Goal: Task Accomplishment & Management: Manage account settings

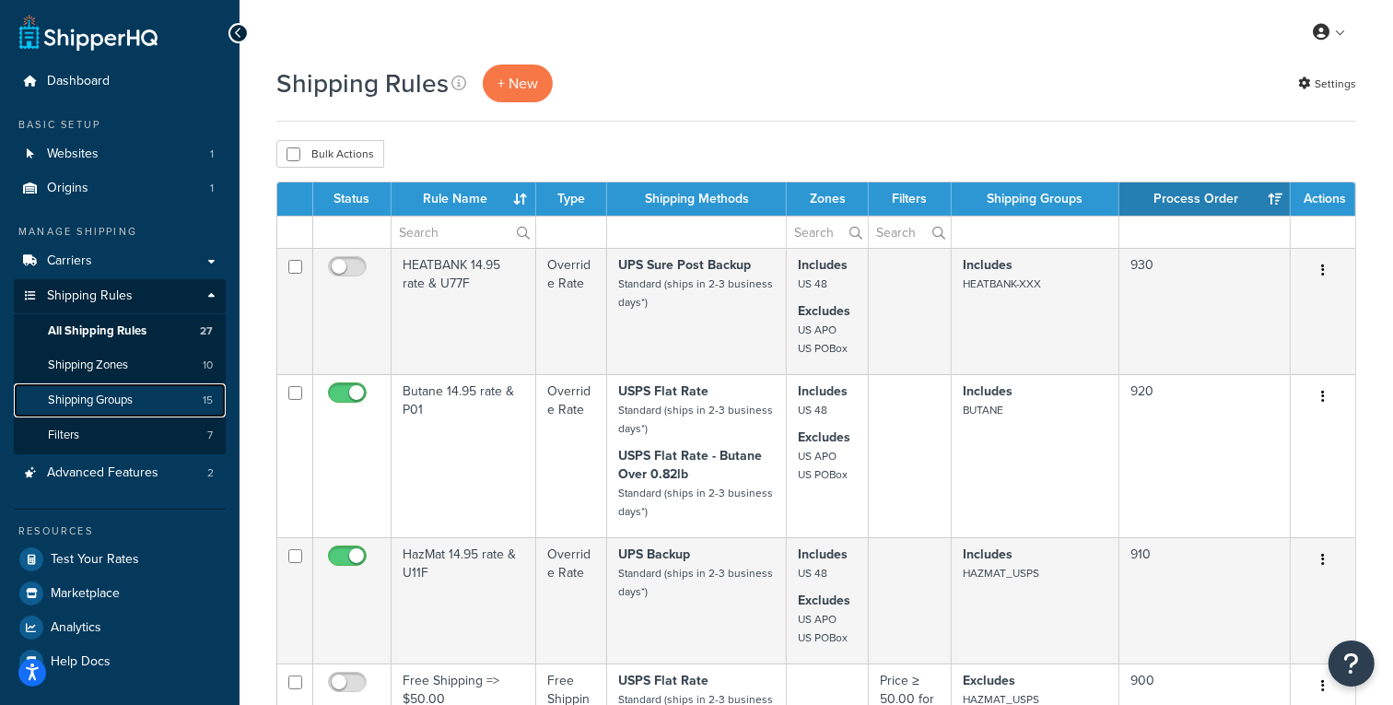
click at [116, 405] on span "Shipping Groups" at bounding box center [90, 401] width 85 height 16
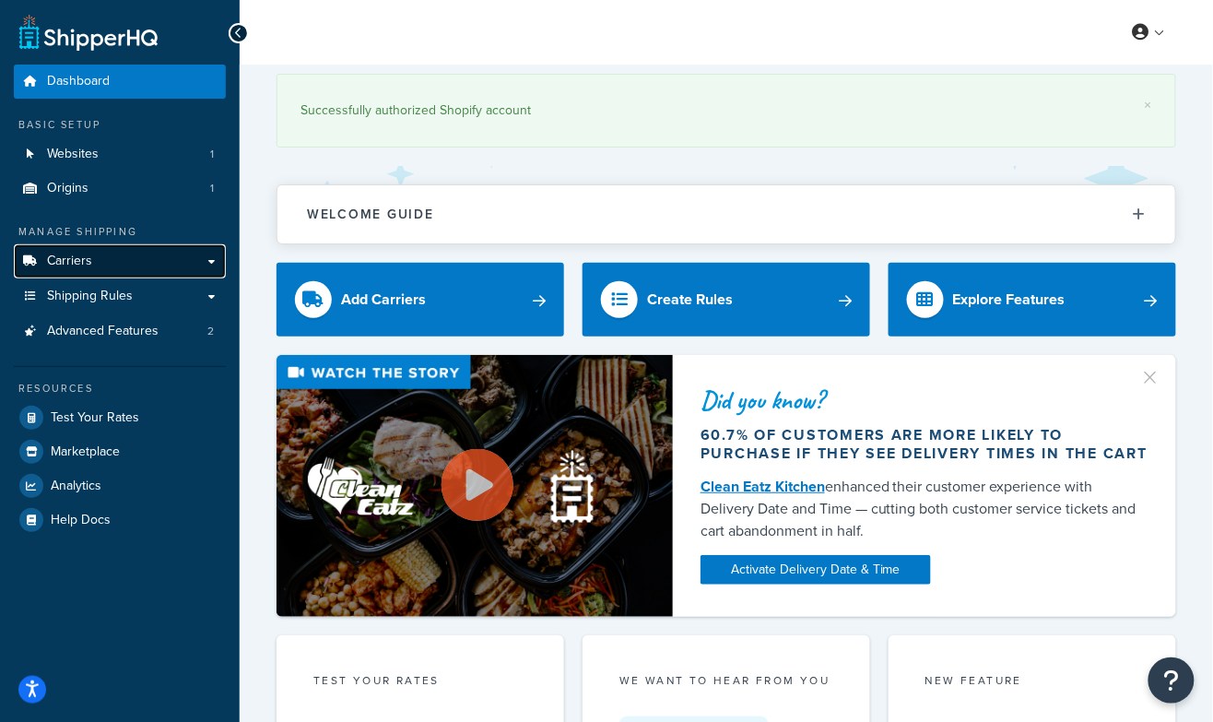
click at [110, 265] on link "Carriers" at bounding box center [120, 261] width 212 height 34
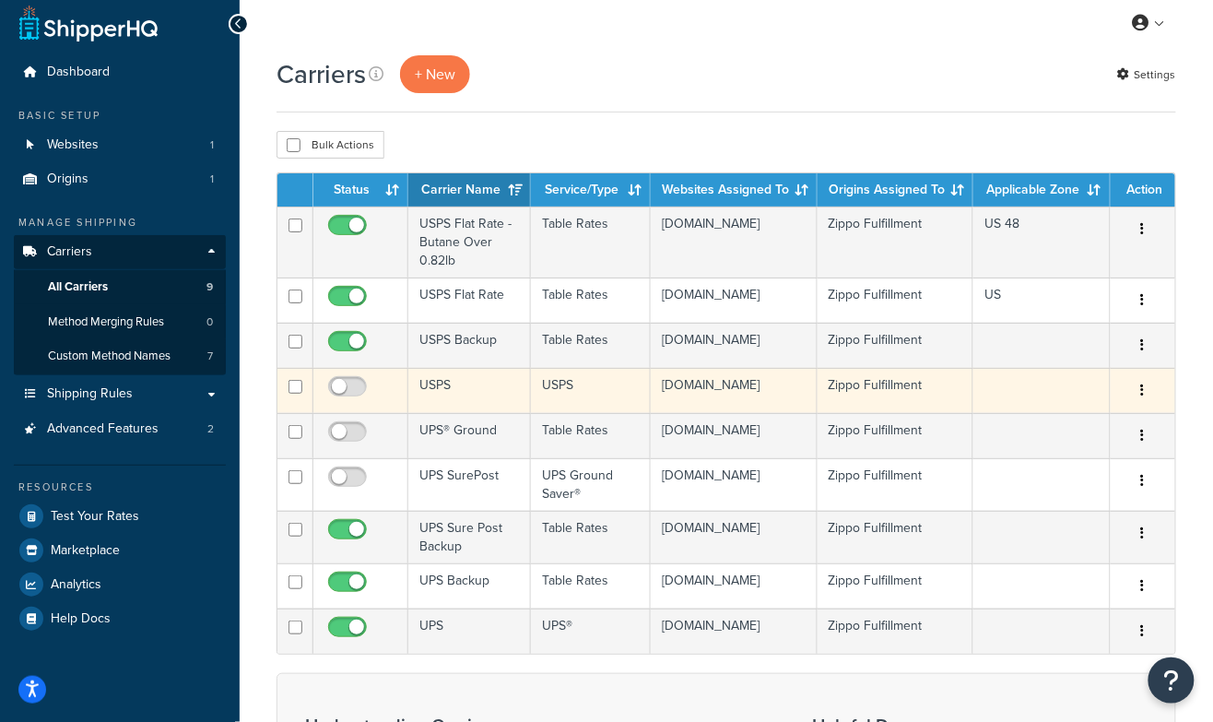
scroll to position [11, 0]
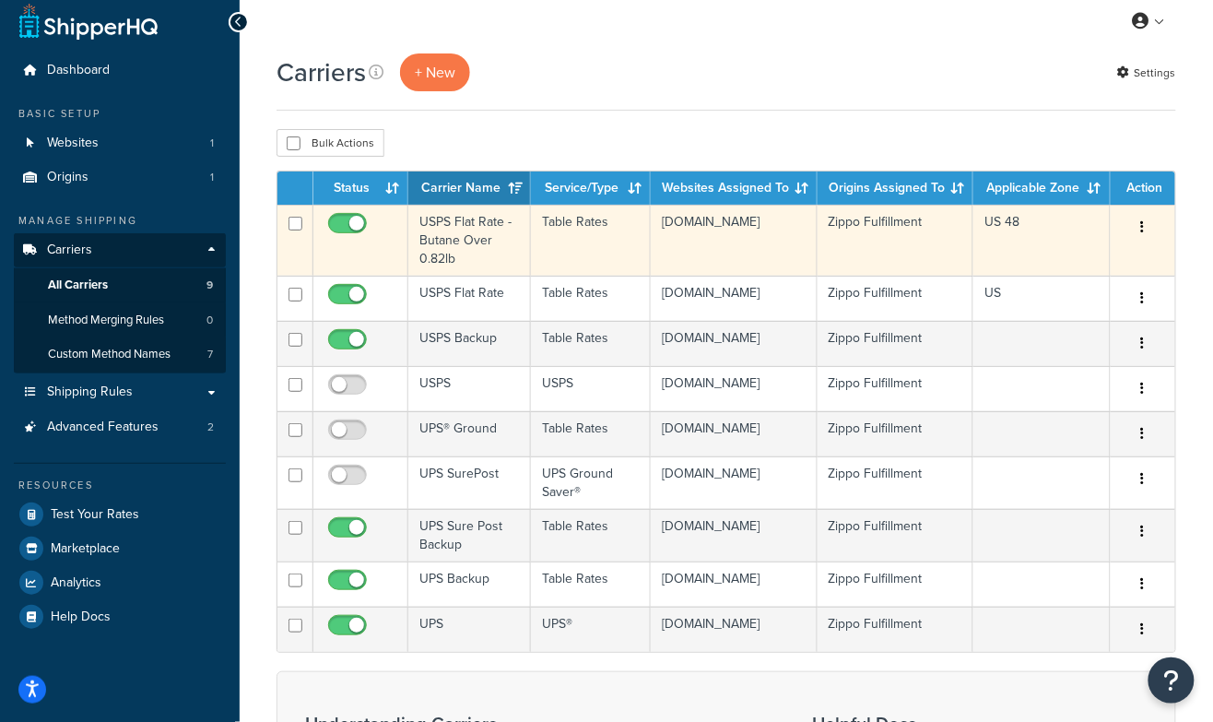
click at [451, 234] on td "USPS Flat Rate - Butane Over 0.82lb" at bounding box center [469, 240] width 123 height 71
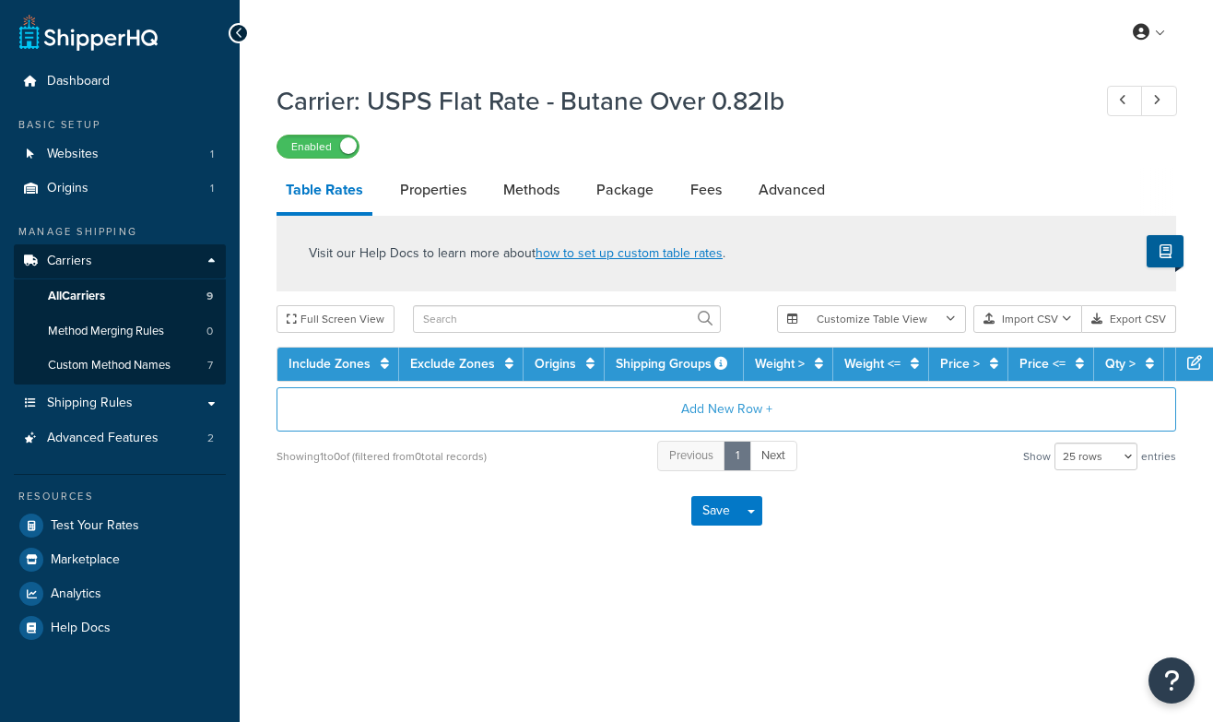
select select "25"
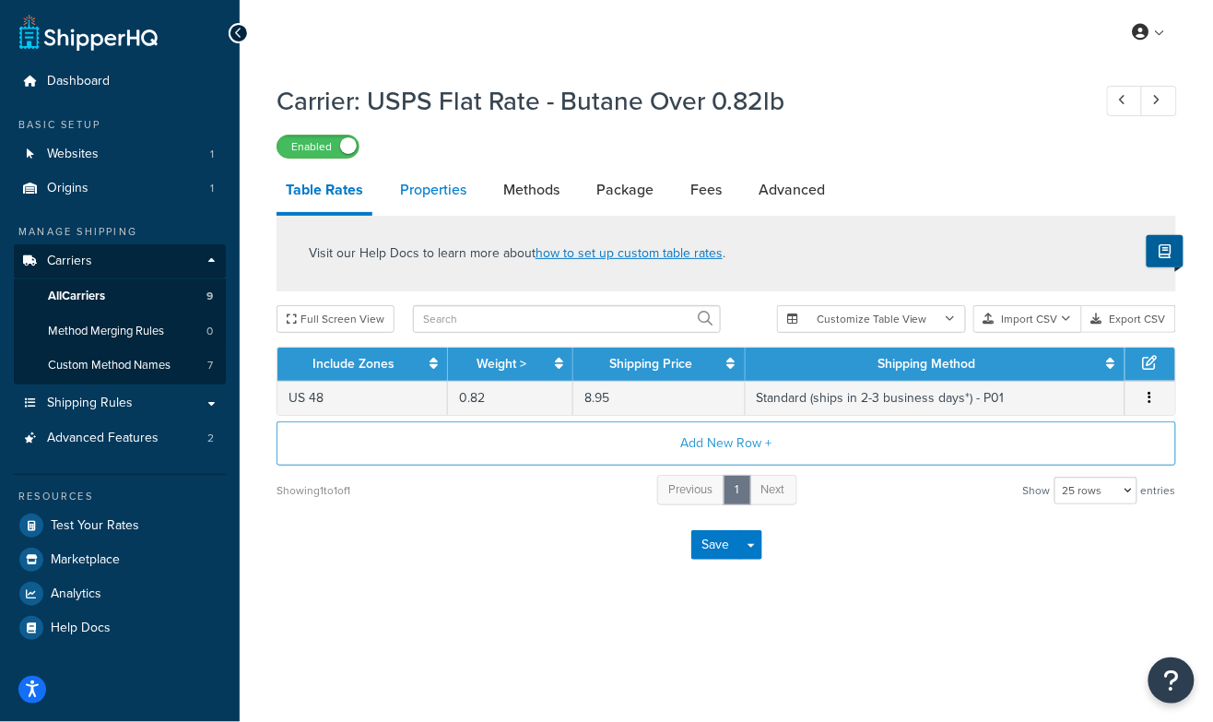
click at [445, 190] on link "Properties" at bounding box center [433, 190] width 85 height 44
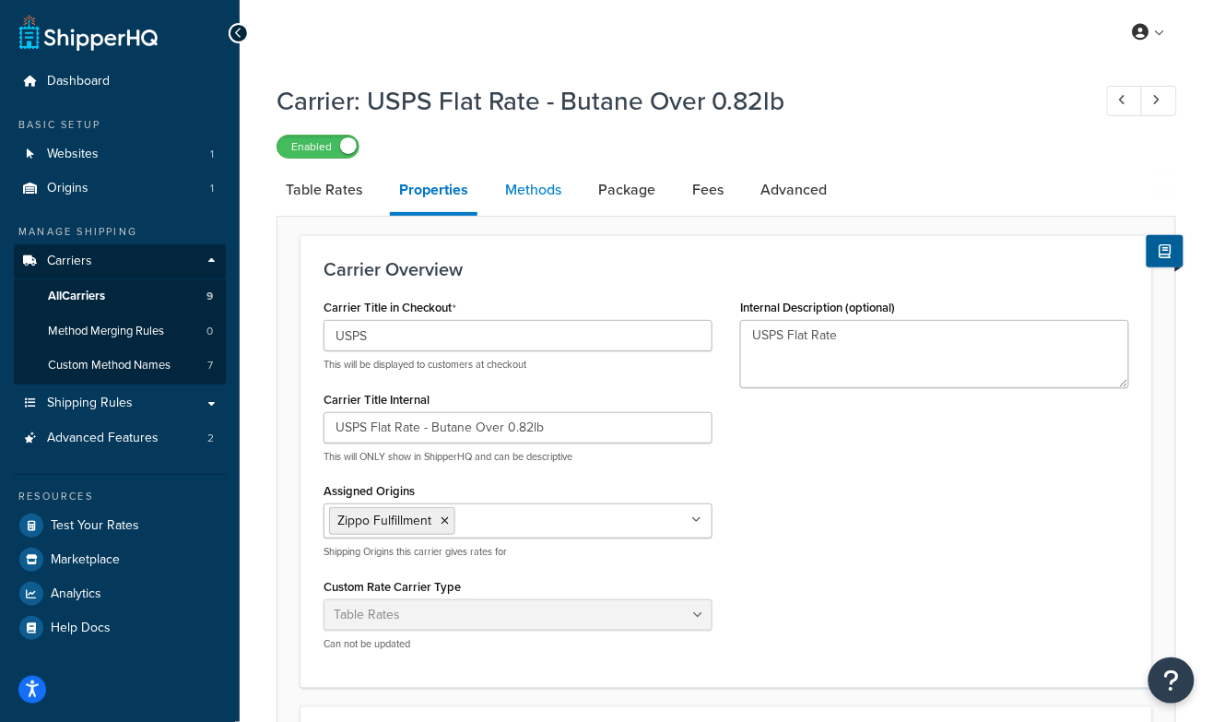
click at [531, 188] on link "Methods" at bounding box center [533, 190] width 75 height 44
select select "25"
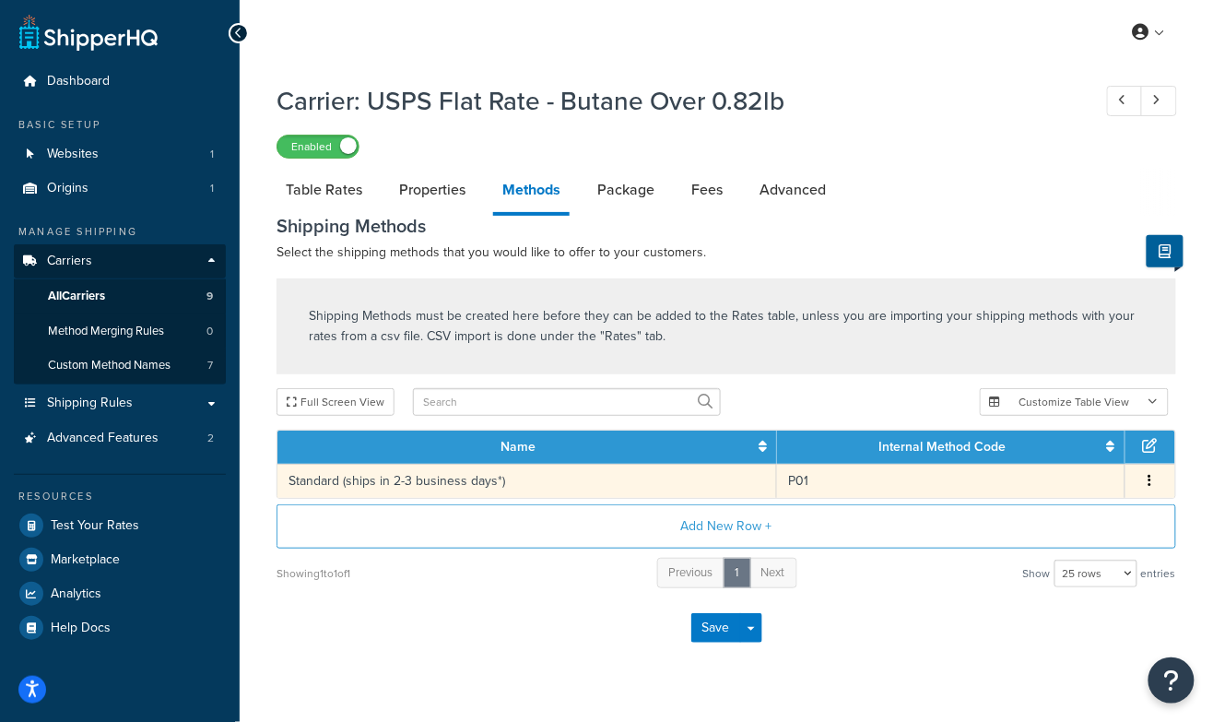
click at [570, 477] on td "Standard (ships in 2-3 business days*)" at bounding box center [526, 481] width 499 height 34
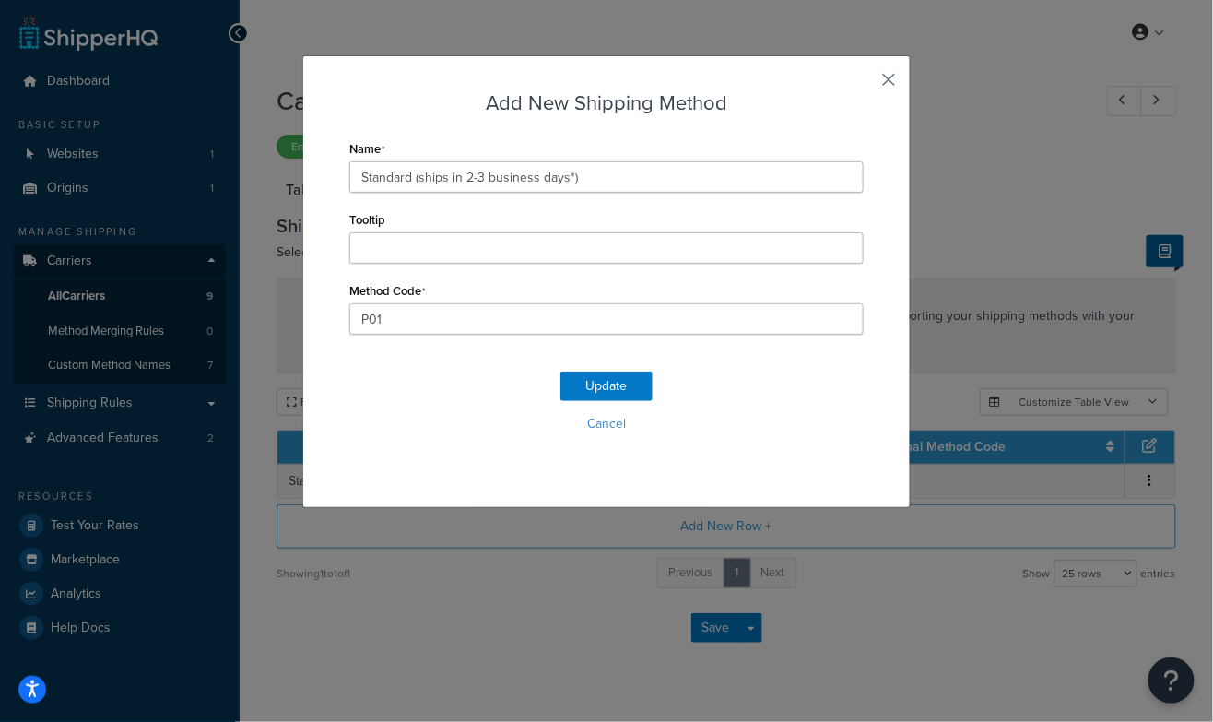
click at [863, 84] on button "button" at bounding box center [861, 86] width 5 height 5
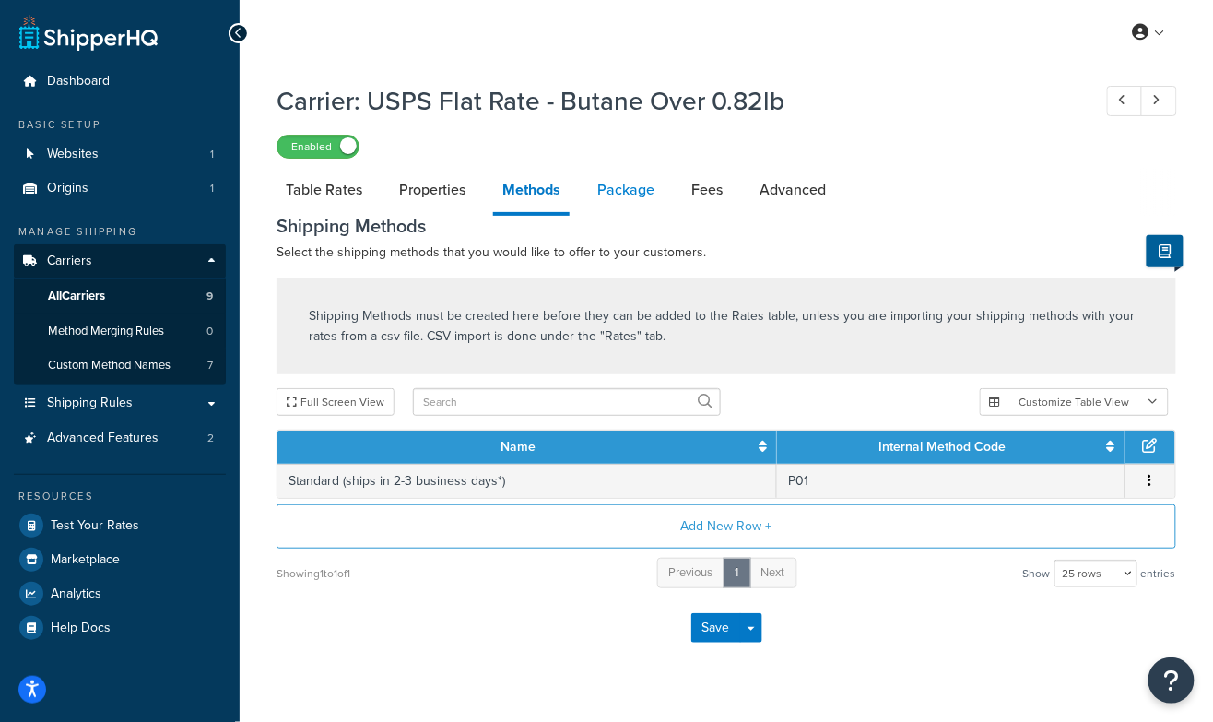
click at [623, 200] on link "Package" at bounding box center [626, 190] width 76 height 44
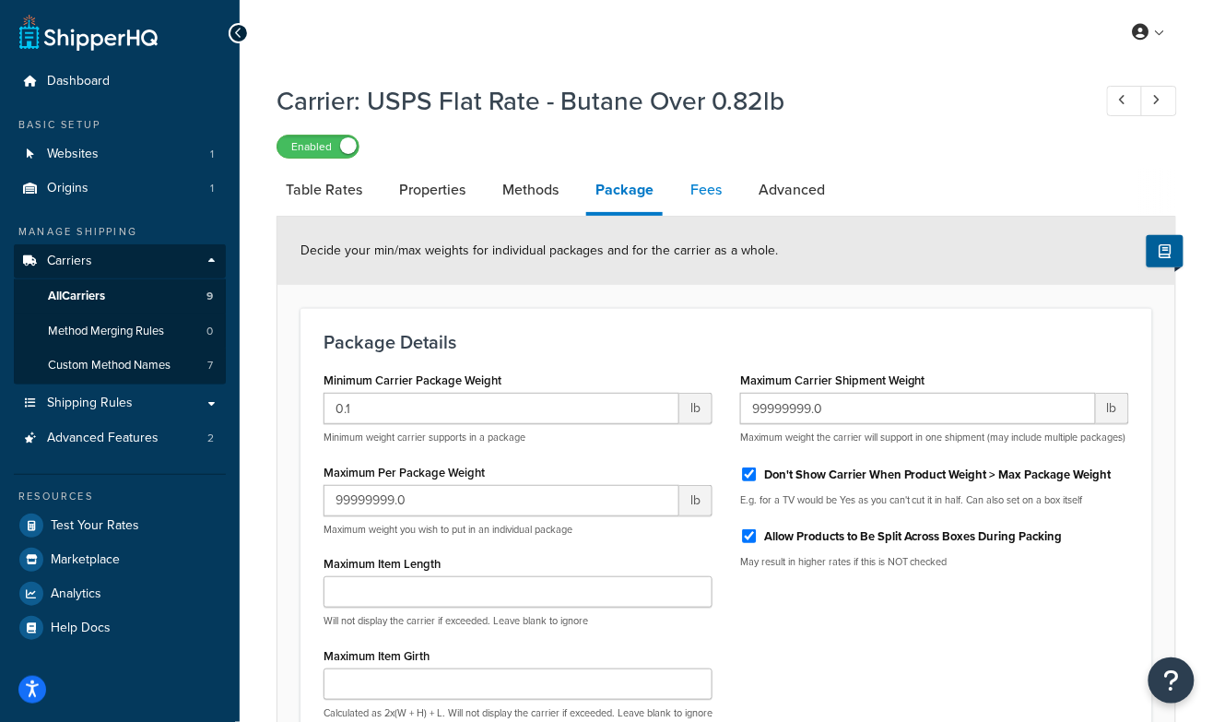
click at [700, 197] on link "Fees" at bounding box center [706, 190] width 50 height 44
select select "AFTER"
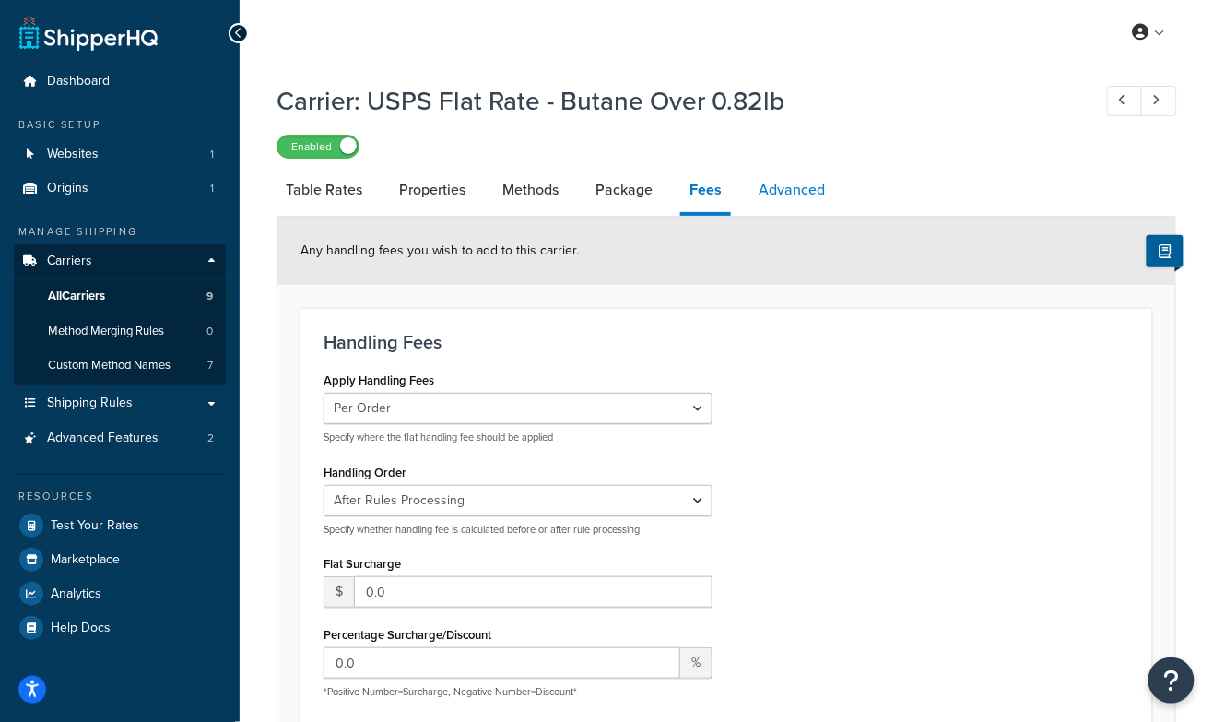
click at [793, 198] on link "Advanced" at bounding box center [791, 190] width 85 height 44
select select "false"
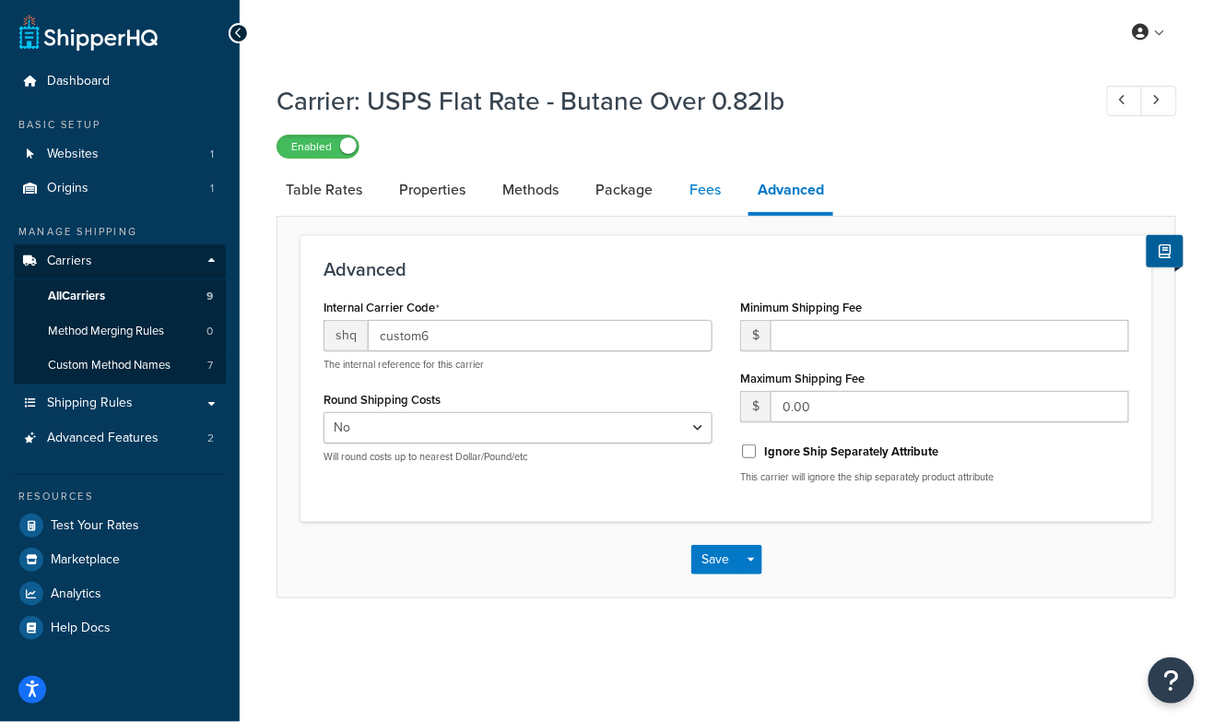
click at [699, 204] on link "Fees" at bounding box center [705, 190] width 50 height 44
select select "AFTER"
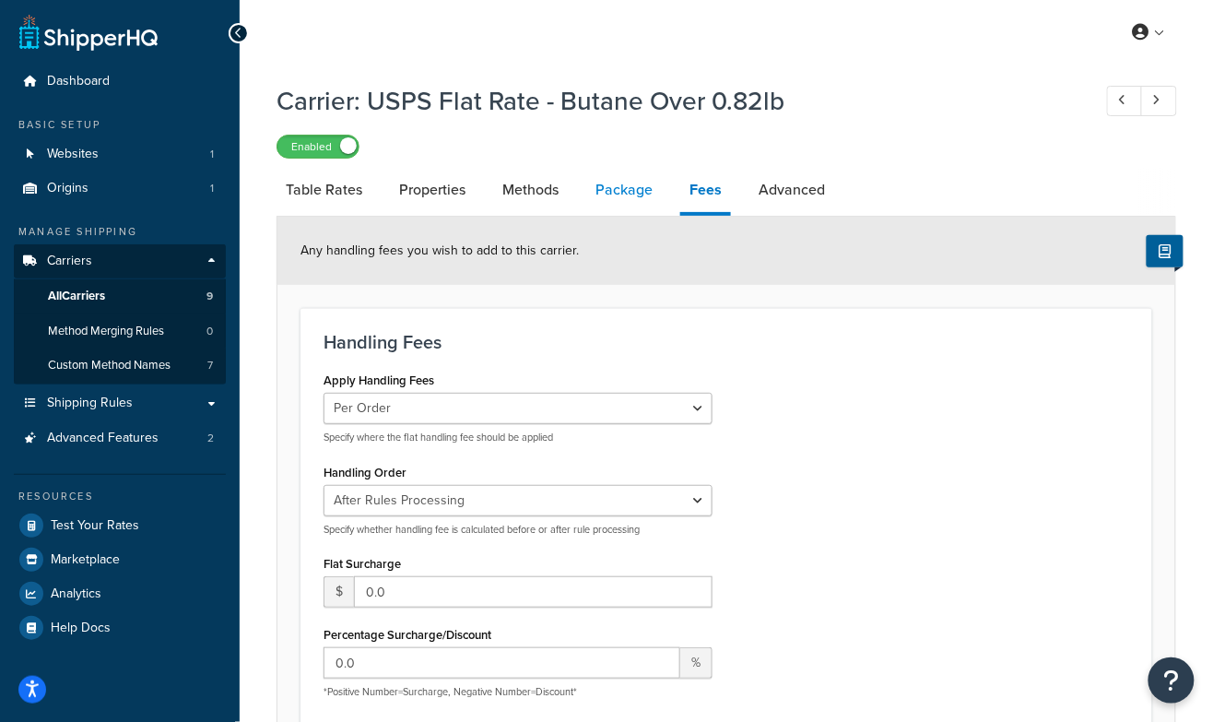
click at [616, 201] on link "Package" at bounding box center [624, 190] width 76 height 44
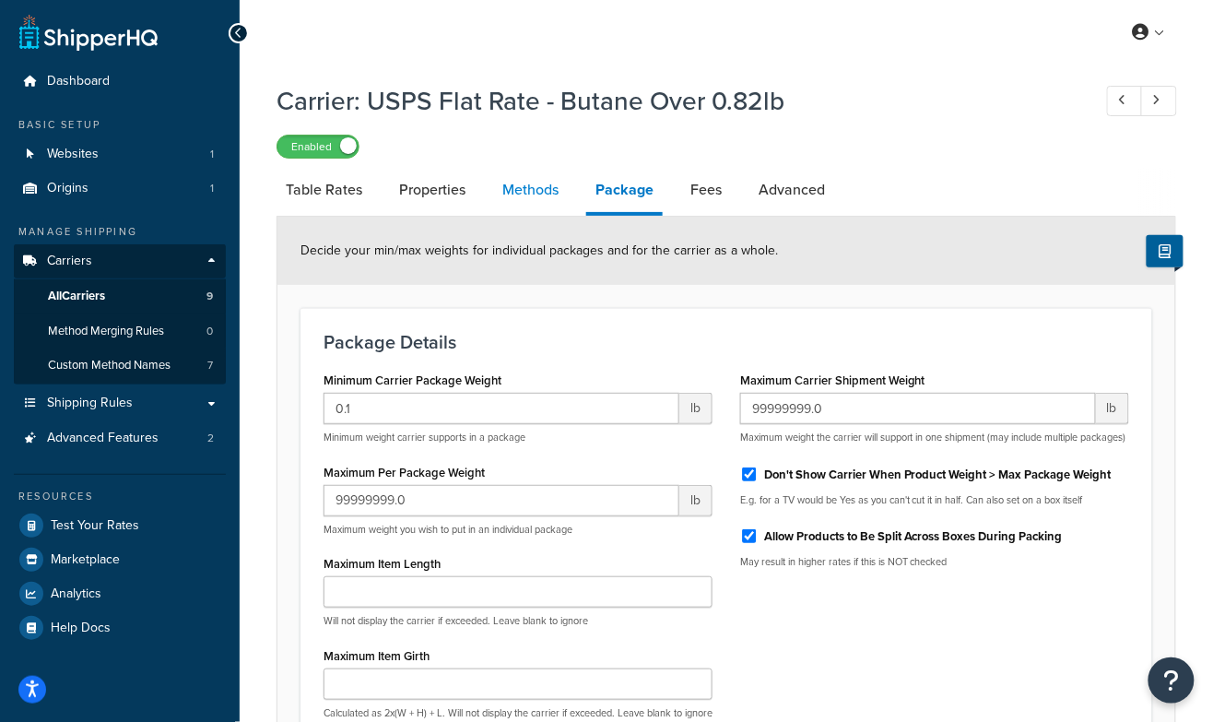
click at [541, 195] on link "Methods" at bounding box center [530, 190] width 75 height 44
select select "25"
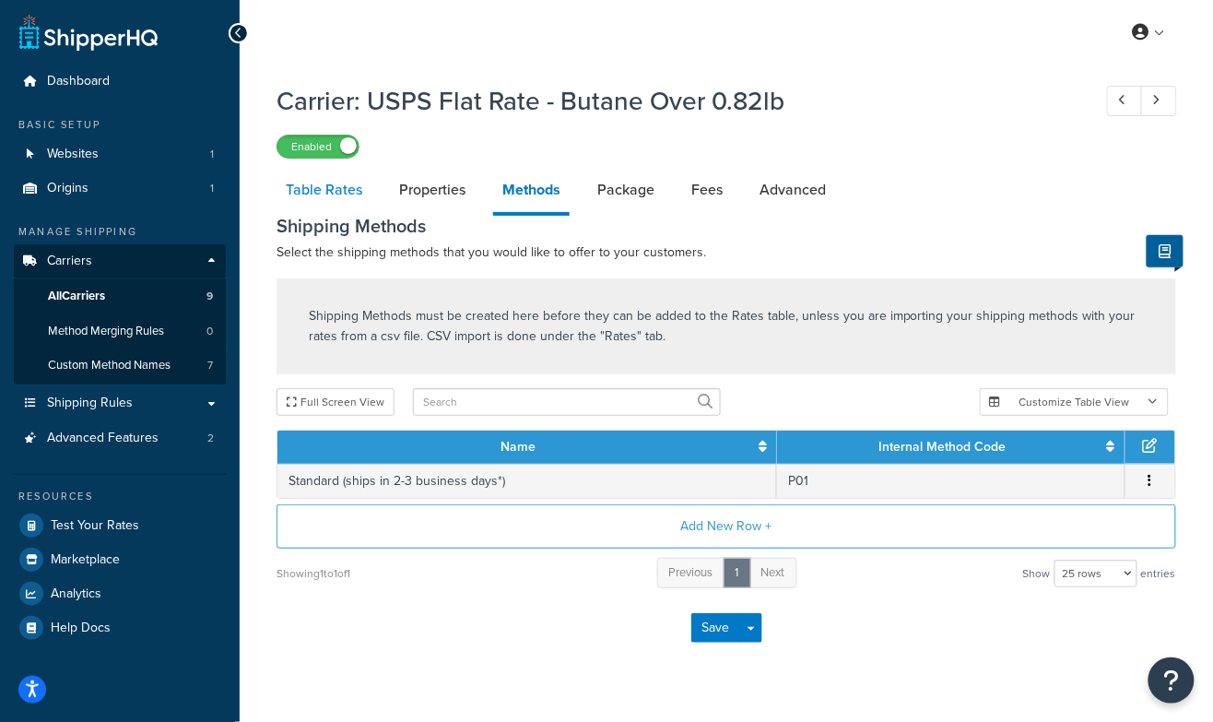
click at [327, 197] on link "Table Rates" at bounding box center [323, 190] width 95 height 44
select select "25"
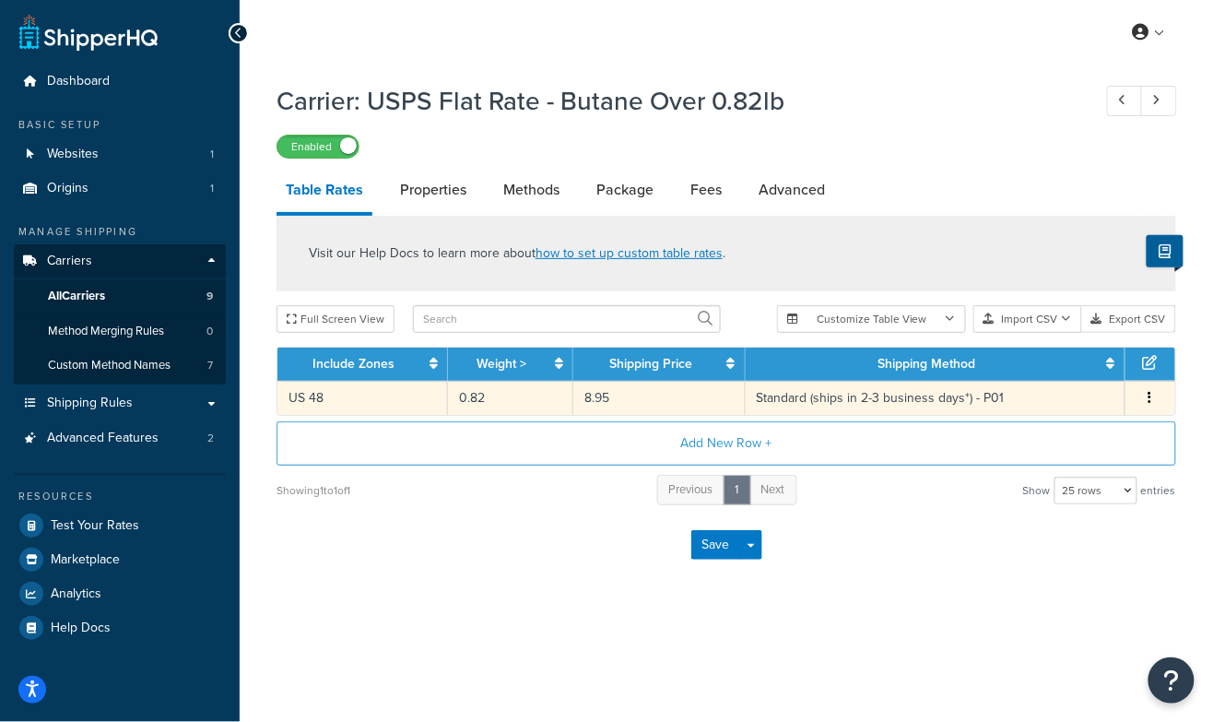
click at [852, 394] on td "Standard (ships in 2-3 business days*) - P01" at bounding box center [936, 398] width 380 height 34
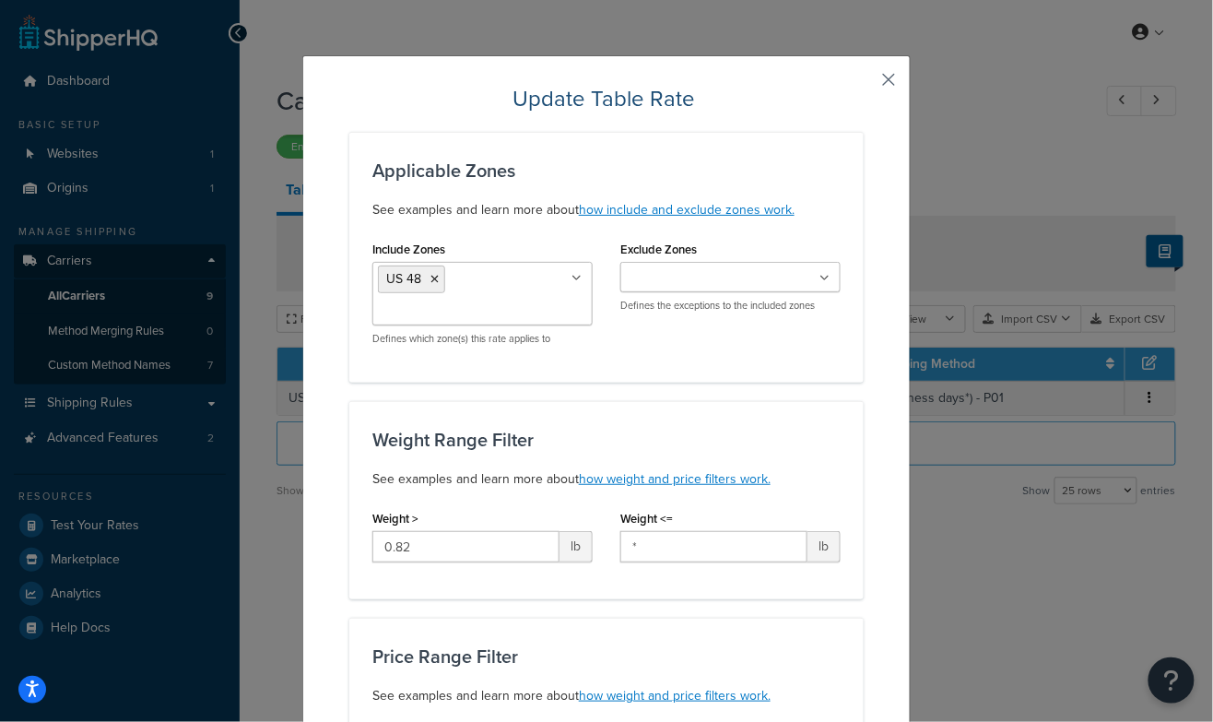
click at [863, 84] on button "button" at bounding box center [861, 86] width 5 height 5
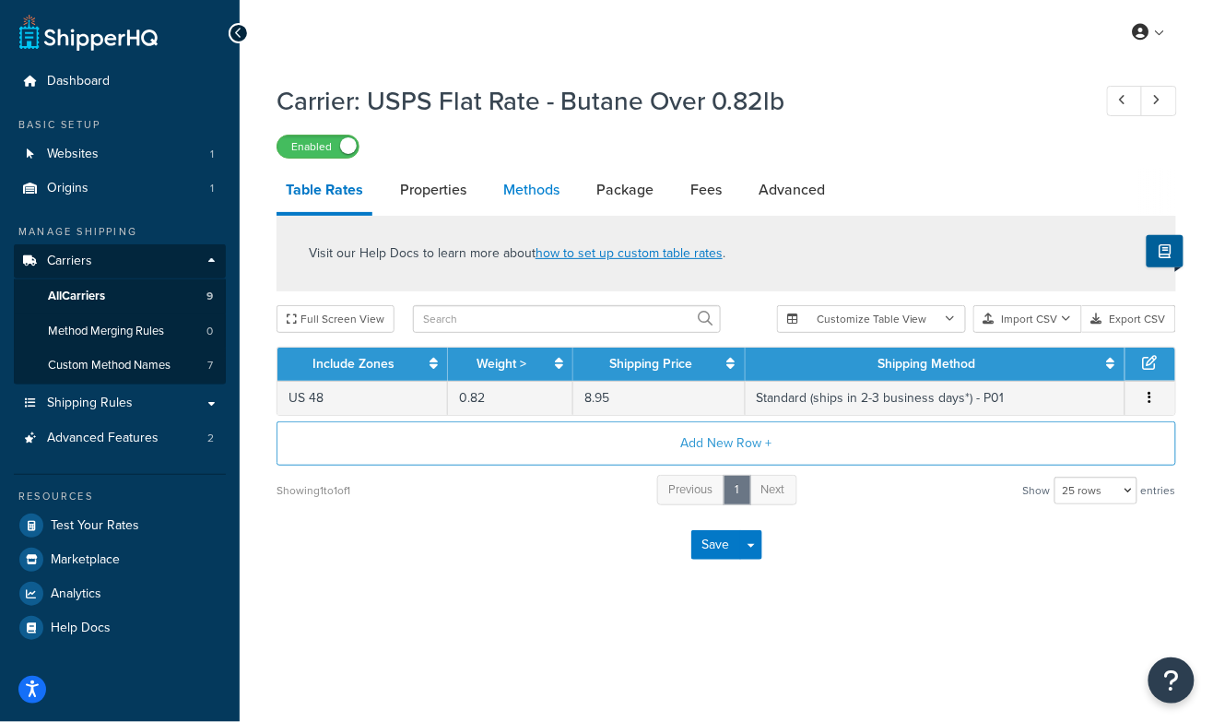
select select "25"
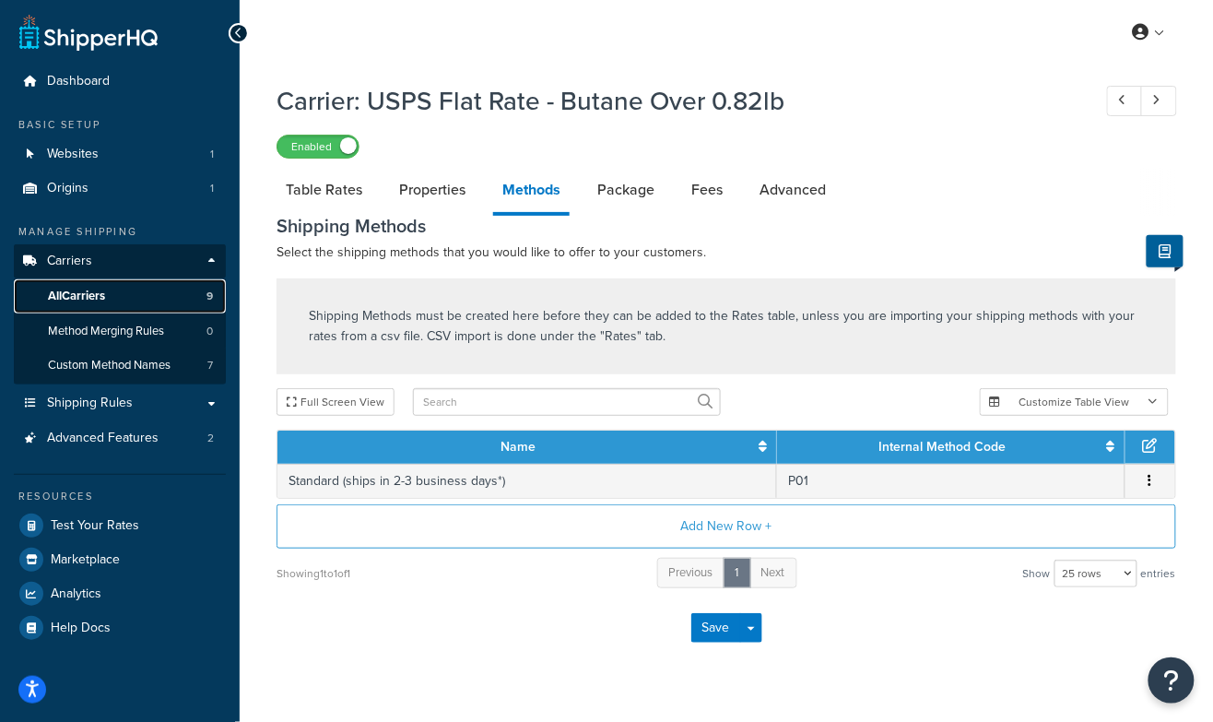
click at [91, 294] on span "All Carriers" at bounding box center [76, 296] width 57 height 16
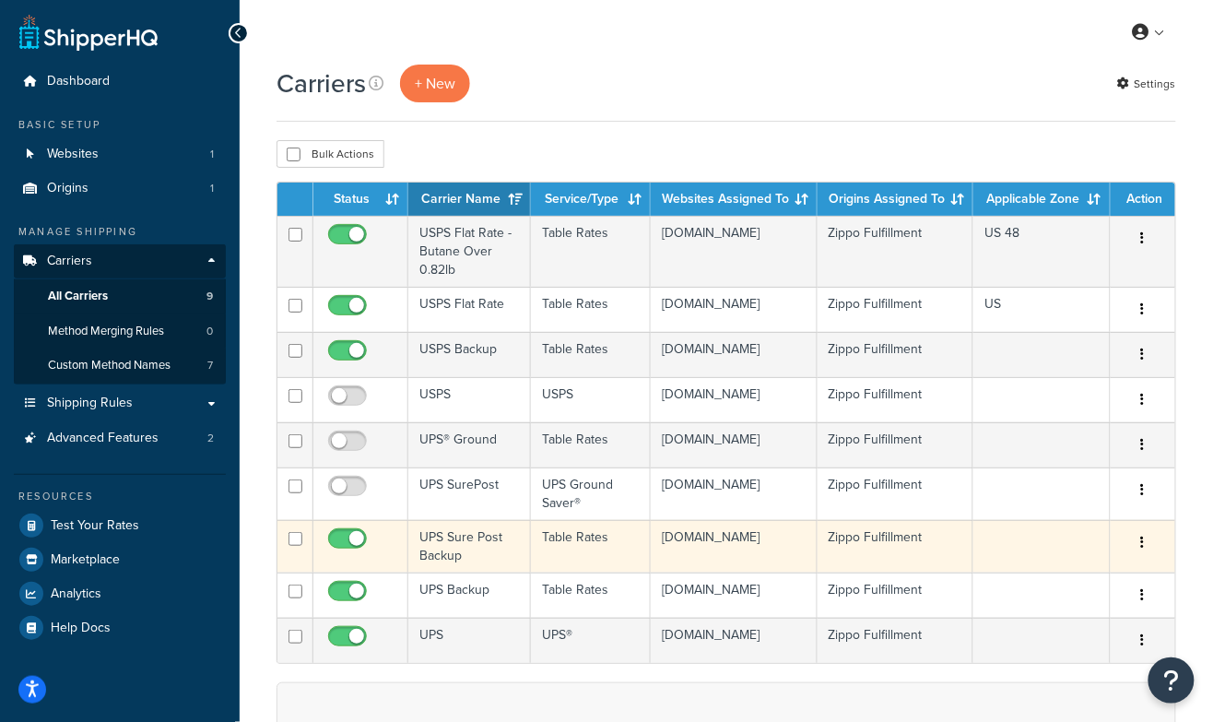
click at [1145, 541] on icon "button" at bounding box center [1143, 541] width 4 height 13
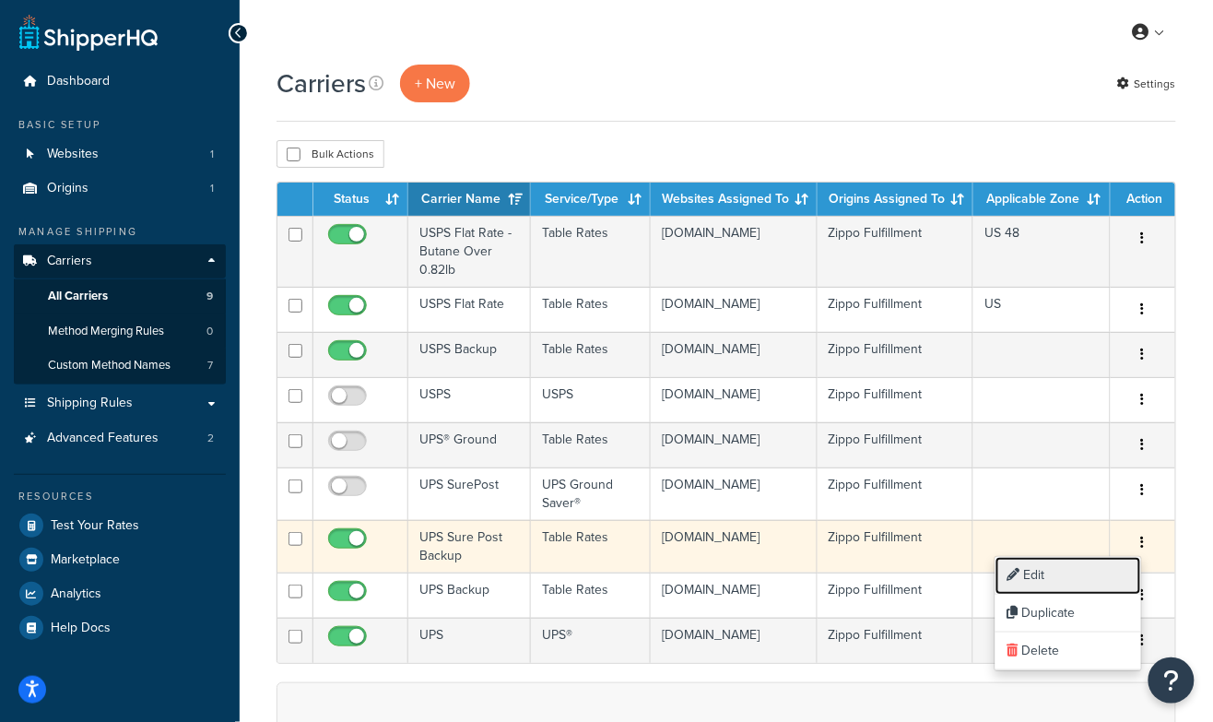
click at [1052, 574] on link "Edit" at bounding box center [1068, 576] width 146 height 38
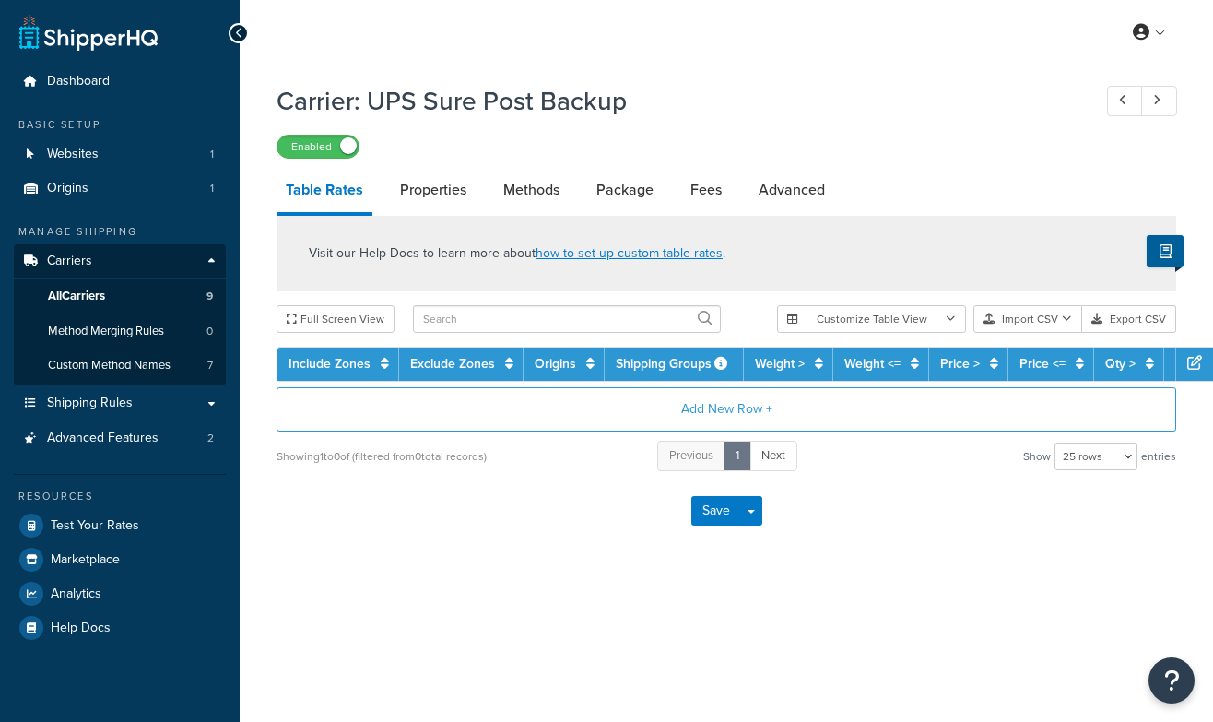
select select "25"
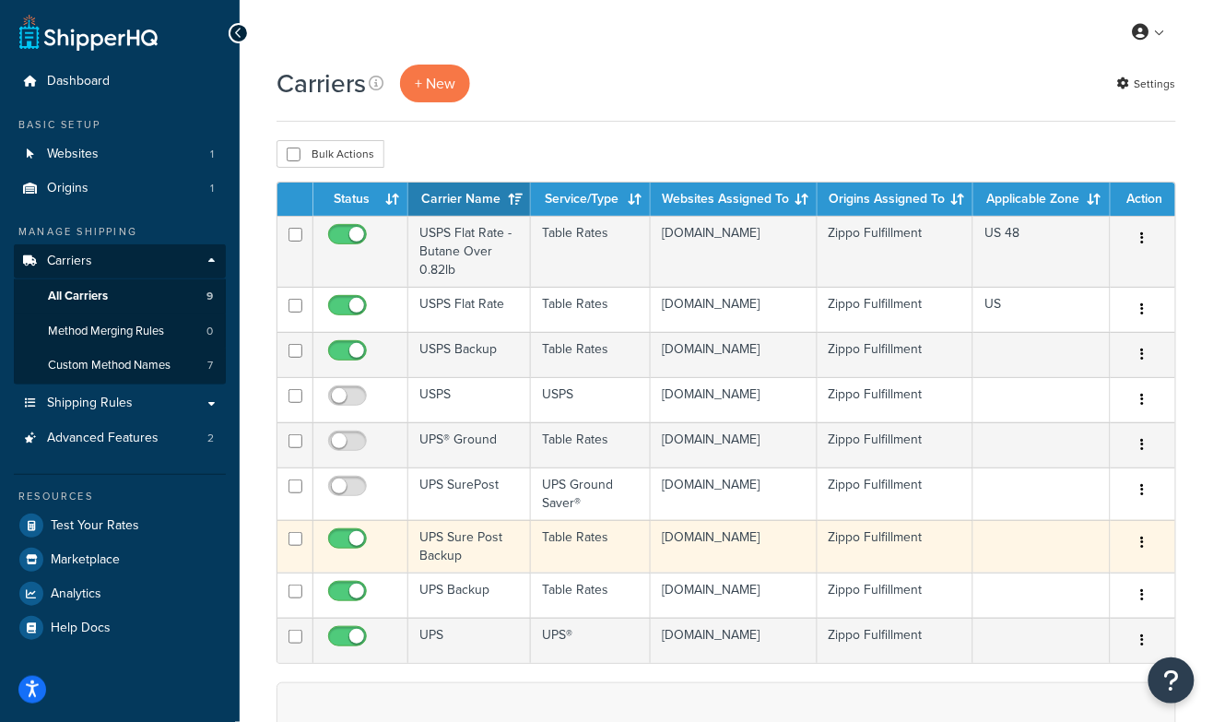
click at [1144, 540] on icon "button" at bounding box center [1143, 541] width 4 height 13
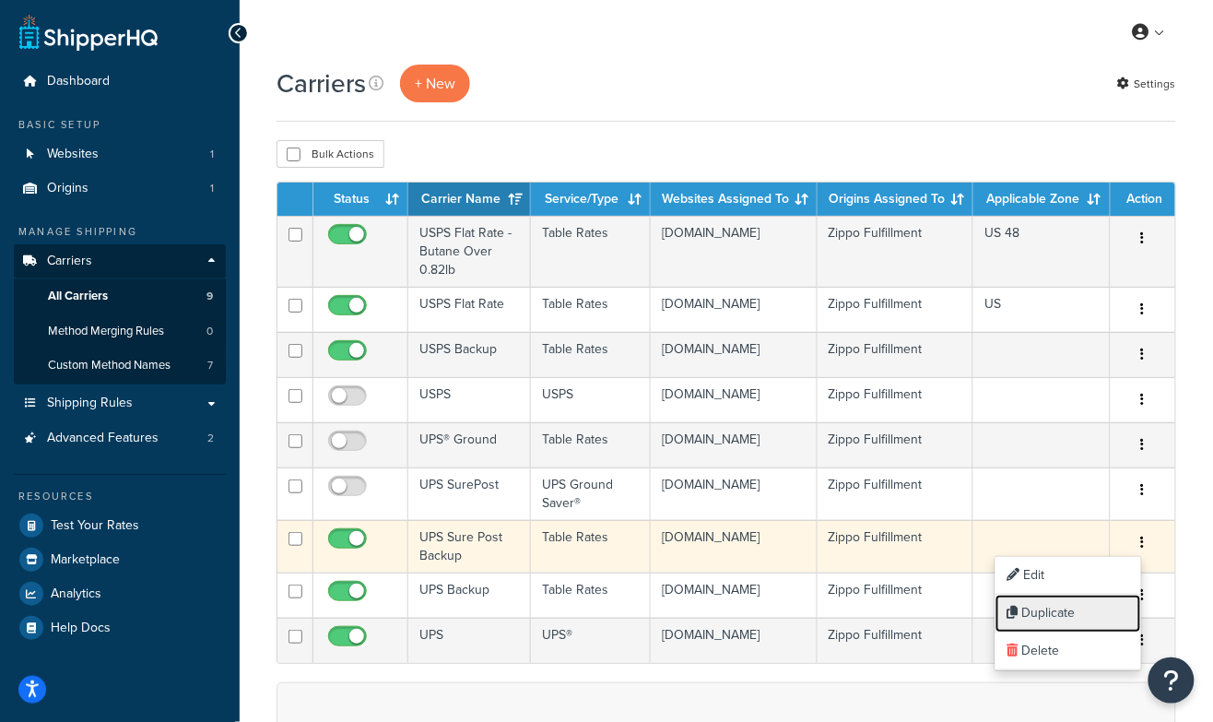
click at [1043, 610] on link "Duplicate" at bounding box center [1068, 613] width 146 height 38
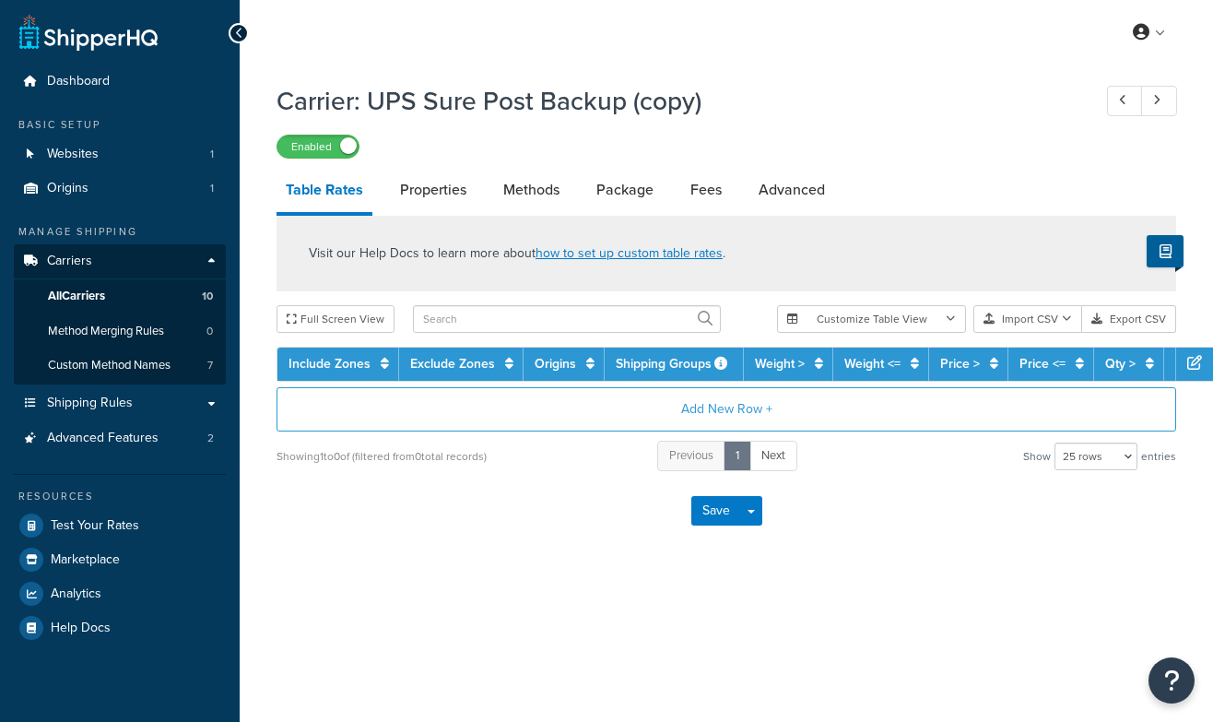
select select "25"
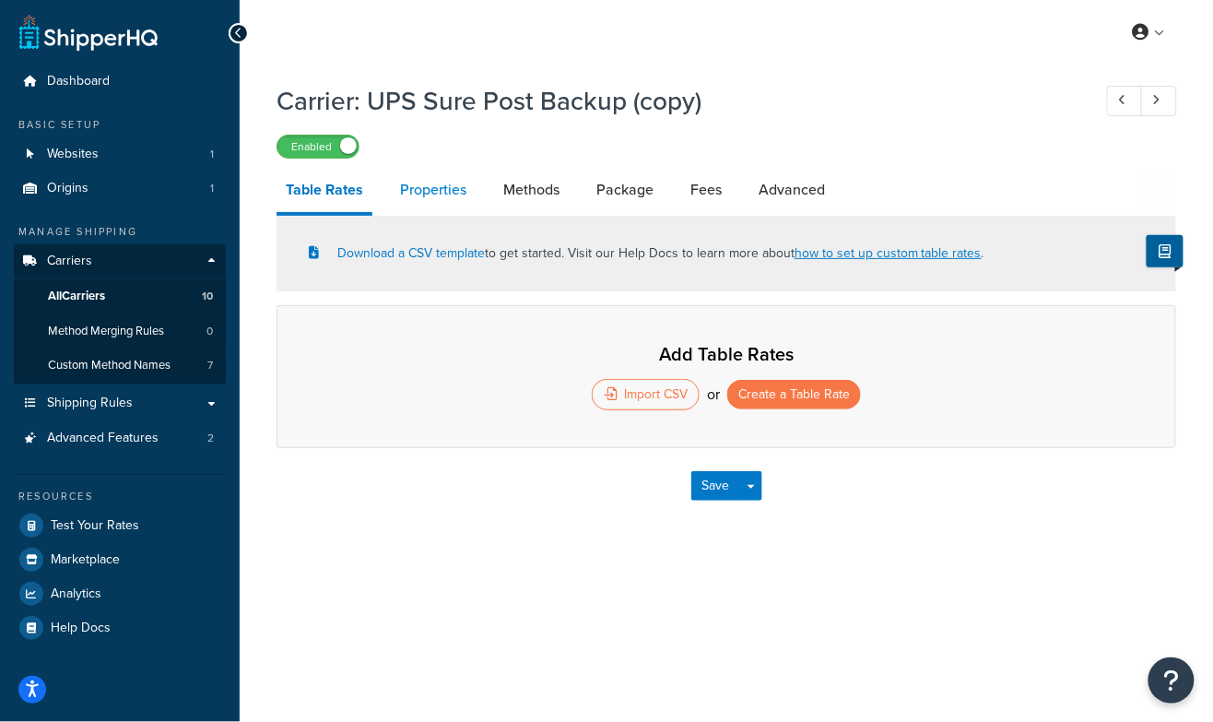
click at [430, 191] on link "Properties" at bounding box center [433, 190] width 85 height 44
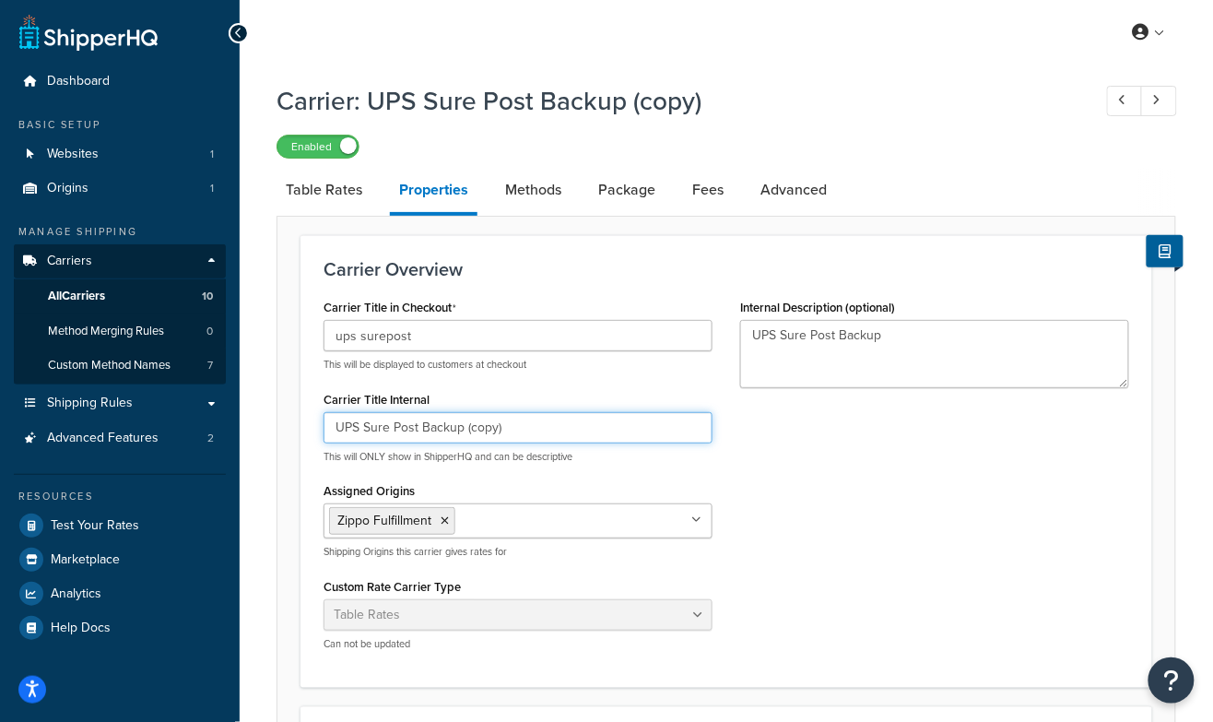
click at [518, 432] on input "UPS Sure Post Backup (copy)" at bounding box center [517, 427] width 389 height 31
type input "UPS Sure Post Backup - Heatbank"
click at [527, 192] on link "Methods" at bounding box center [533, 190] width 75 height 44
select select "25"
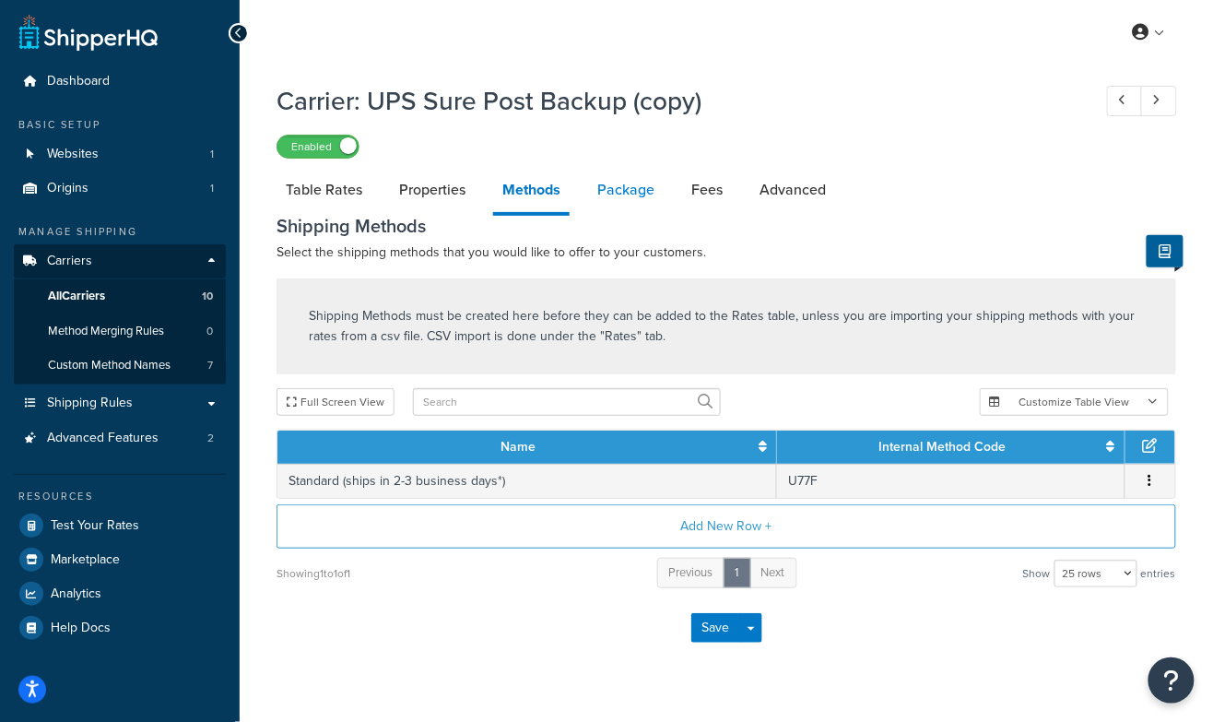
click at [629, 193] on link "Package" at bounding box center [626, 190] width 76 height 44
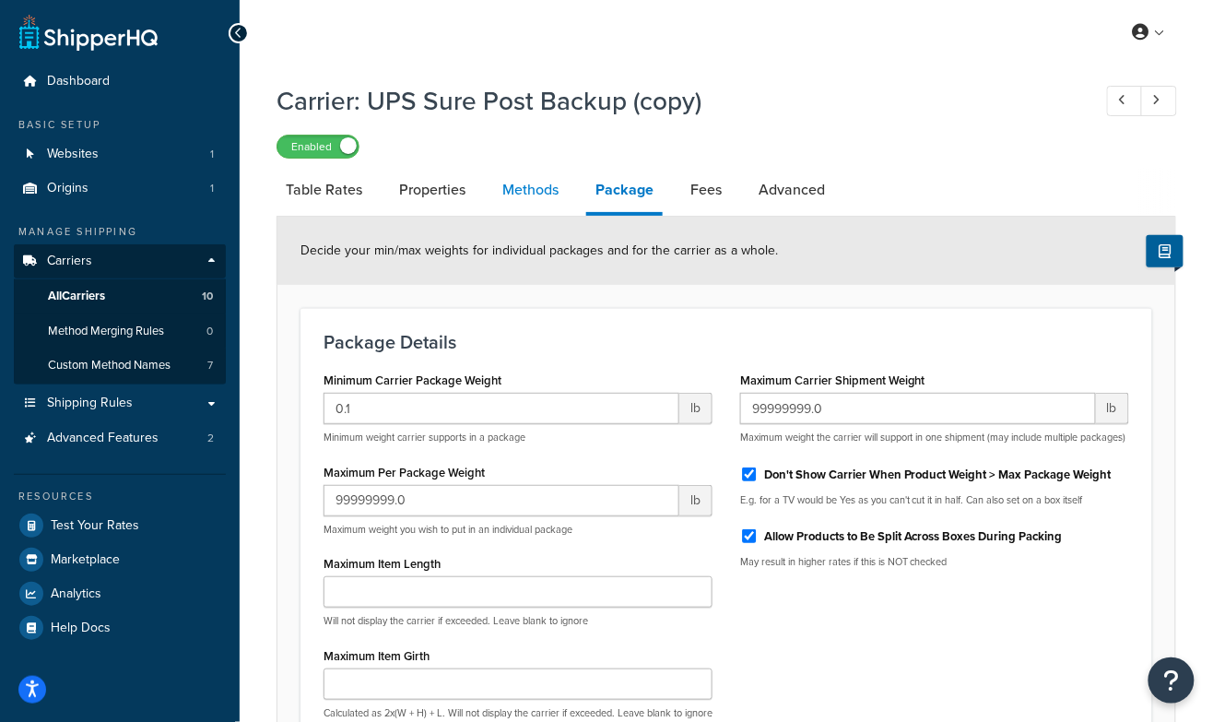
click at [536, 187] on link "Methods" at bounding box center [530, 190] width 75 height 44
select select "25"
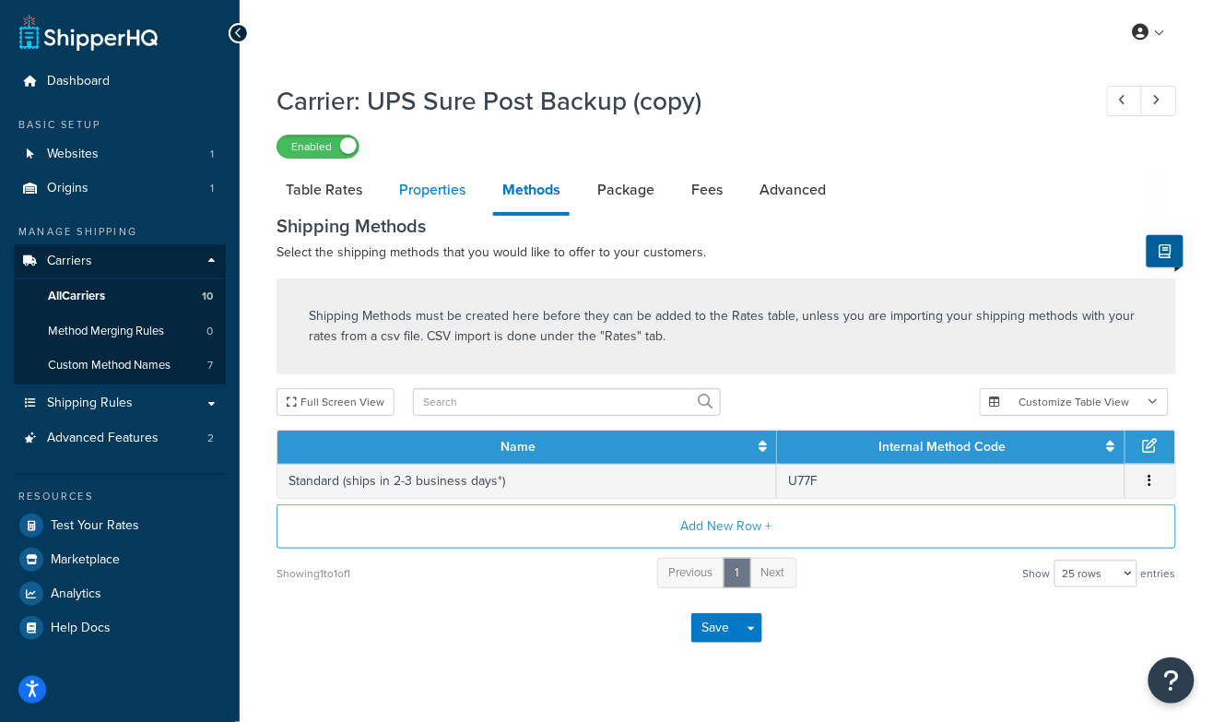
click at [417, 194] on link "Properties" at bounding box center [432, 190] width 85 height 44
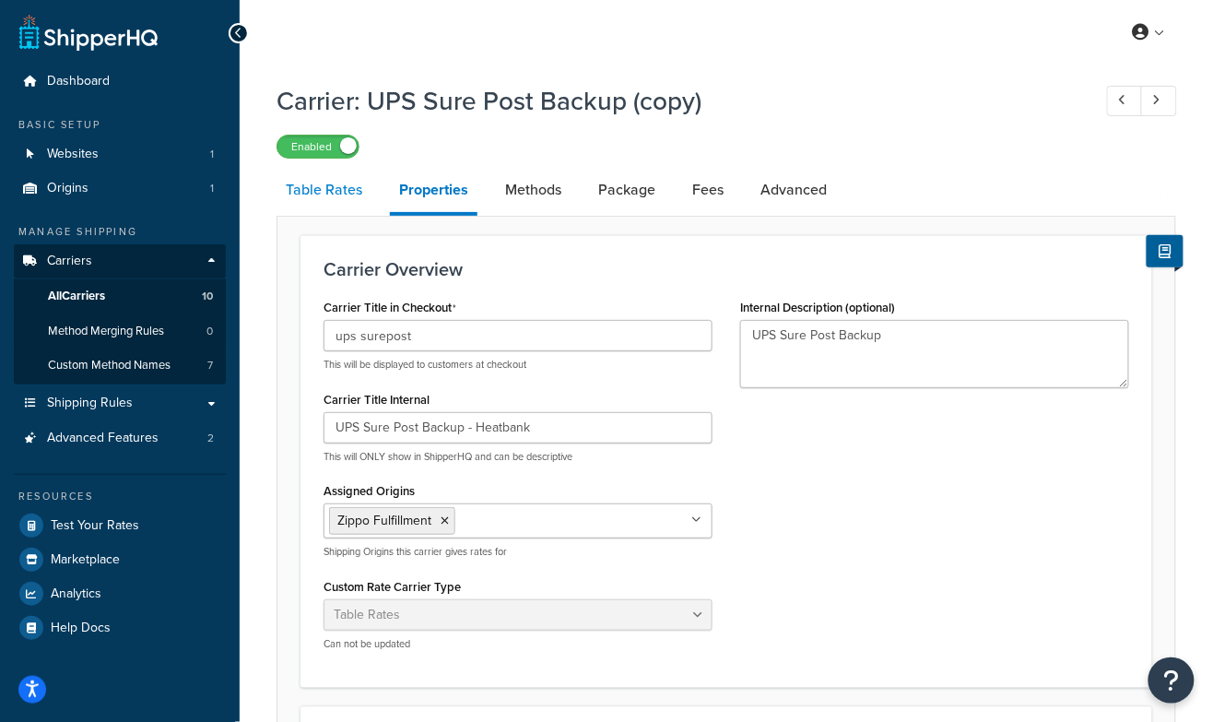
click at [335, 191] on link "Table Rates" at bounding box center [323, 190] width 95 height 44
select select "25"
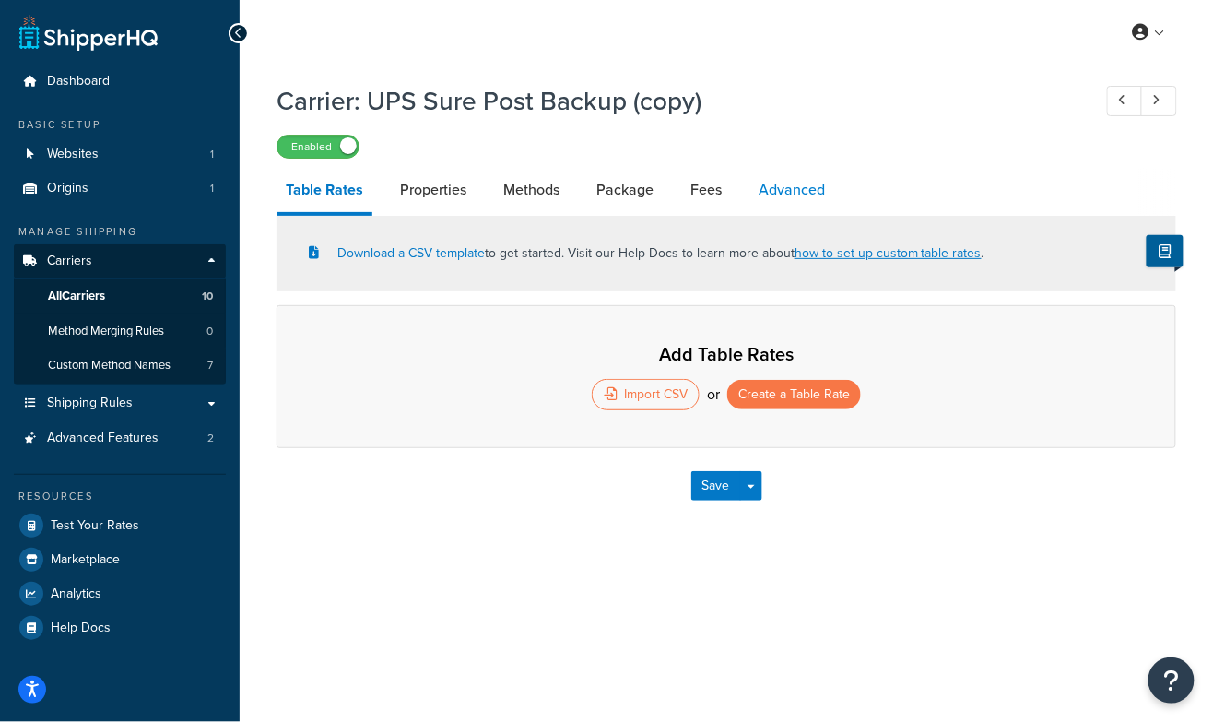
click at [786, 194] on link "Advanced" at bounding box center [791, 190] width 85 height 44
select select "false"
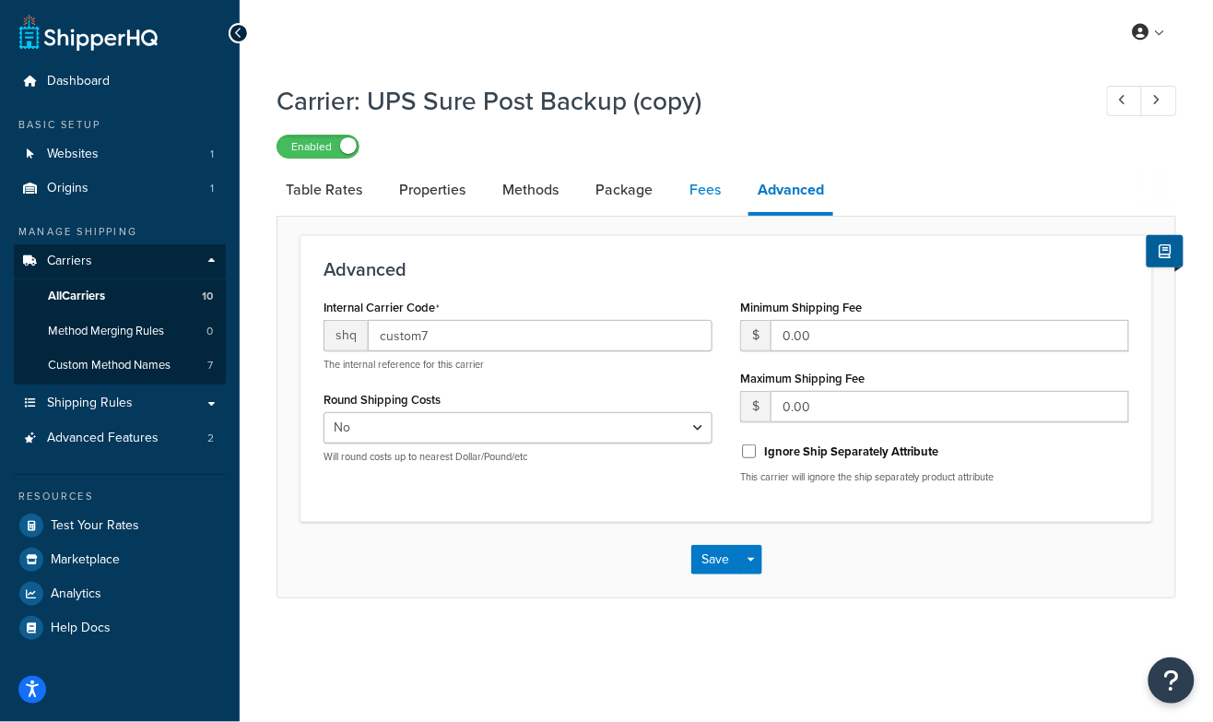
click at [700, 187] on link "Fees" at bounding box center [705, 190] width 50 height 44
select select "AFTER"
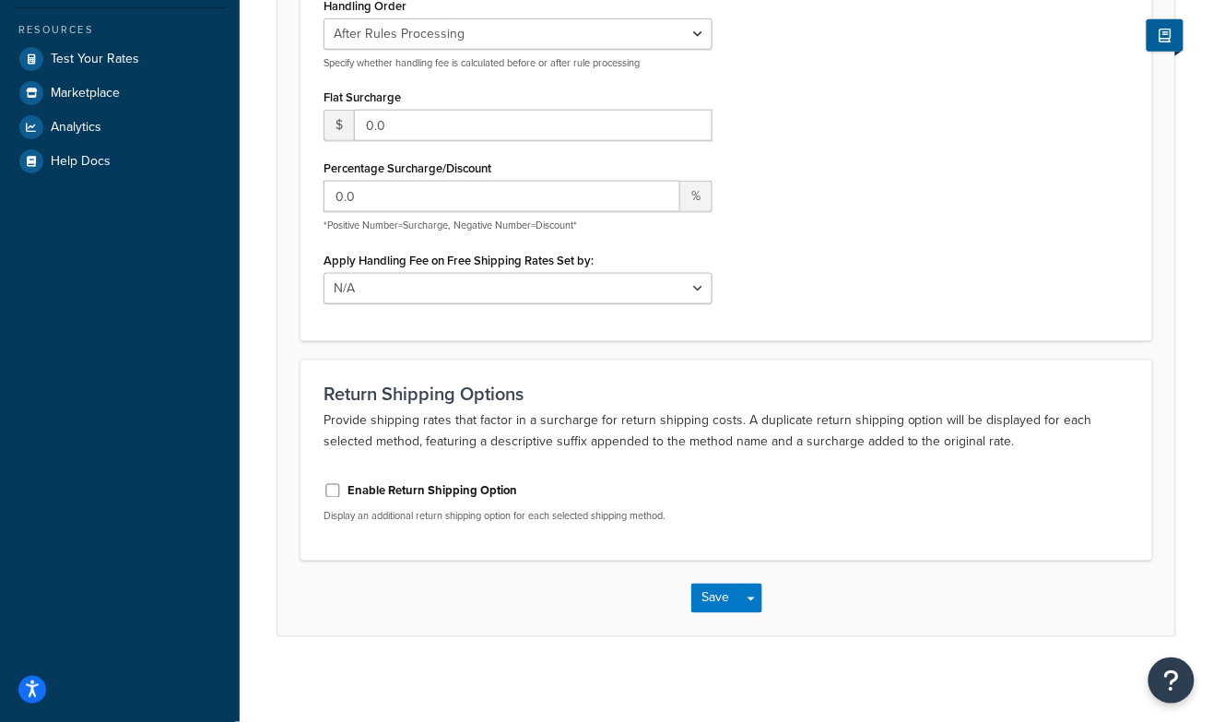
scroll to position [472, 0]
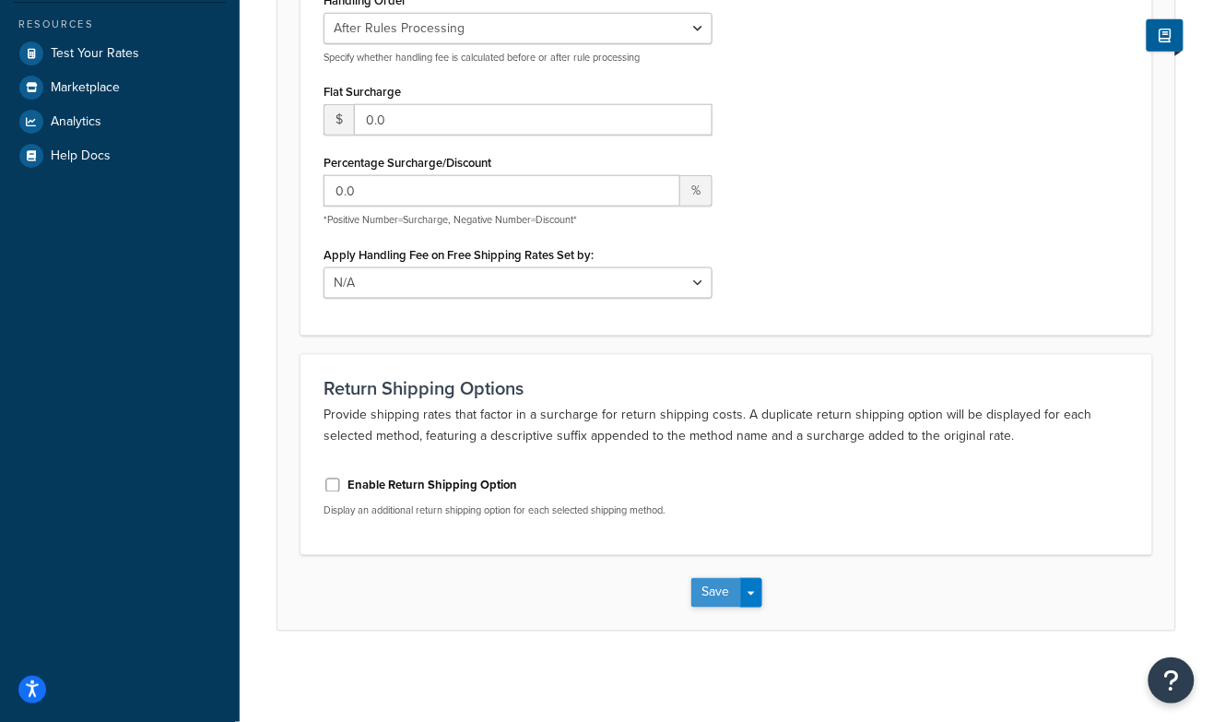
click at [708, 588] on button "Save" at bounding box center [716, 592] width 50 height 29
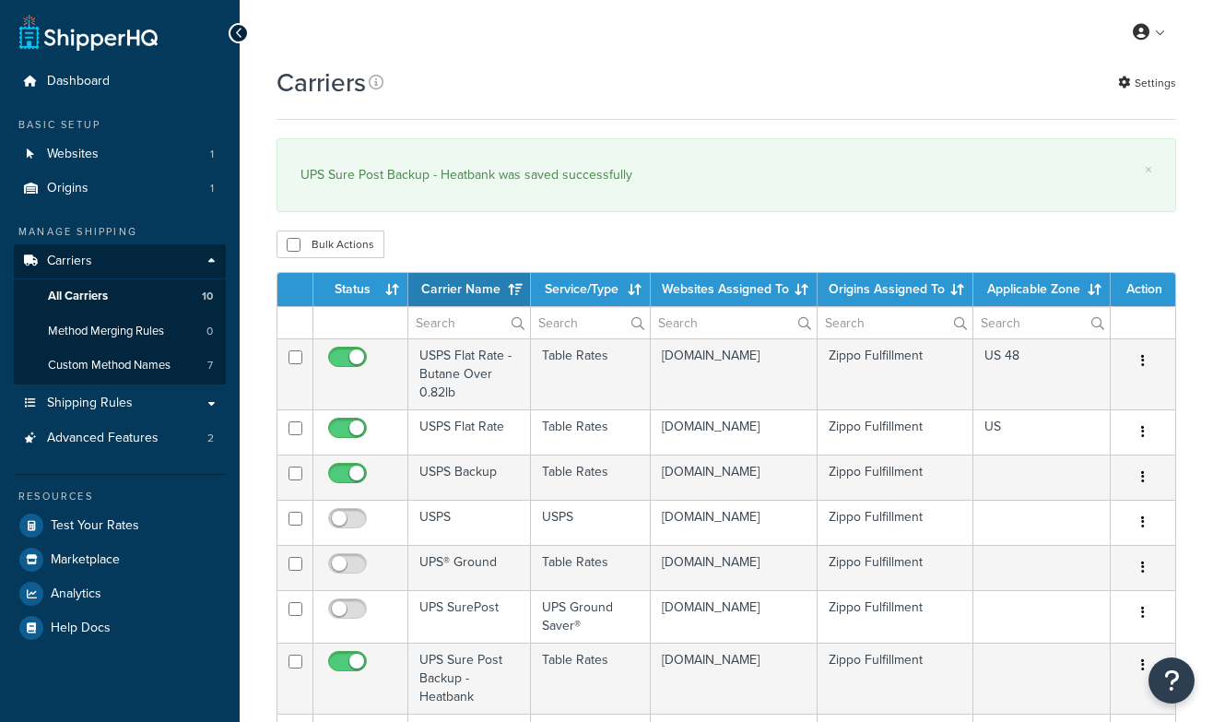
select select "15"
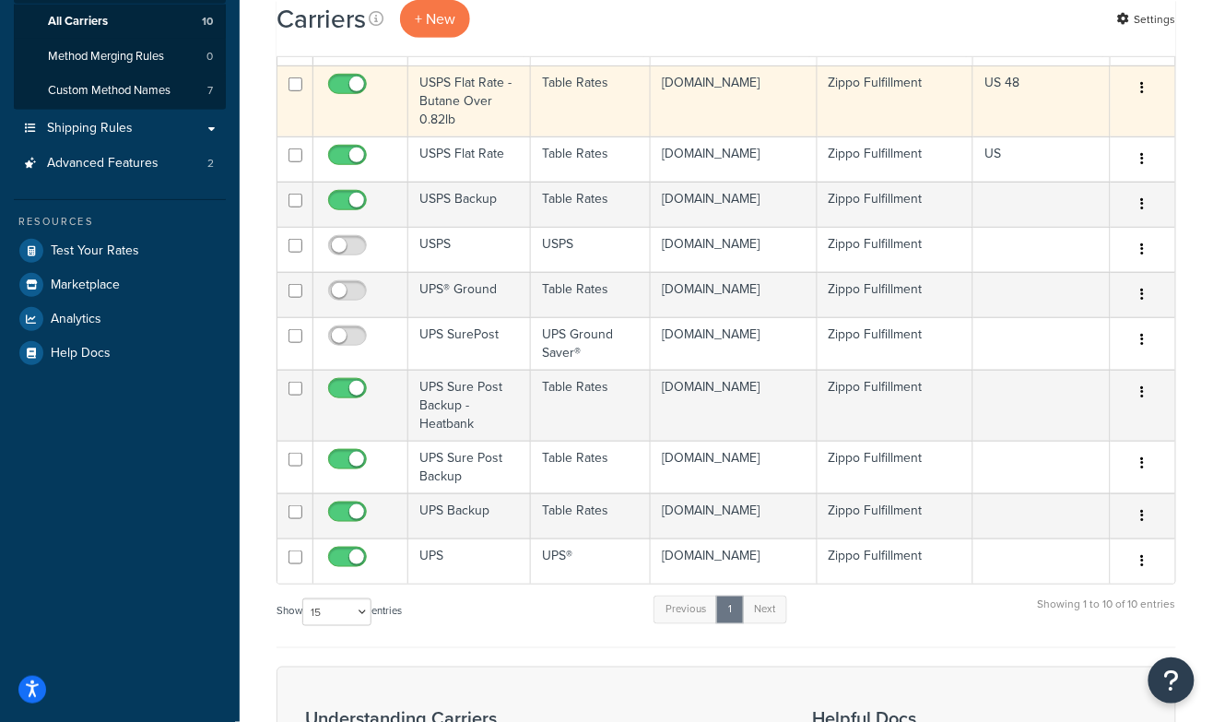
scroll to position [348, 0]
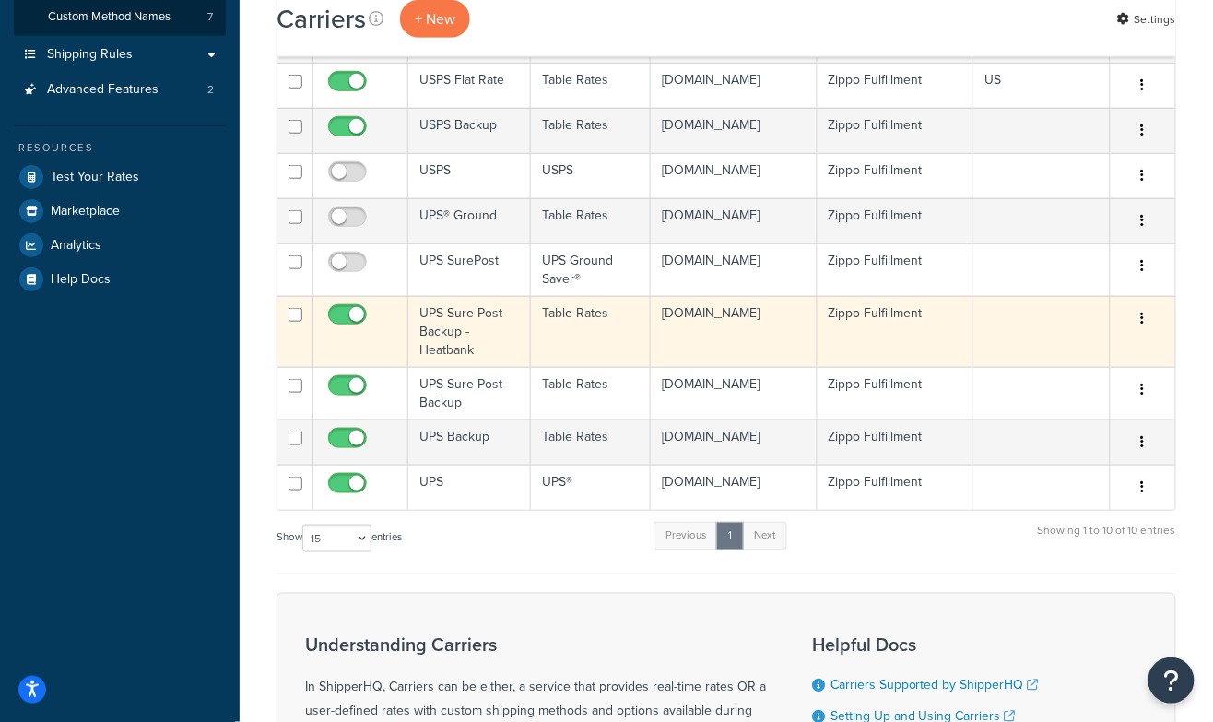
click at [354, 308] on input "checkbox" at bounding box center [349, 319] width 51 height 23
checkbox input "false"
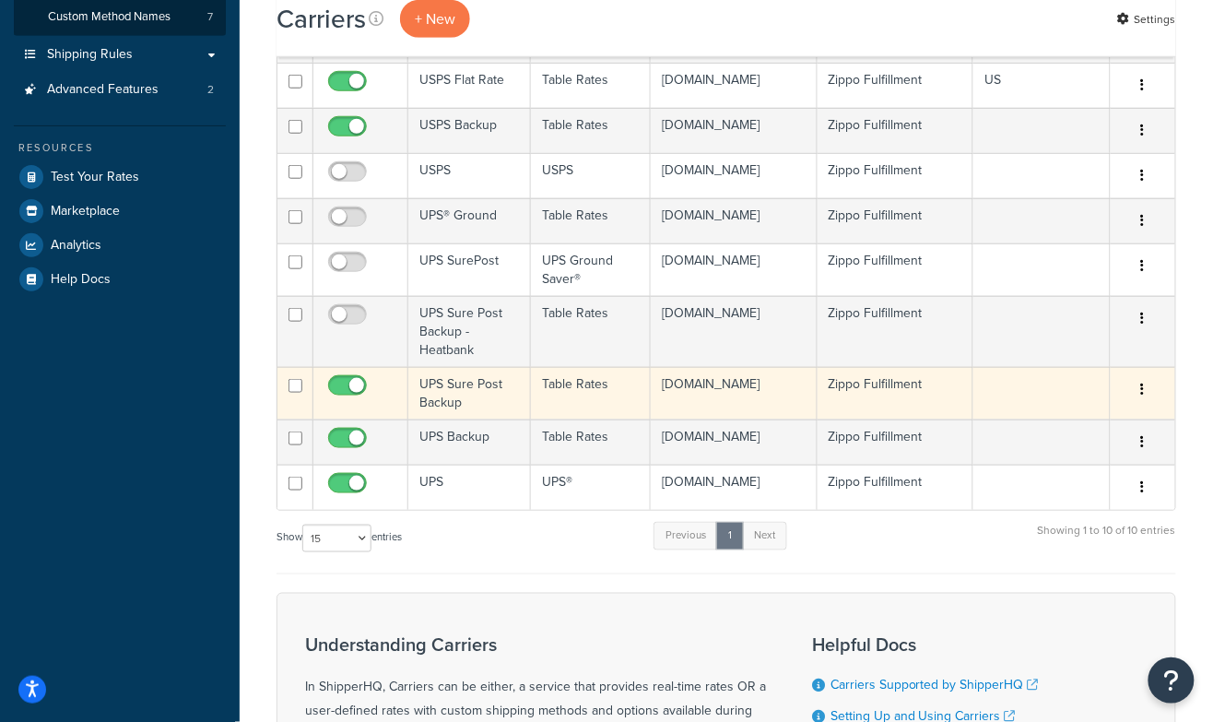
click at [456, 385] on td "UPS Sure Post Backup" at bounding box center [469, 393] width 123 height 53
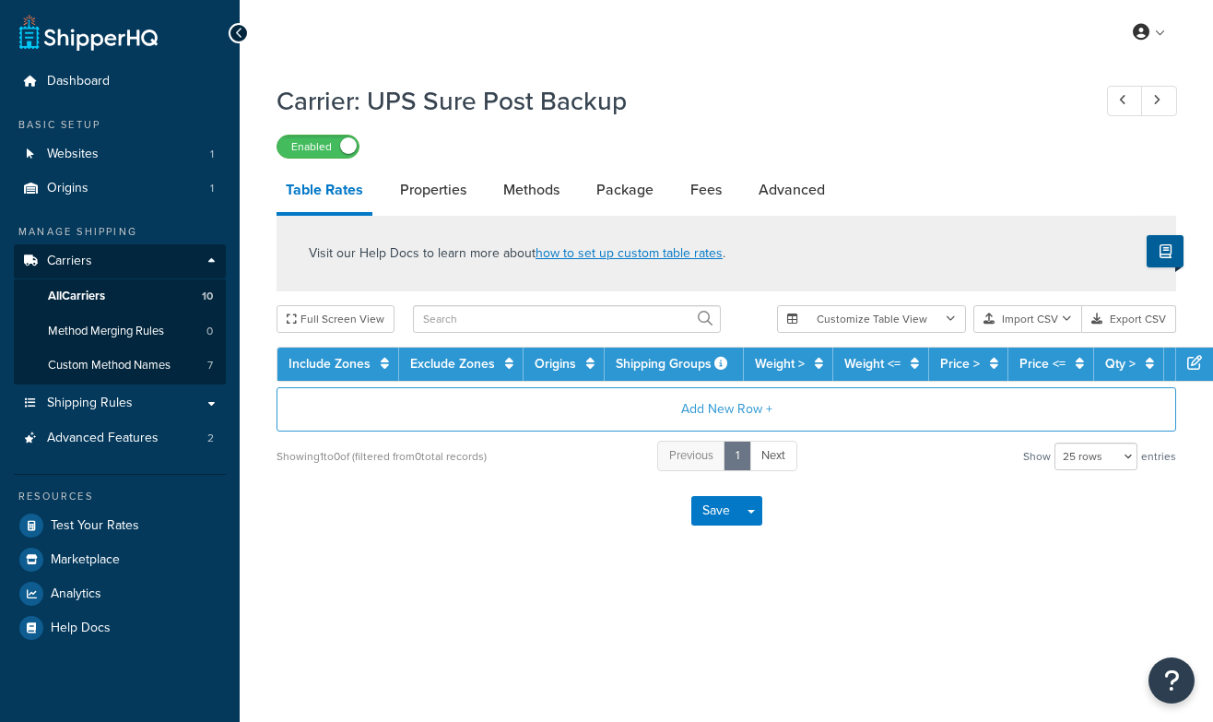
select select "25"
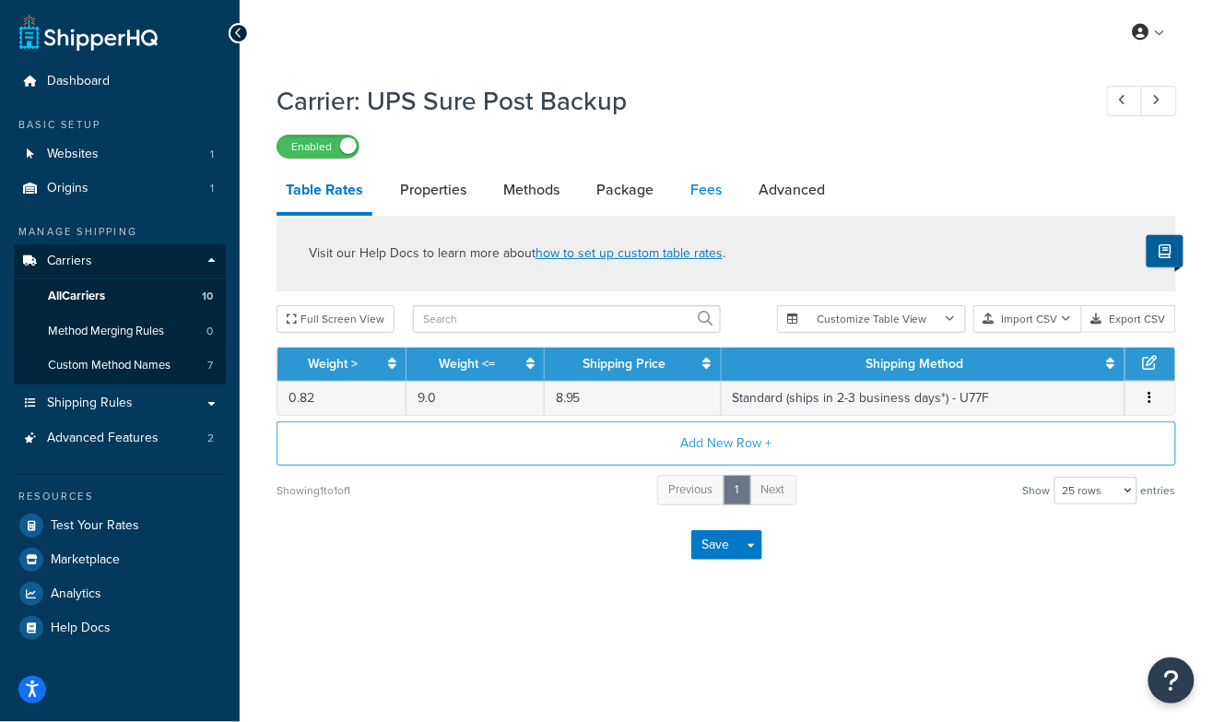
click at [712, 183] on link "Fees" at bounding box center [706, 190] width 50 height 44
select select "AFTER"
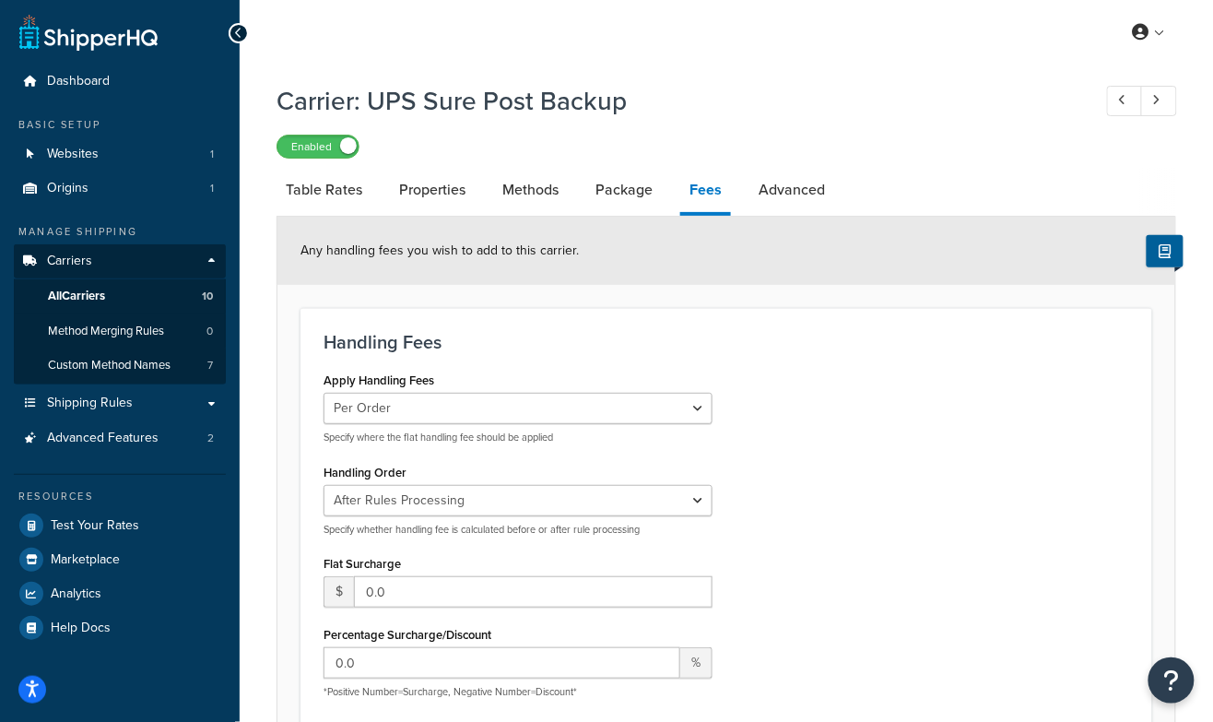
select select "25"
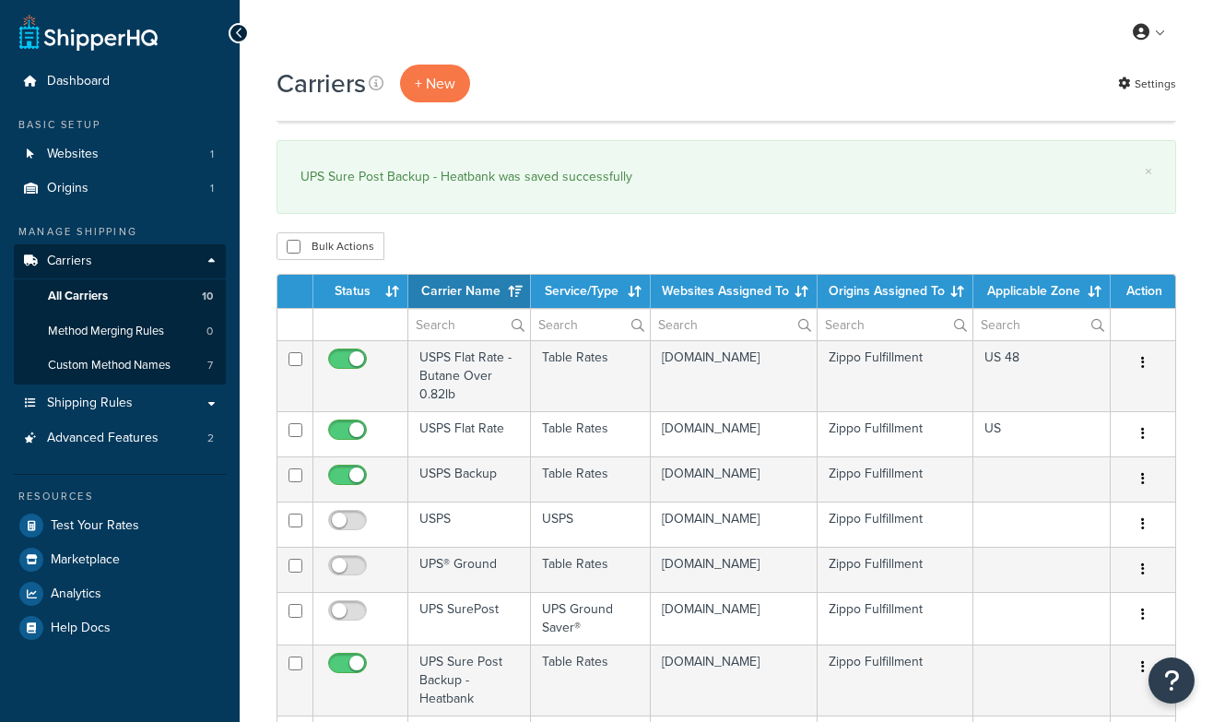
select select "15"
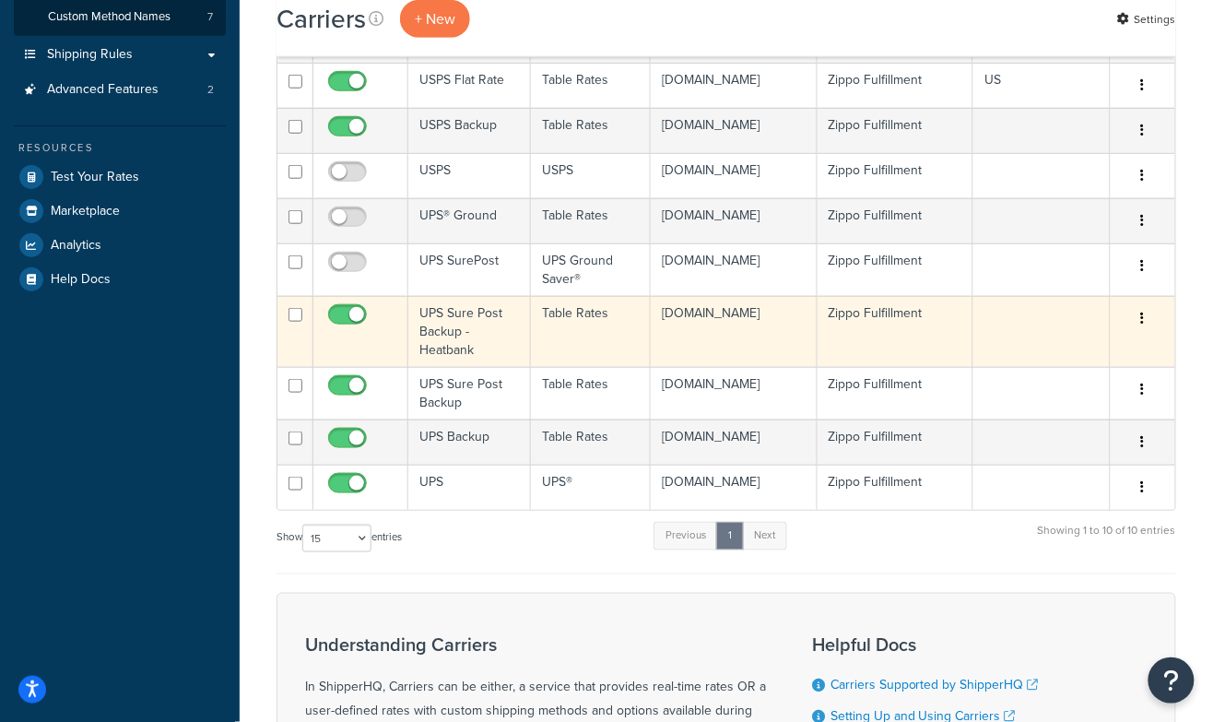
click at [351, 309] on input "checkbox" at bounding box center [349, 319] width 51 height 23
checkbox input "false"
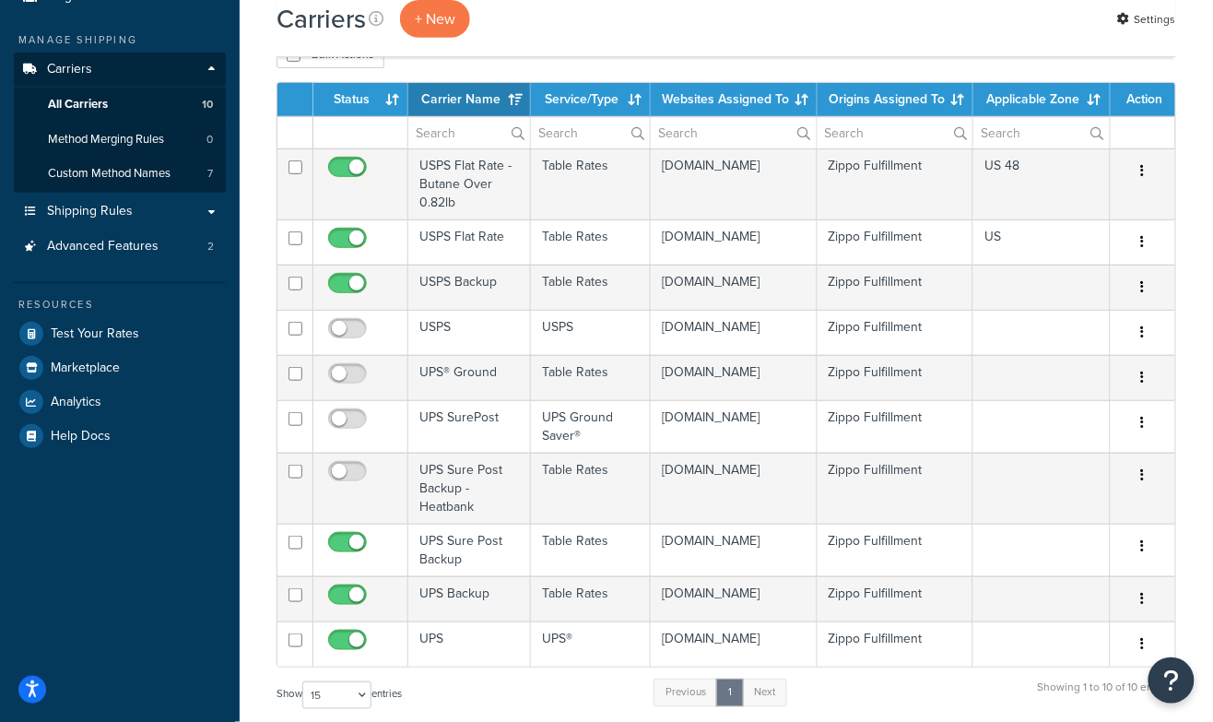
scroll to position [378, 0]
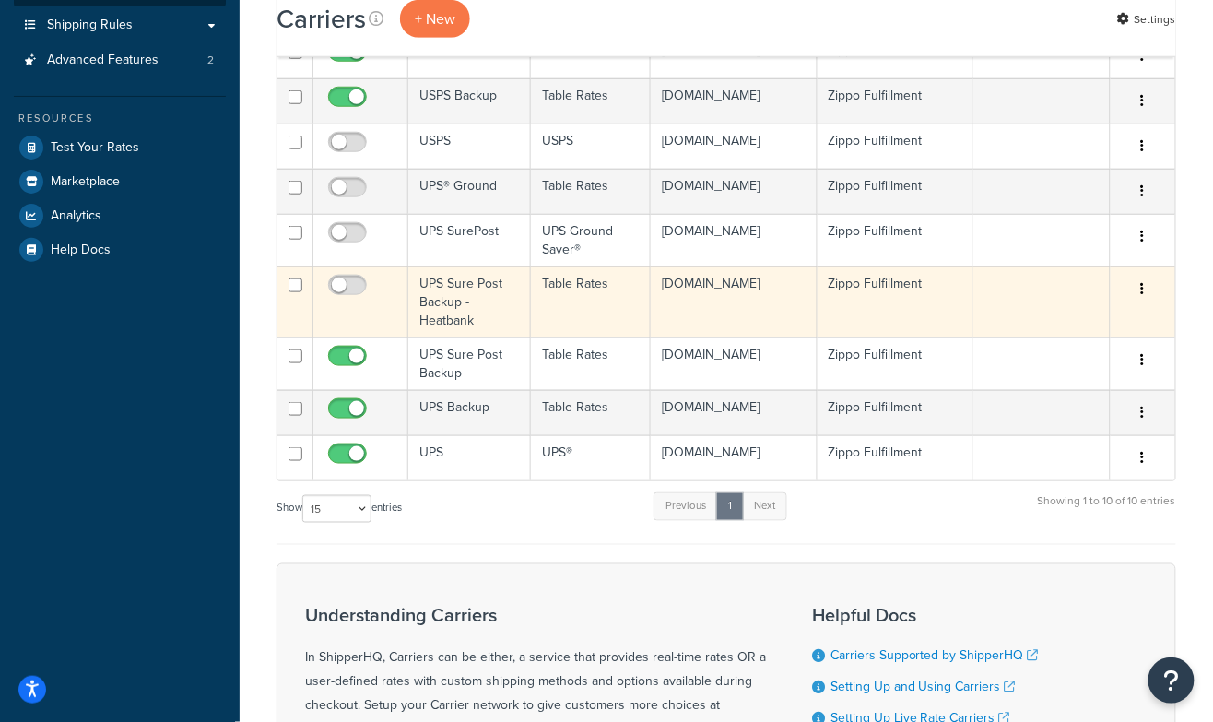
click at [442, 296] on td "UPS Sure Post Backup - Heatbank" at bounding box center [469, 301] width 123 height 71
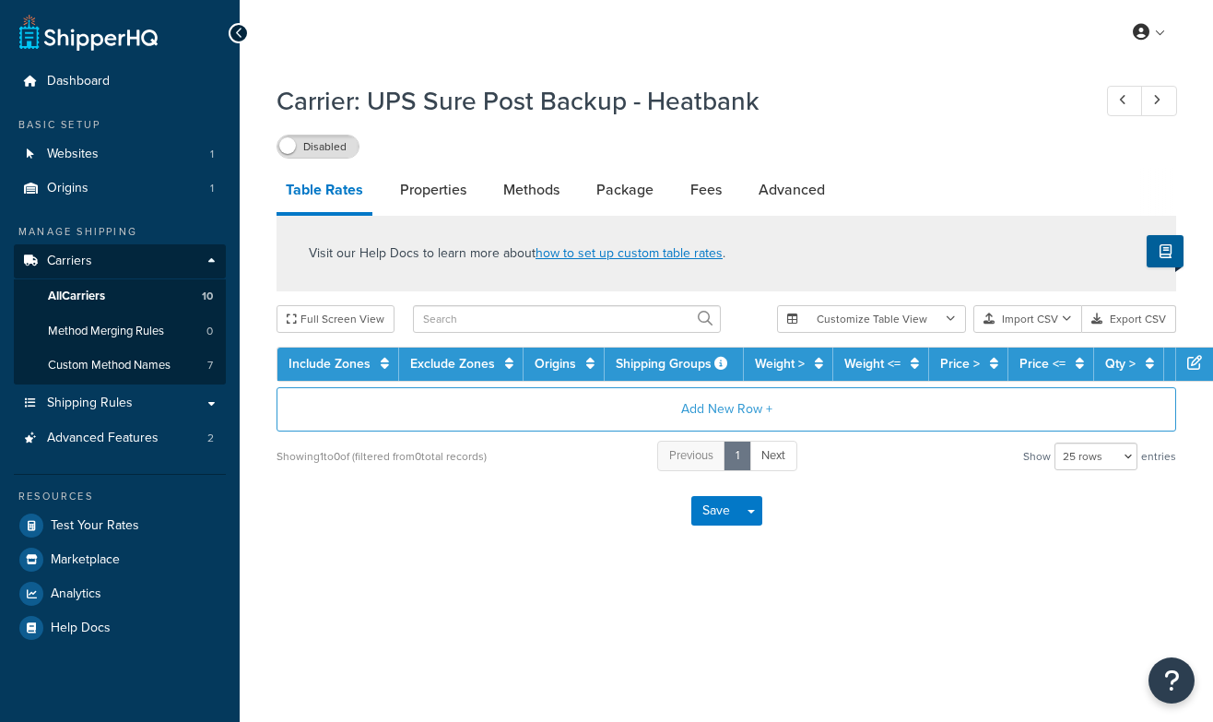
select select "25"
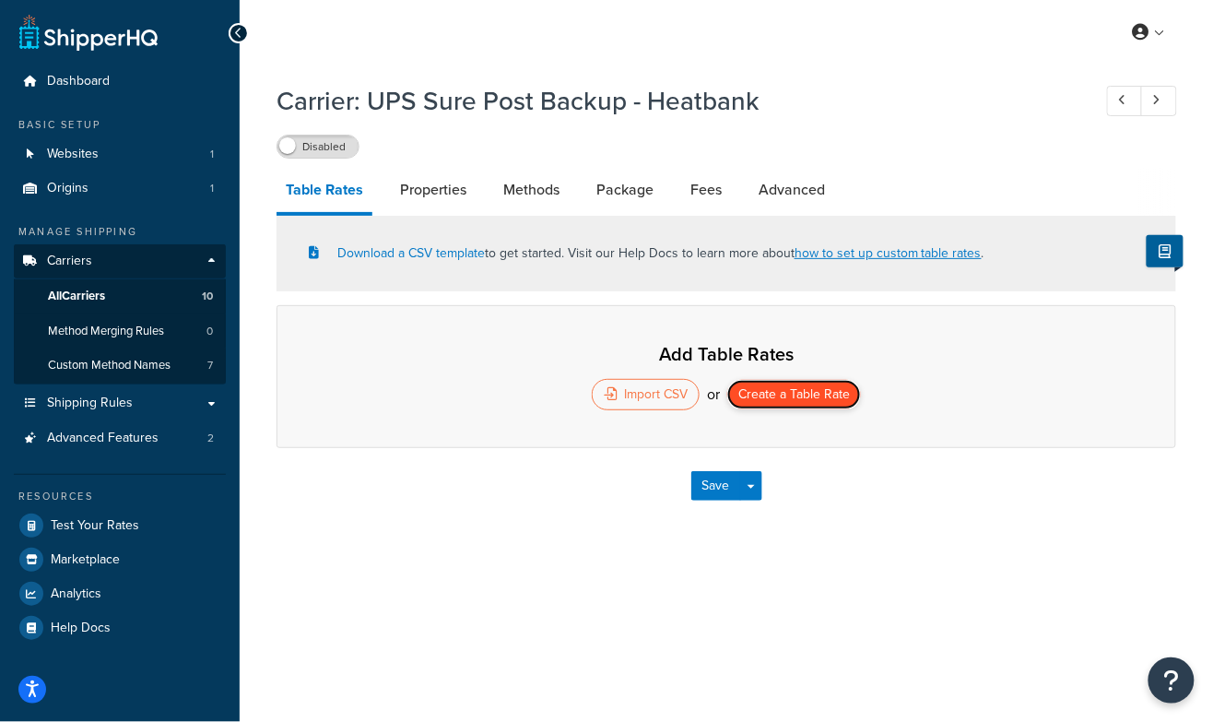
click at [811, 393] on button "Create a Table Rate" at bounding box center [794, 394] width 134 height 29
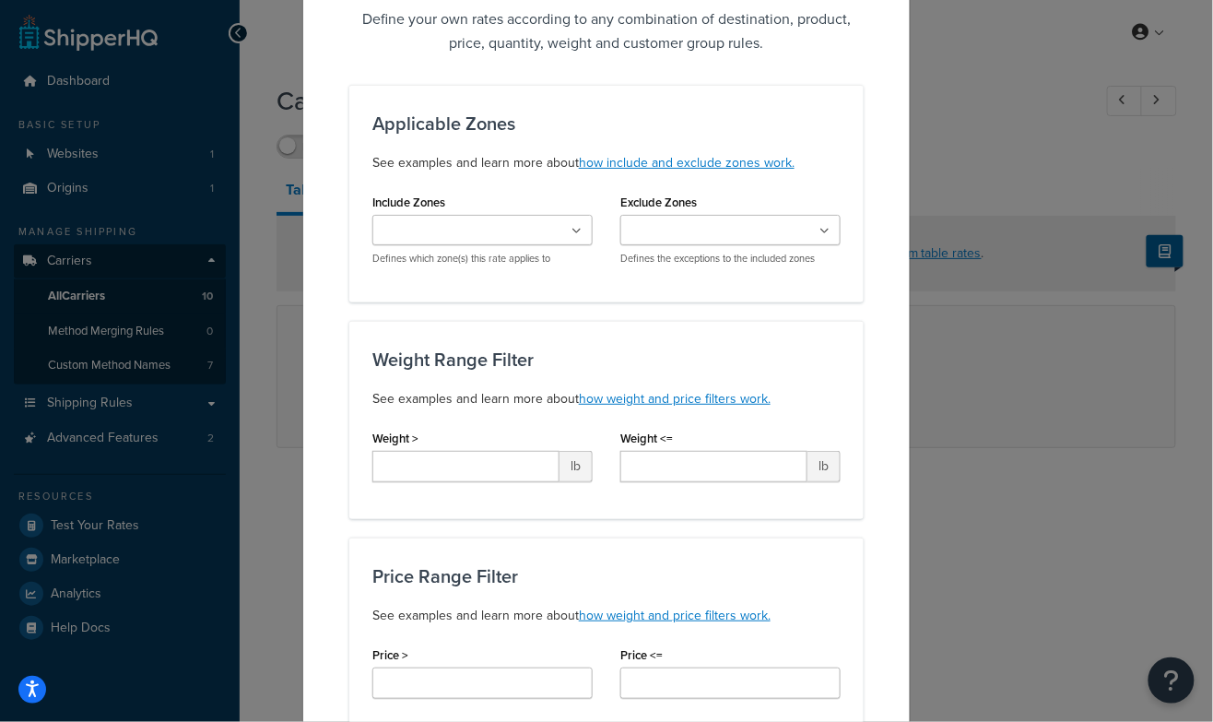
scroll to position [168, 0]
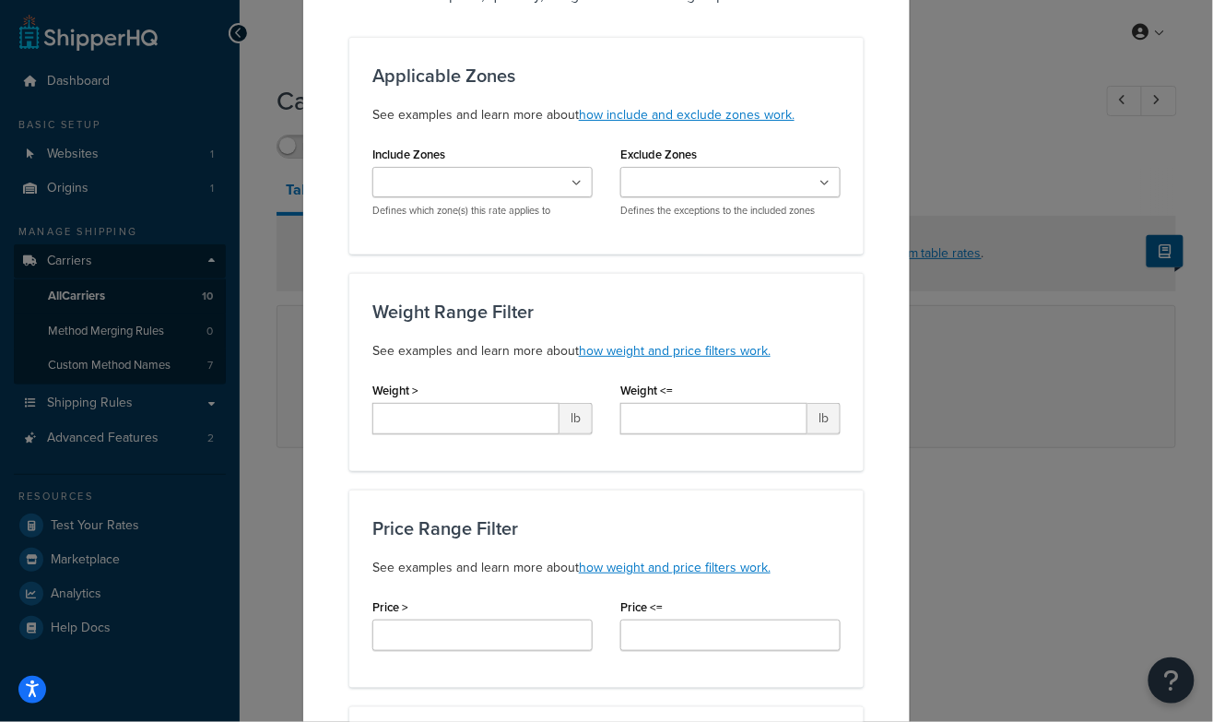
click at [566, 181] on ul at bounding box center [482, 182] width 220 height 30
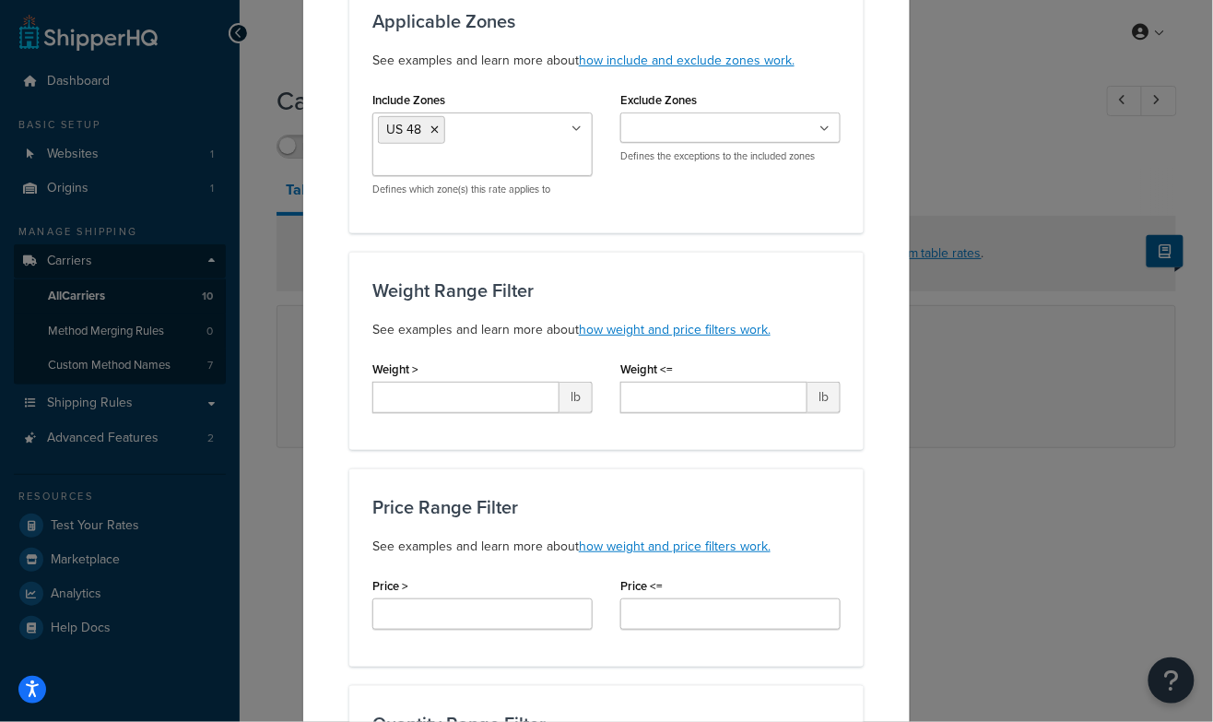
scroll to position [223, 0]
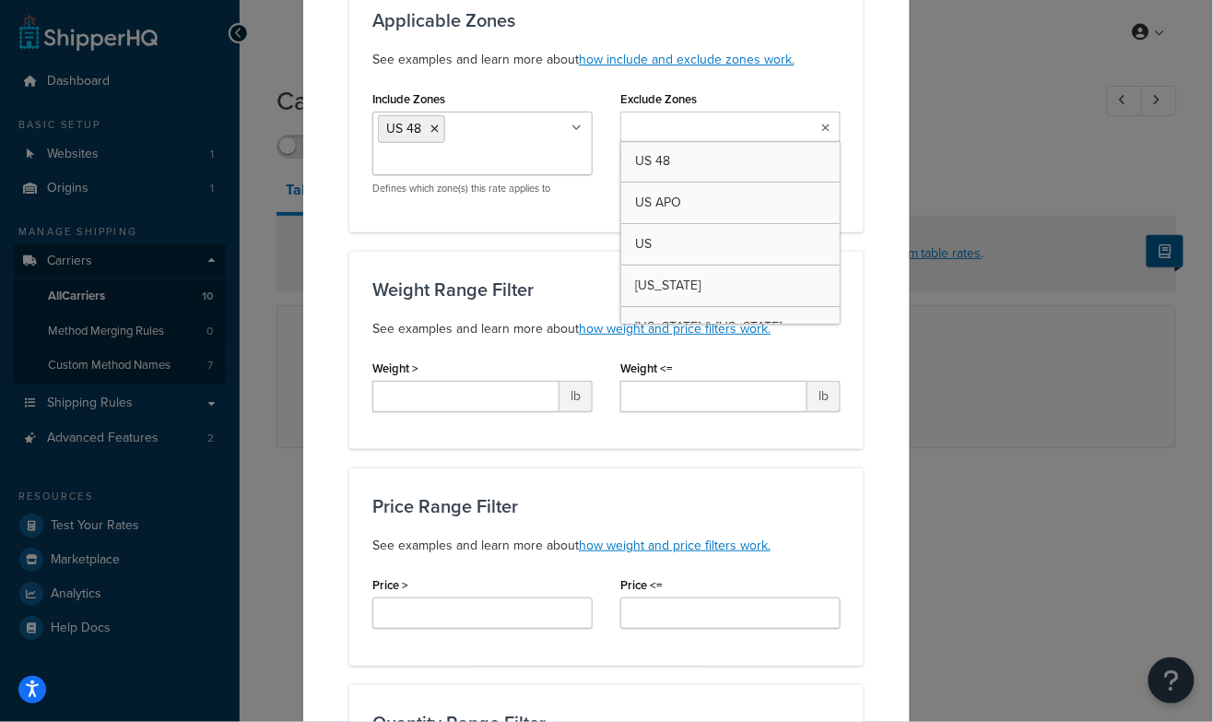
click at [824, 129] on icon at bounding box center [825, 128] width 8 height 11
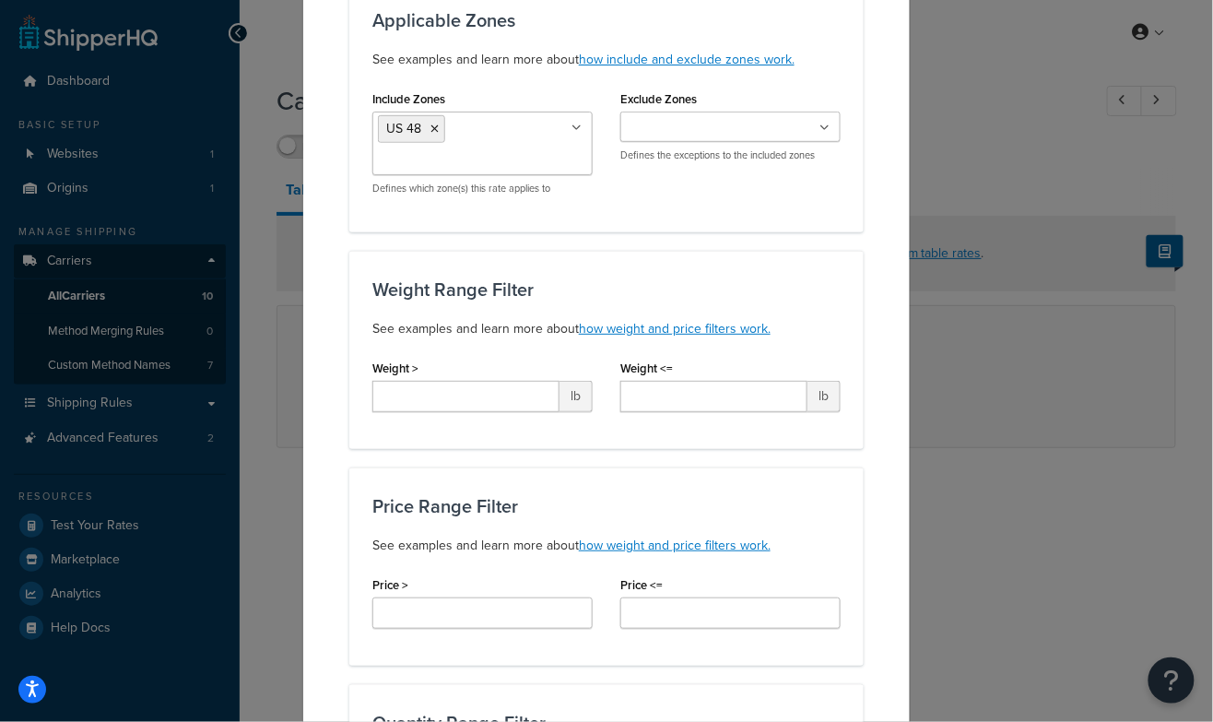
click at [875, 277] on div "Create Table Rate Define your own rates according to any combination of destina…" at bounding box center [606, 707] width 608 height 1750
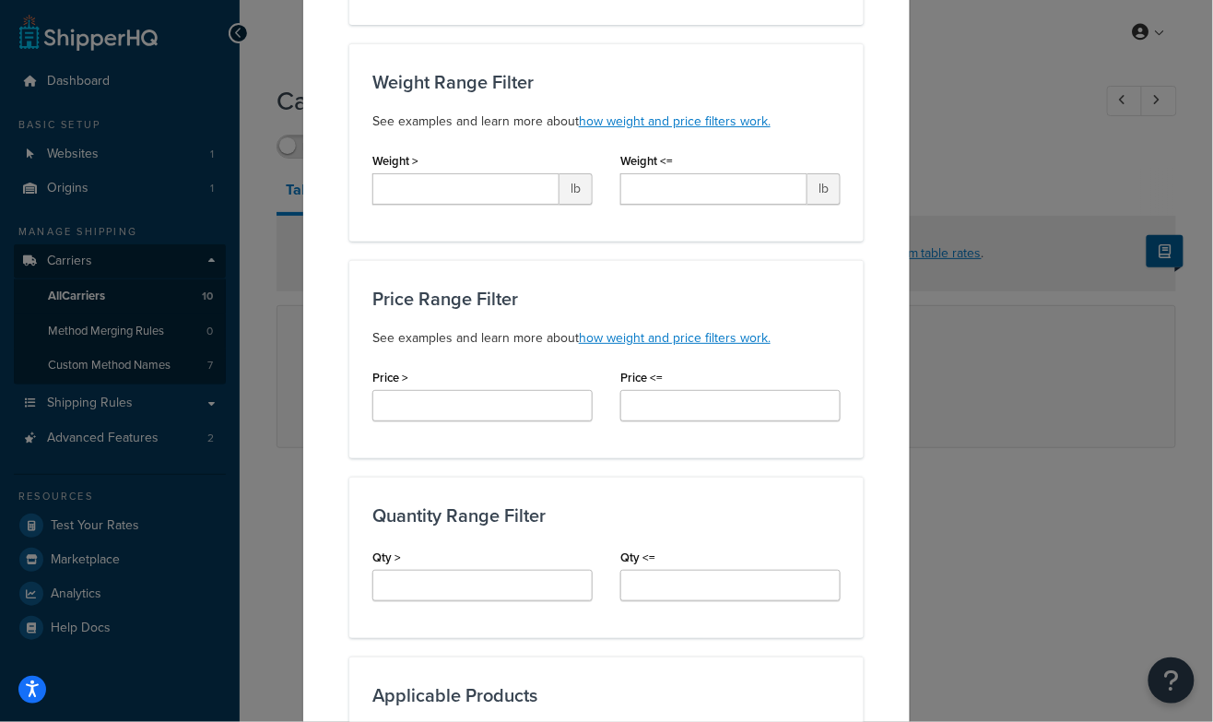
scroll to position [372, 0]
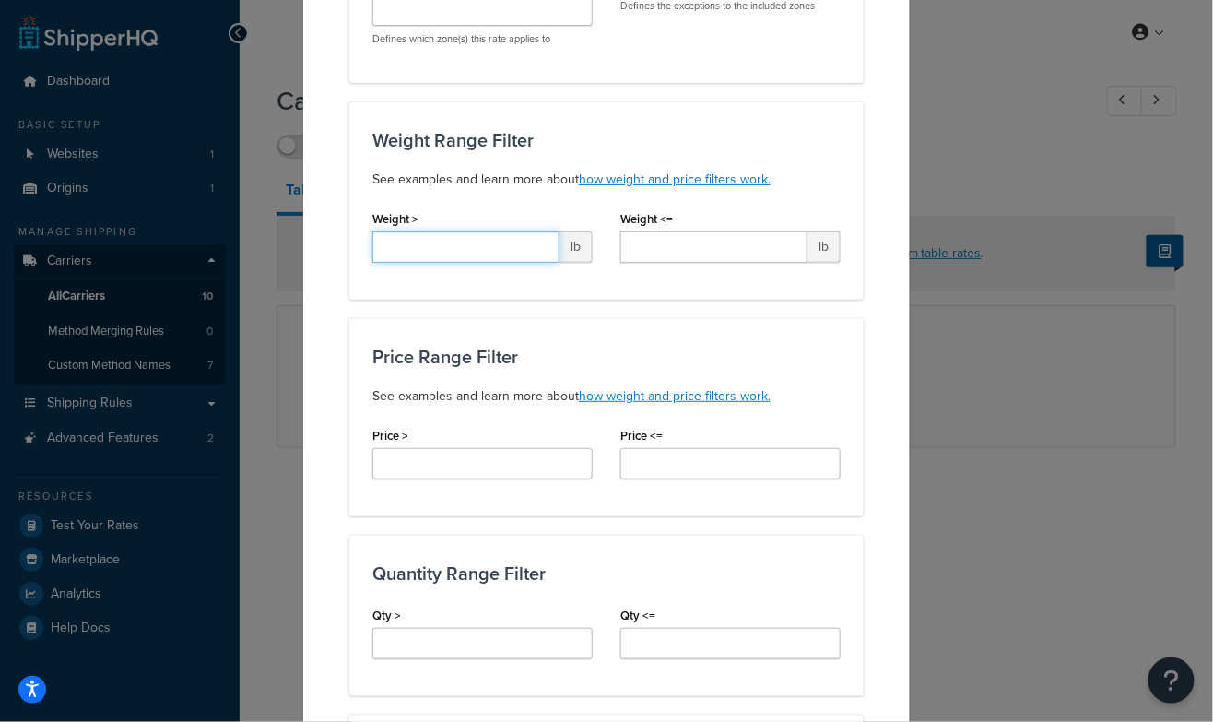
click at [494, 252] on input "Weight >" at bounding box center [465, 246] width 187 height 31
type input "*"
click at [668, 240] on input "Weight <=" at bounding box center [713, 246] width 187 height 31
type input "*"
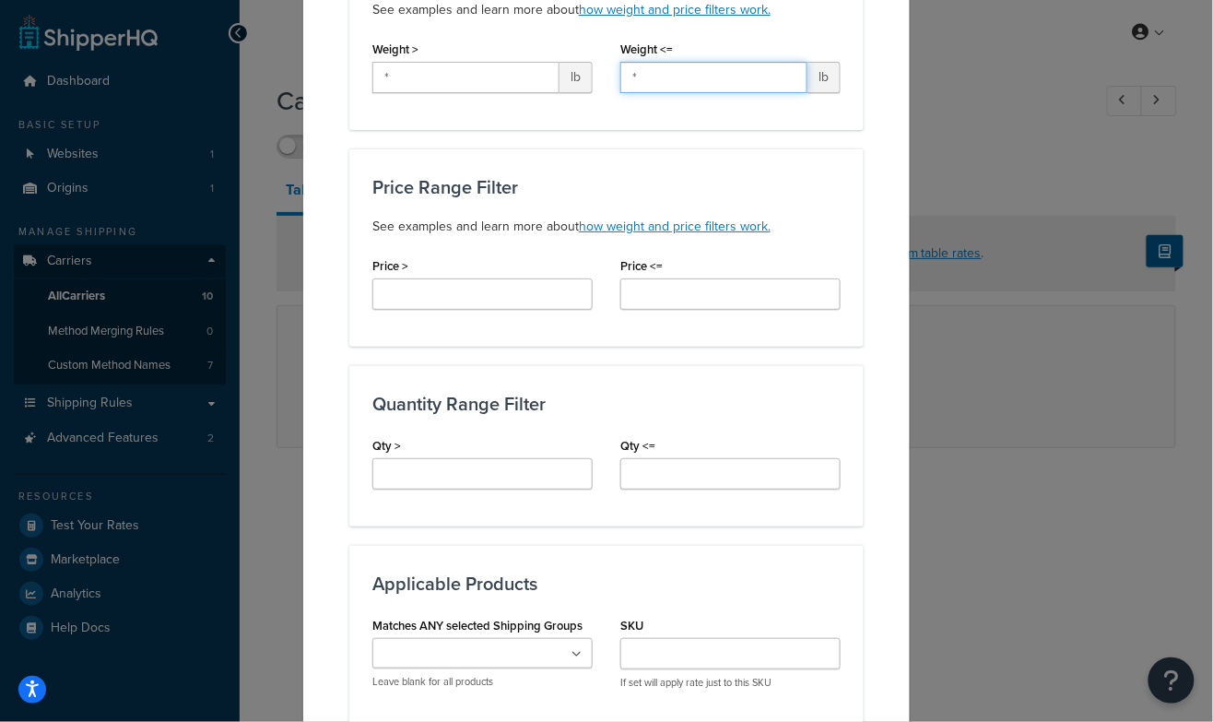
scroll to position [548, 0]
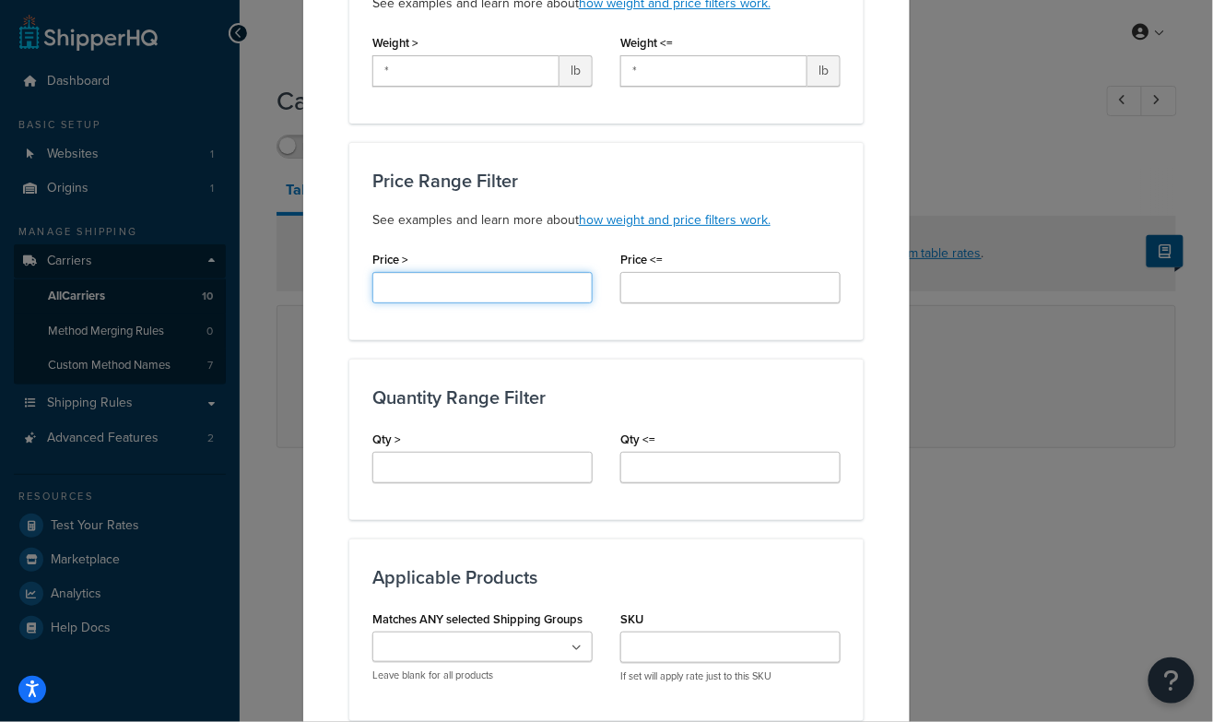
click at [453, 281] on input "Price >" at bounding box center [482, 287] width 220 height 31
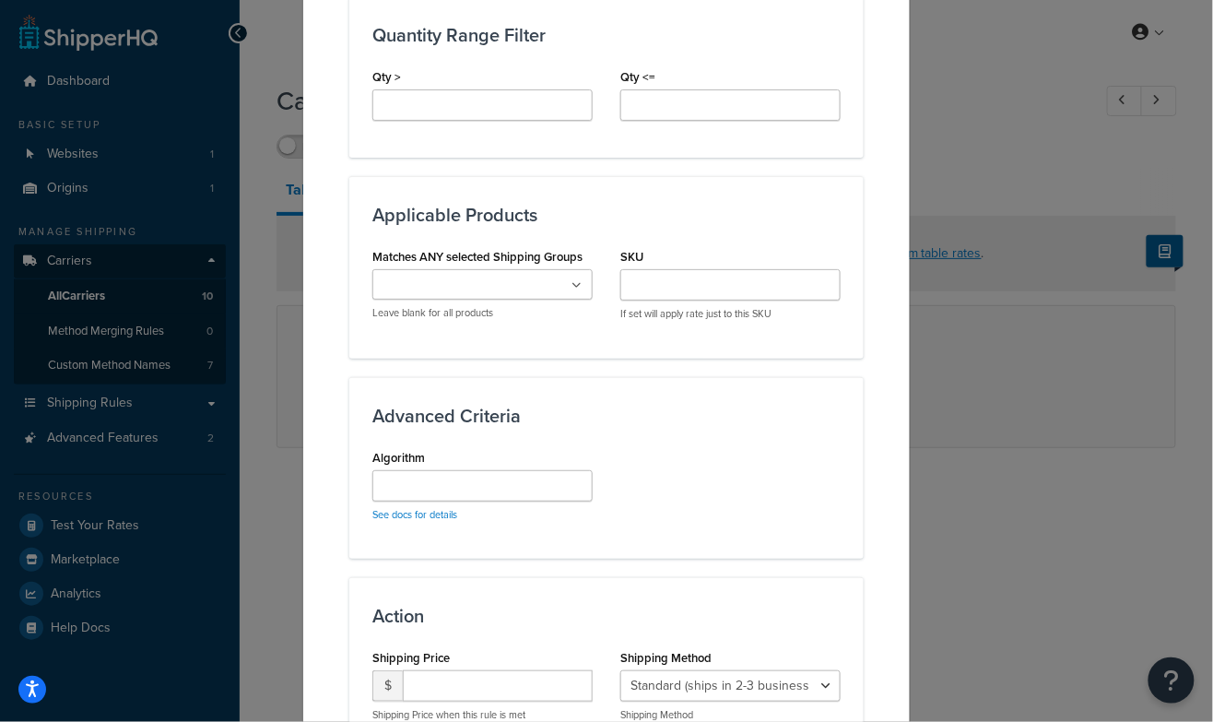
scroll to position [936, 0]
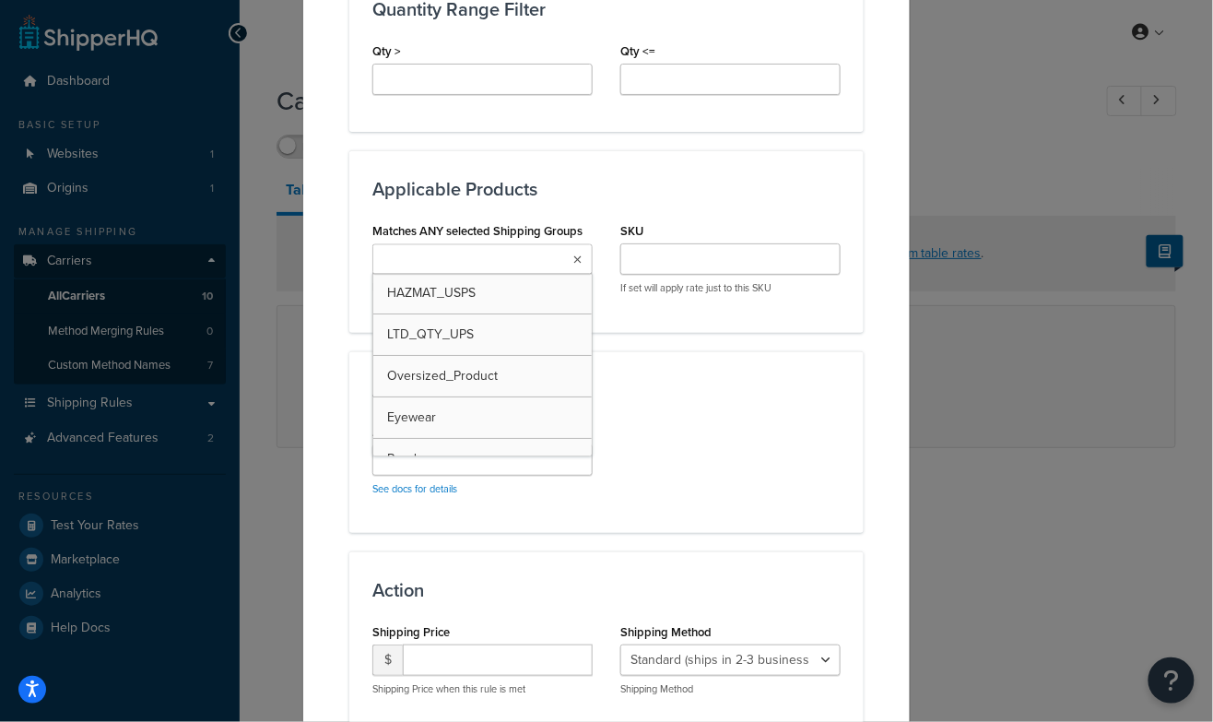
click at [574, 254] on icon at bounding box center [577, 259] width 8 height 11
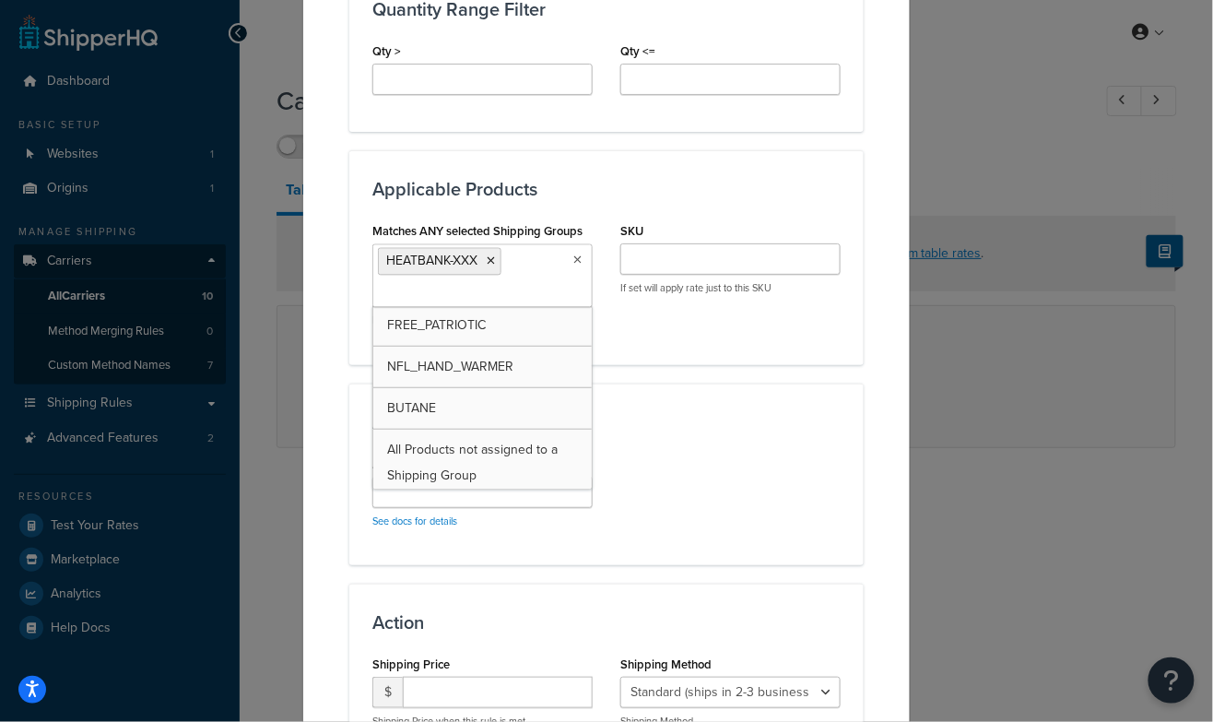
click at [883, 400] on div "Create Table Rate Define your own rates according to any combination of destina…" at bounding box center [606, 10] width 608 height 1782
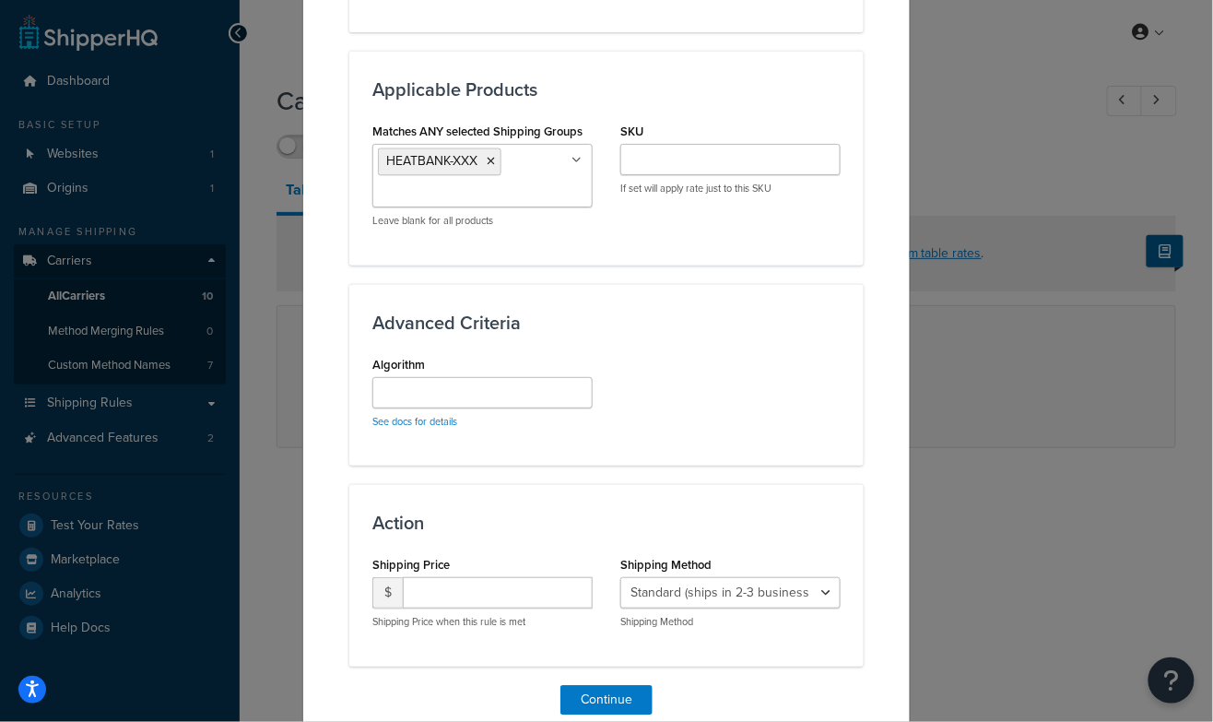
scroll to position [1085, 0]
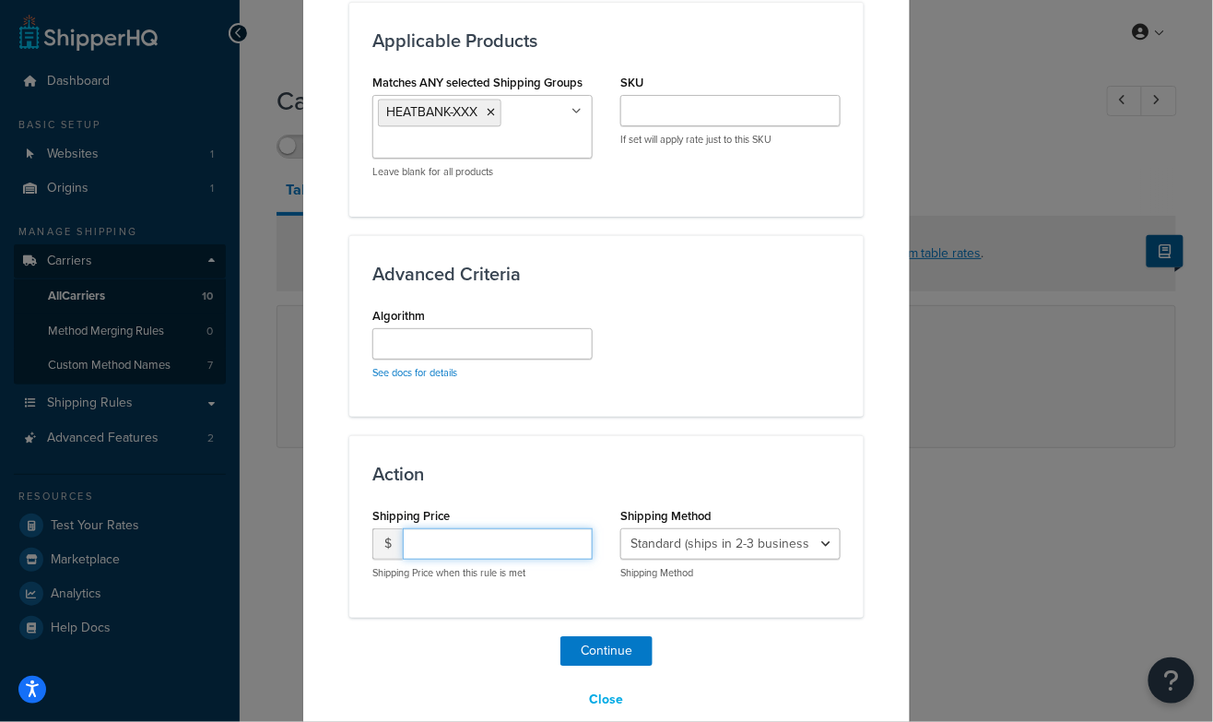
click at [452, 539] on input "number" at bounding box center [498, 543] width 190 height 31
type input "14.95"
click at [611, 639] on button "Continue" at bounding box center [606, 650] width 92 height 29
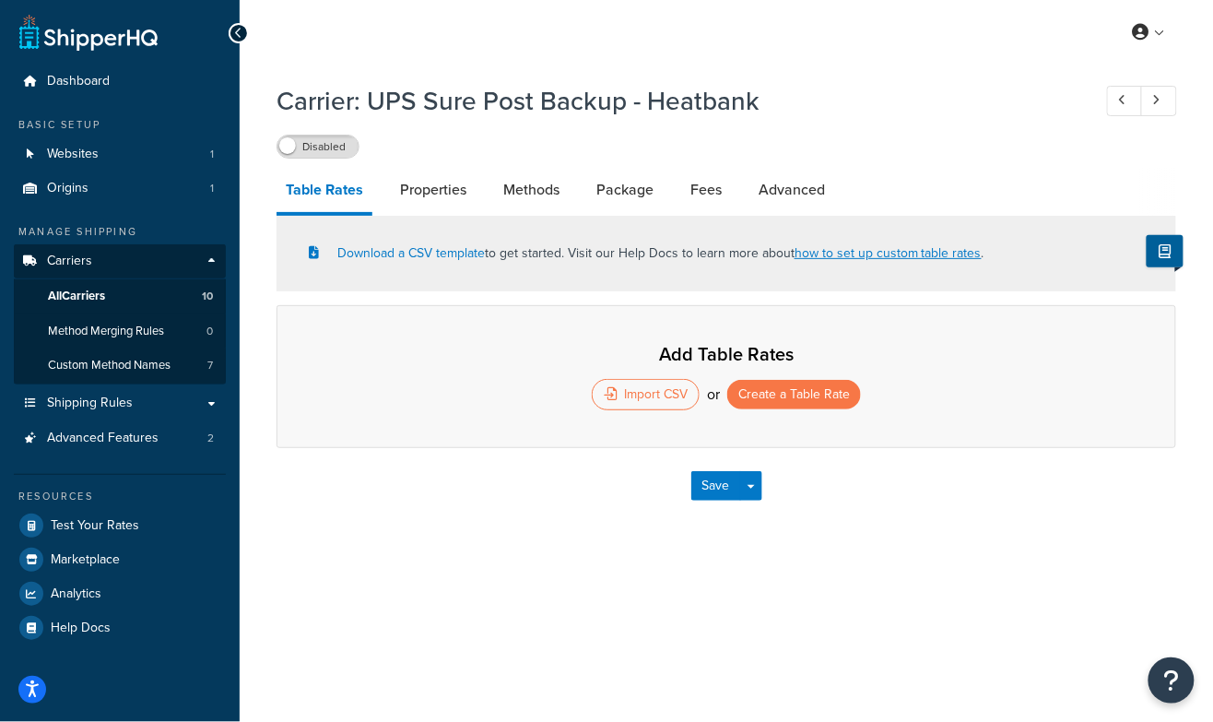
select select "25"
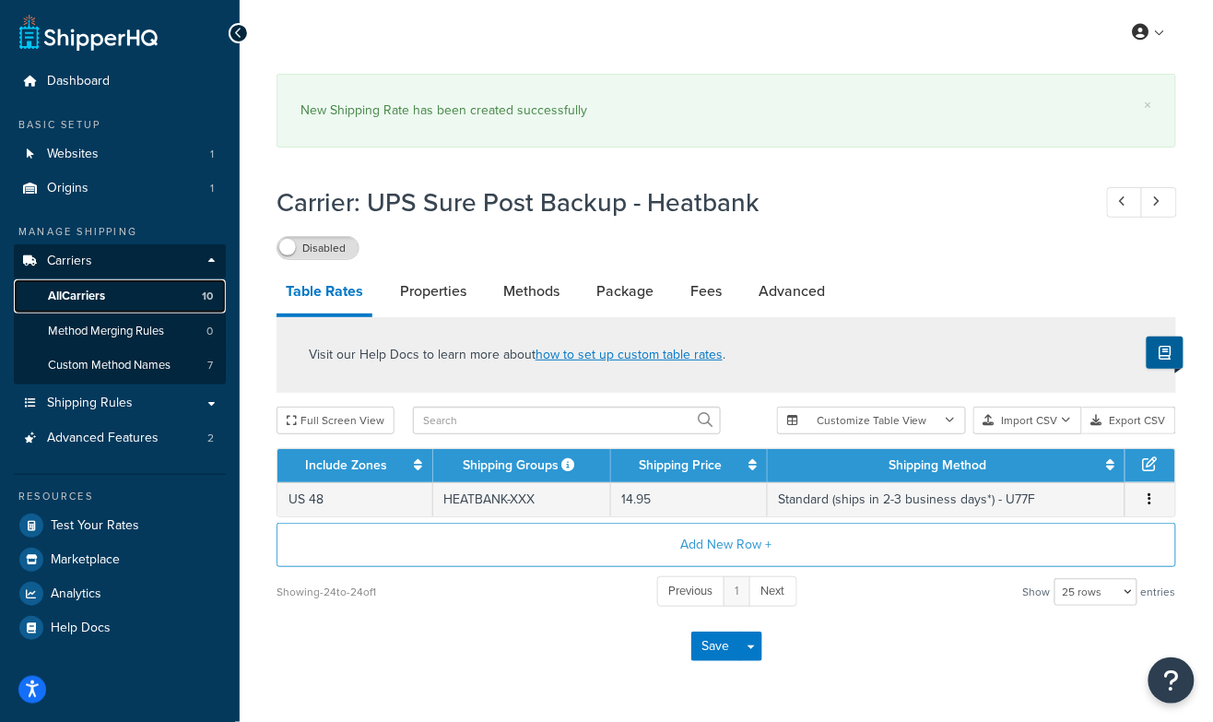
click at [112, 303] on link "All Carriers 10" at bounding box center [120, 296] width 212 height 34
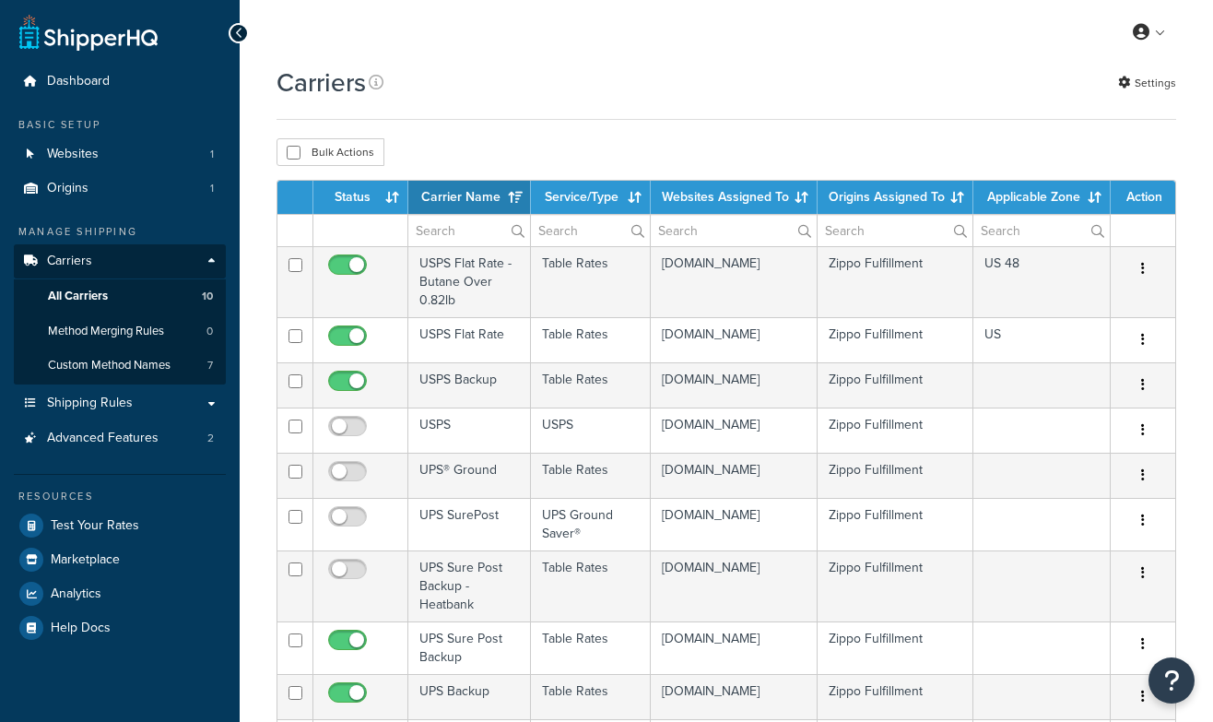
select select "15"
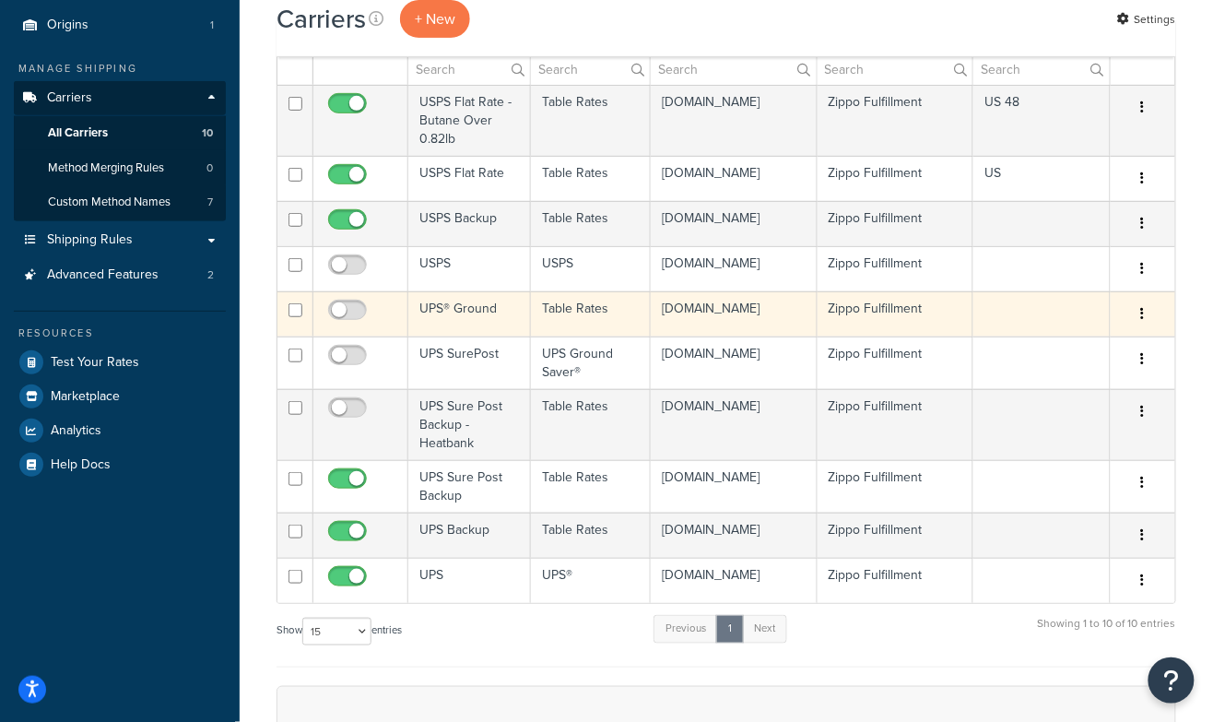
scroll to position [196, 0]
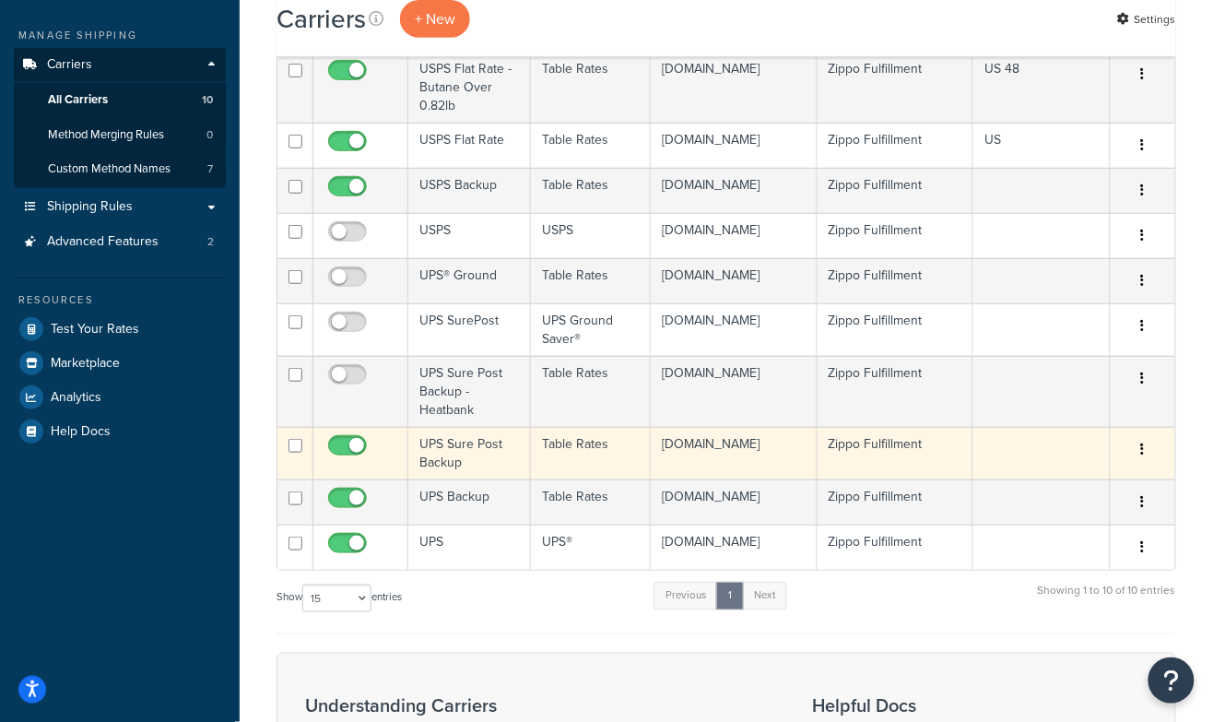
click at [441, 440] on td "UPS Sure Post Backup" at bounding box center [469, 453] width 123 height 53
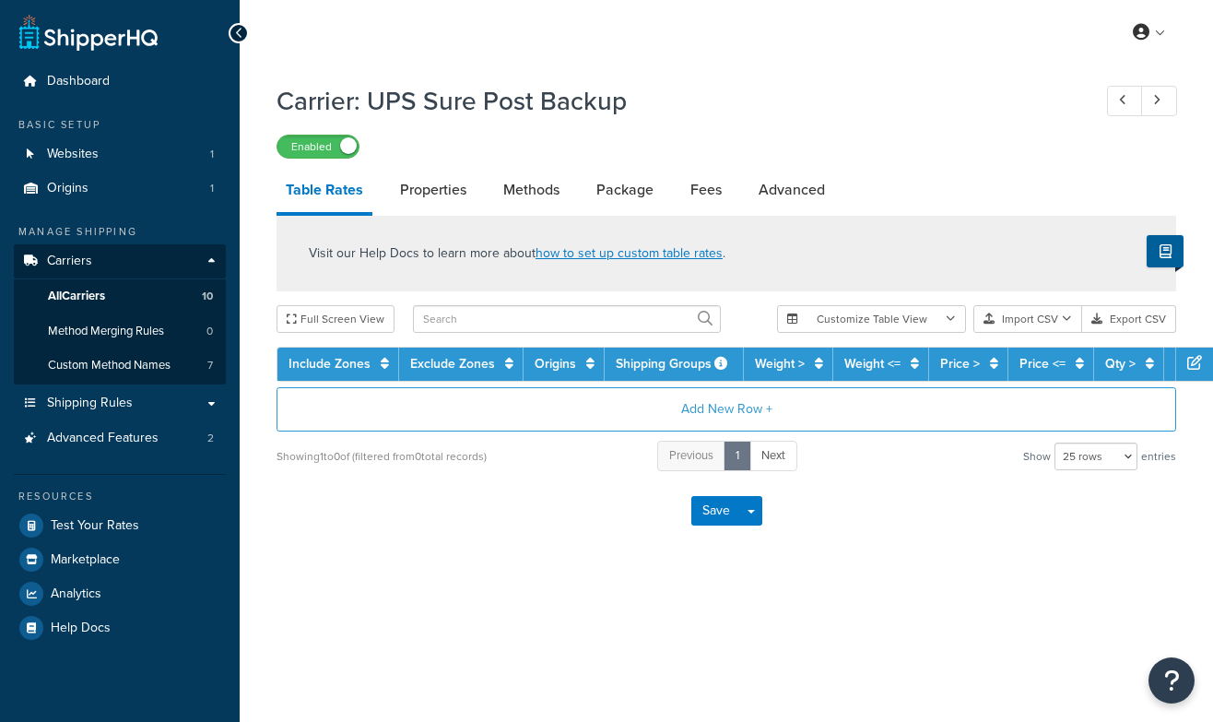
select select "25"
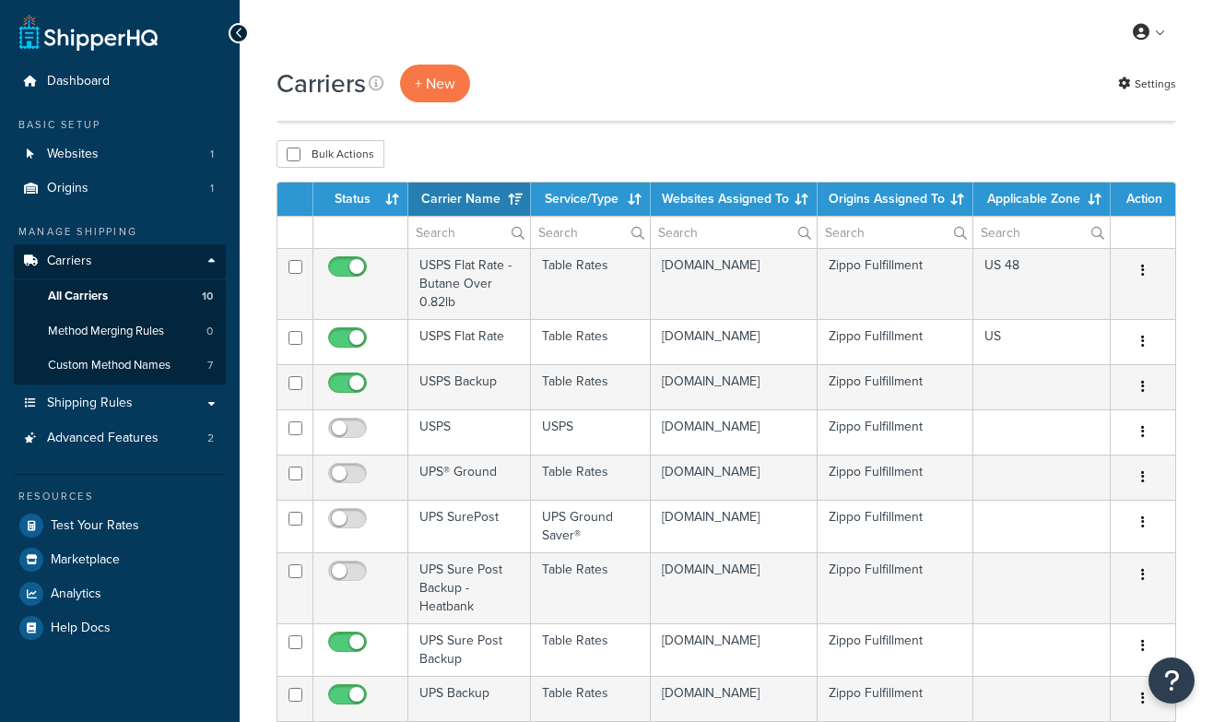
select select "15"
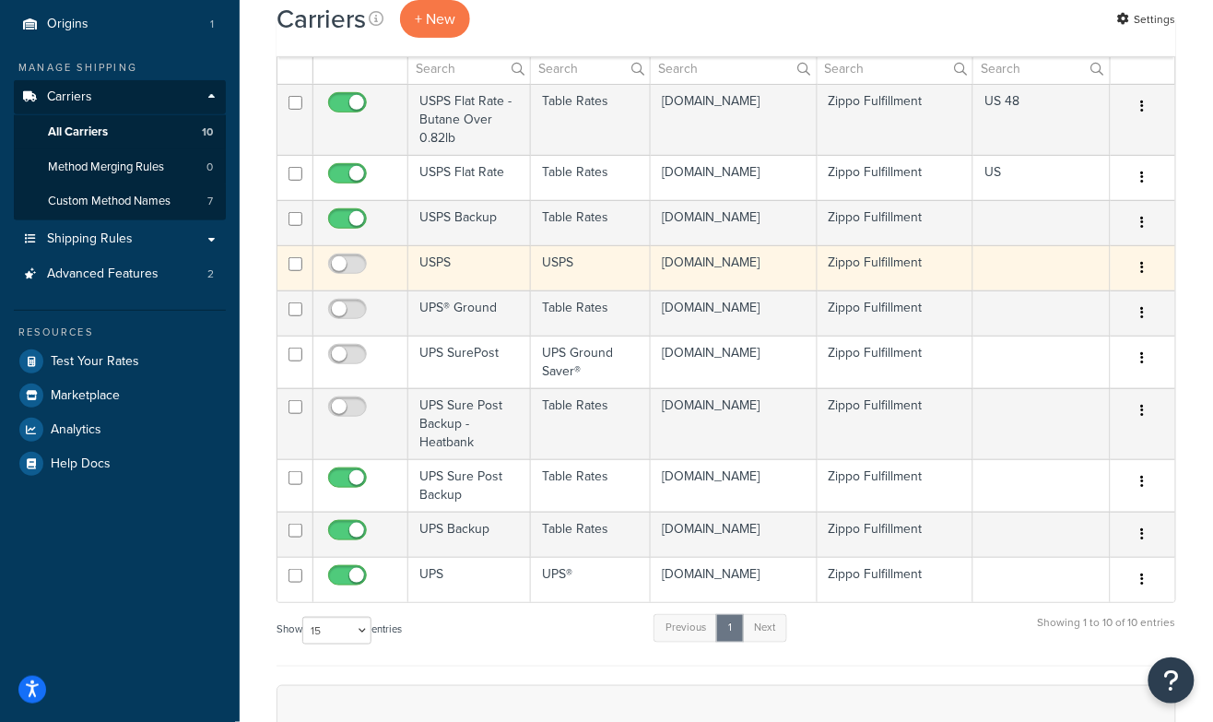
scroll to position [153, 0]
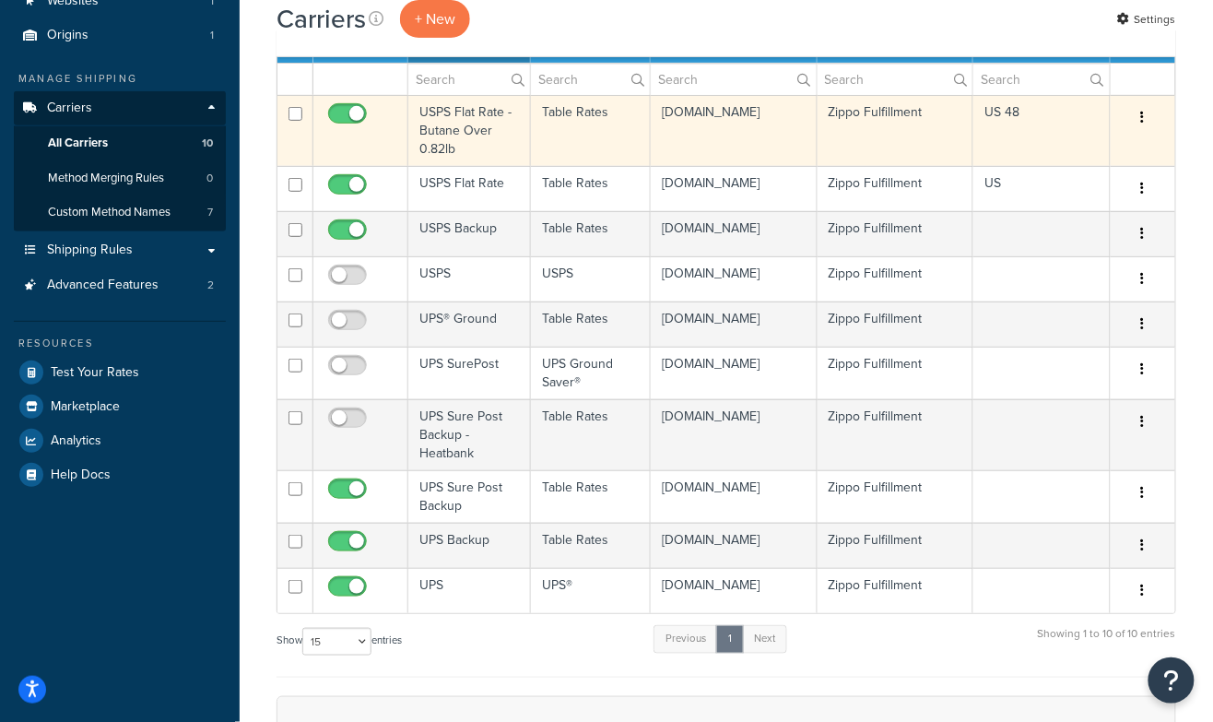
click at [452, 127] on td "USPS Flat Rate - Butane Over 0.82lb" at bounding box center [469, 130] width 123 height 71
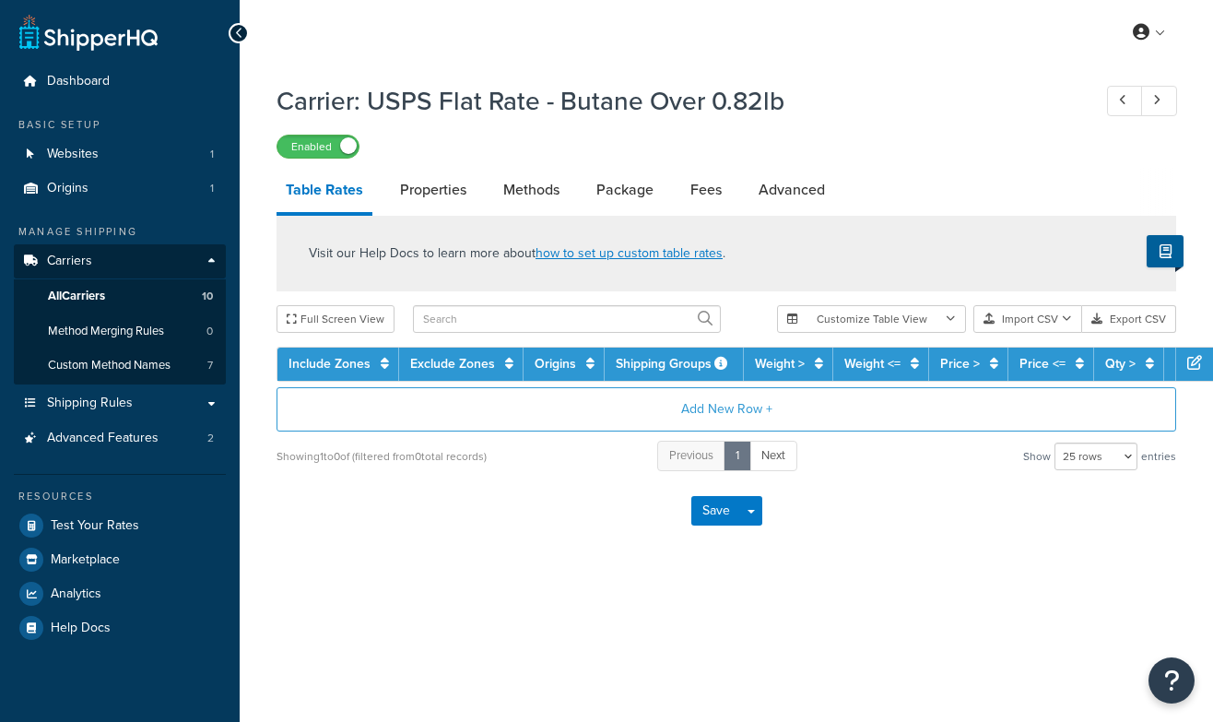
select select "25"
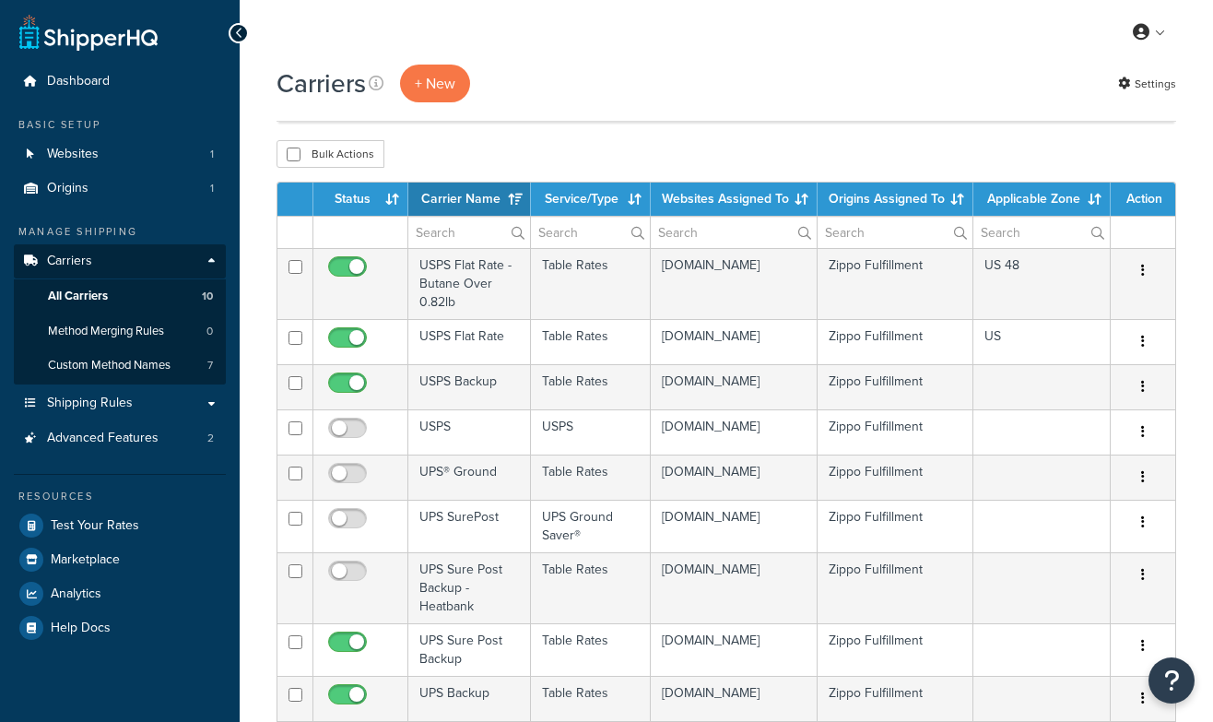
select select "15"
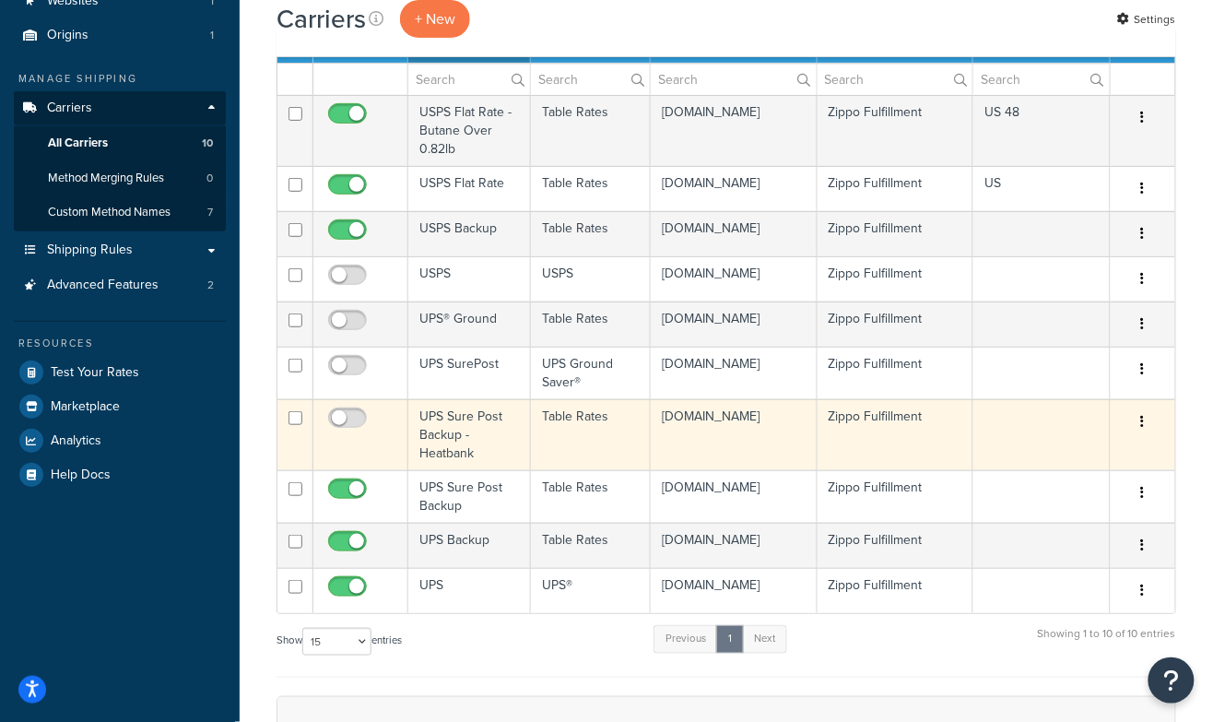
click at [451, 442] on td "UPS Sure Post Backup - Heatbank" at bounding box center [469, 434] width 123 height 71
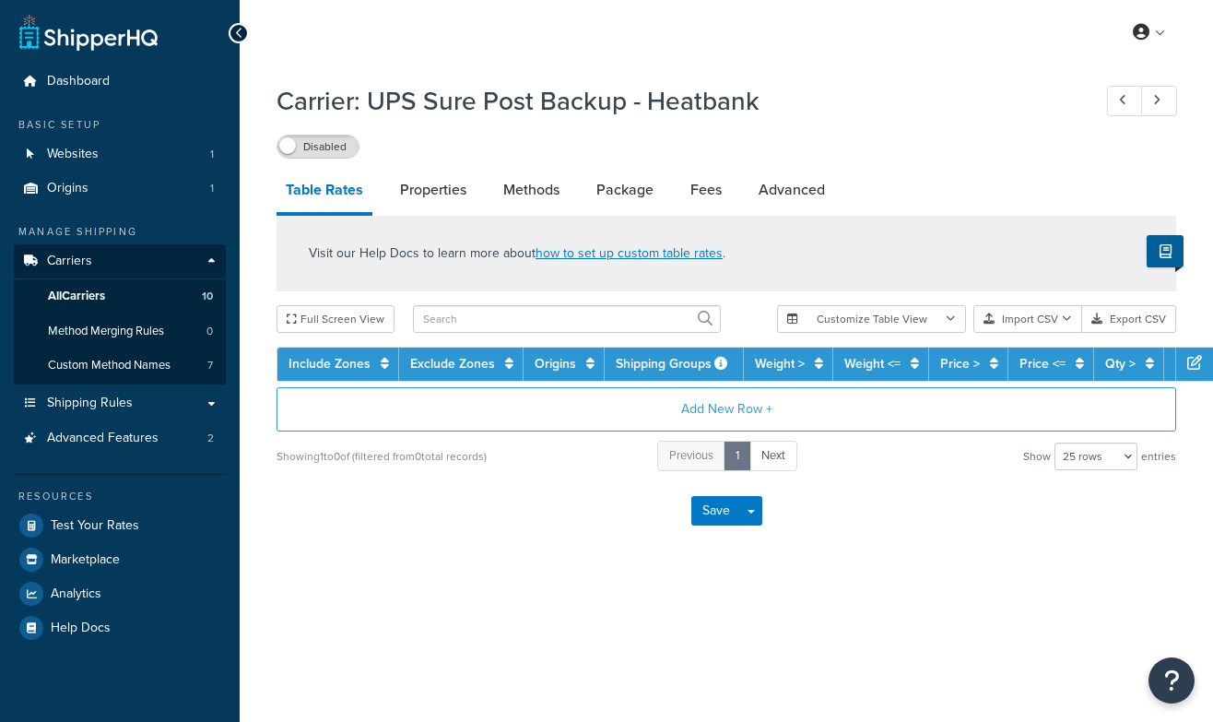
select select "25"
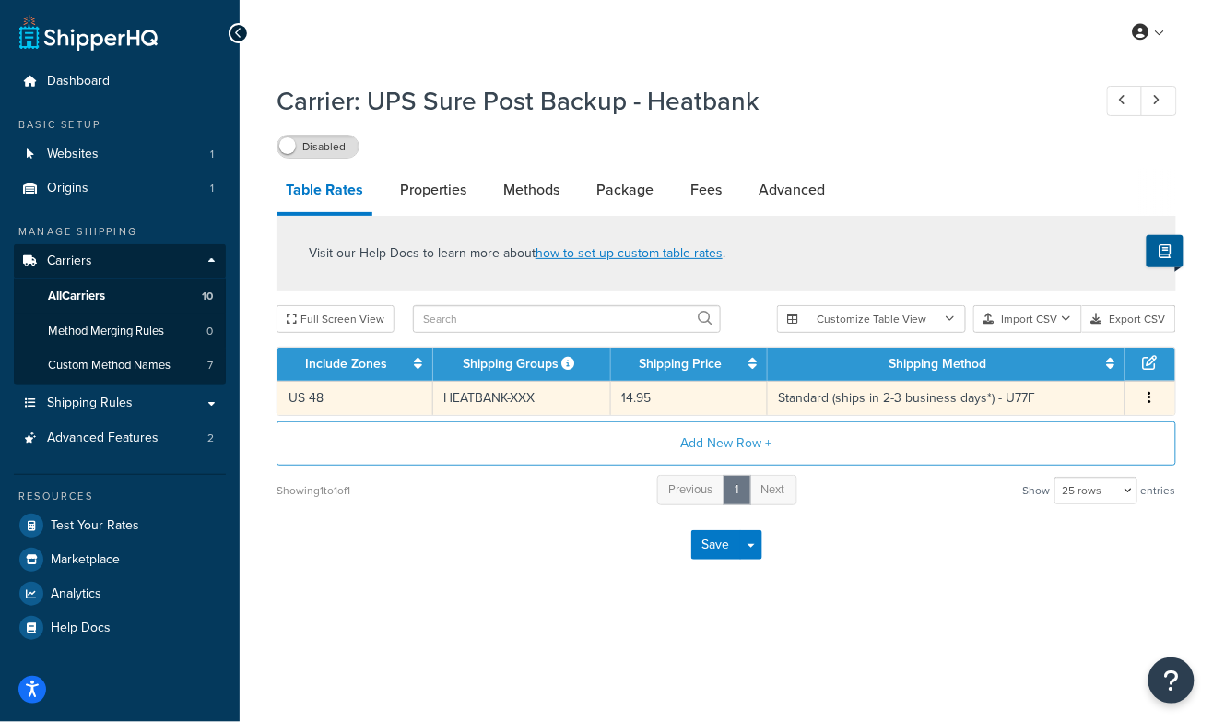
click at [543, 399] on td "HEATBANK-XXX" at bounding box center [522, 398] width 178 height 34
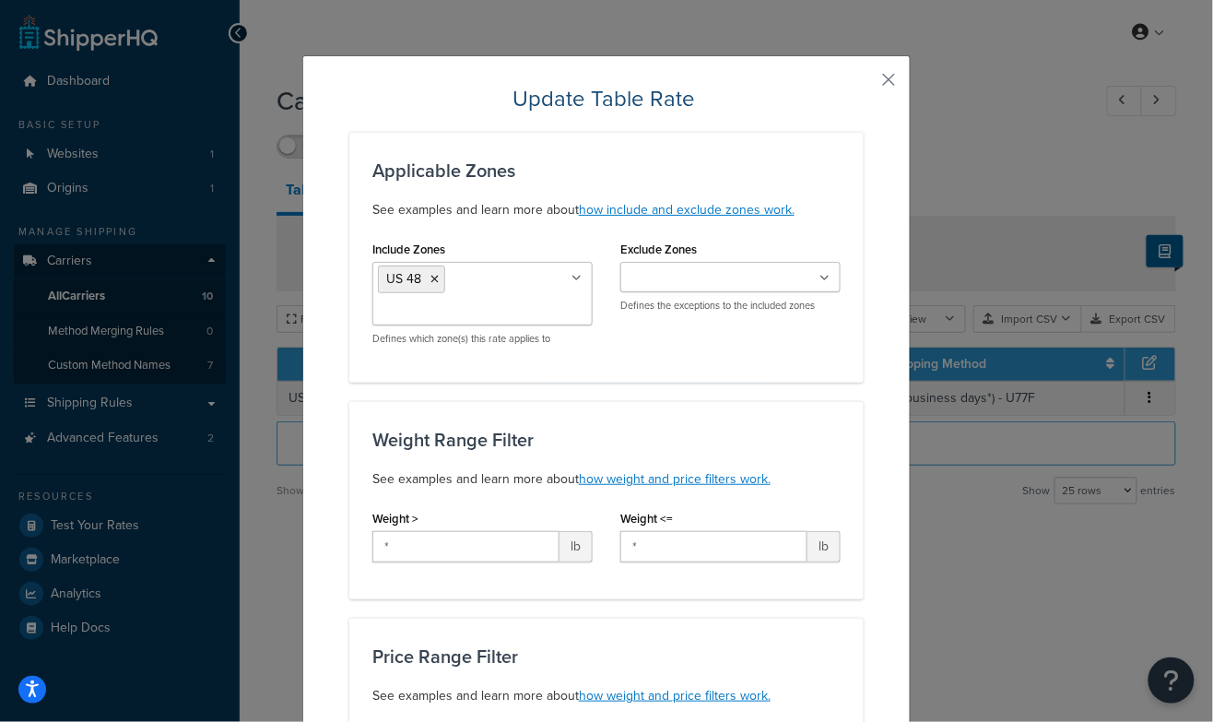
click at [477, 32] on div "Update Table Rate Applicable Zones See examples and learn more about how includ…" at bounding box center [606, 361] width 1213 height 722
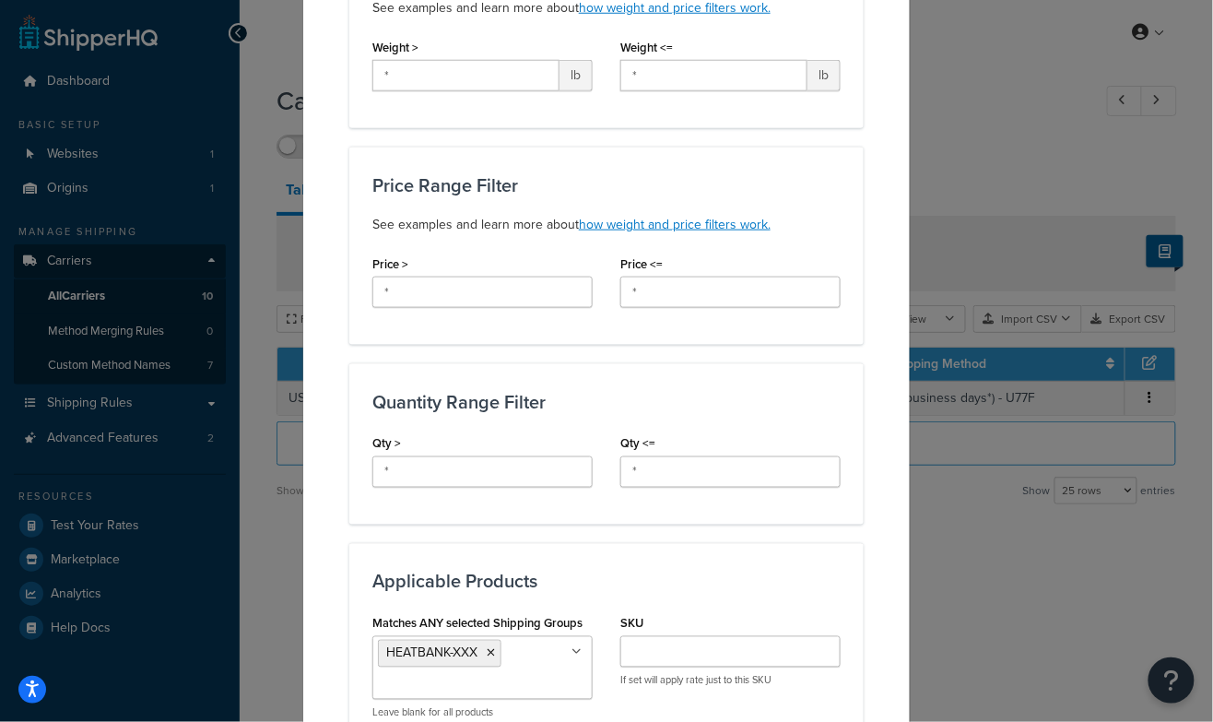
scroll to position [599, 0]
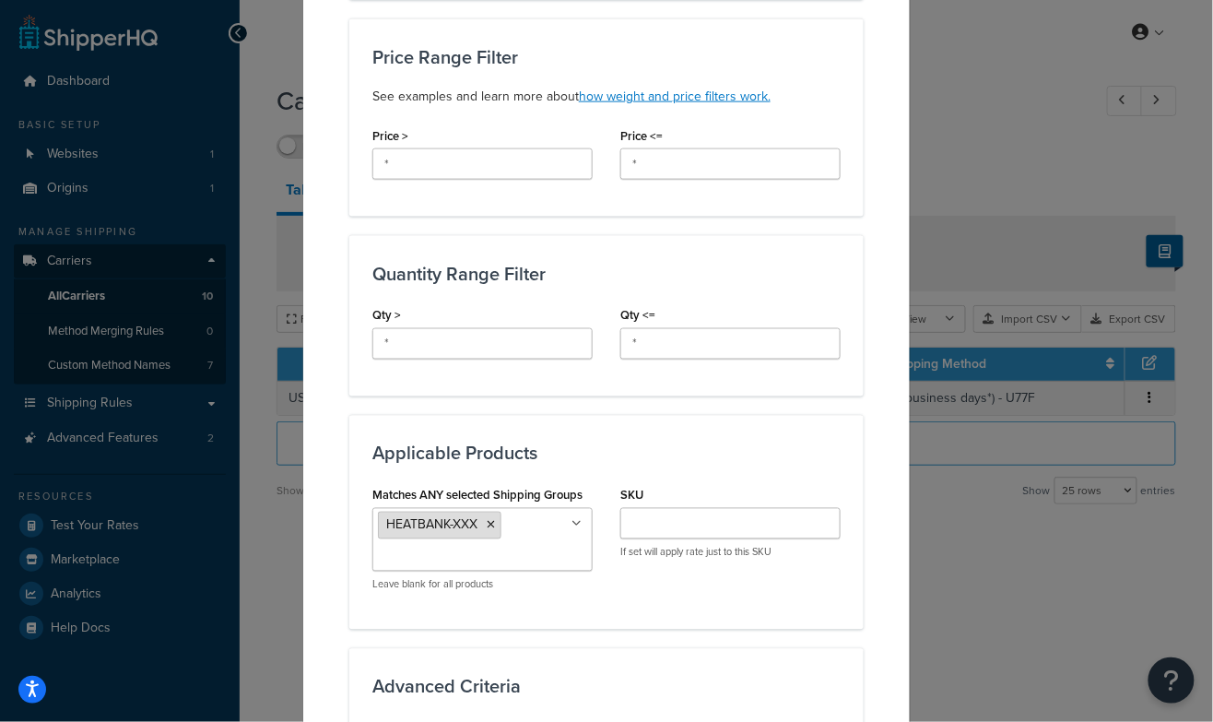
click at [490, 520] on icon at bounding box center [491, 525] width 8 height 11
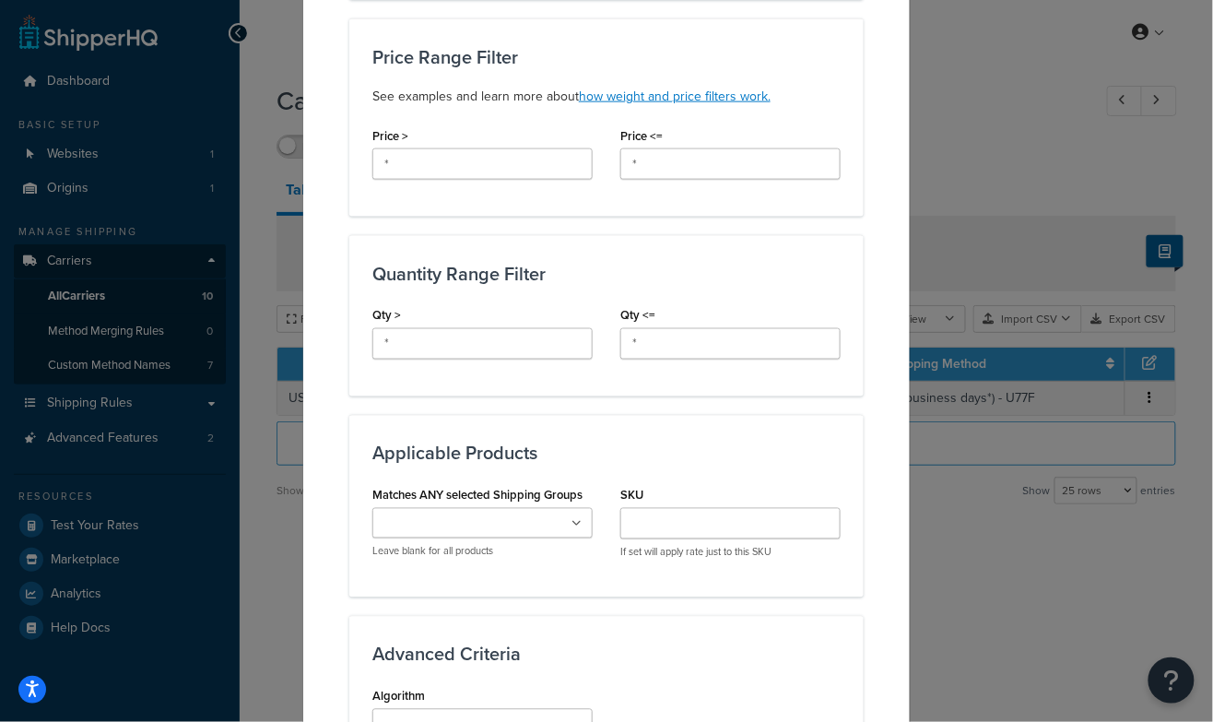
click at [831, 445] on h3 "Applicable Products" at bounding box center [606, 453] width 468 height 20
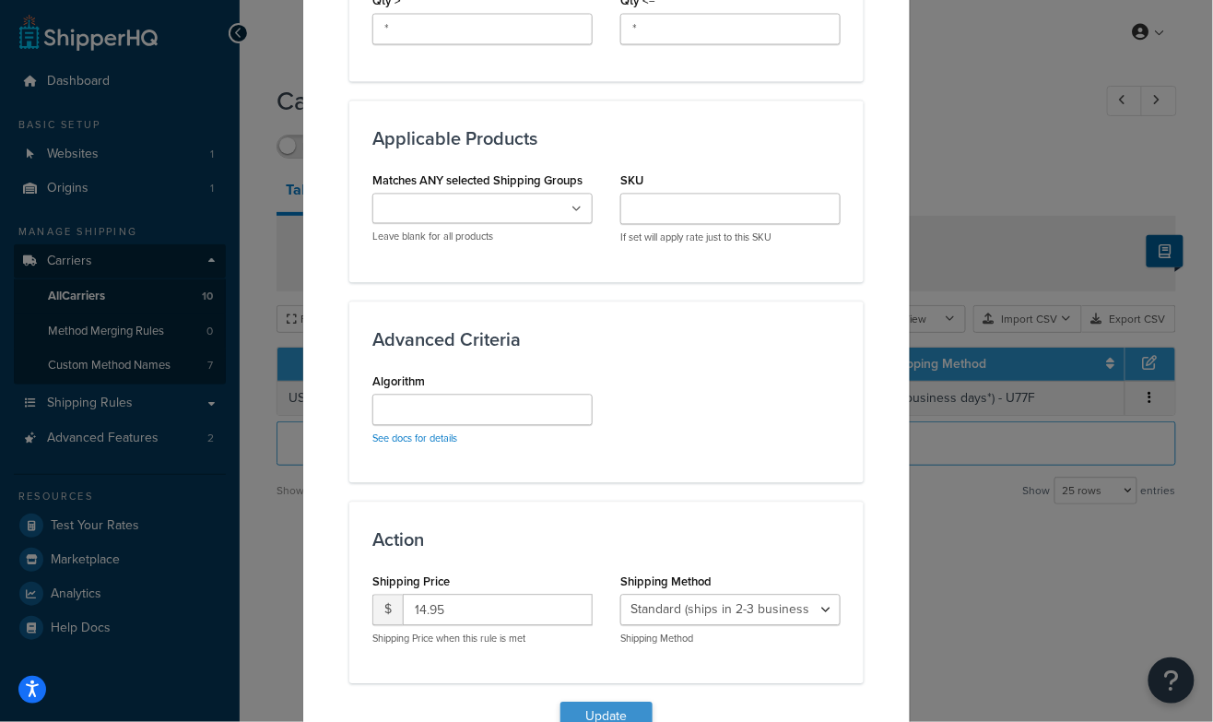
scroll to position [1004, 0]
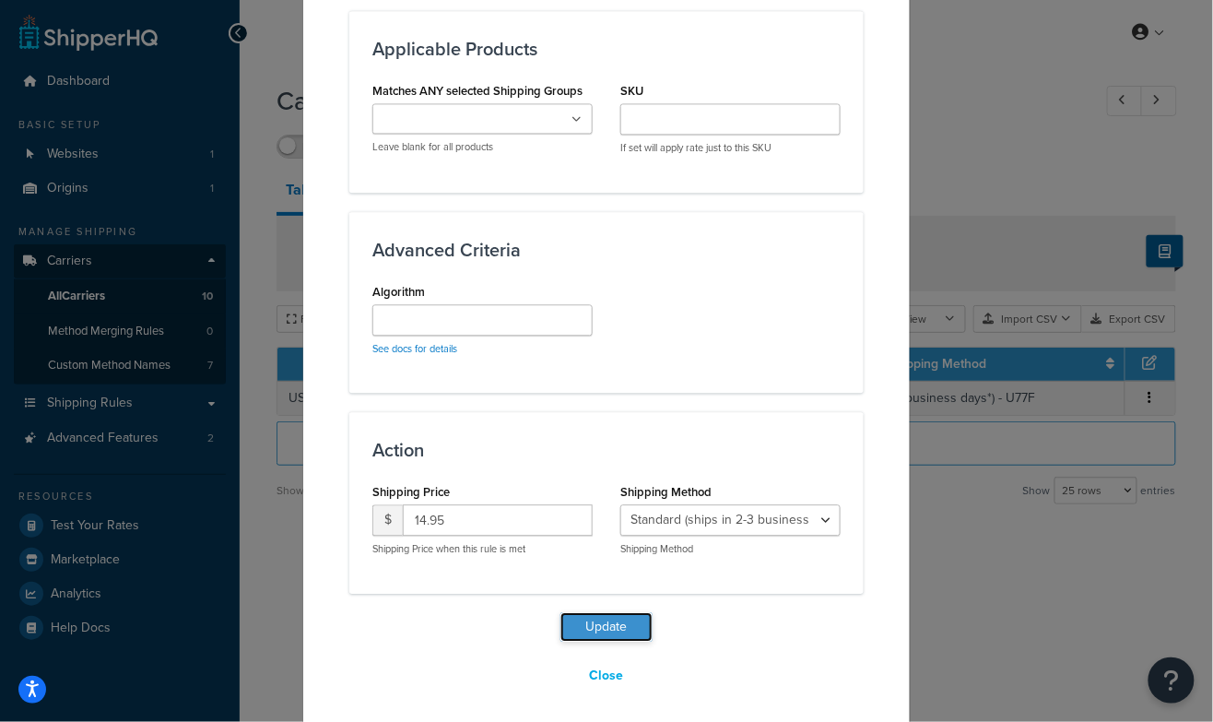
click at [607, 623] on button "Update" at bounding box center [606, 626] width 92 height 29
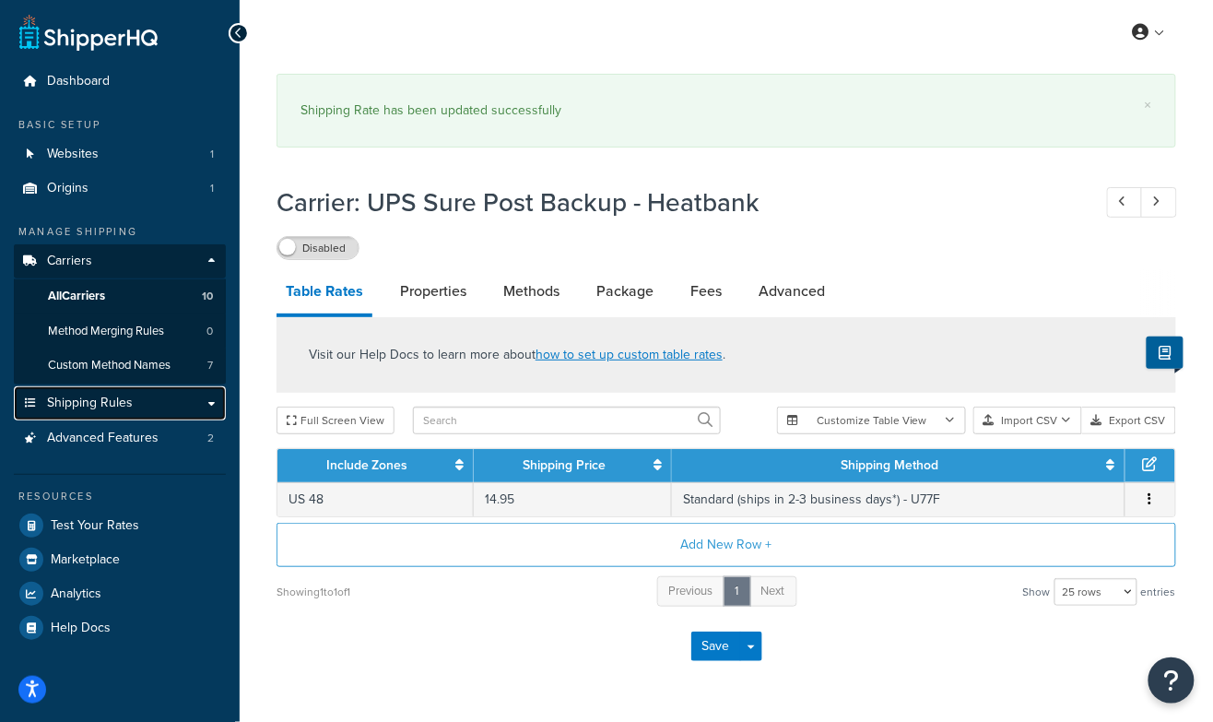
click at [102, 408] on span "Shipping Rules" at bounding box center [90, 403] width 86 height 16
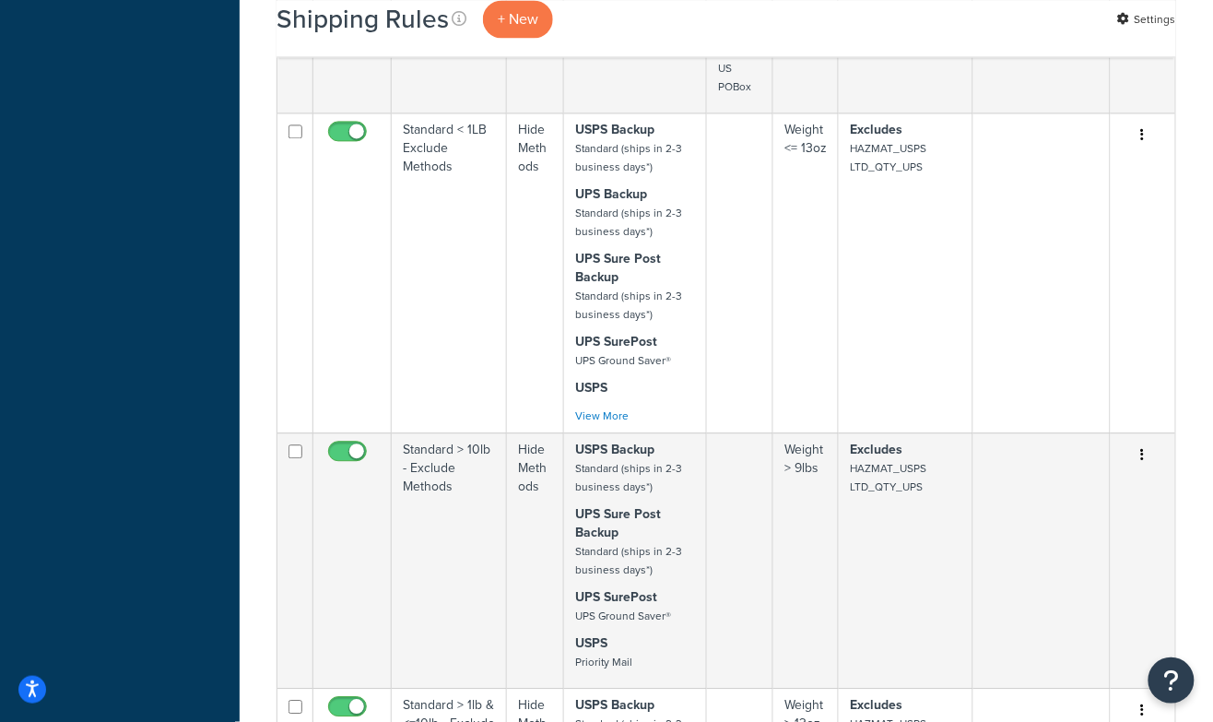
scroll to position [1657, 0]
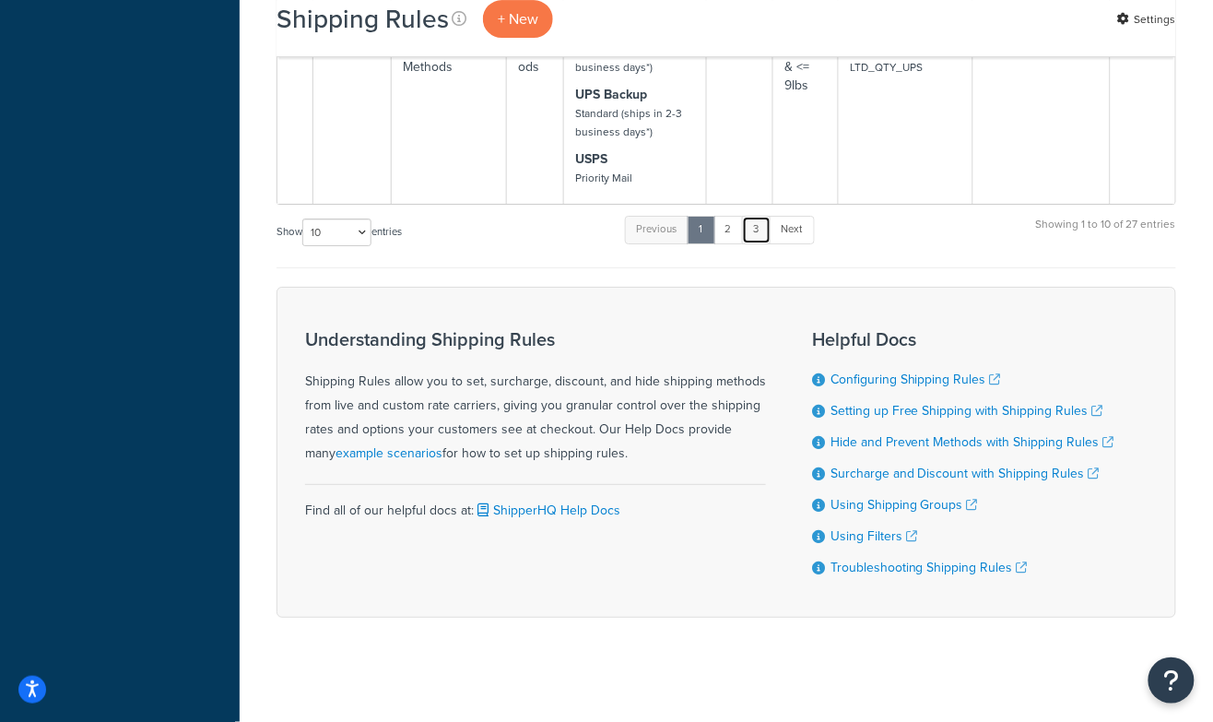
click at [759, 217] on link "3" at bounding box center [756, 230] width 29 height 28
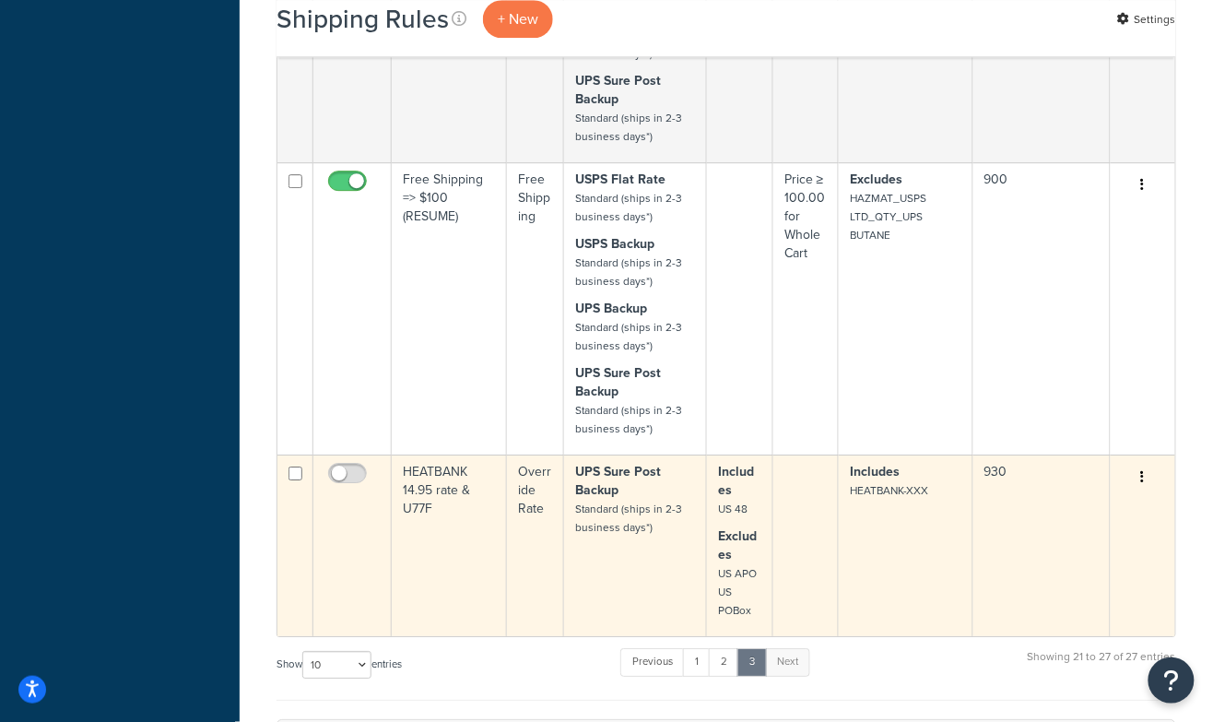
scroll to position [1373, 0]
click at [630, 499] on small "Standard (ships in 2-3 business days*)" at bounding box center [628, 516] width 107 height 35
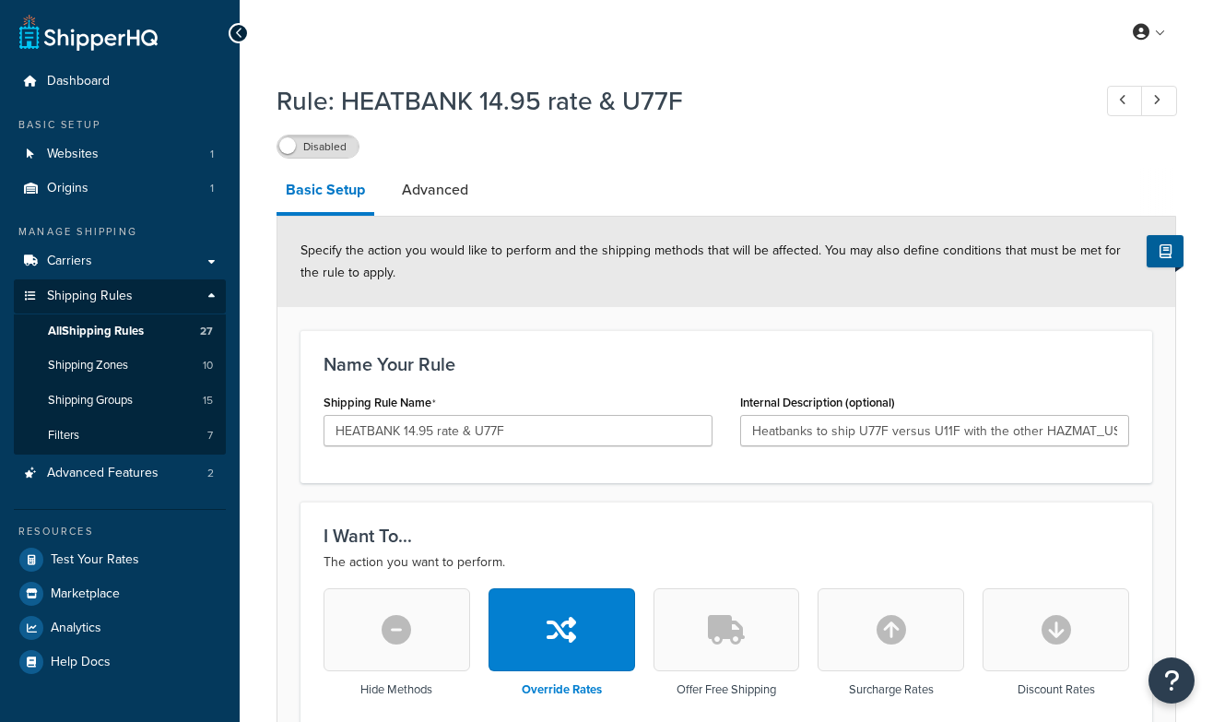
select select "LOCATION"
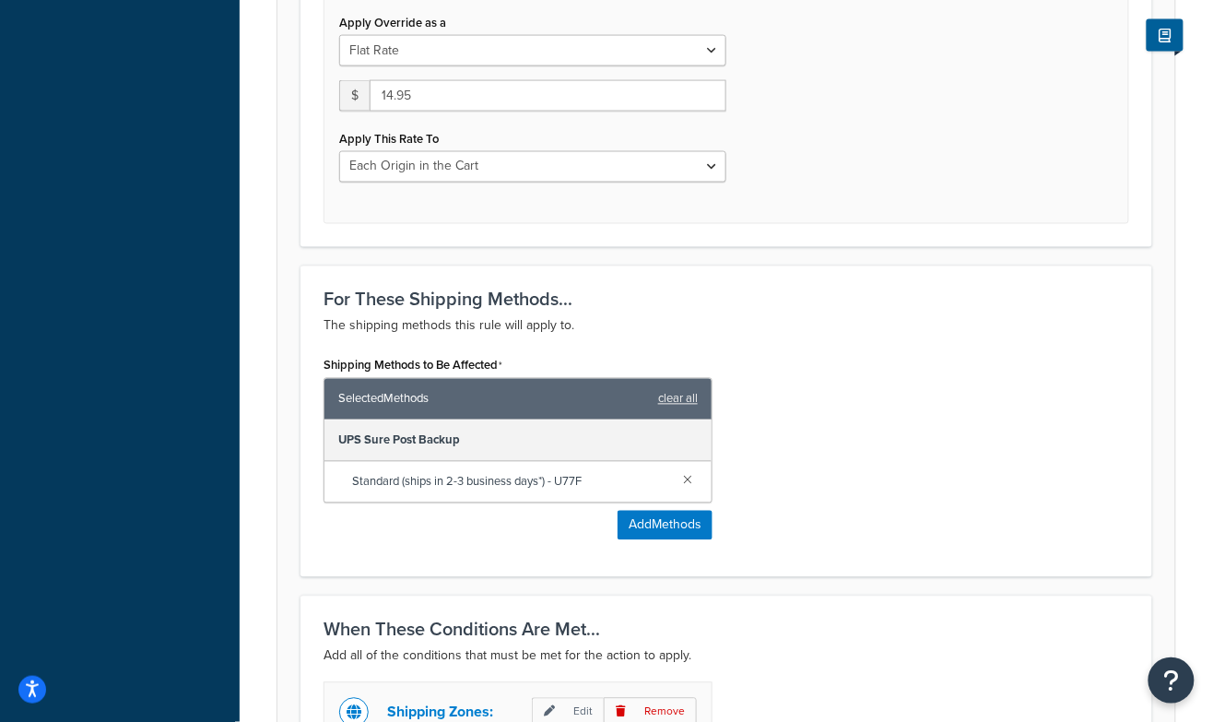
scroll to position [746, 0]
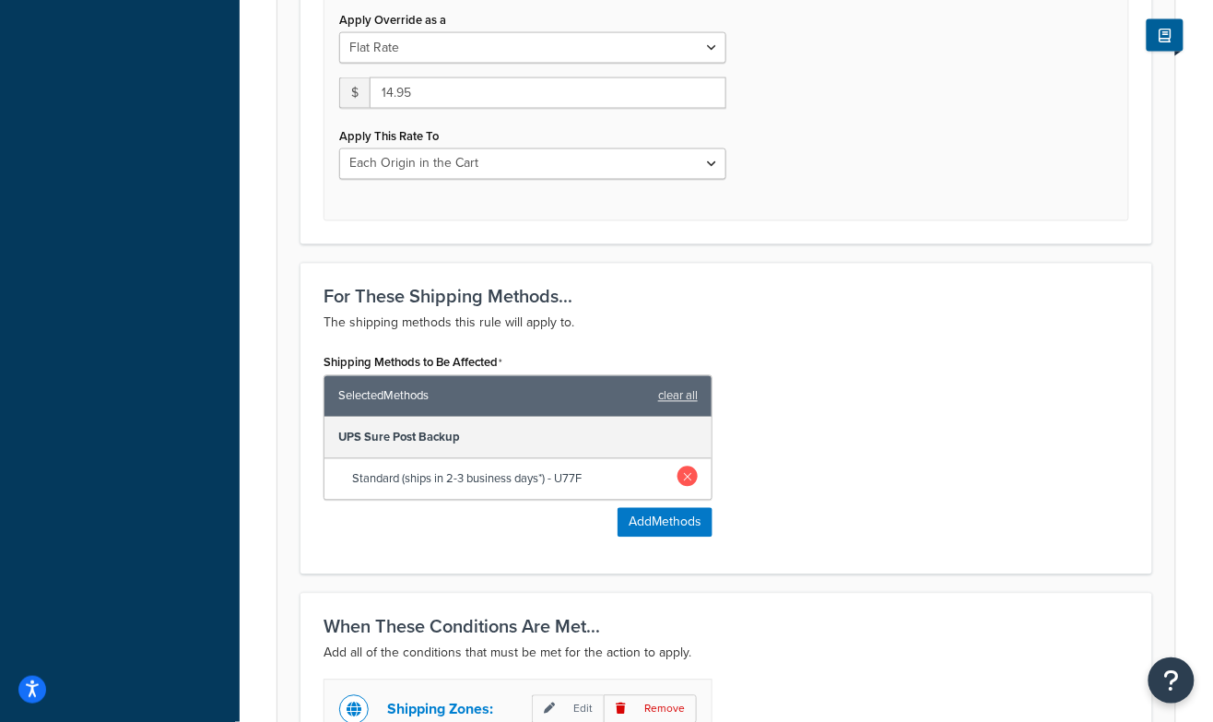
click at [690, 471] on link at bounding box center [687, 476] width 20 height 20
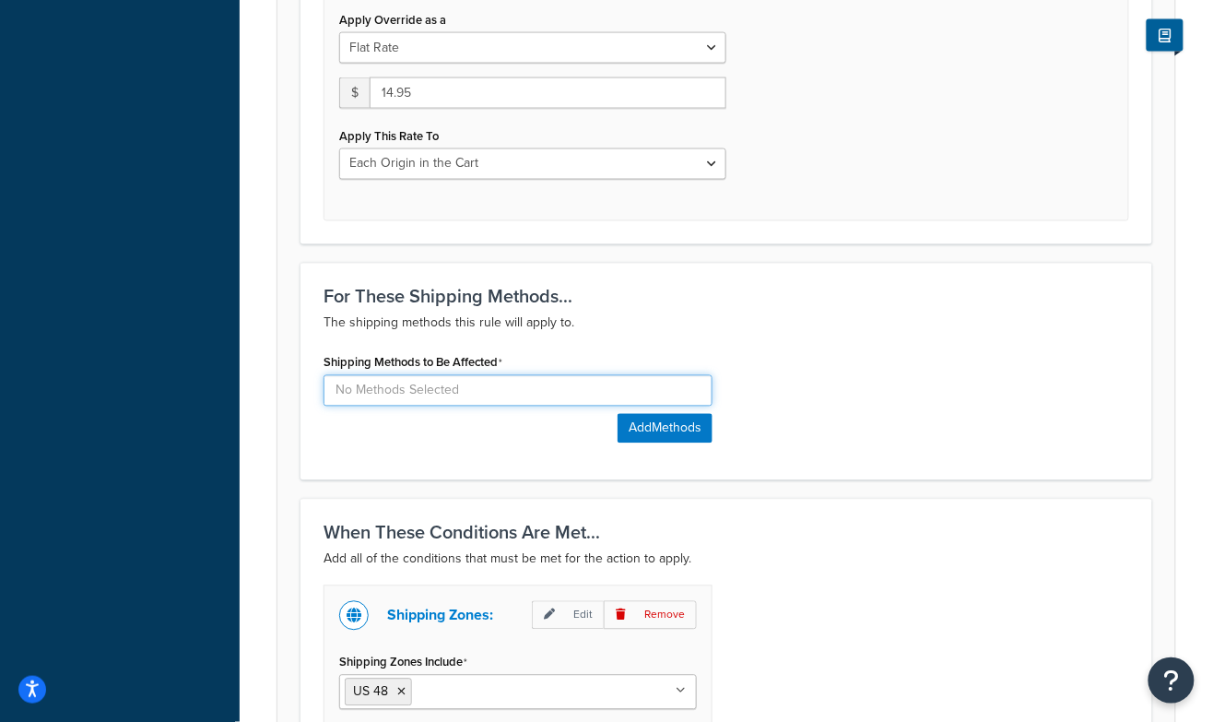
click at [440, 394] on input at bounding box center [517, 390] width 389 height 31
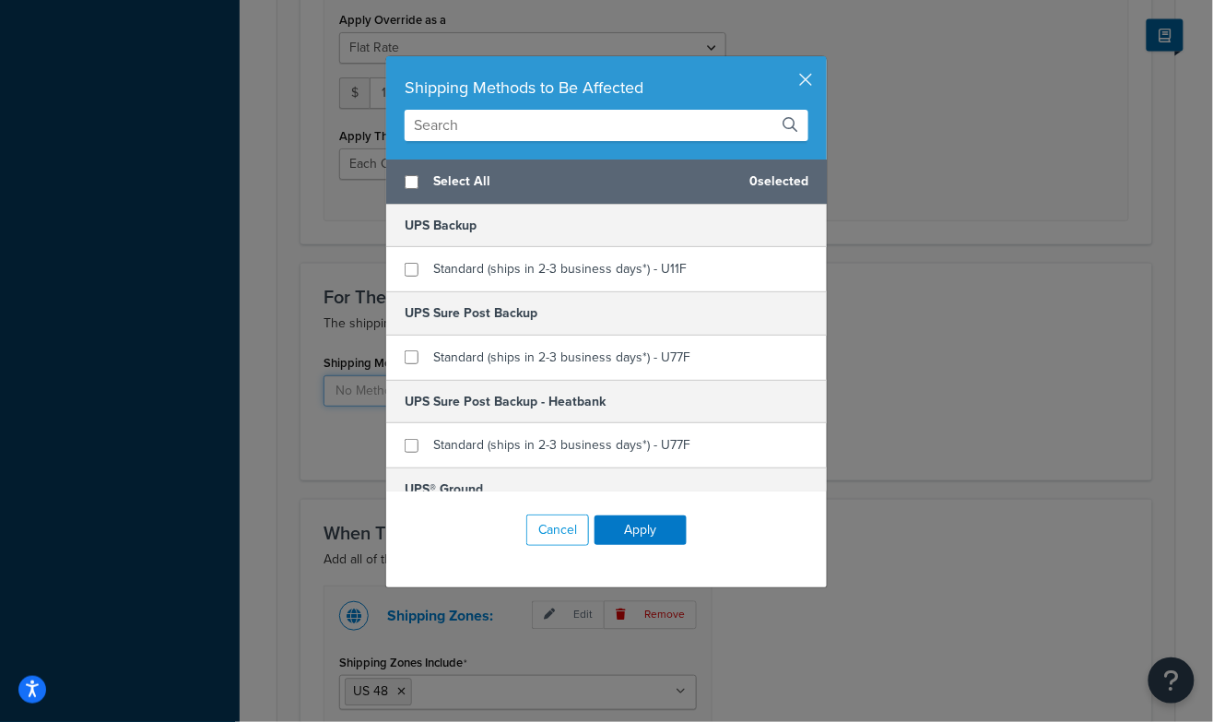
scroll to position [32, 0]
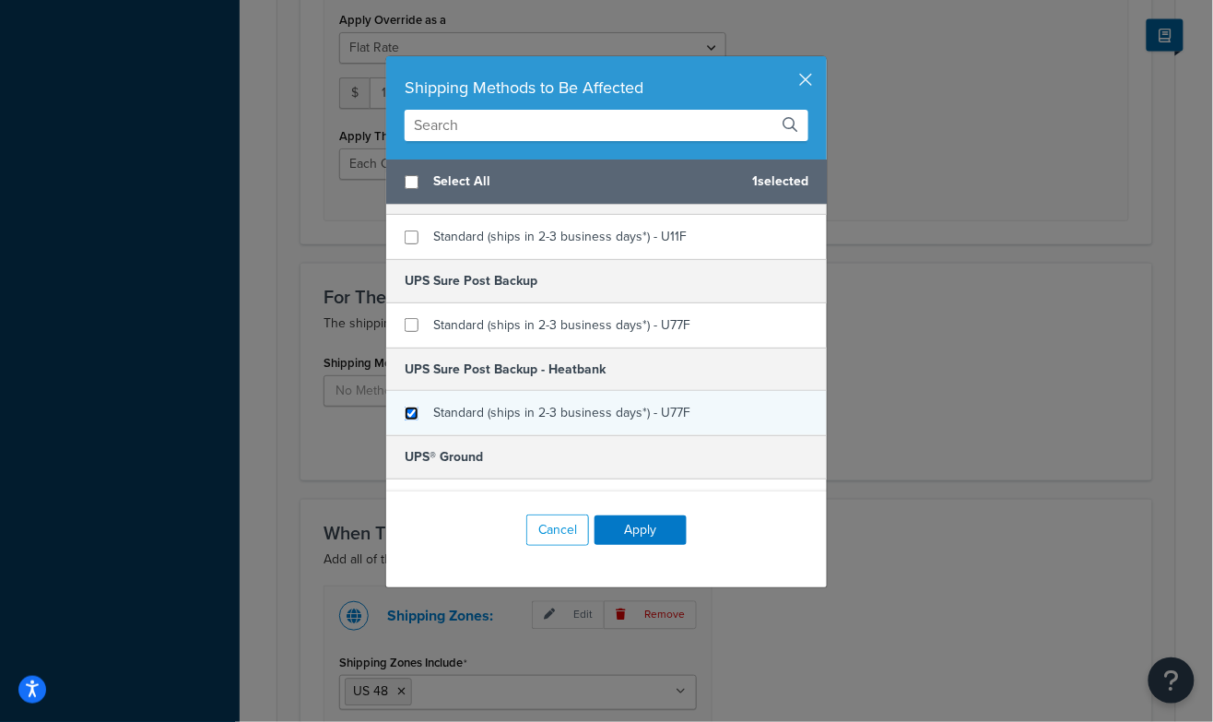
click at [409, 408] on input "checkbox" at bounding box center [412, 413] width 14 height 14
checkbox input "true"
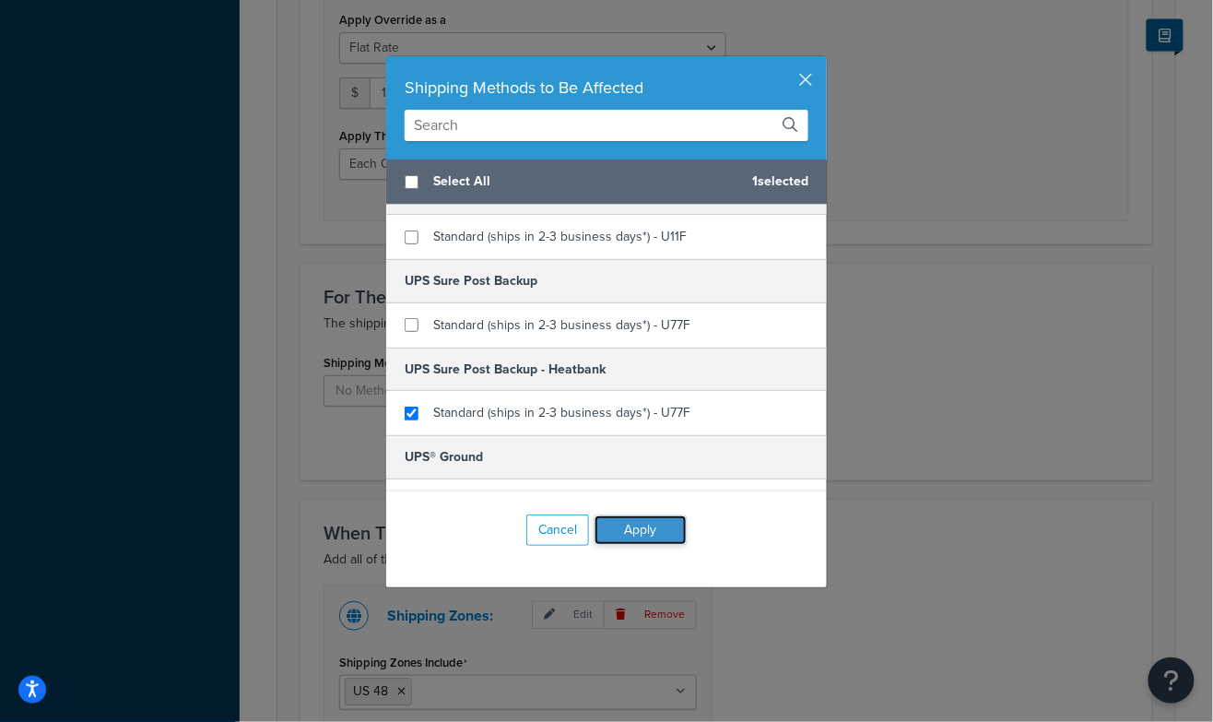
click at [650, 531] on button "Apply" at bounding box center [640, 529] width 92 height 29
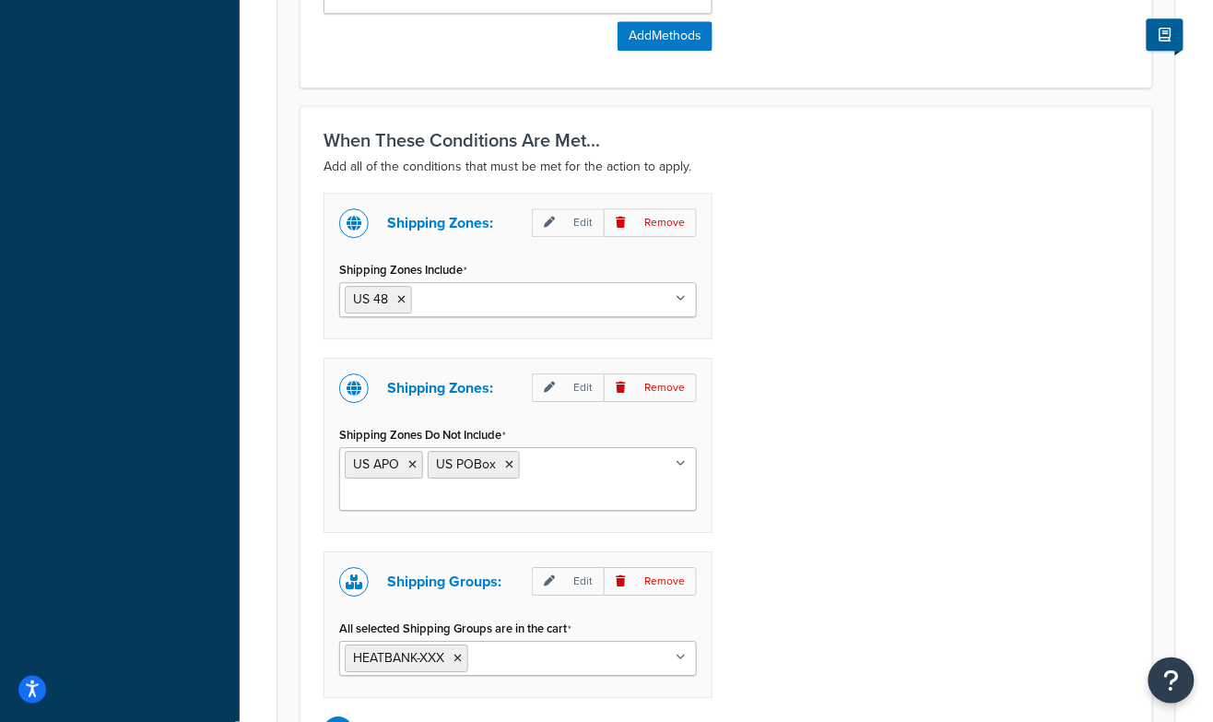
scroll to position [1406, 0]
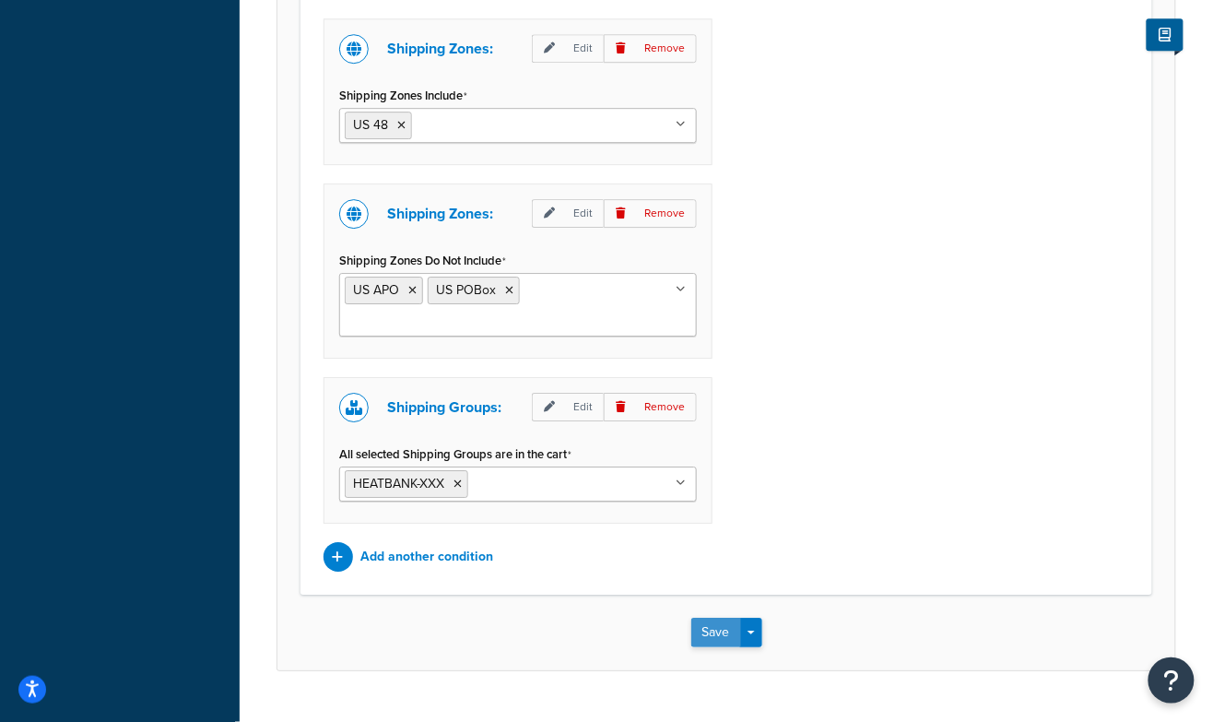
click at [711, 617] on button "Save" at bounding box center [716, 631] width 50 height 29
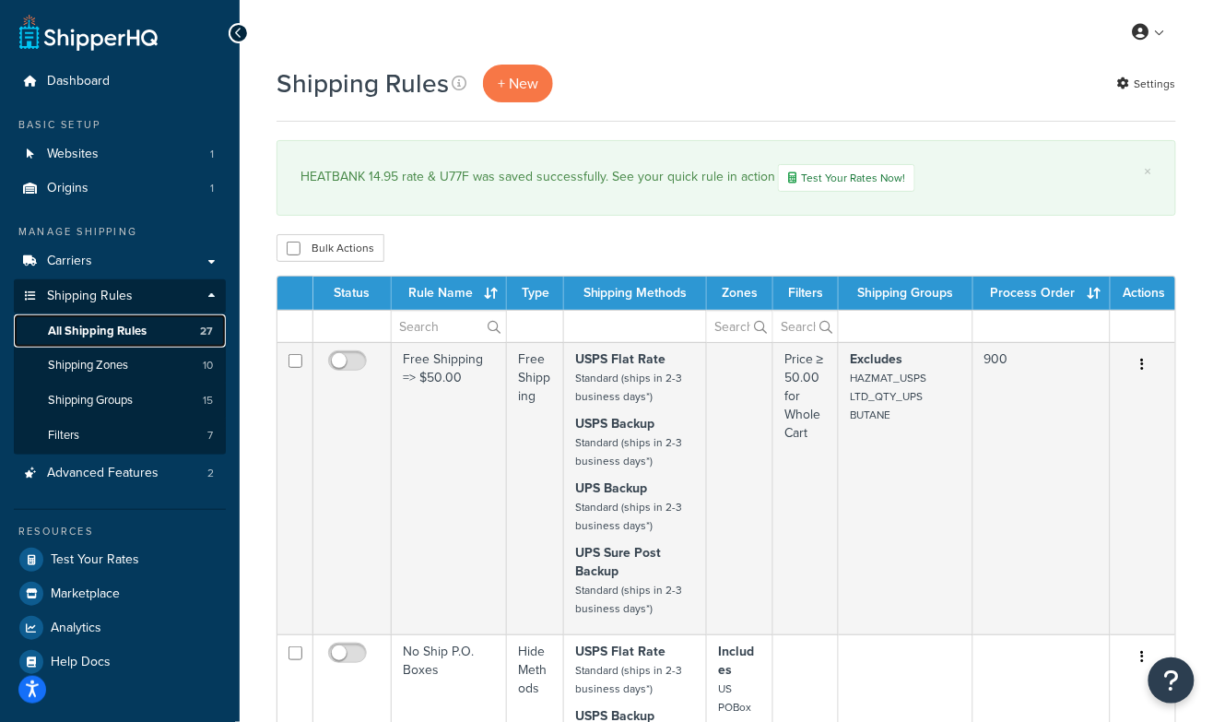
click at [134, 331] on span "All Shipping Rules" at bounding box center [97, 331] width 99 height 16
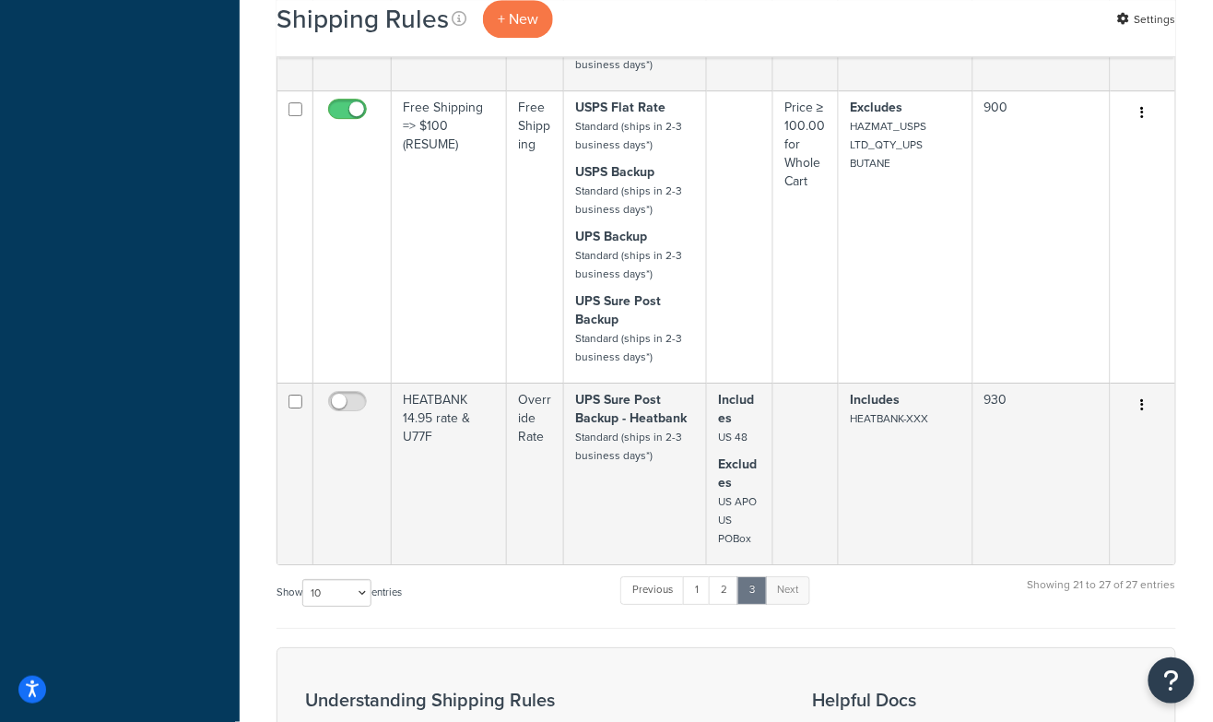
scroll to position [1434, 0]
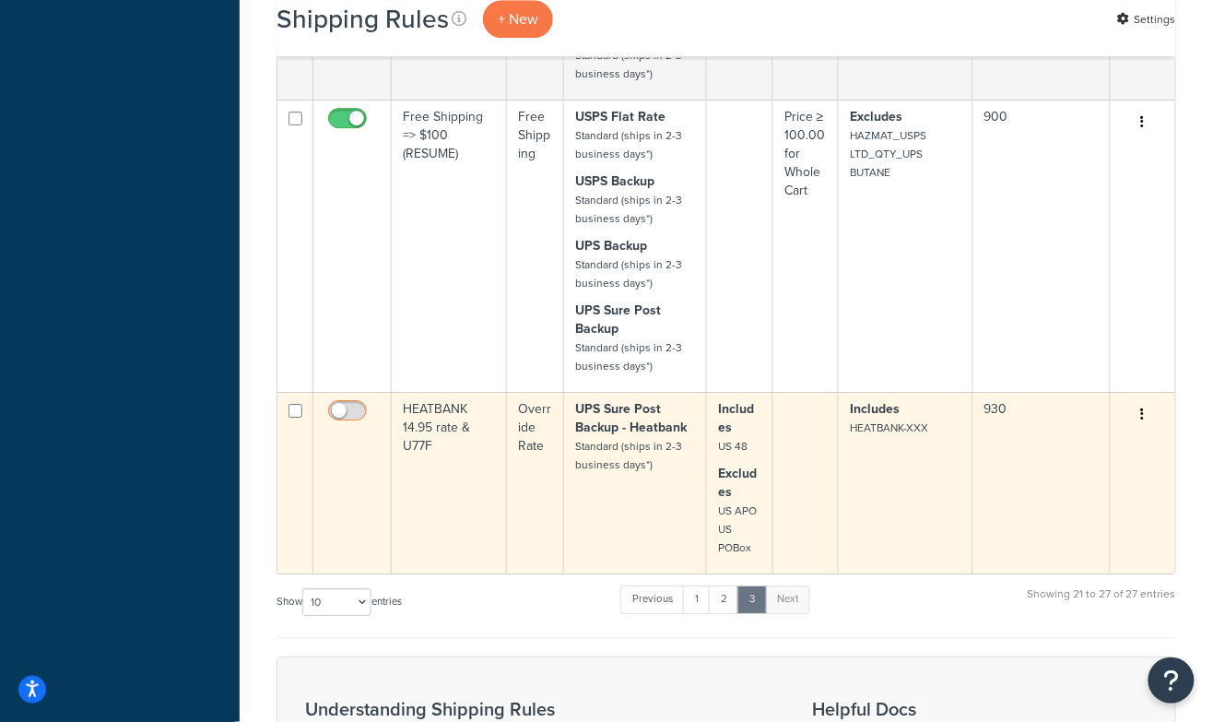
click at [339, 411] on input "checkbox" at bounding box center [349, 415] width 51 height 23
checkbox input "true"
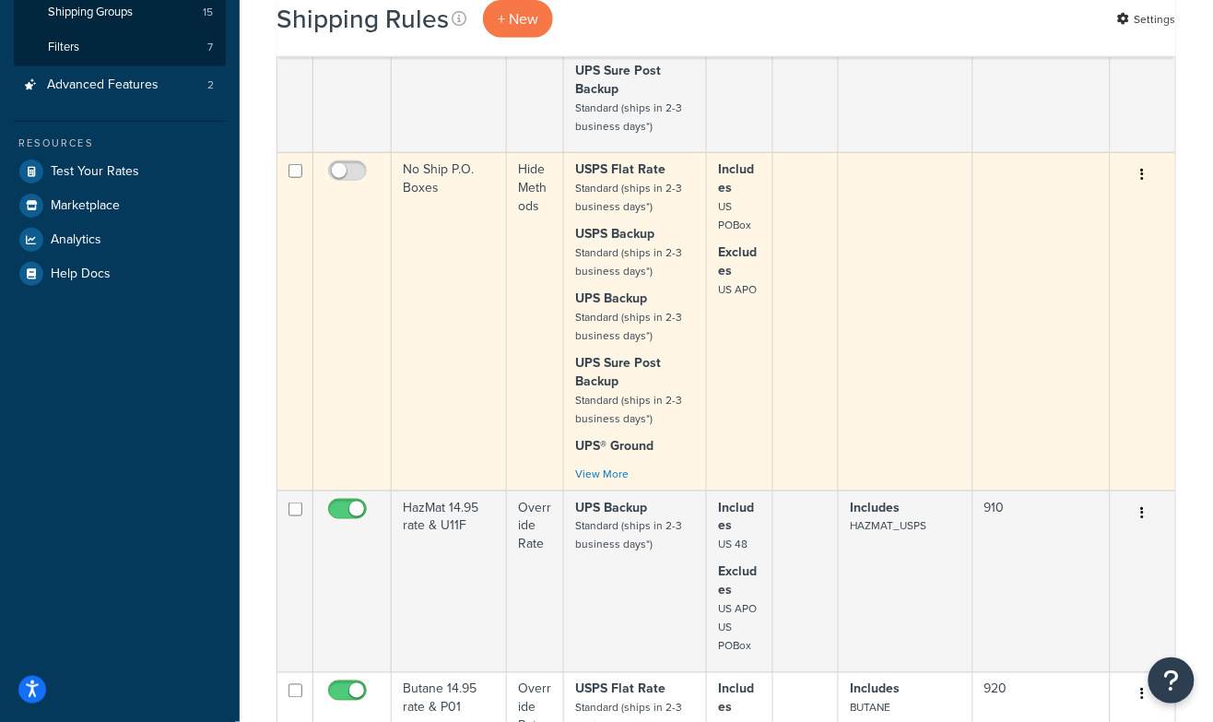
scroll to position [267, 0]
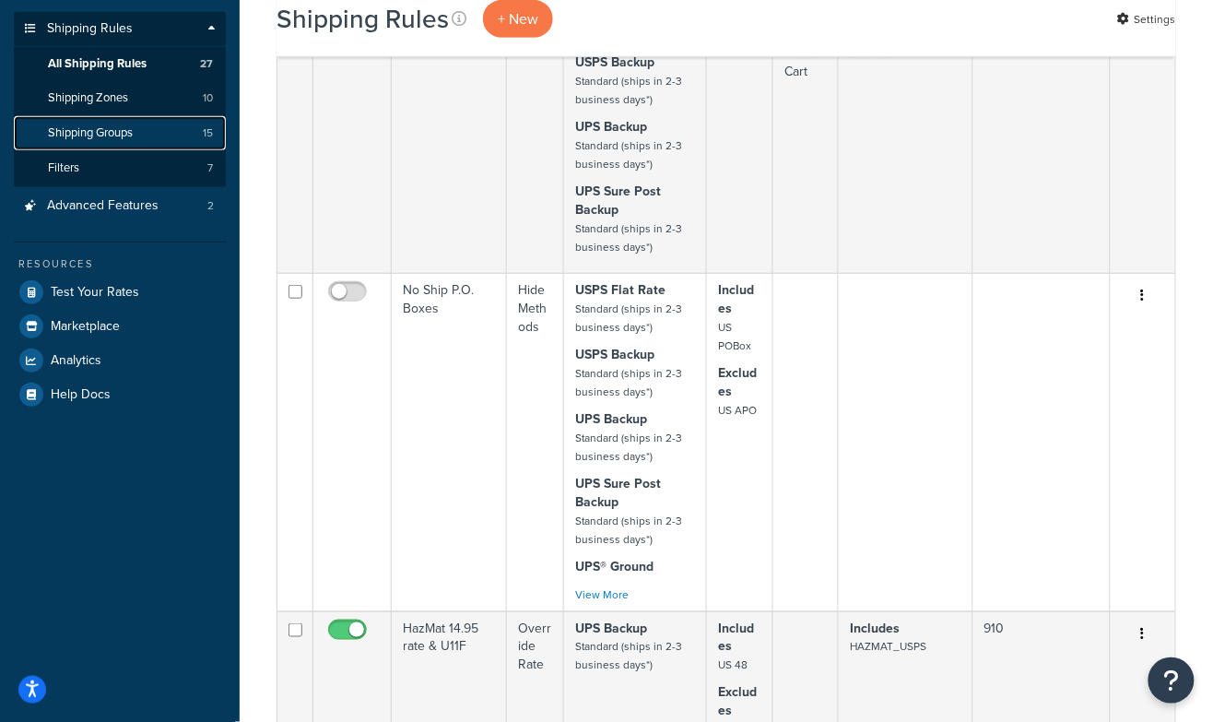
click at [91, 135] on span "Shipping Groups" at bounding box center [90, 133] width 85 height 16
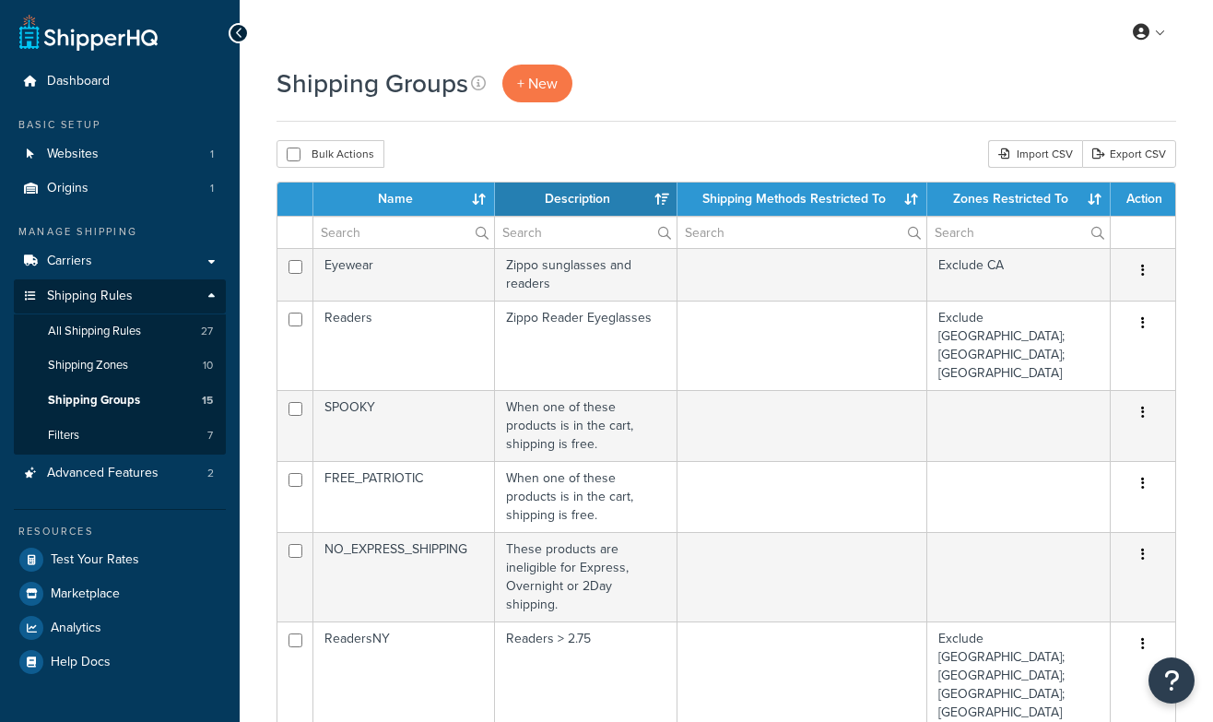
select select "15"
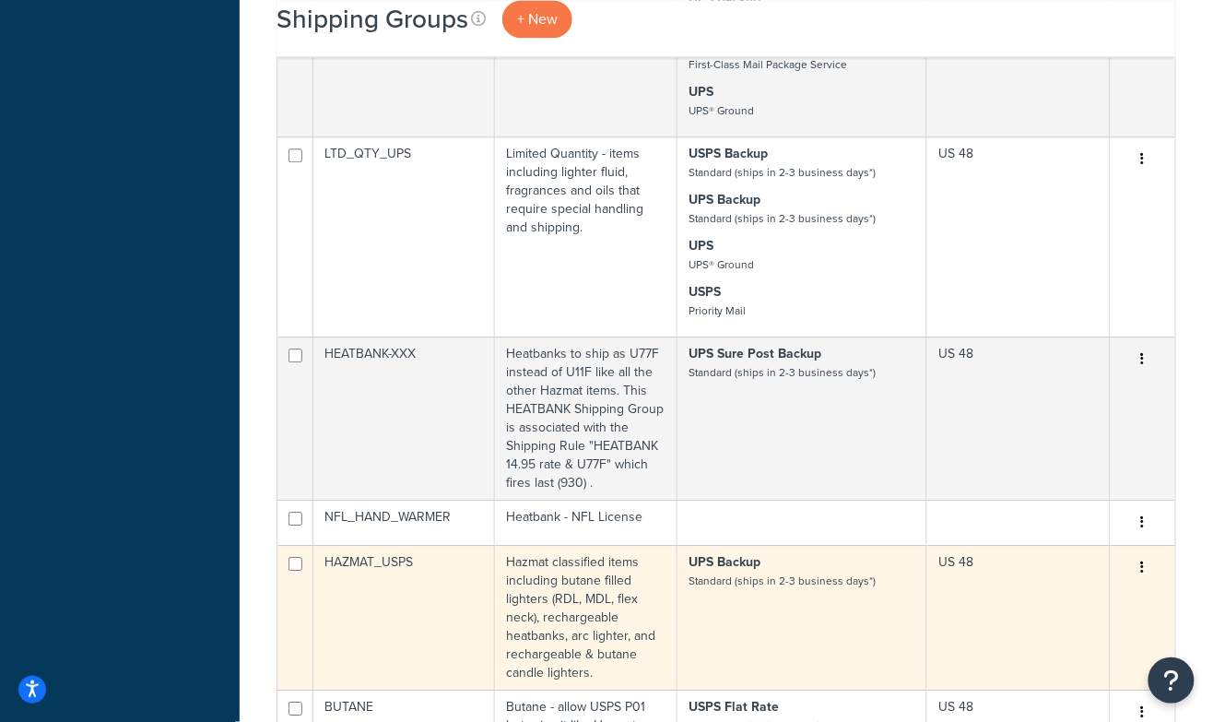
scroll to position [1138, 0]
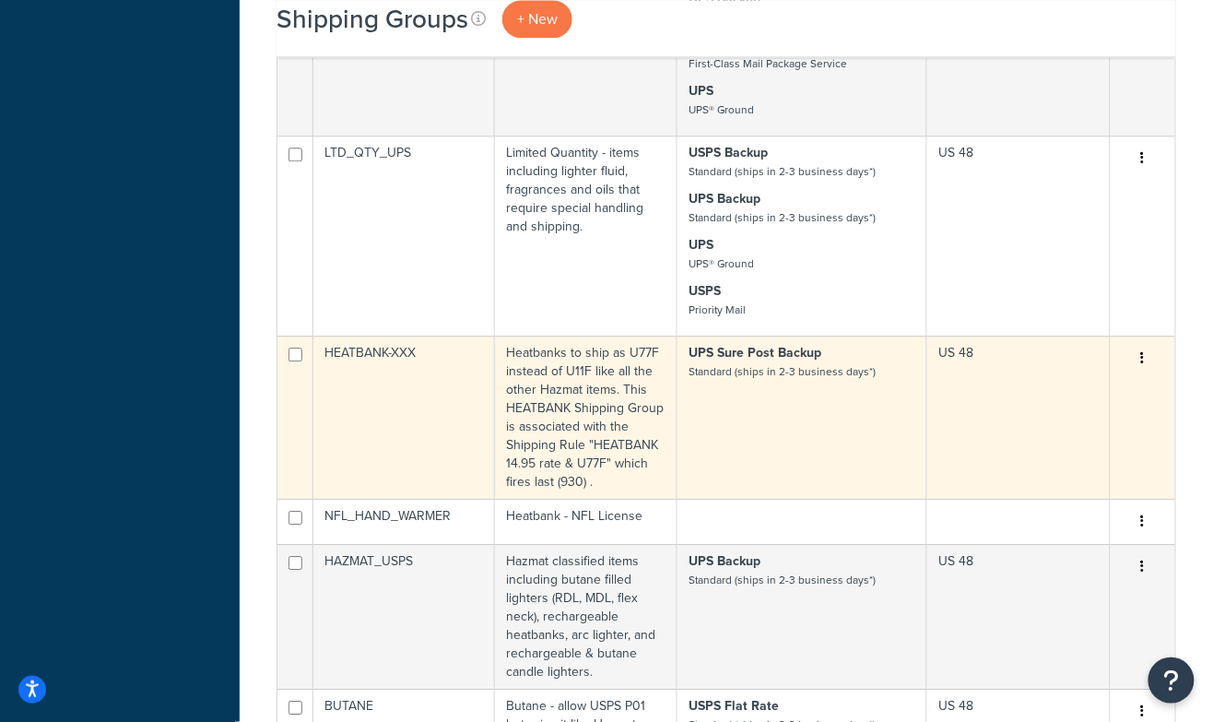
click at [400, 335] on td "HEATBANK-XXX" at bounding box center [404, 416] width 182 height 163
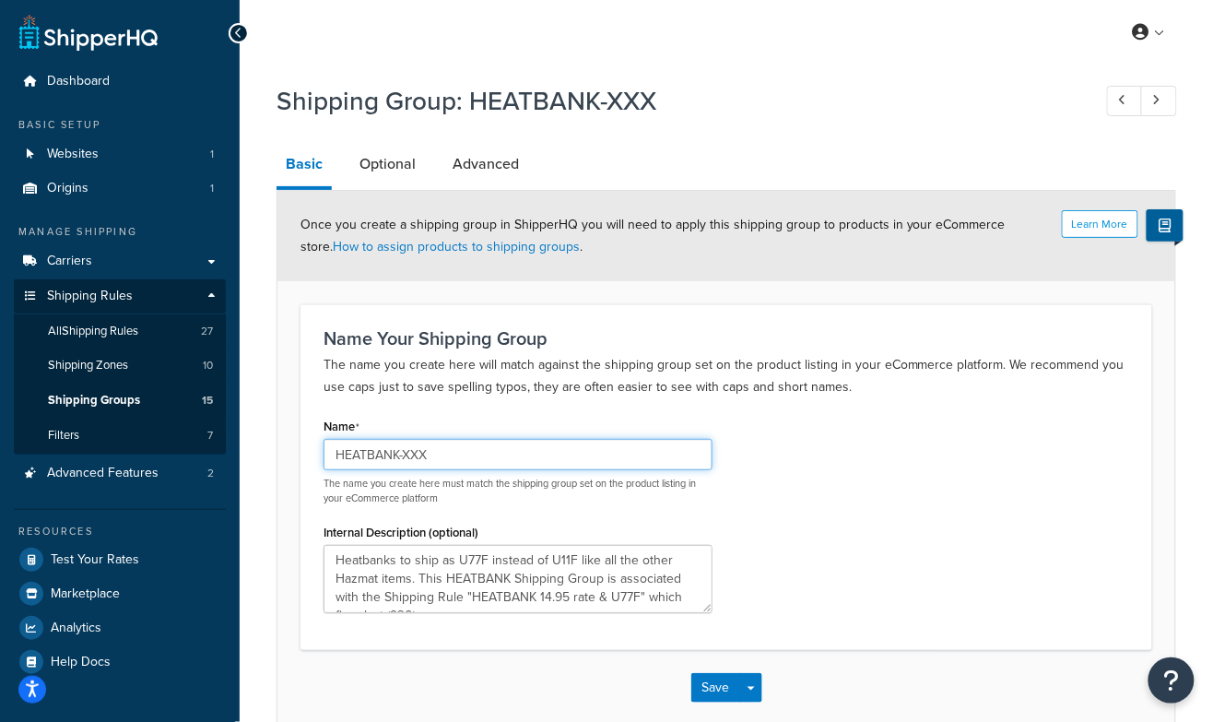
click at [472, 457] on input "HEATBANK-XXX" at bounding box center [517, 454] width 389 height 31
type input "HEATBANK"
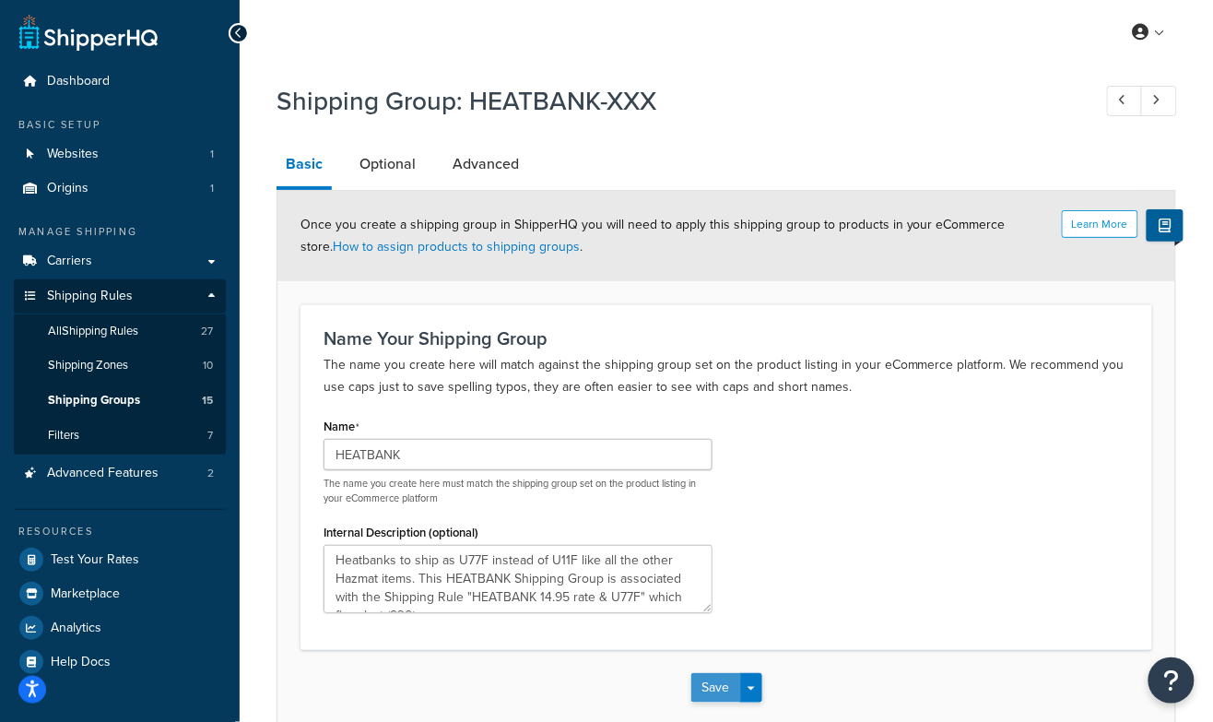
click at [713, 687] on button "Save" at bounding box center [716, 687] width 50 height 29
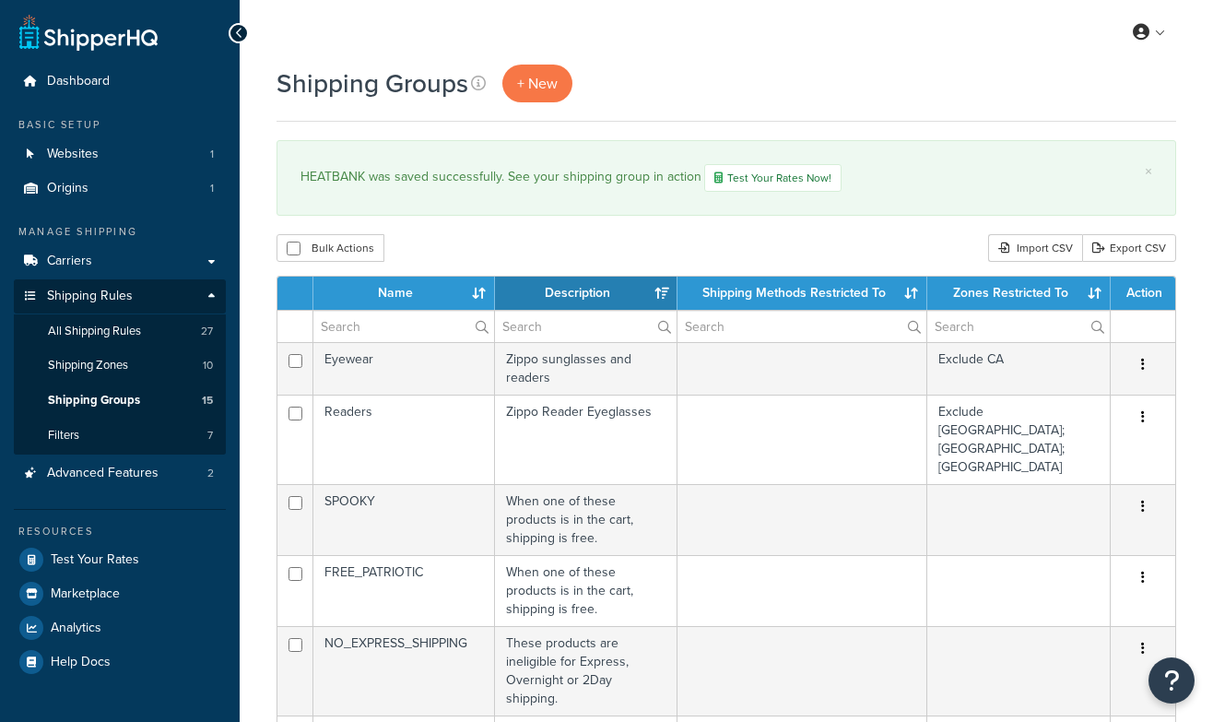
select select "15"
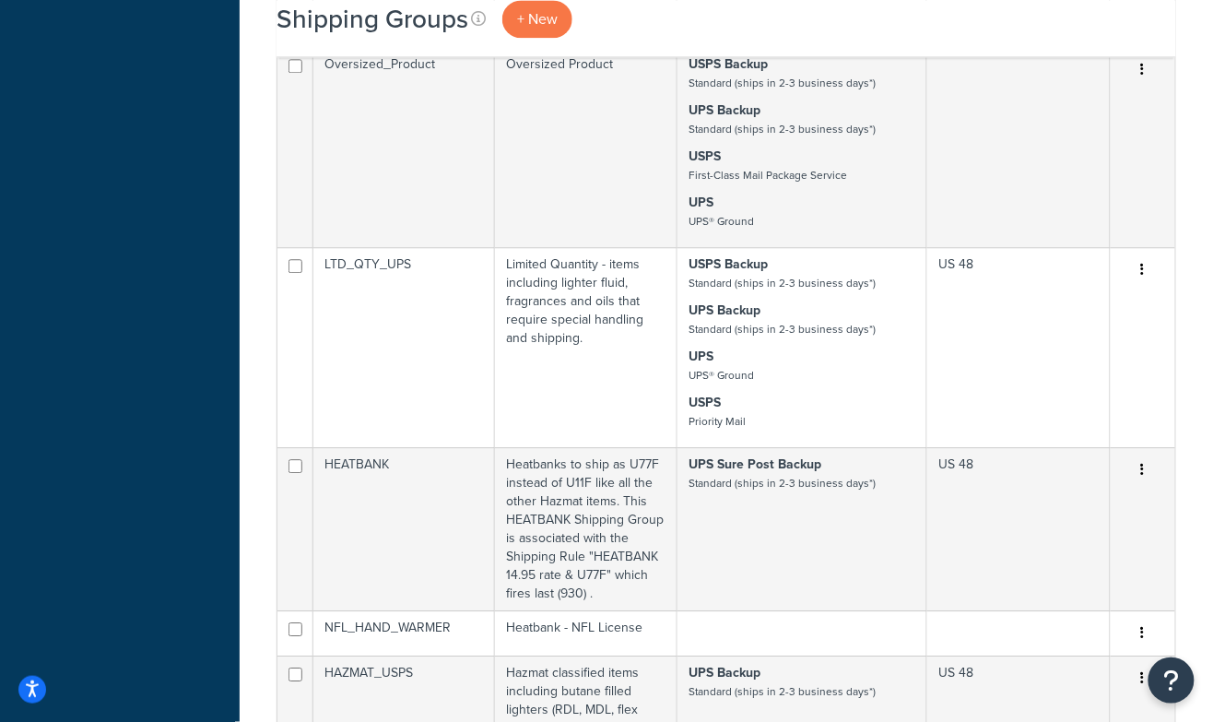
scroll to position [1121, 0]
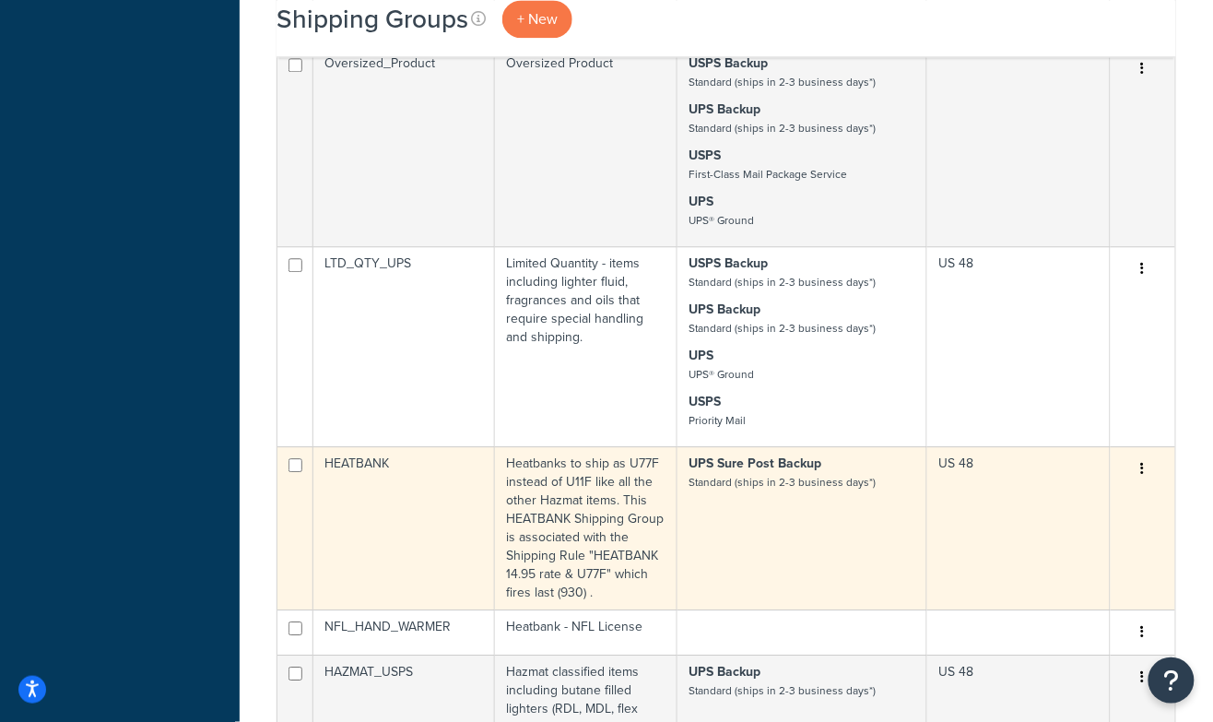
click at [413, 446] on td "HEATBANK" at bounding box center [404, 527] width 182 height 163
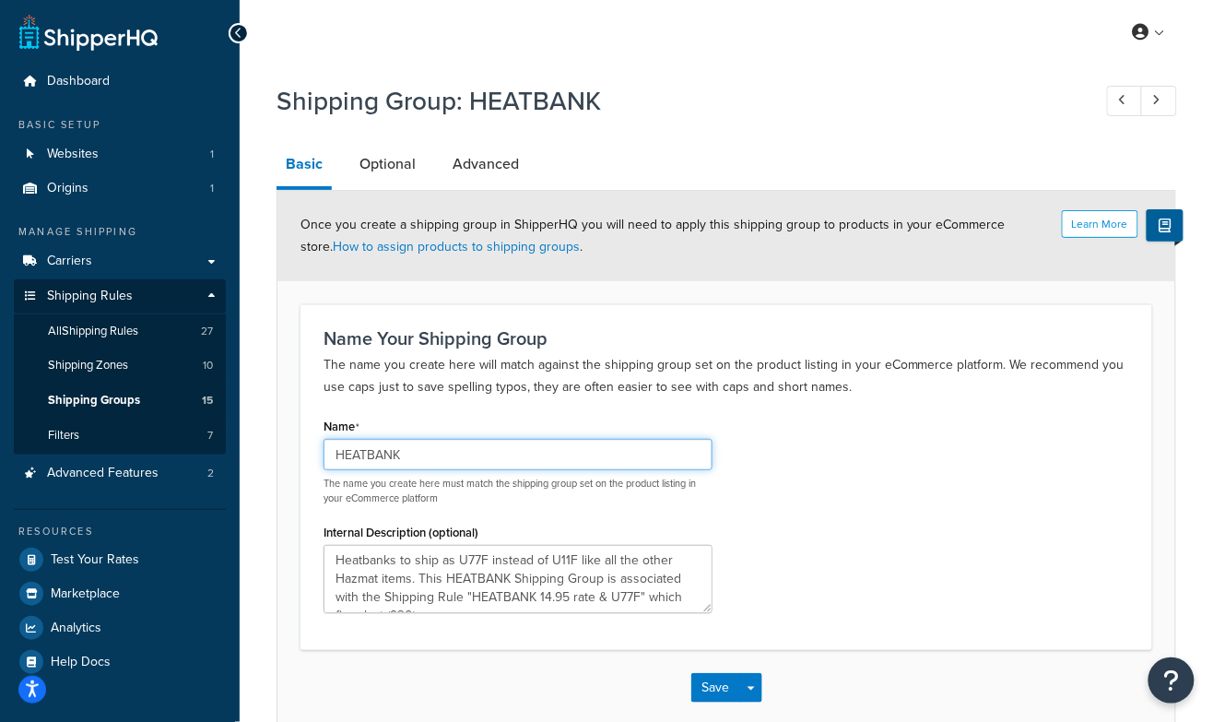
click at [460, 454] on input "HEATBANK" at bounding box center [517, 454] width 389 height 31
type input "HEATBANK-xxx"
click at [828, 469] on div "Name HEATBANK-xxx The name you create here must match the shipping group set on…" at bounding box center [726, 520] width 833 height 214
click at [710, 688] on button "Save" at bounding box center [716, 687] width 50 height 29
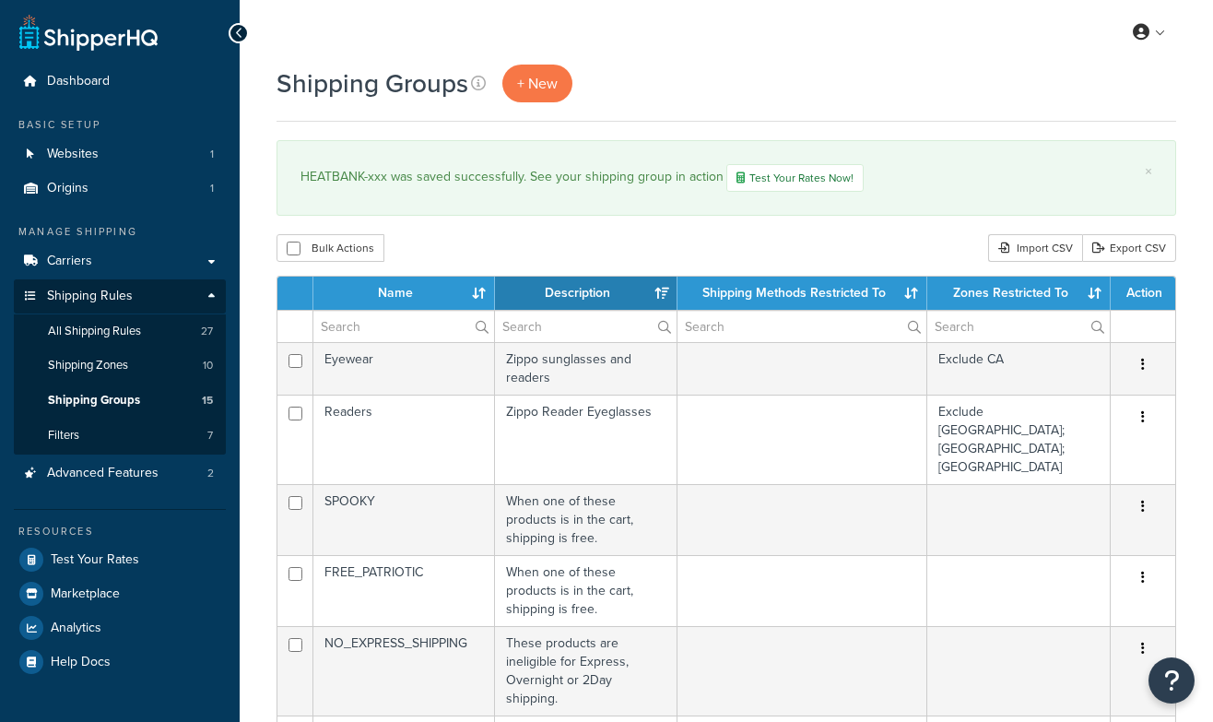
select select "15"
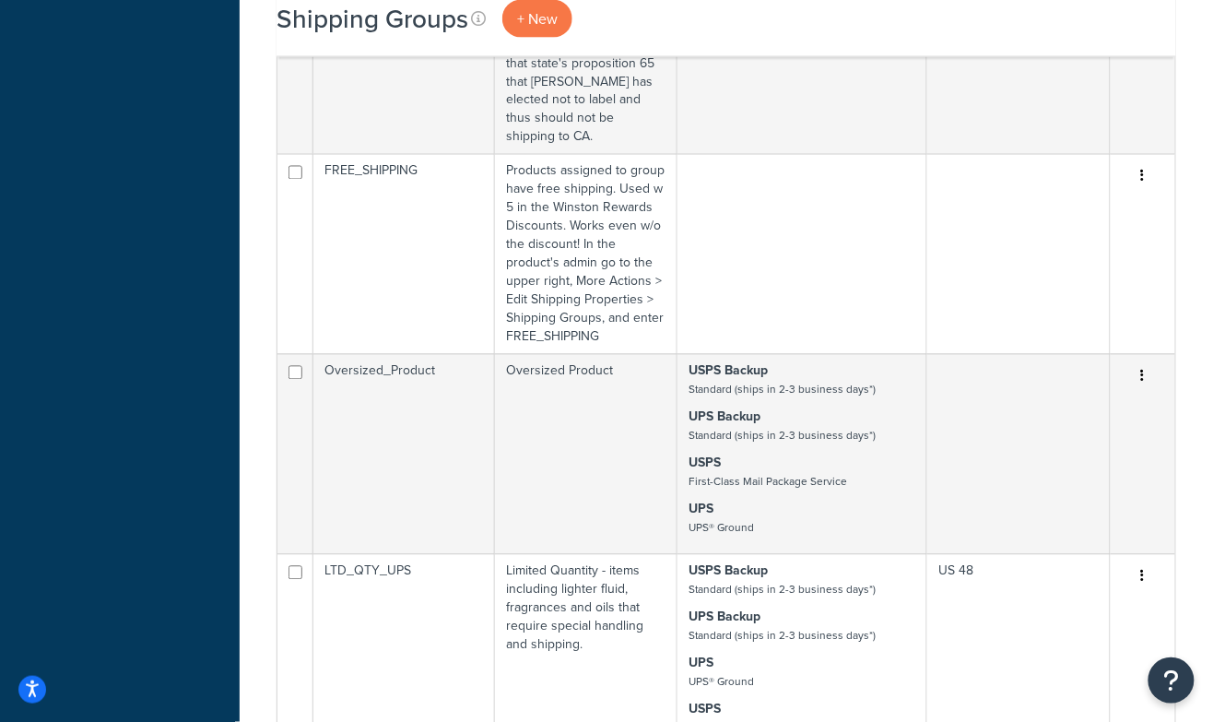
scroll to position [1057, 0]
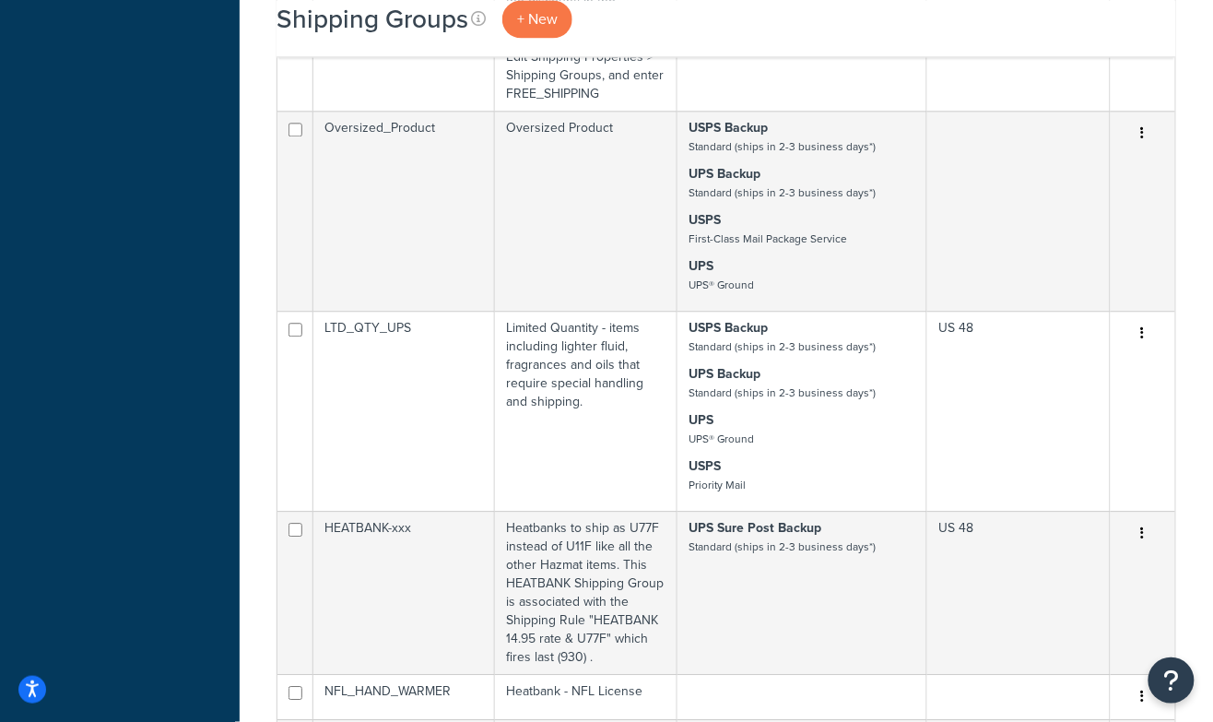
click at [448, 511] on td "HEATBANK-xxx" at bounding box center [404, 592] width 182 height 163
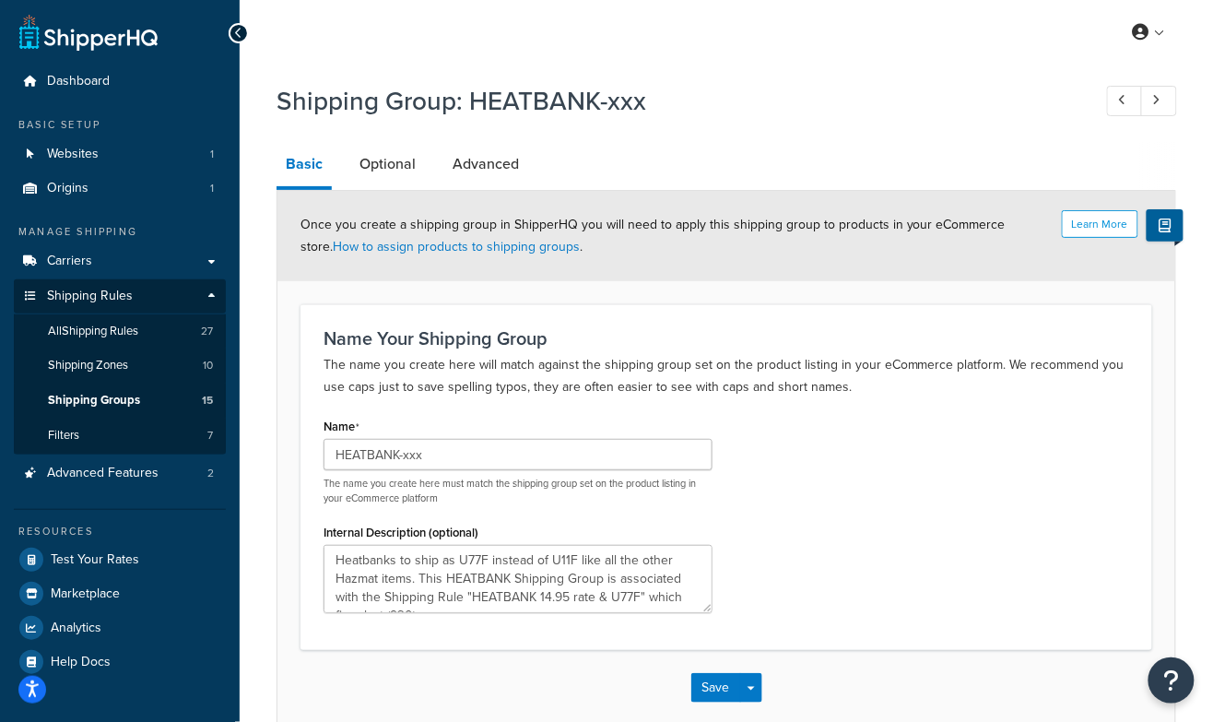
scroll to position [94, 0]
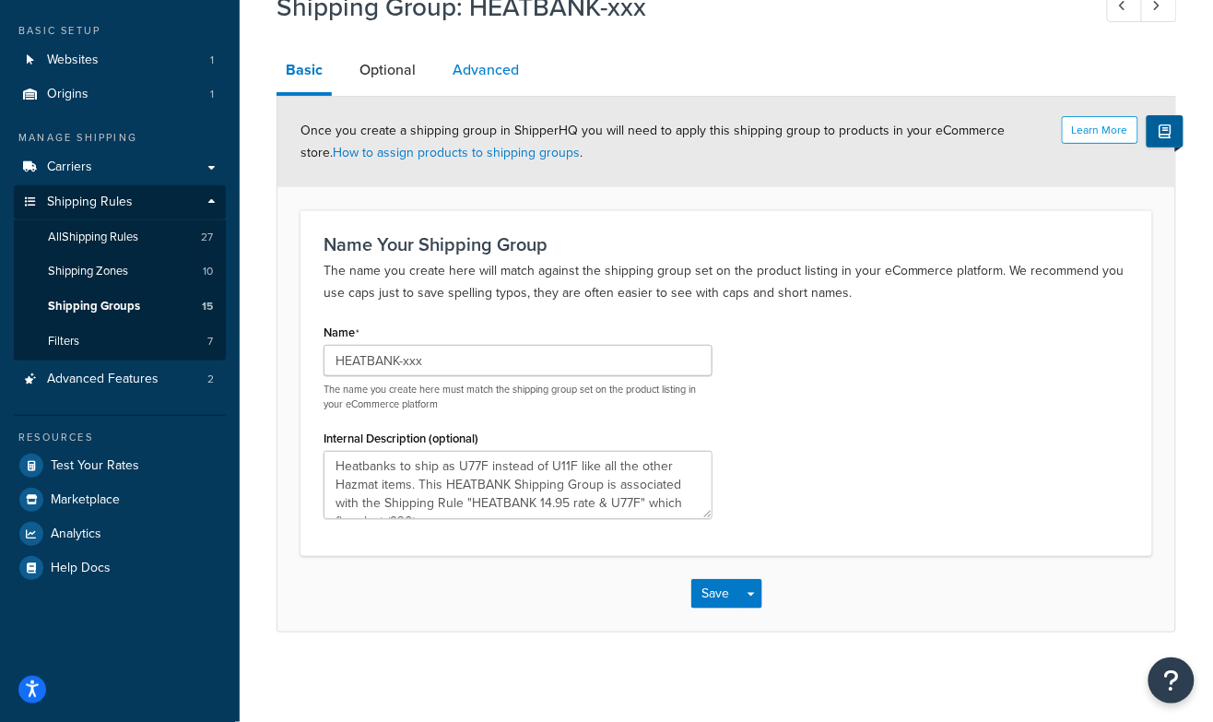
click at [491, 66] on link "Advanced" at bounding box center [485, 70] width 85 height 44
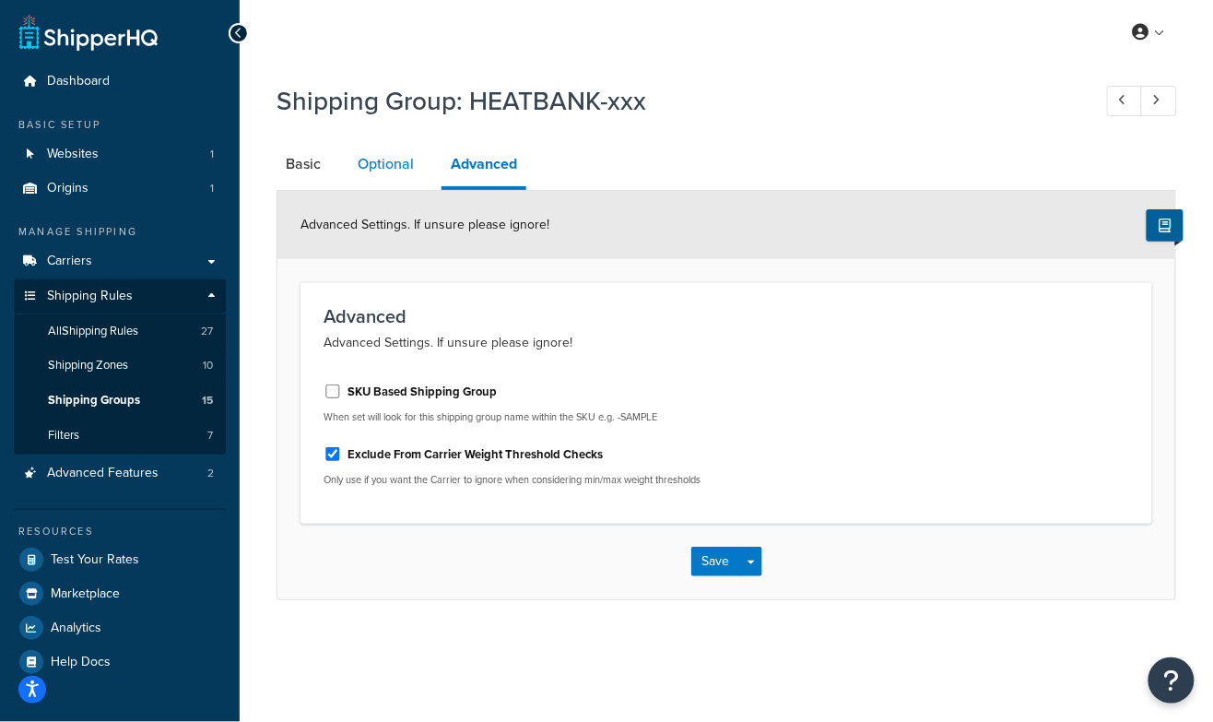
click at [395, 168] on link "Optional" at bounding box center [385, 164] width 75 height 44
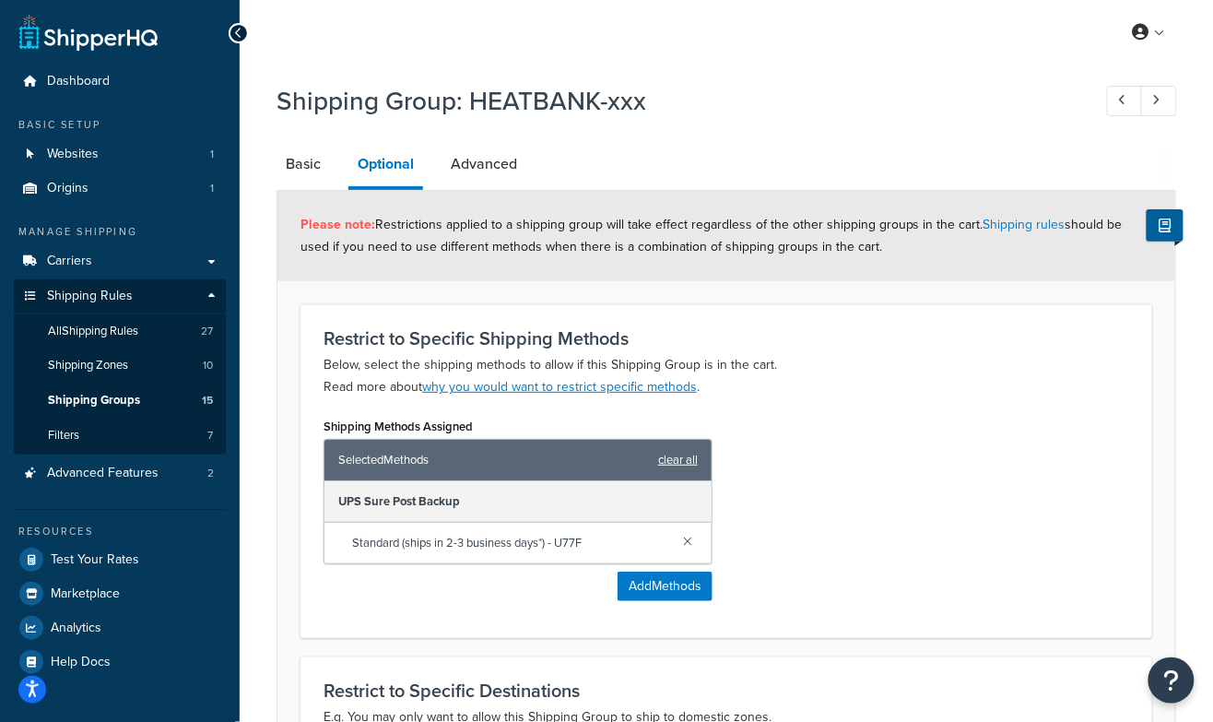
click at [677, 454] on link "clear all" at bounding box center [678, 460] width 40 height 26
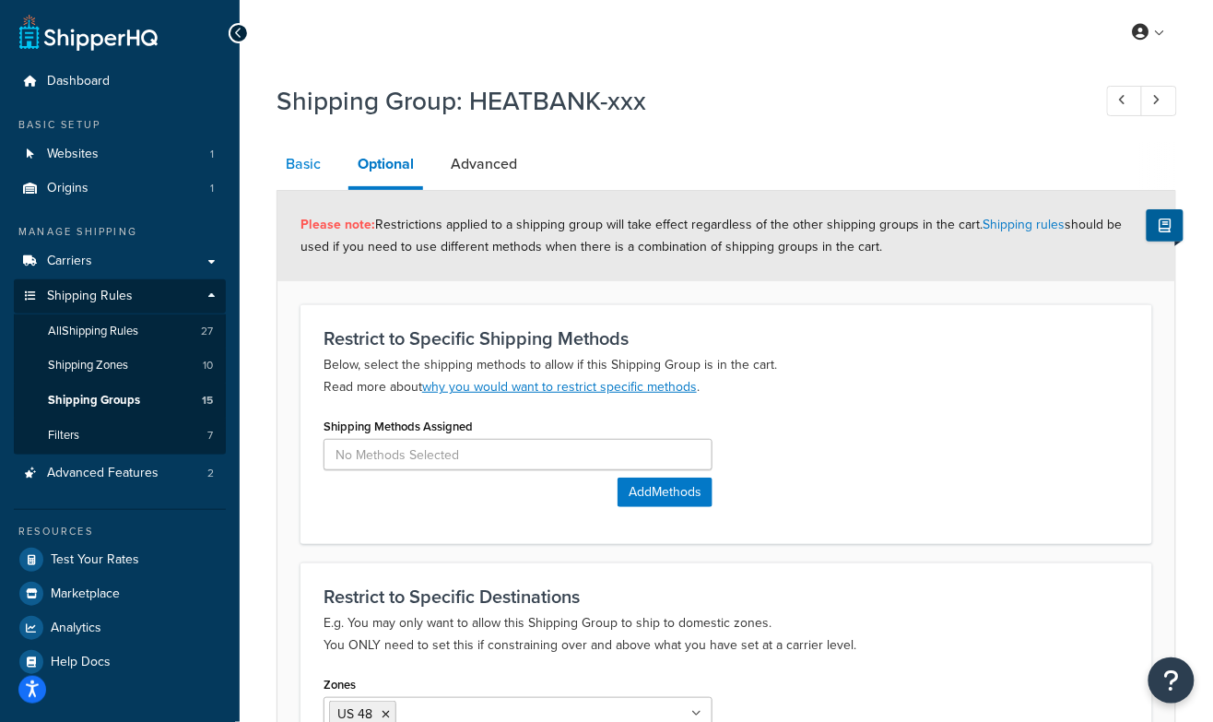
click at [303, 161] on link "Basic" at bounding box center [302, 164] width 53 height 44
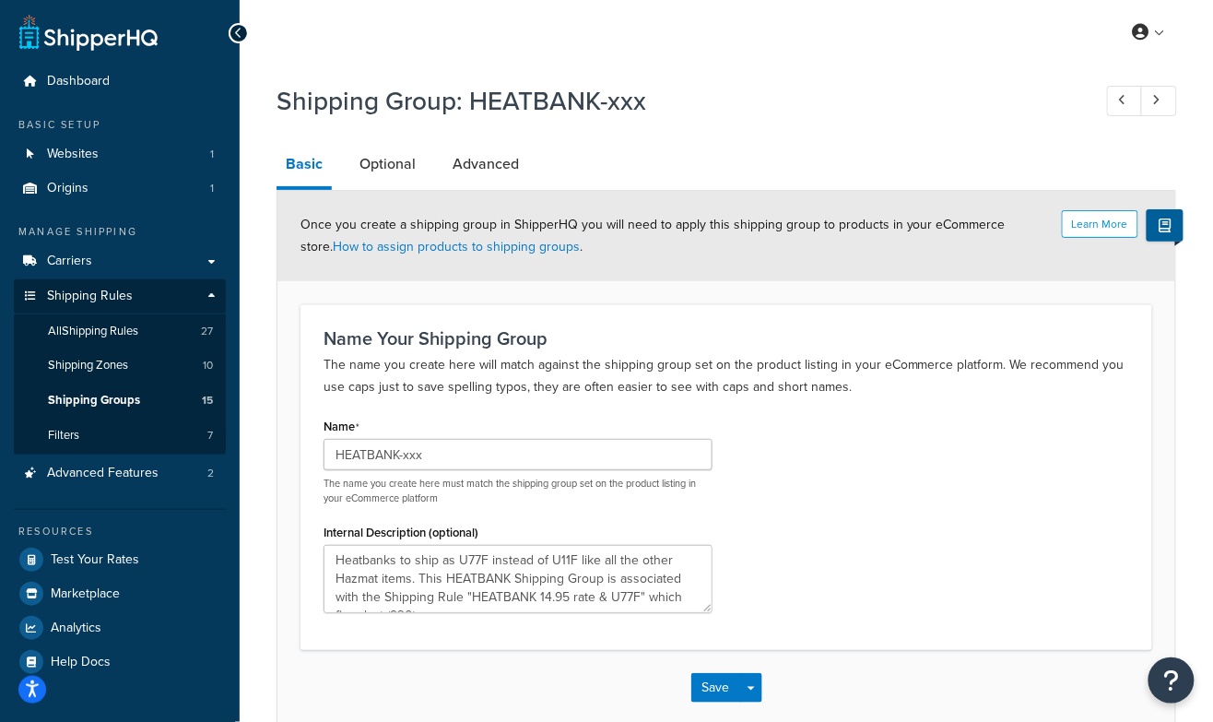
scroll to position [94, 0]
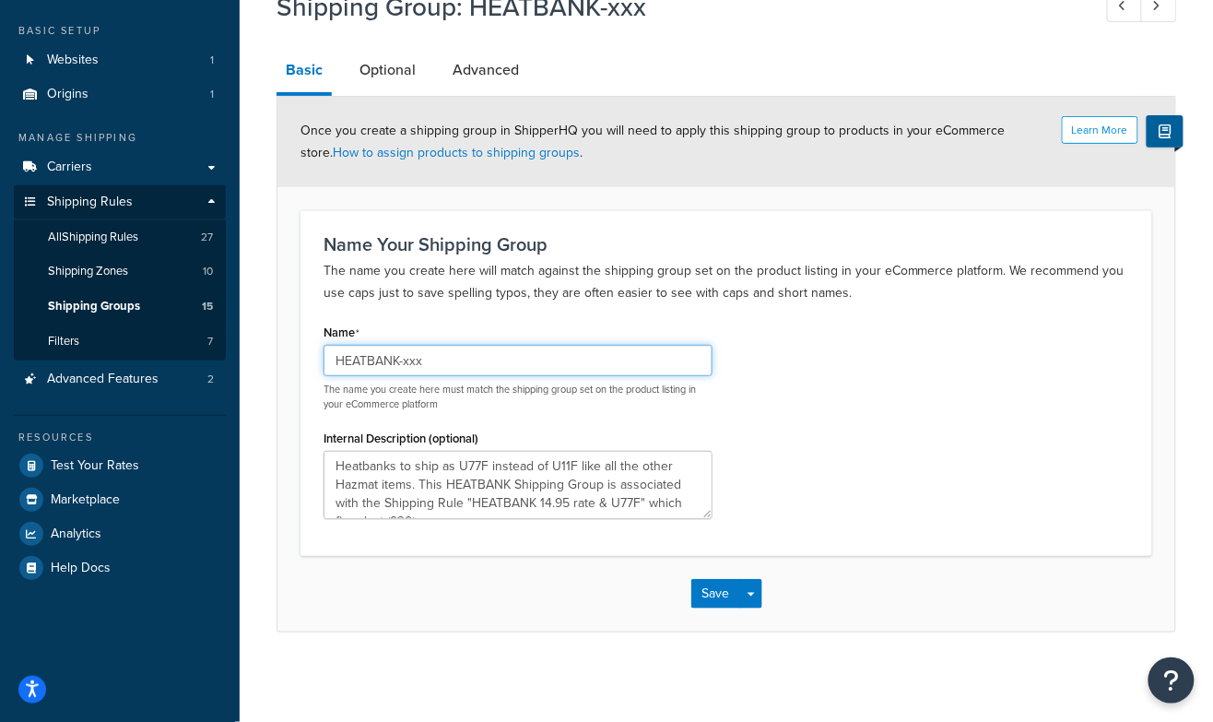
click at [470, 367] on input "HEATBANK-xxx" at bounding box center [517, 360] width 389 height 31
type input "HEATBANK"
click at [350, 663] on div "Shipping Group: HEATBANK-xxx Basic Optional Advanced Learn More Once you create…" at bounding box center [726, 329] width 973 height 699
click at [714, 587] on button "Save" at bounding box center [716, 593] width 50 height 29
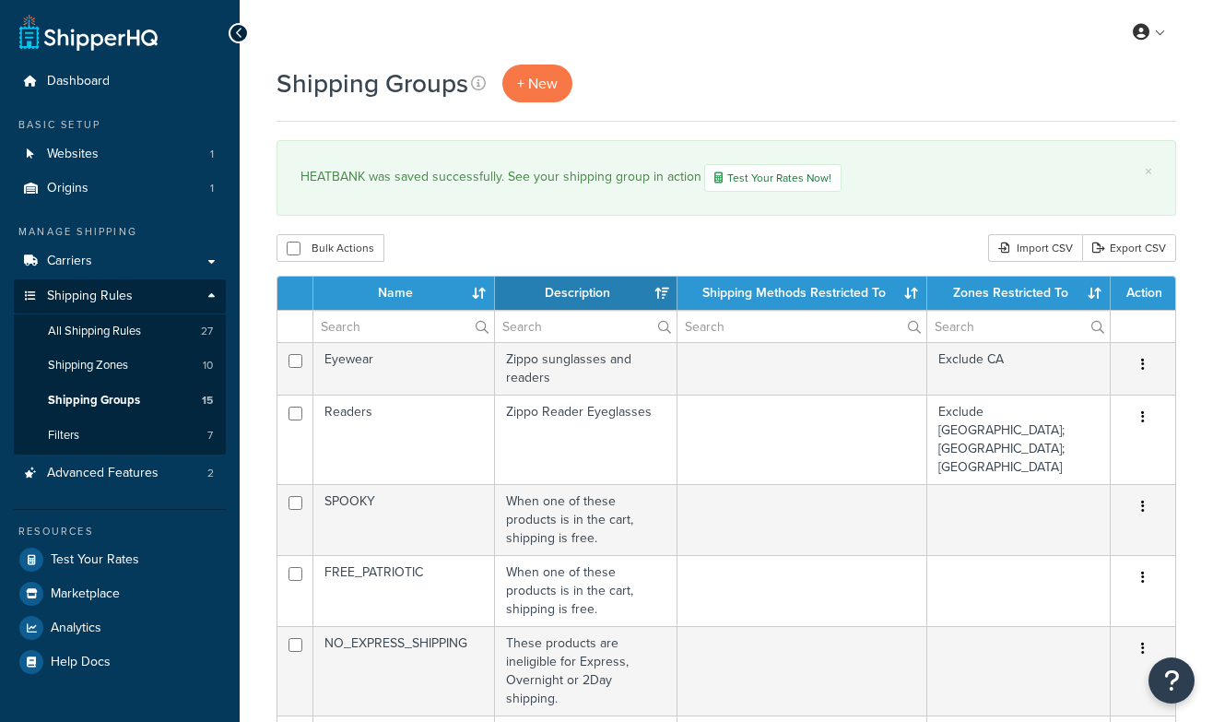
select select "15"
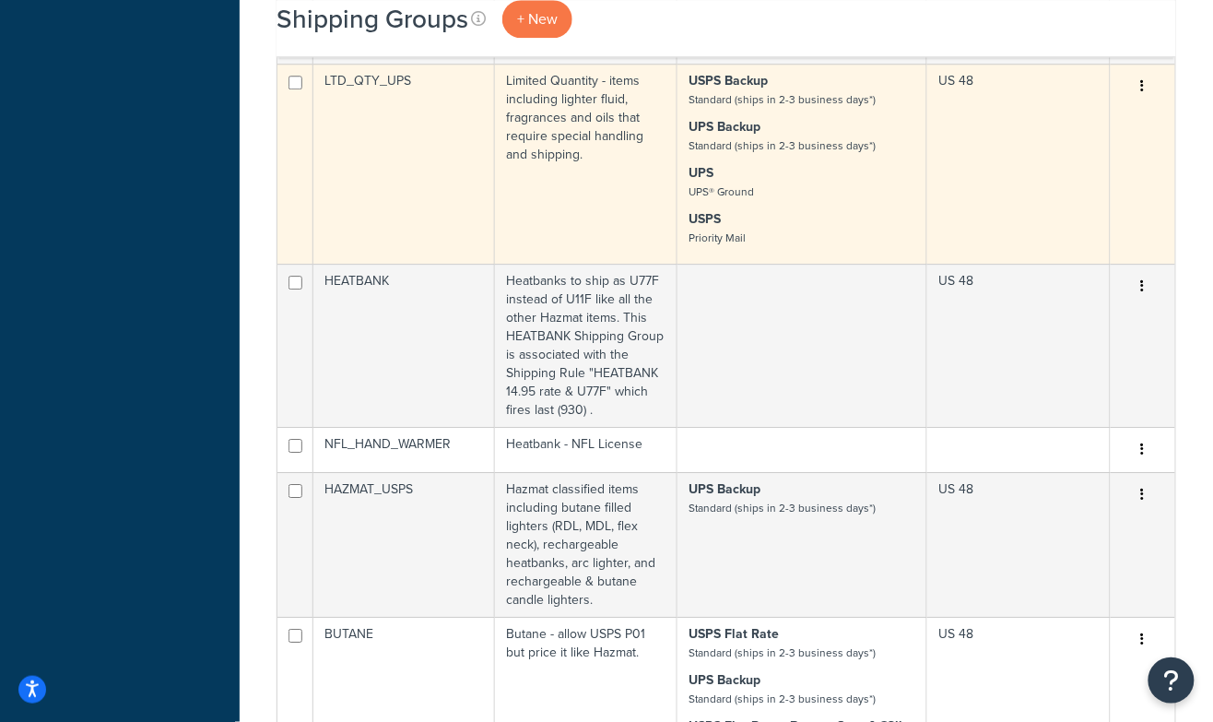
scroll to position [1305, 0]
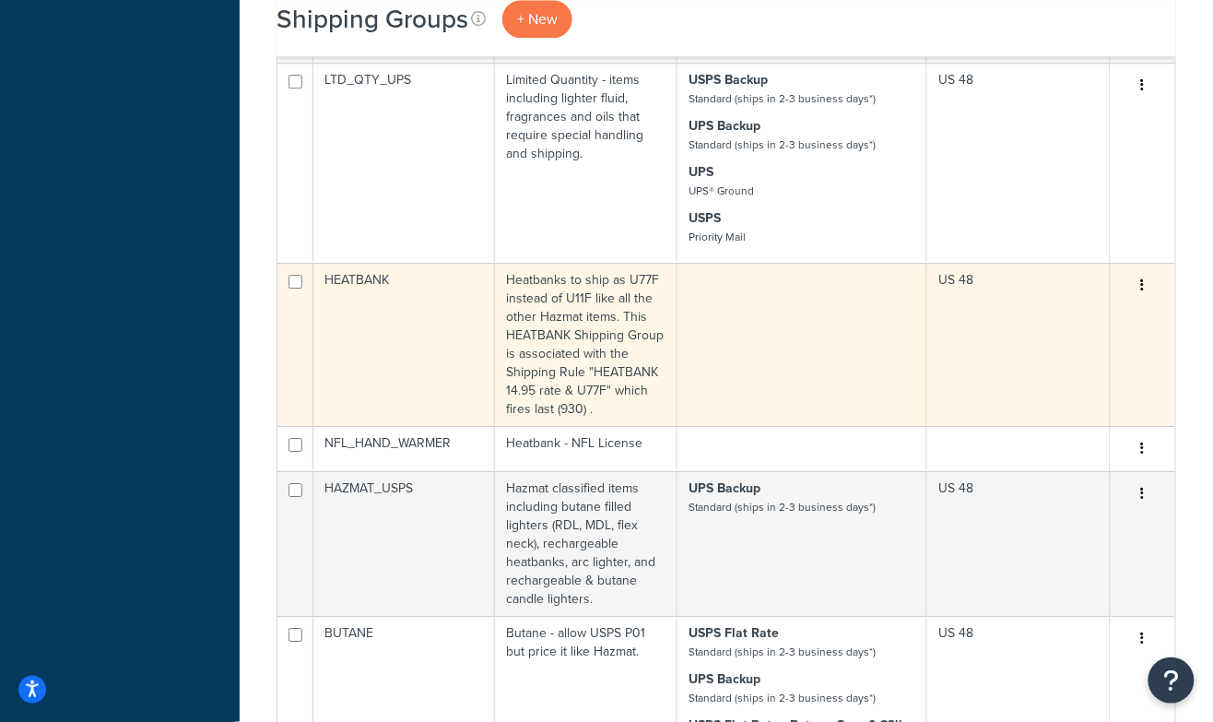
click at [718, 263] on td at bounding box center [802, 344] width 250 height 163
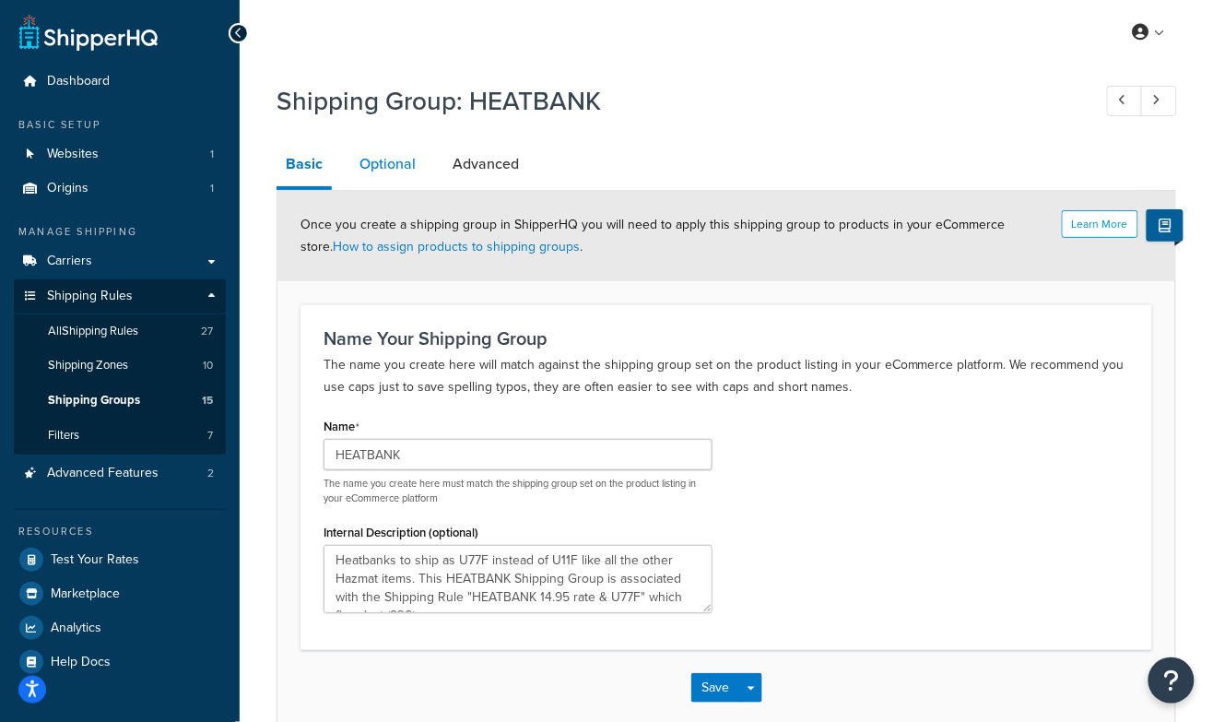
click at [393, 164] on link "Optional" at bounding box center [387, 164] width 75 height 44
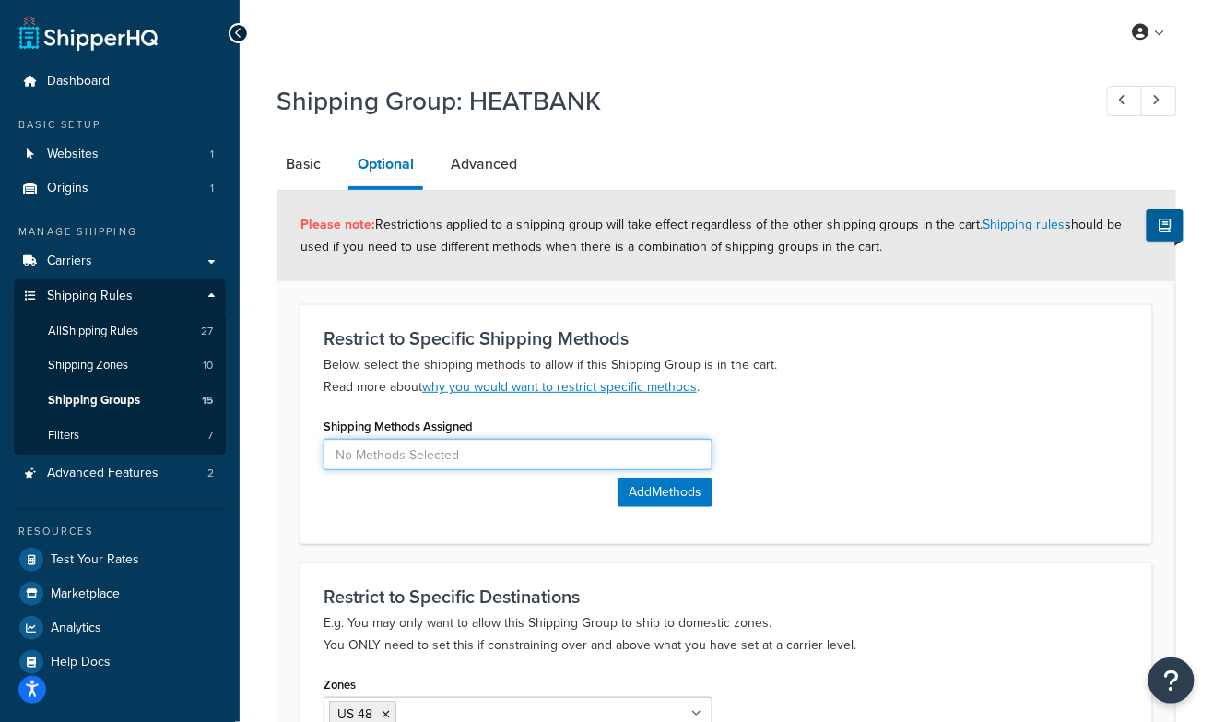
click at [612, 454] on input at bounding box center [517, 454] width 389 height 31
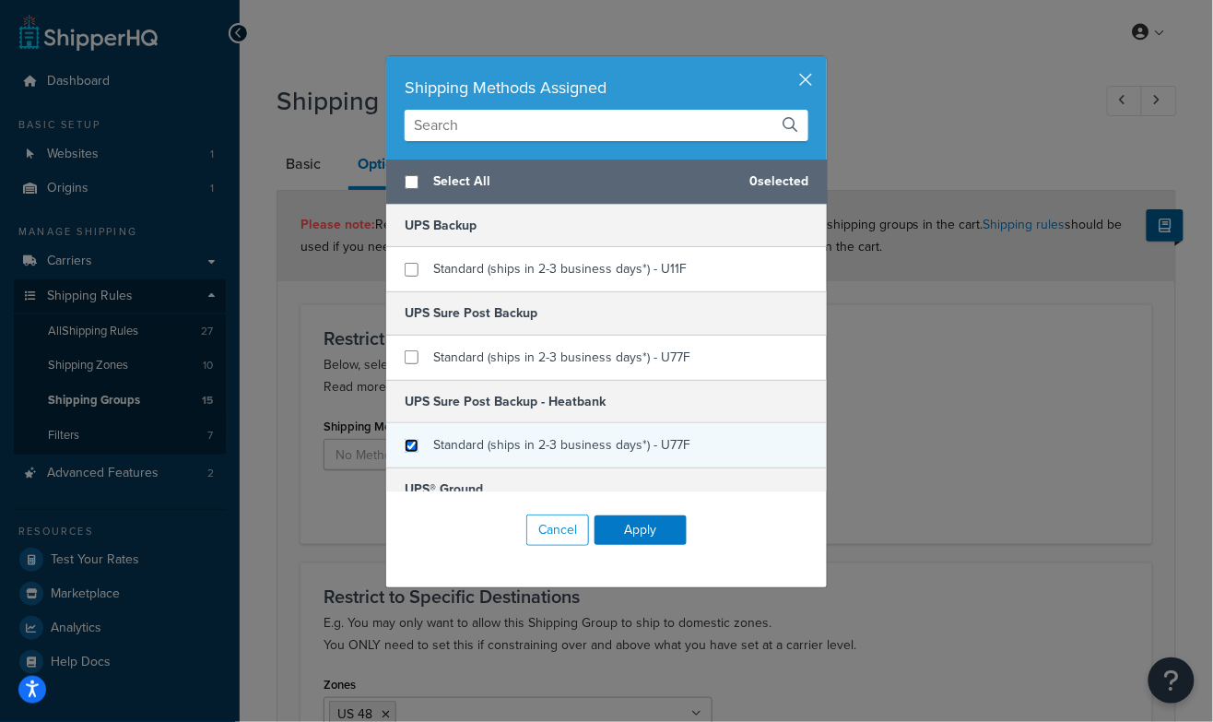
click at [408, 441] on input "checkbox" at bounding box center [412, 446] width 14 height 14
checkbox input "true"
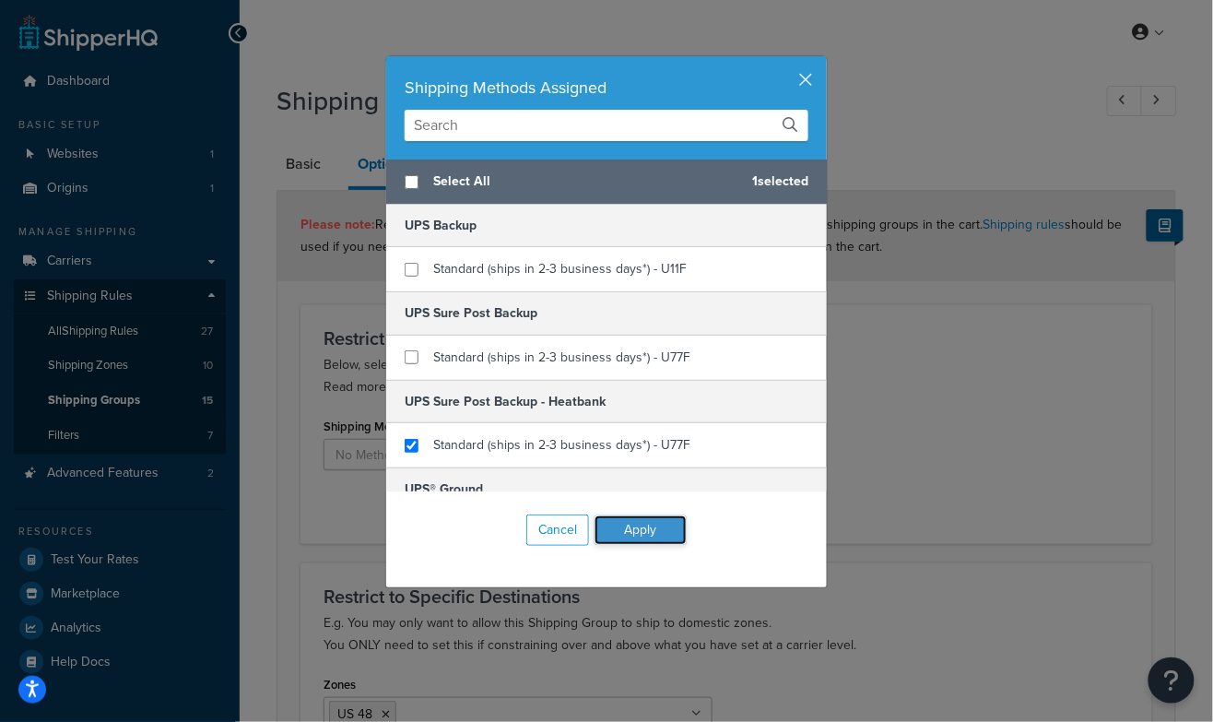
click at [639, 527] on button "Apply" at bounding box center [640, 529] width 92 height 29
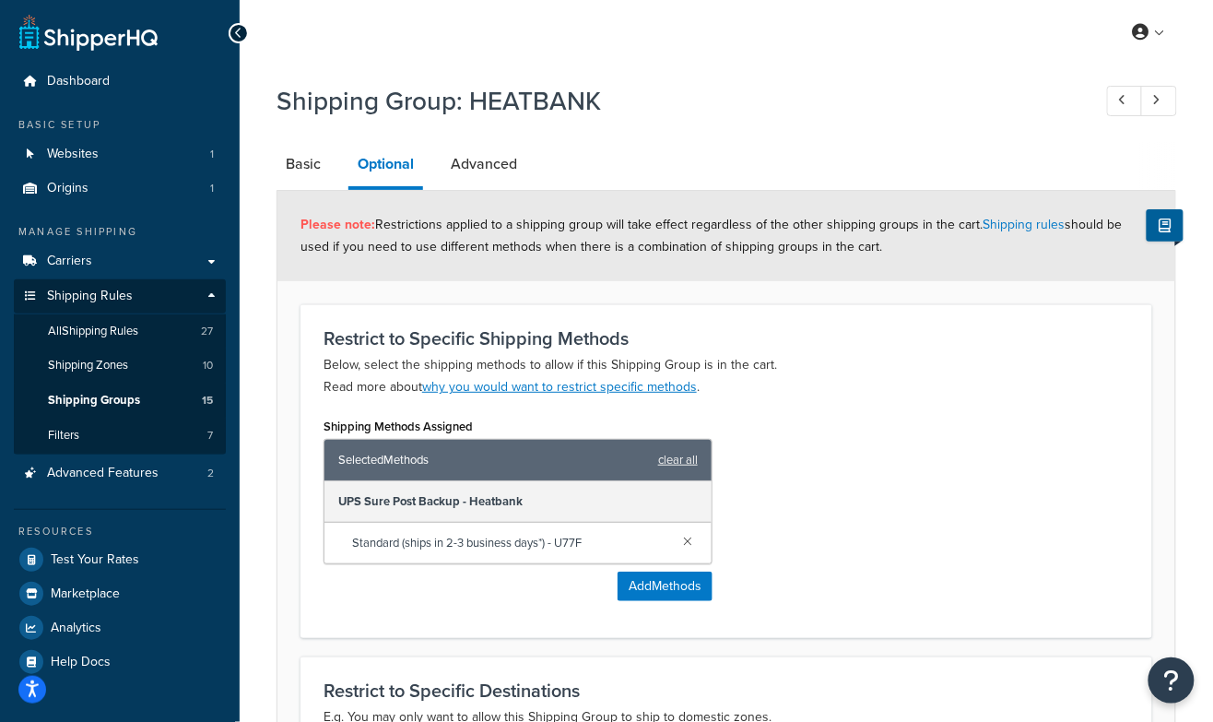
scroll to position [324, 0]
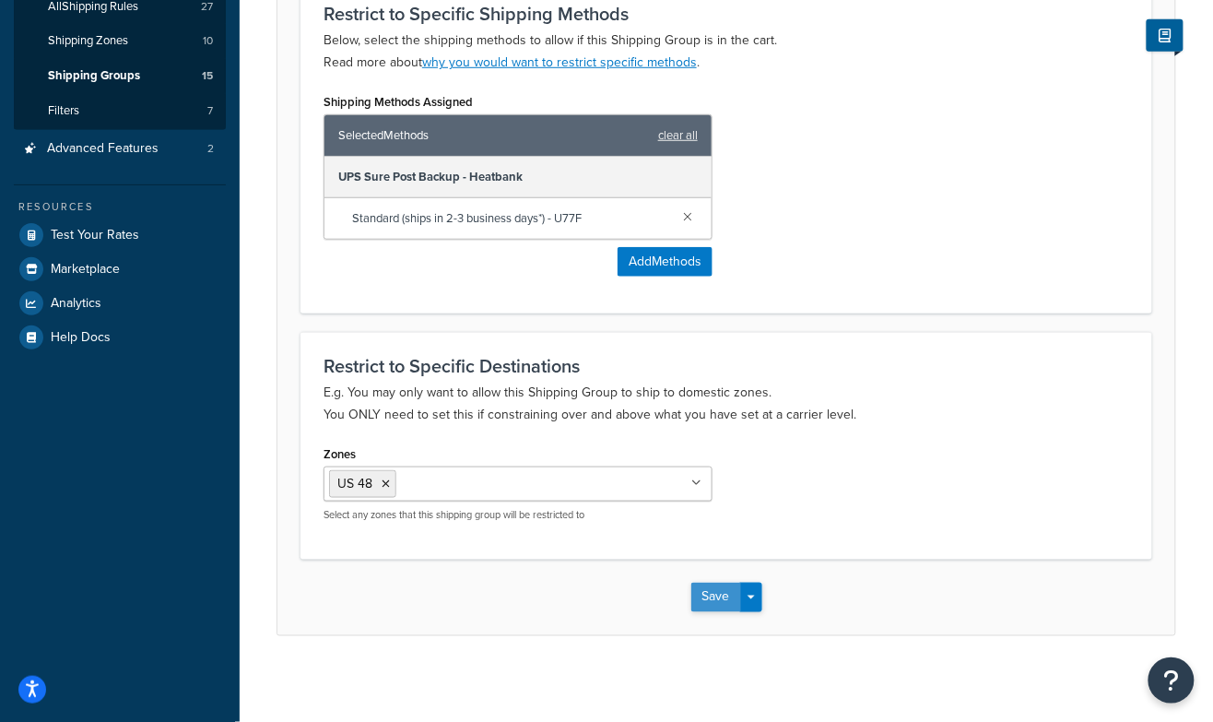
click at [710, 593] on button "Save" at bounding box center [716, 596] width 50 height 29
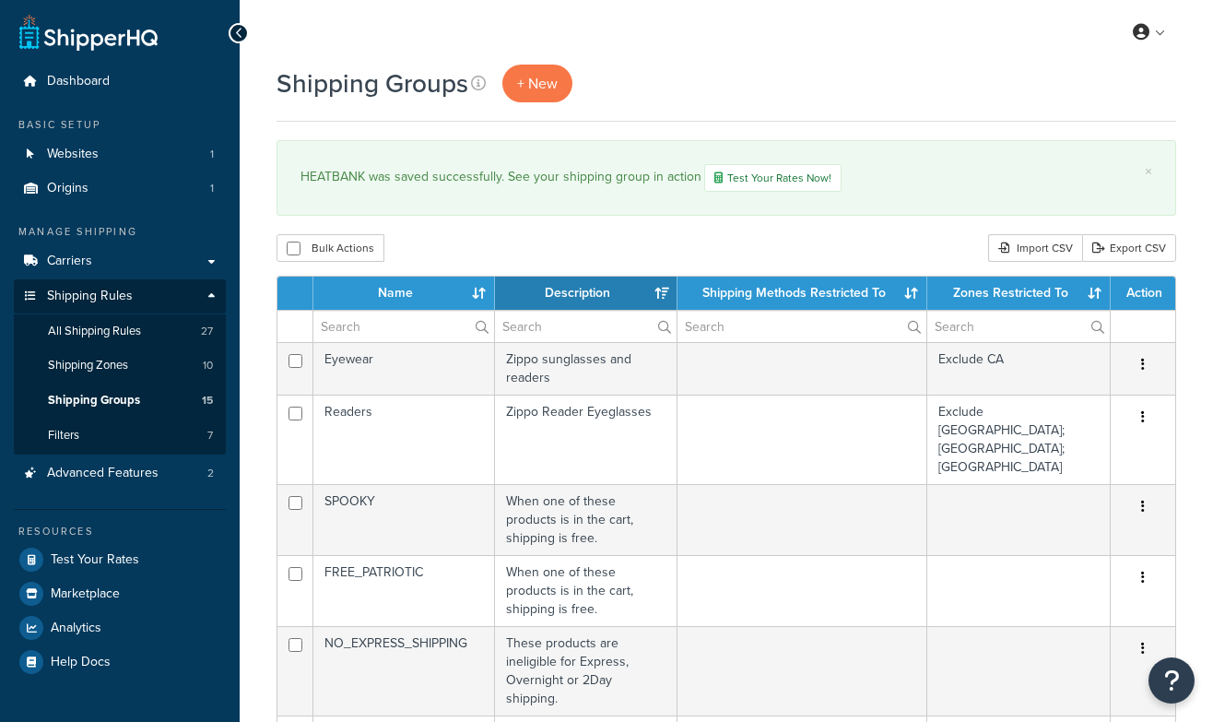
select select "15"
click at [107, 331] on span "All Shipping Rules" at bounding box center [94, 331] width 93 height 16
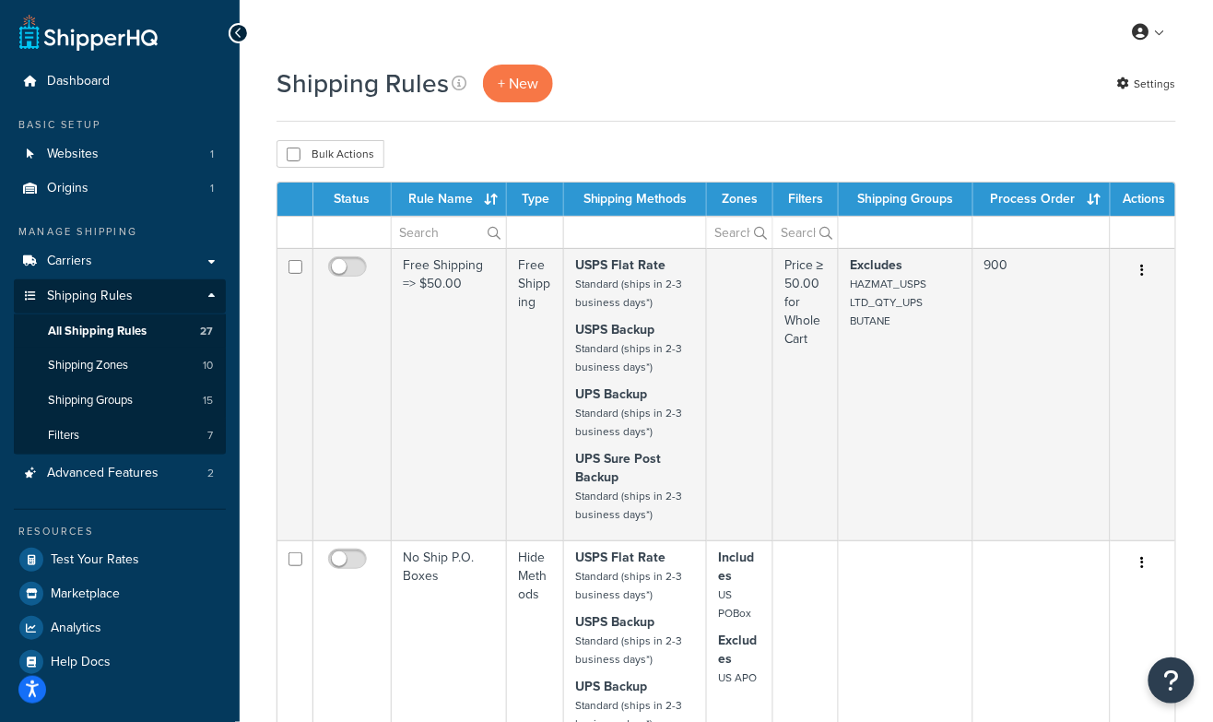
click at [1091, 184] on th "Process Order" at bounding box center [1041, 198] width 137 height 33
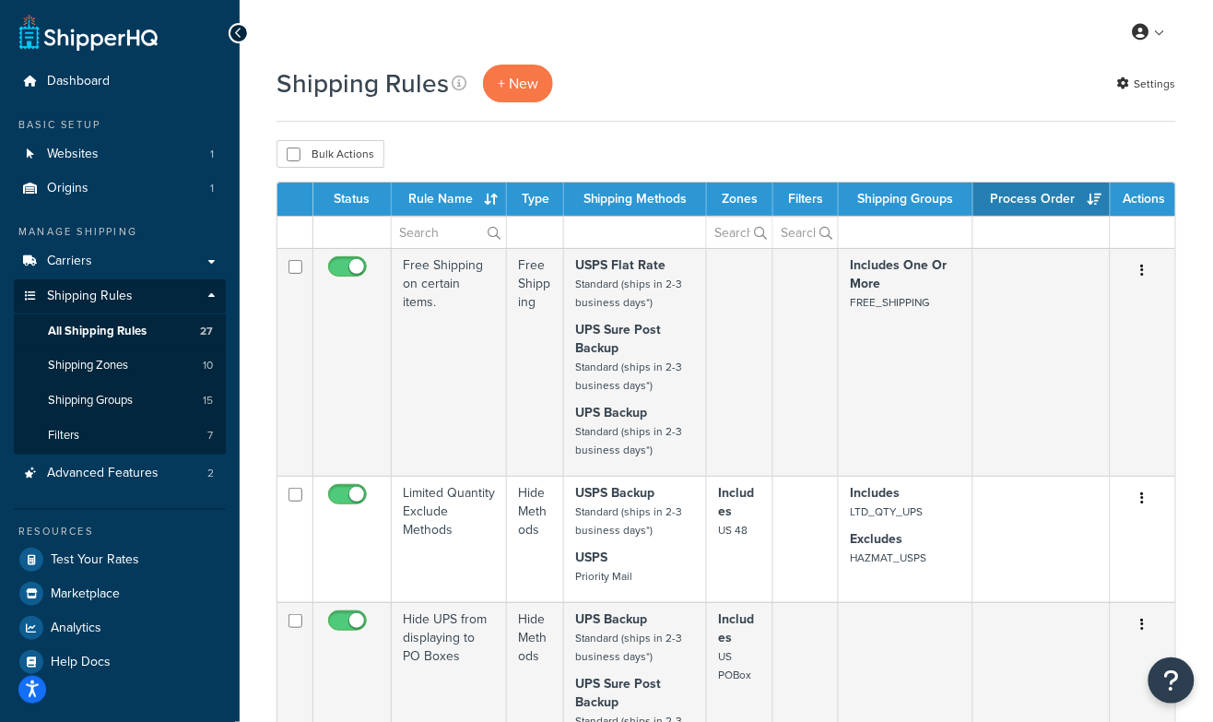
click at [1092, 196] on th "Process Order" at bounding box center [1041, 198] width 137 height 33
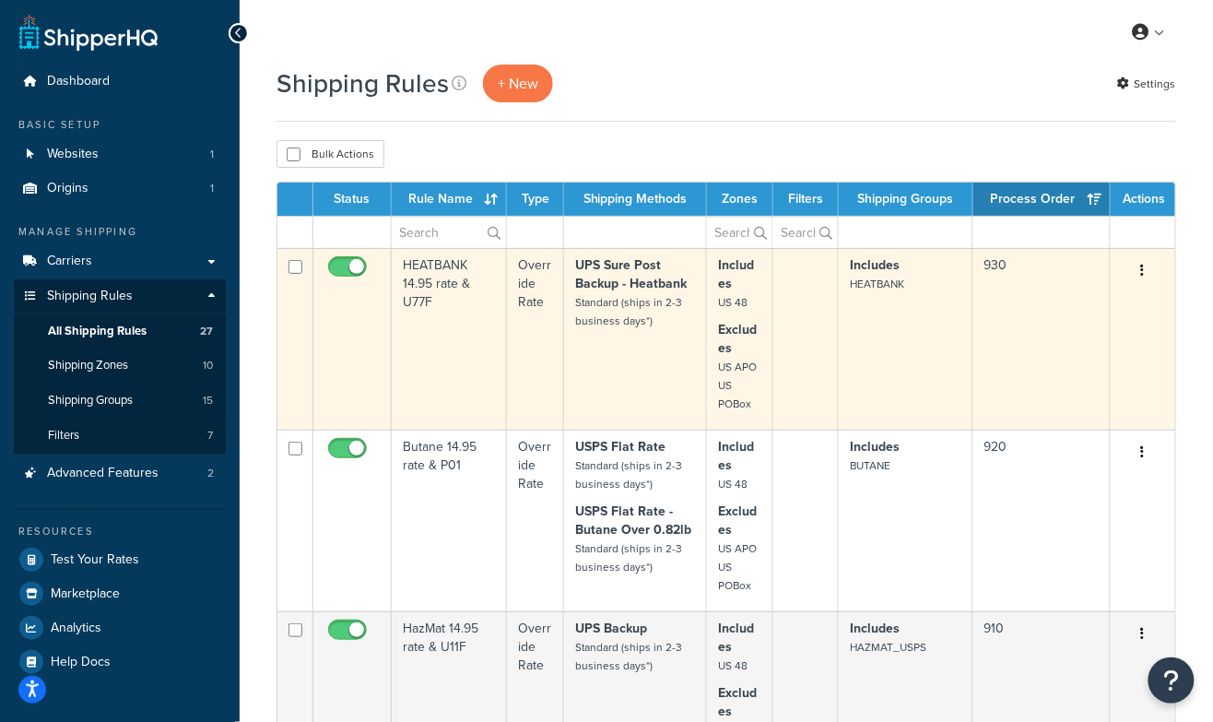
click at [625, 349] on td "UPS Sure Post Backup - Heatbank Standard (ships in 2-3 business days*)" at bounding box center [635, 339] width 143 height 182
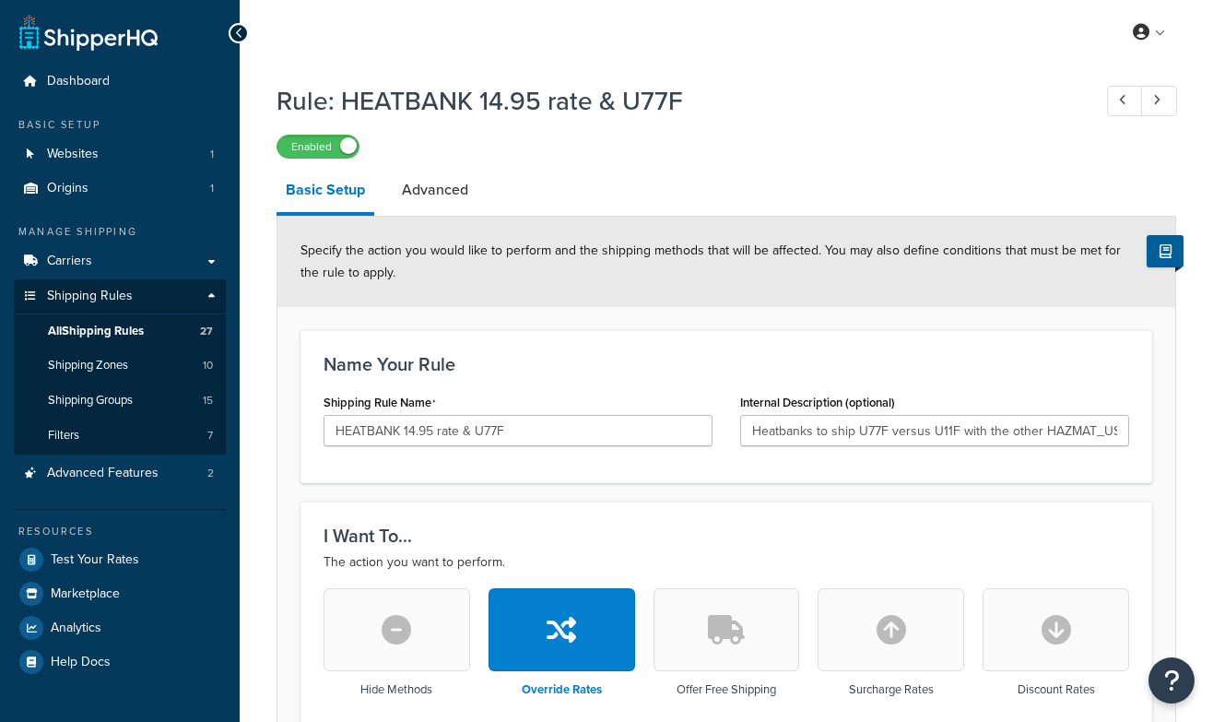
select select "LOCATION"
click at [437, 194] on link "Advanced" at bounding box center [435, 190] width 85 height 44
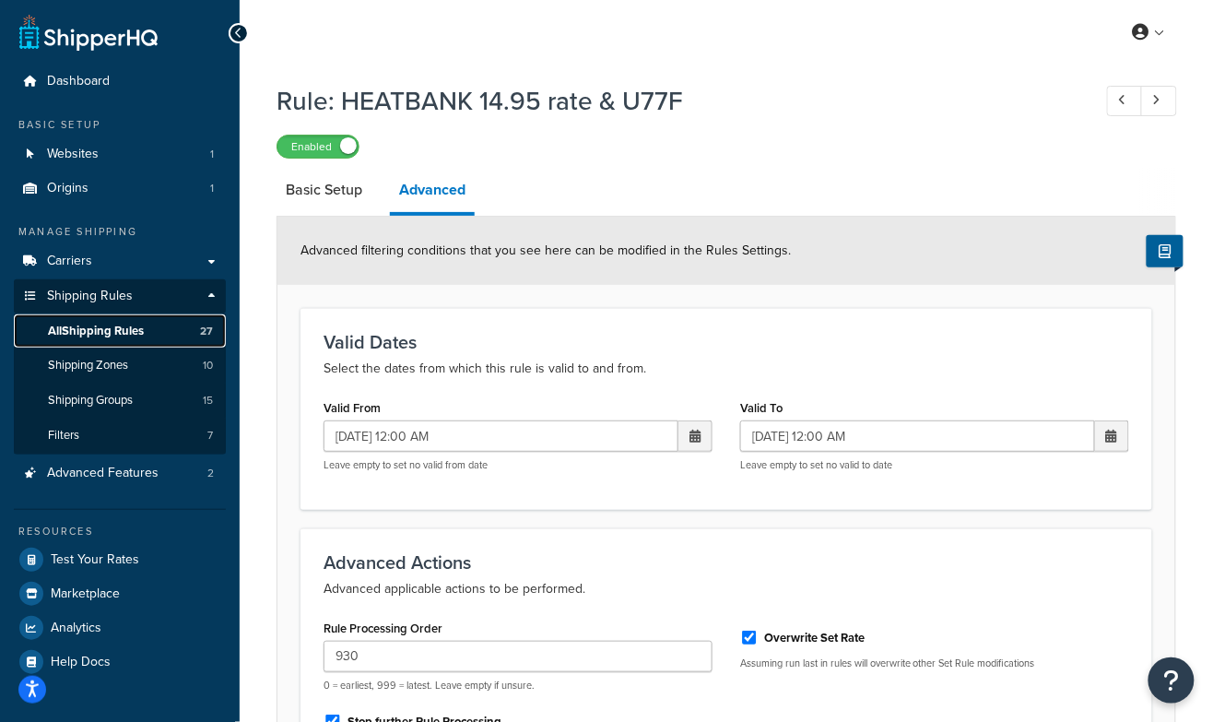
click at [96, 329] on span "All Shipping Rules" at bounding box center [96, 331] width 96 height 16
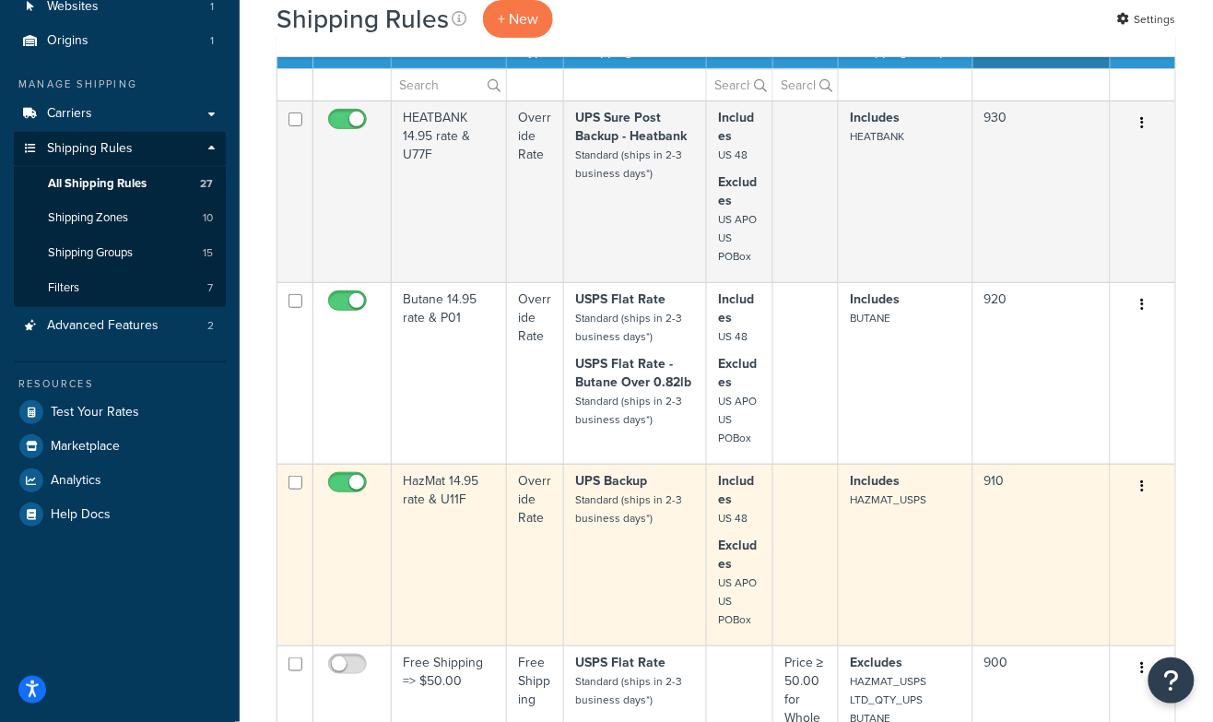
scroll to position [148, 0]
click at [1027, 555] on td "910" at bounding box center [1041, 554] width 137 height 182
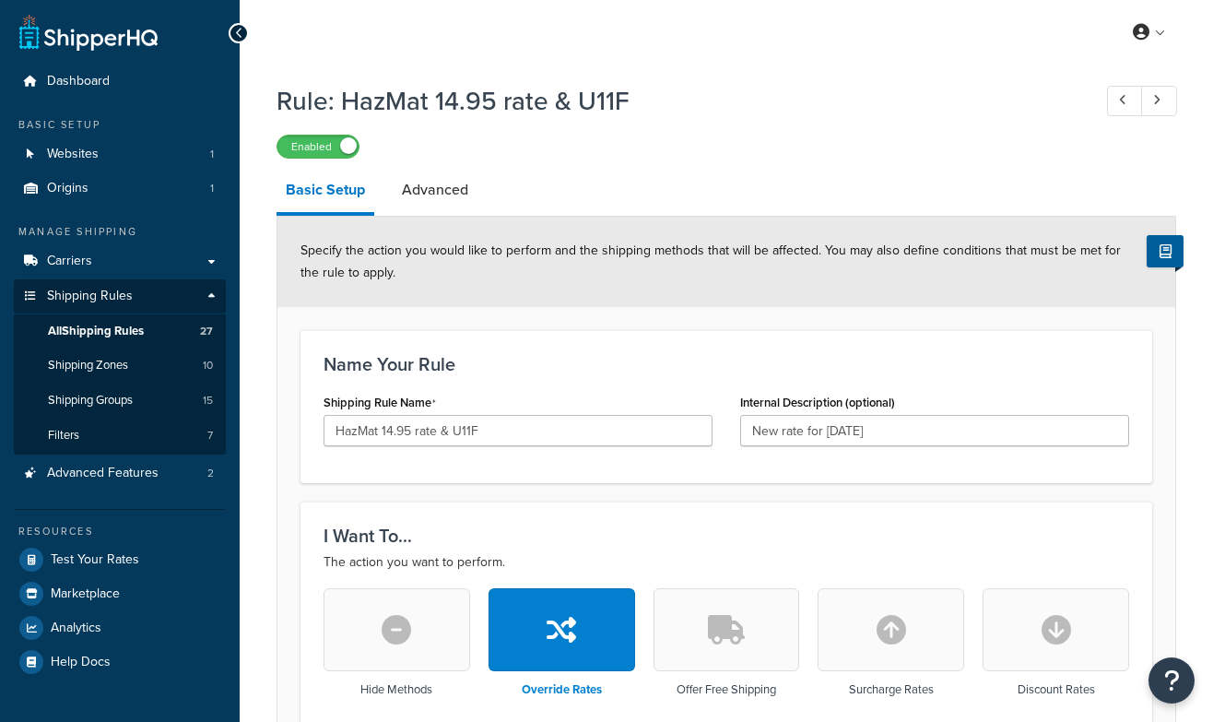
select select "LOCATION"
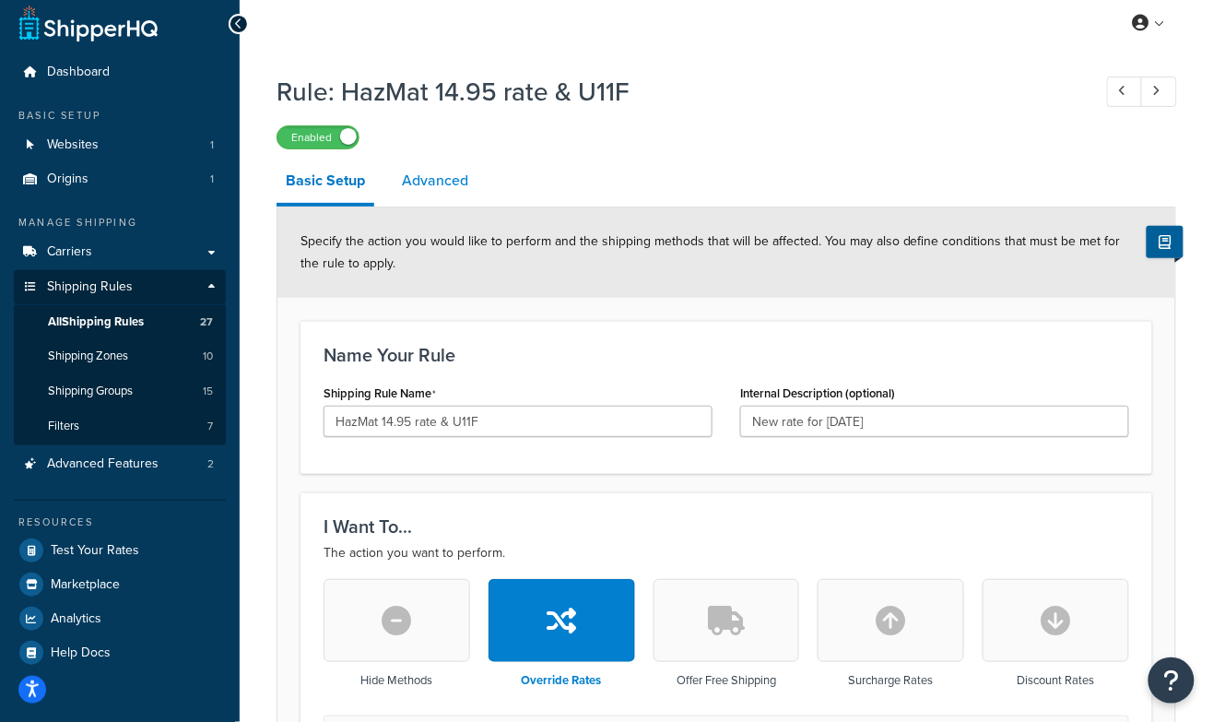
click at [446, 181] on link "Advanced" at bounding box center [435, 181] width 85 height 44
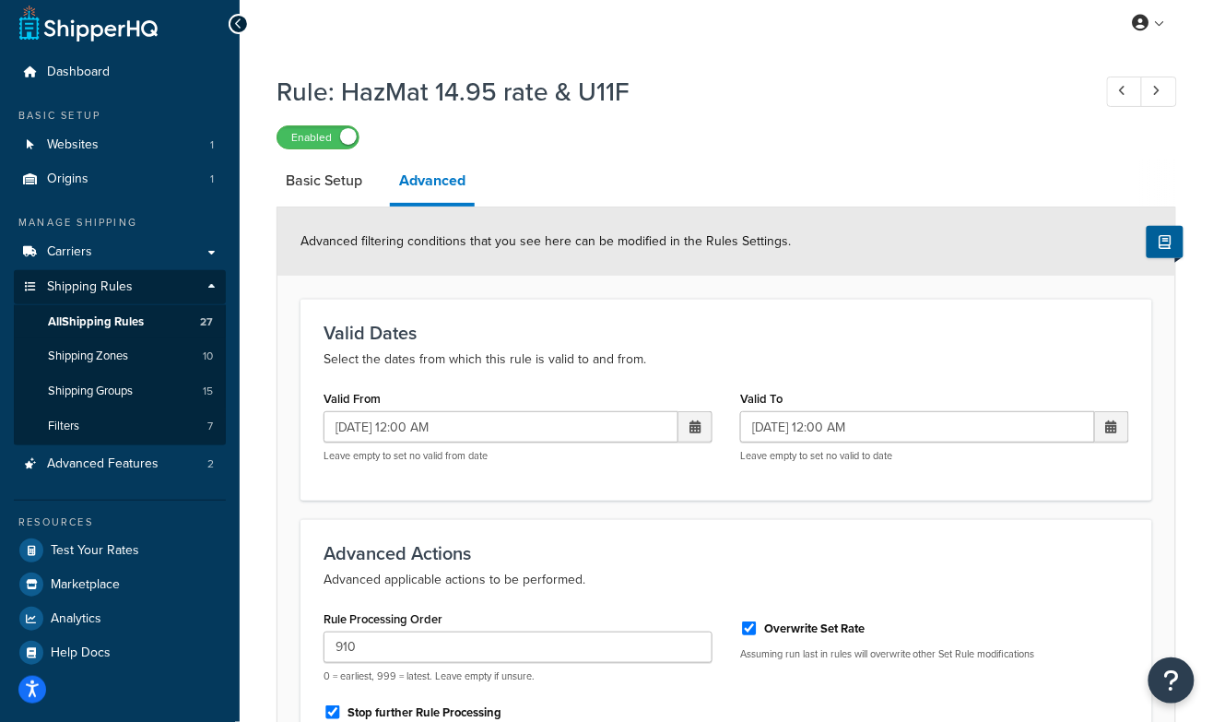
select select "LOCATION"
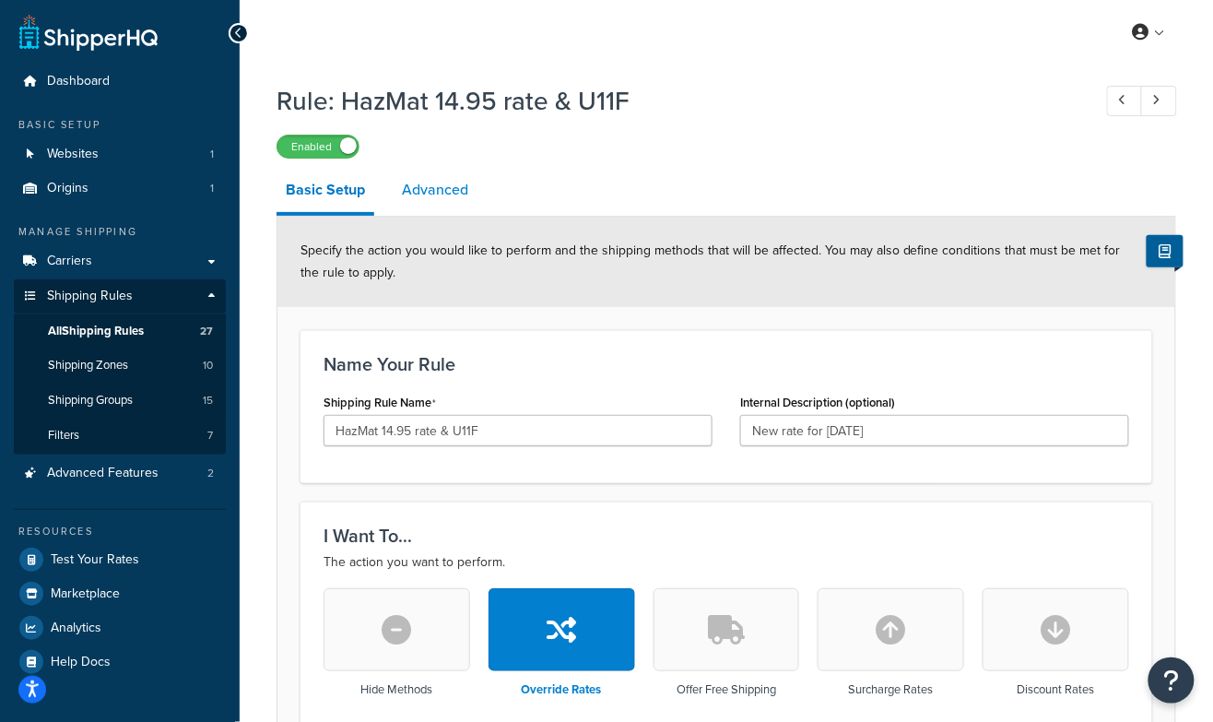
click at [429, 186] on link "Advanced" at bounding box center [435, 190] width 85 height 44
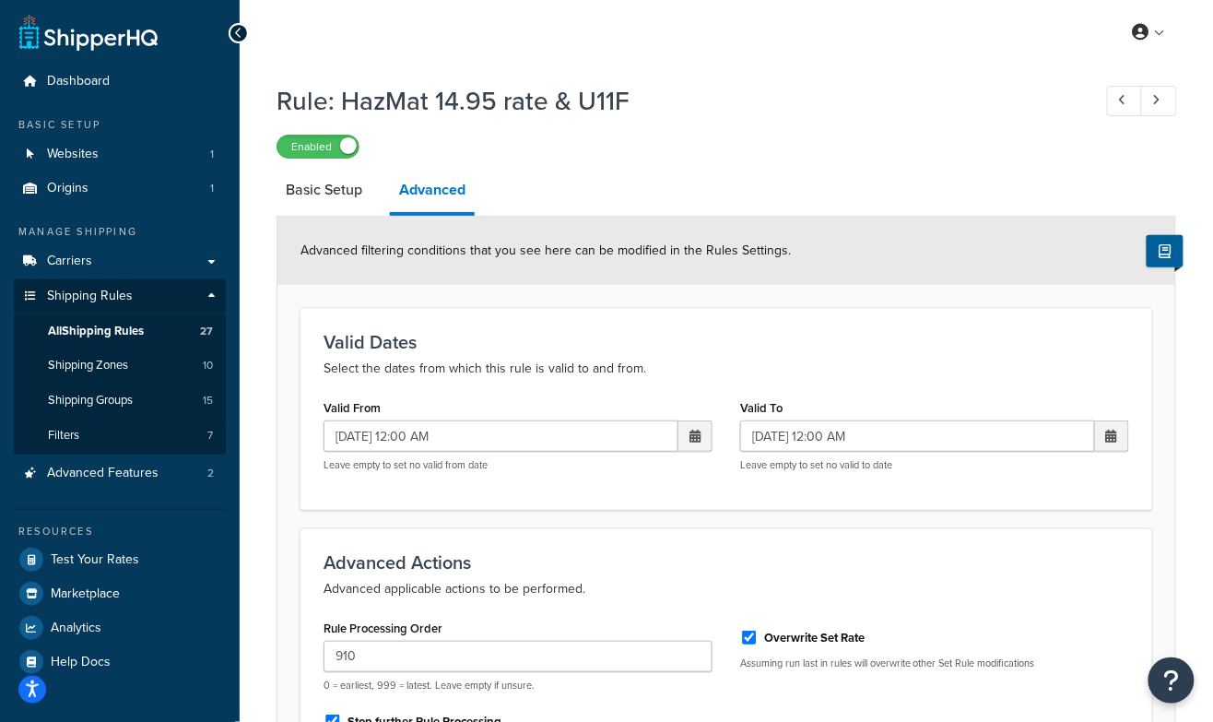
scroll to position [236, 0]
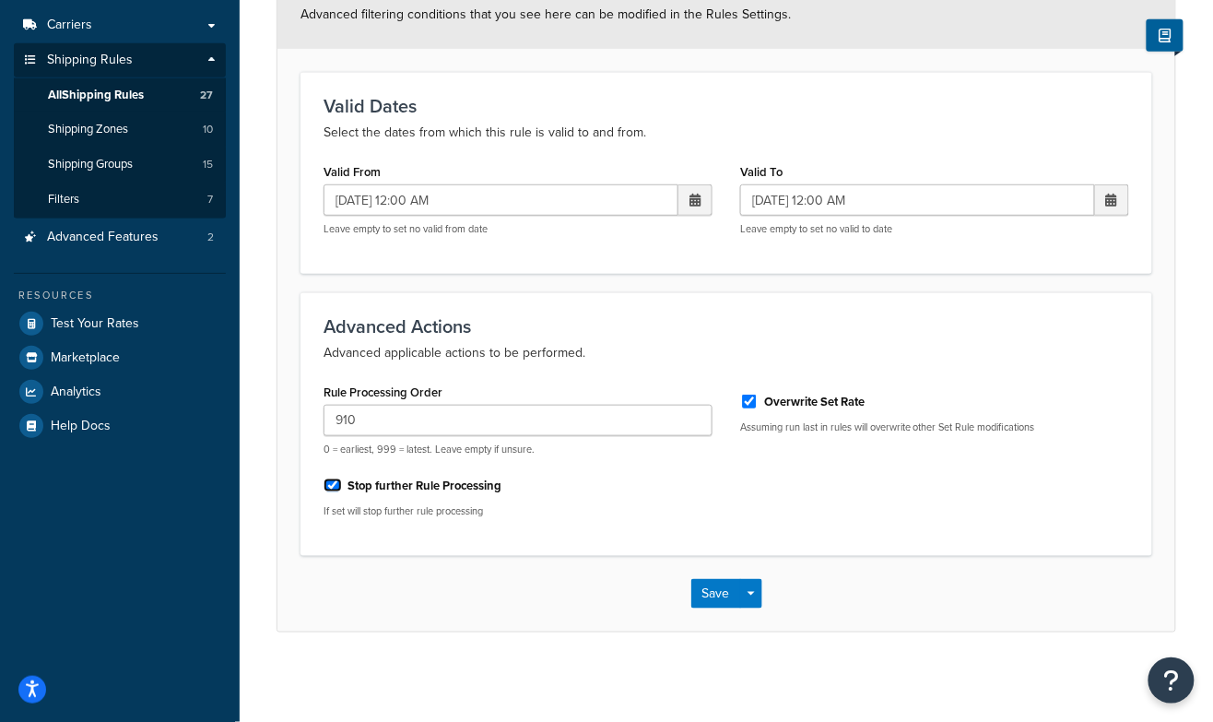
click at [332, 485] on input "Stop further Rule Processing" at bounding box center [332, 485] width 18 height 14
checkbox input "false"
click at [711, 599] on button "Save" at bounding box center [716, 593] width 50 height 29
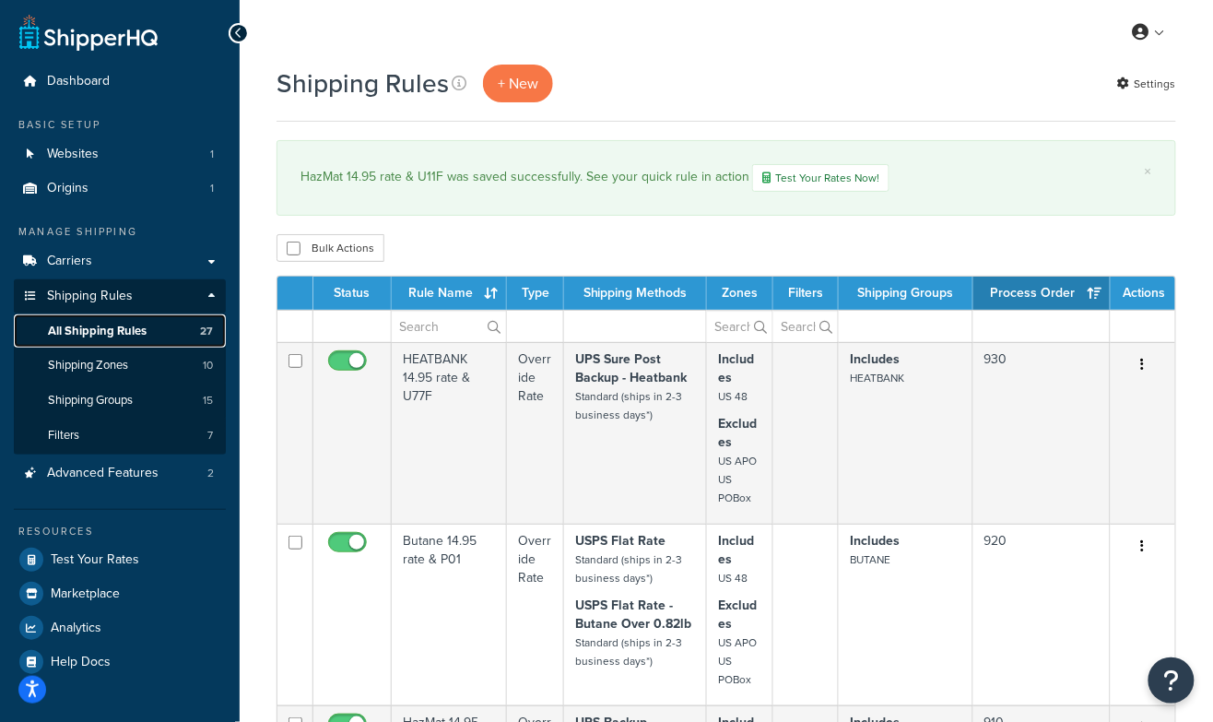
click at [127, 327] on span "All Shipping Rules" at bounding box center [97, 331] width 99 height 16
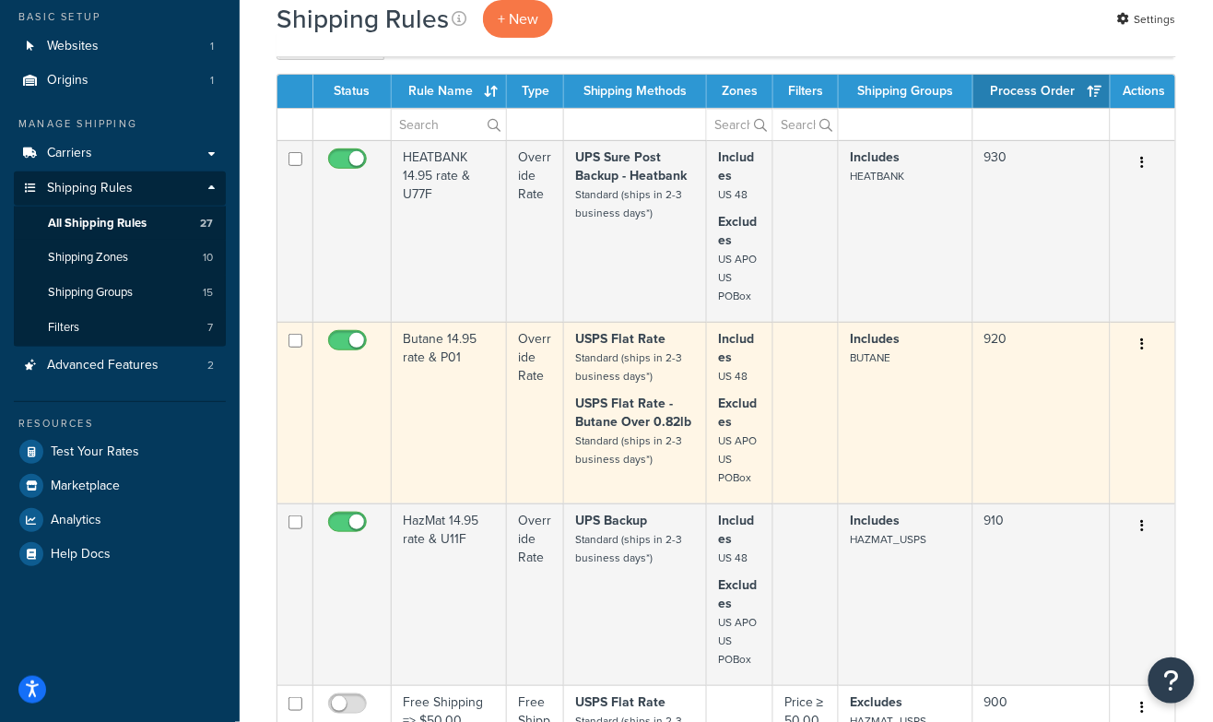
scroll to position [180, 0]
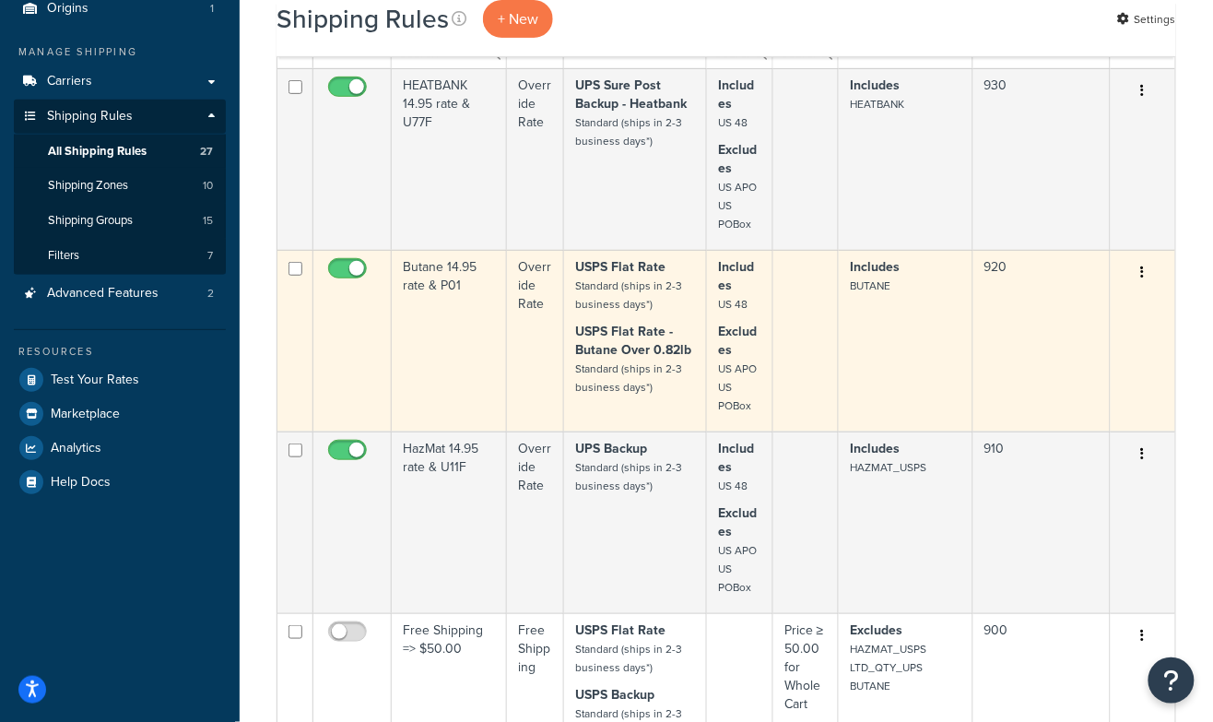
click at [893, 349] on td "Includes BUTANE" at bounding box center [906, 341] width 134 height 182
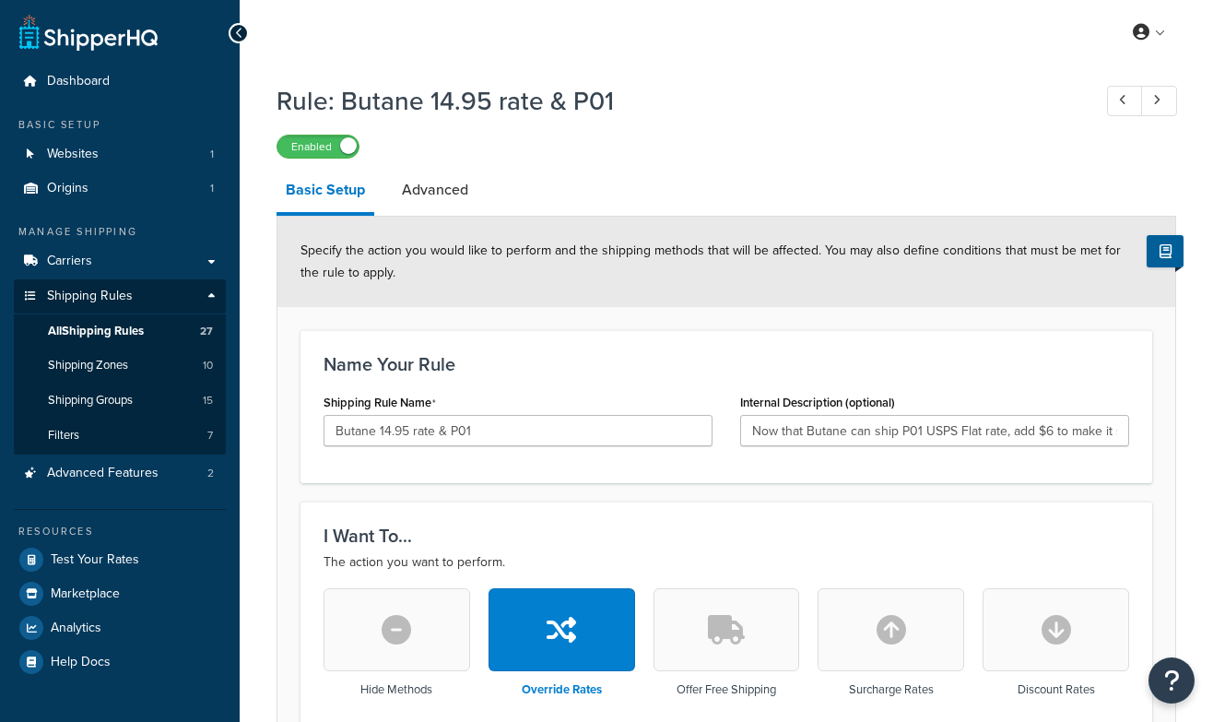
select select "LOCATION"
click at [446, 195] on link "Advanced" at bounding box center [435, 190] width 85 height 44
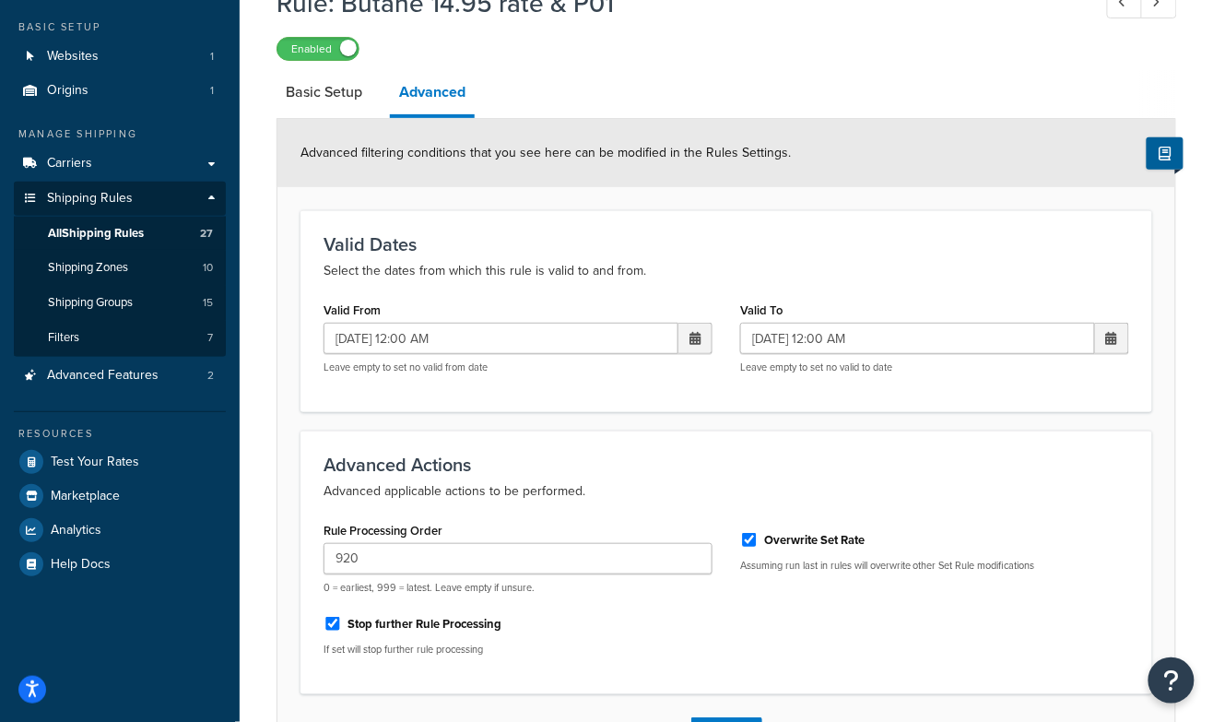
scroll to position [236, 0]
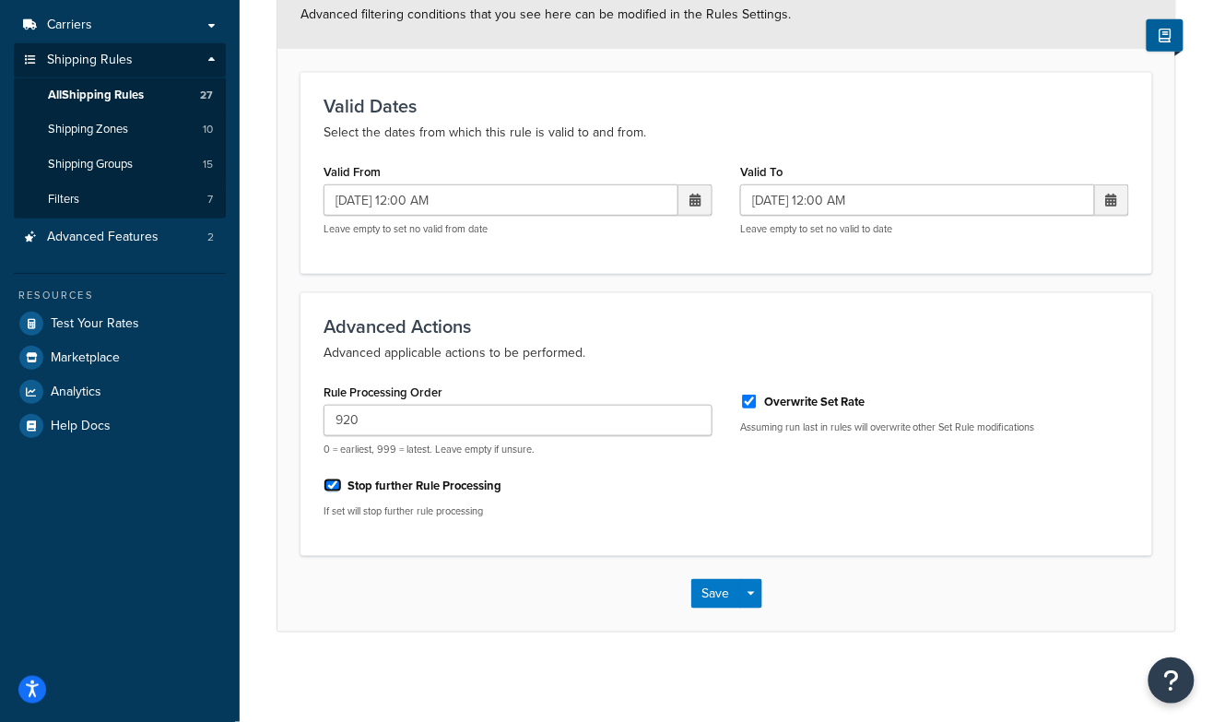
click at [331, 485] on input "Stop further Rule Processing" at bounding box center [332, 485] width 18 height 14
checkbox input "false"
click at [707, 589] on button "Save" at bounding box center [716, 593] width 50 height 29
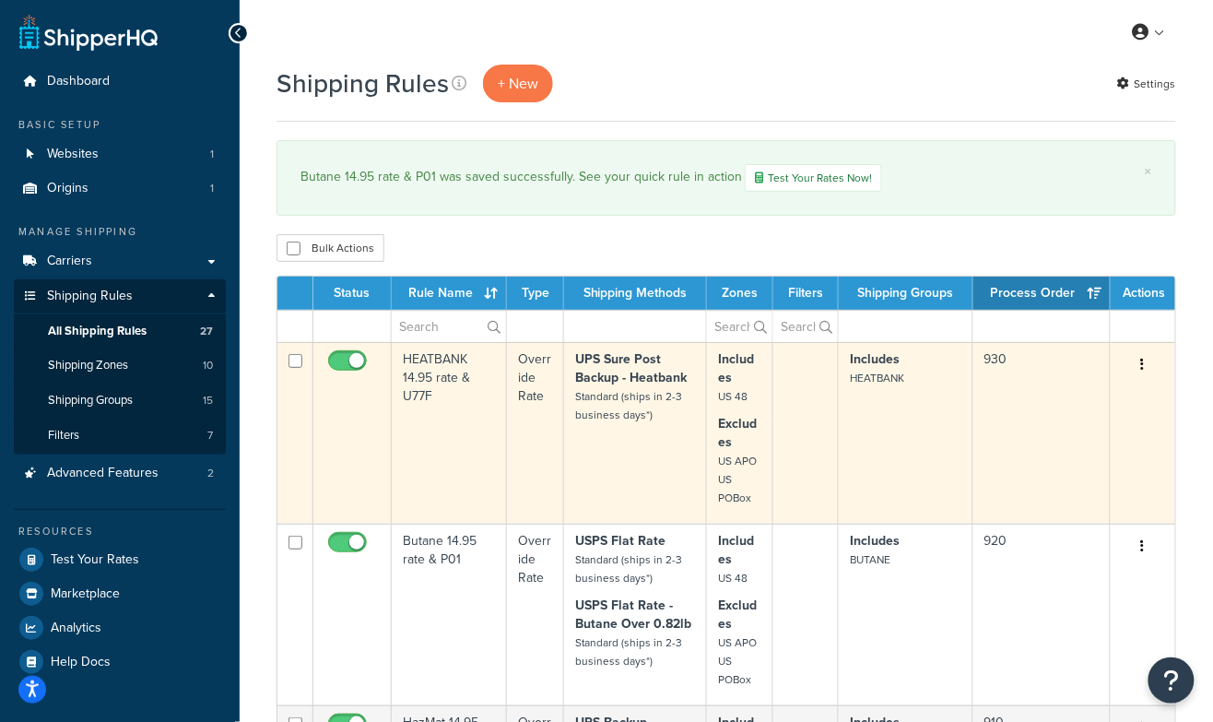
click at [850, 429] on td "Includes HEATBANK" at bounding box center [906, 433] width 134 height 182
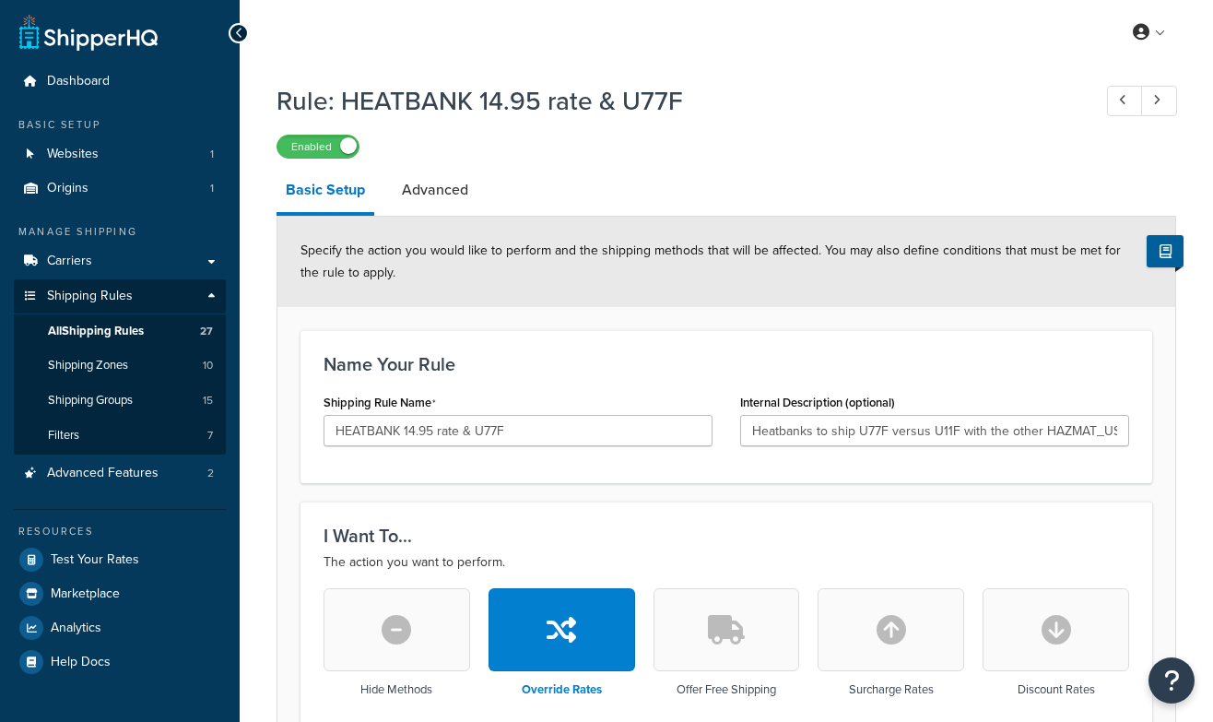
select select "LOCATION"
click at [432, 190] on link "Advanced" at bounding box center [435, 190] width 85 height 44
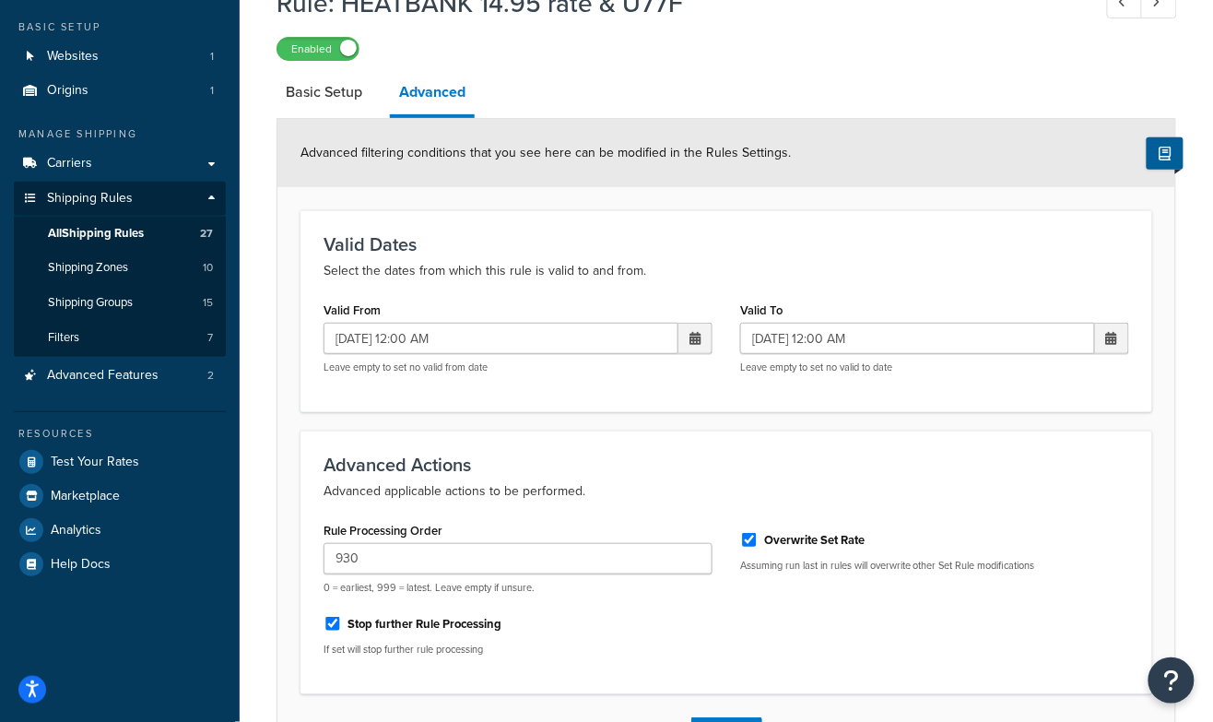
scroll to position [236, 0]
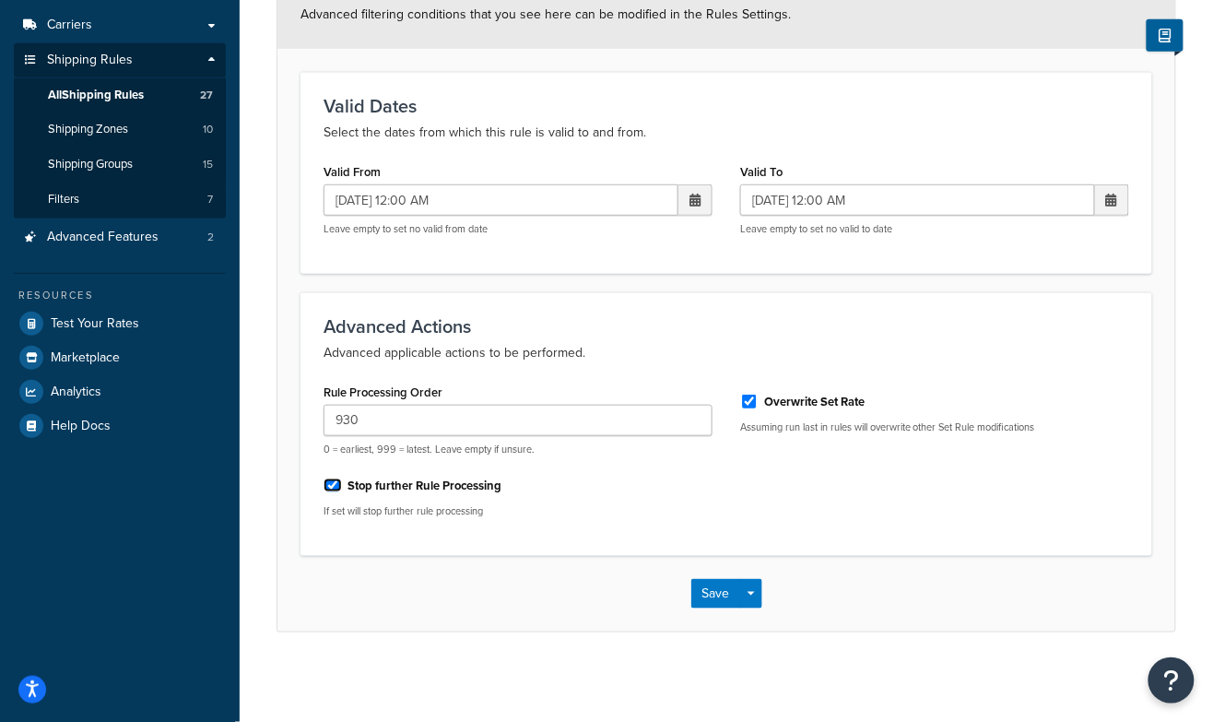
click at [333, 487] on input "Stop further Rule Processing" at bounding box center [332, 485] width 18 height 14
checkbox input "false"
click at [700, 582] on button "Save" at bounding box center [716, 593] width 50 height 29
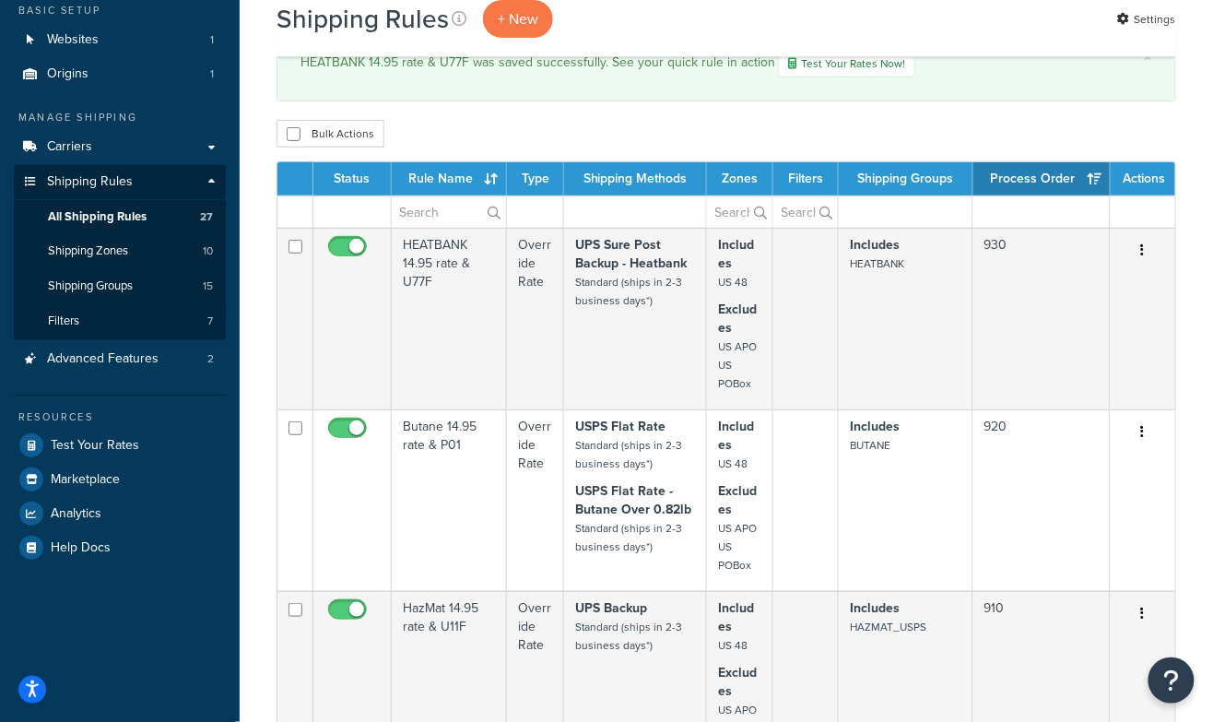
scroll to position [150, 0]
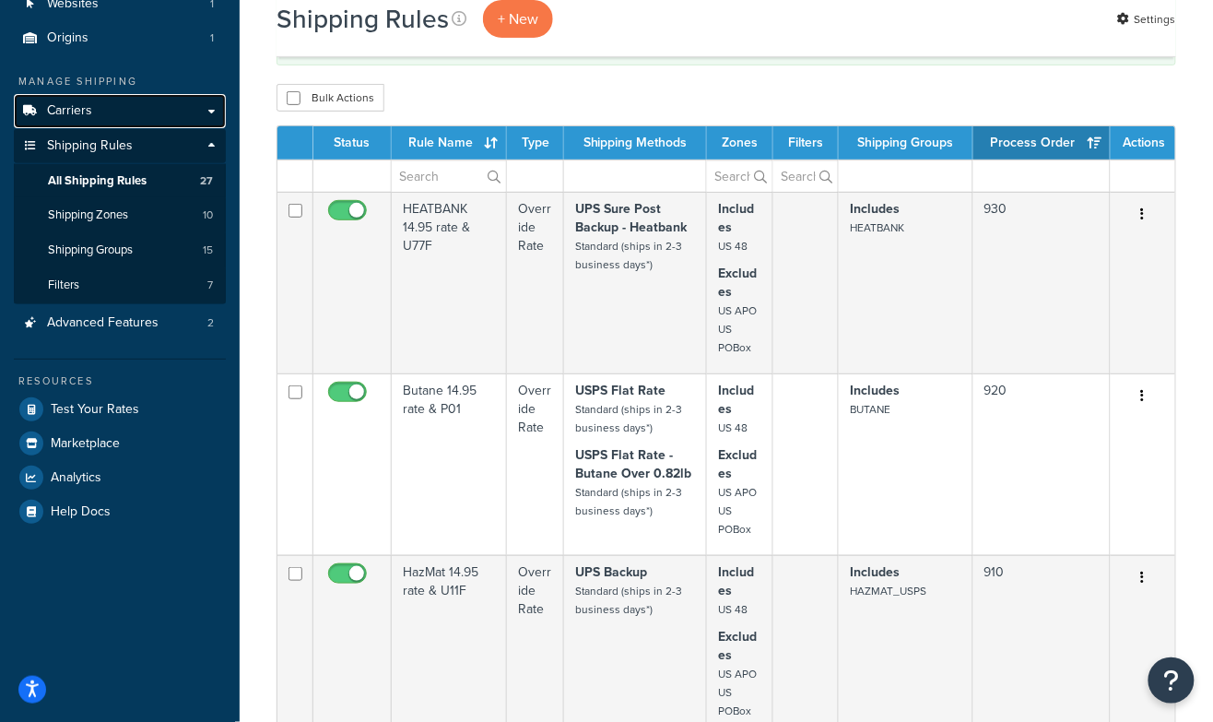
click at [129, 109] on link "Carriers" at bounding box center [120, 111] width 212 height 34
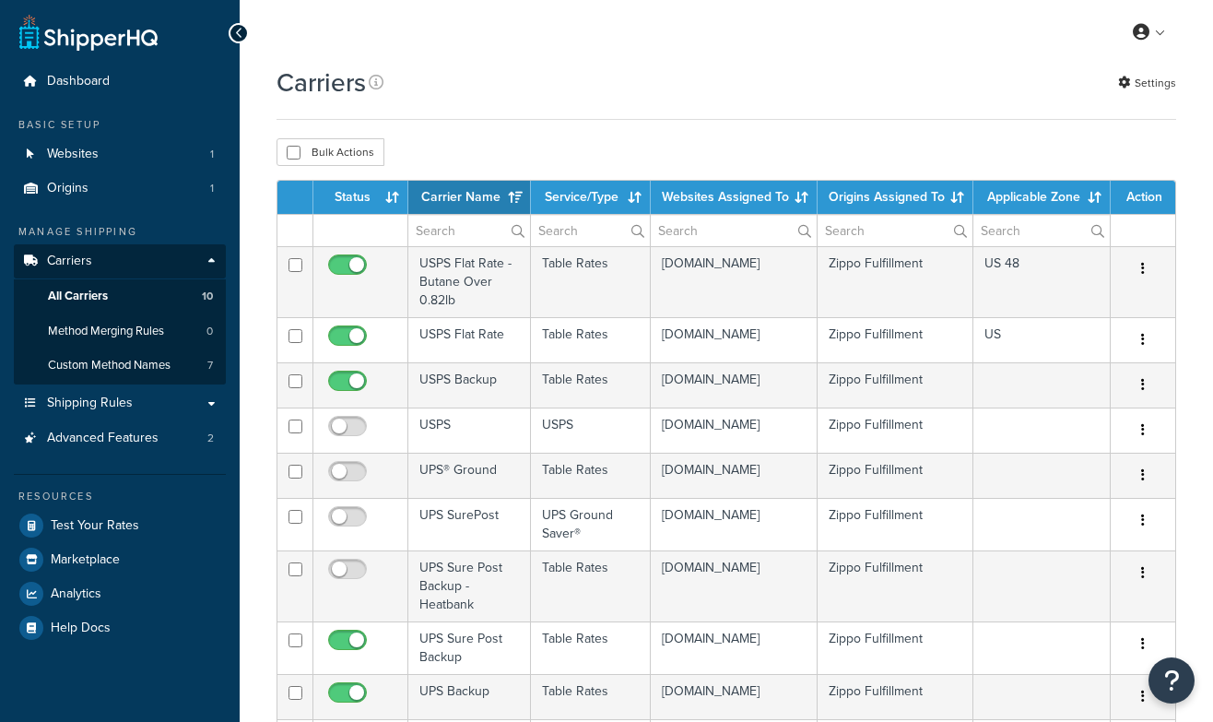
select select "15"
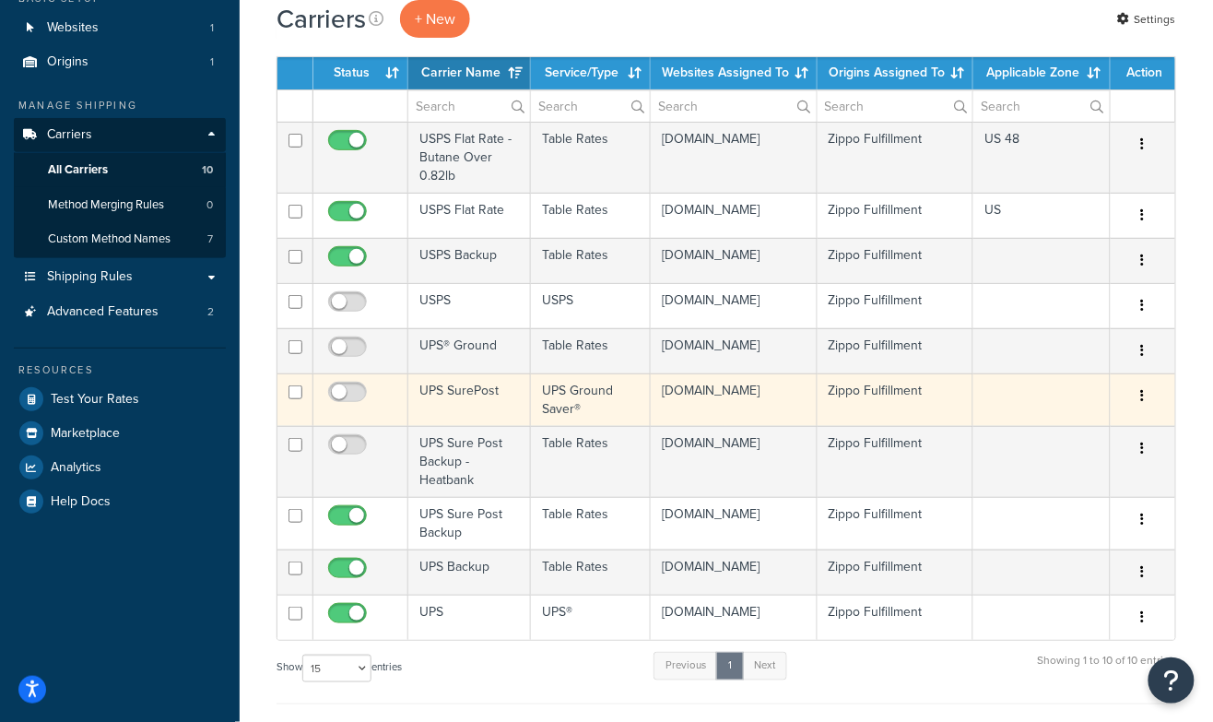
scroll to position [129, 0]
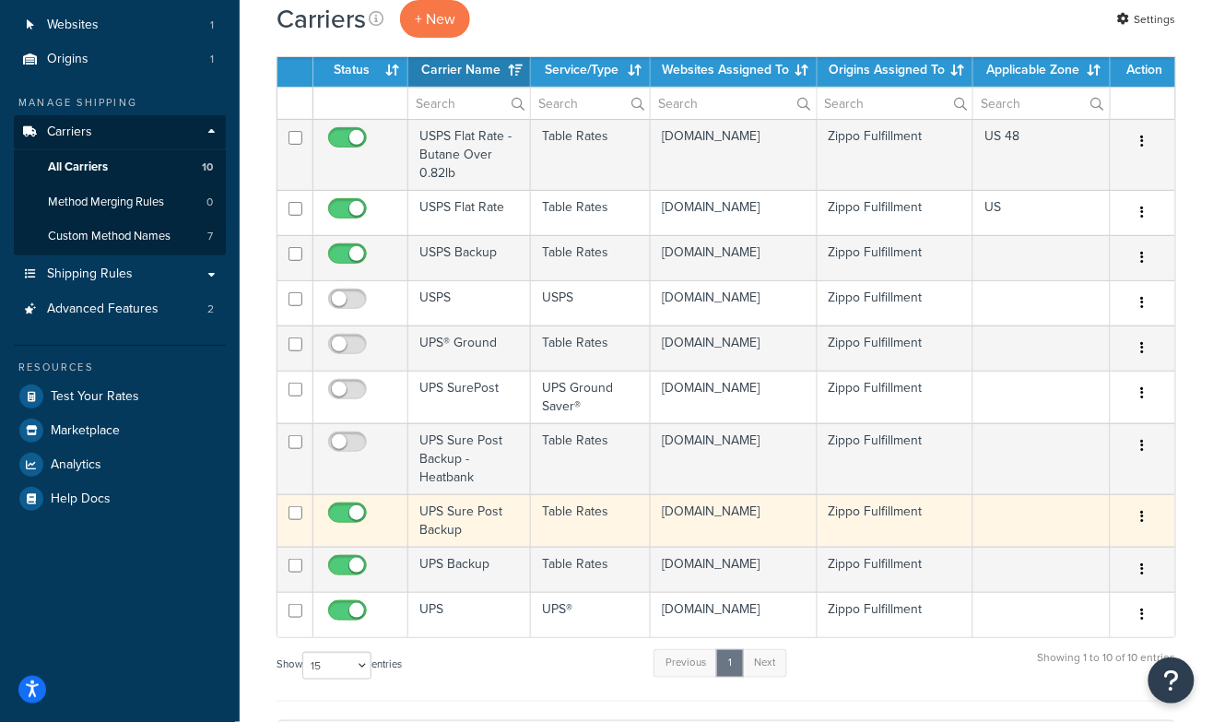
click at [469, 516] on td "UPS Sure Post Backup" at bounding box center [469, 520] width 123 height 53
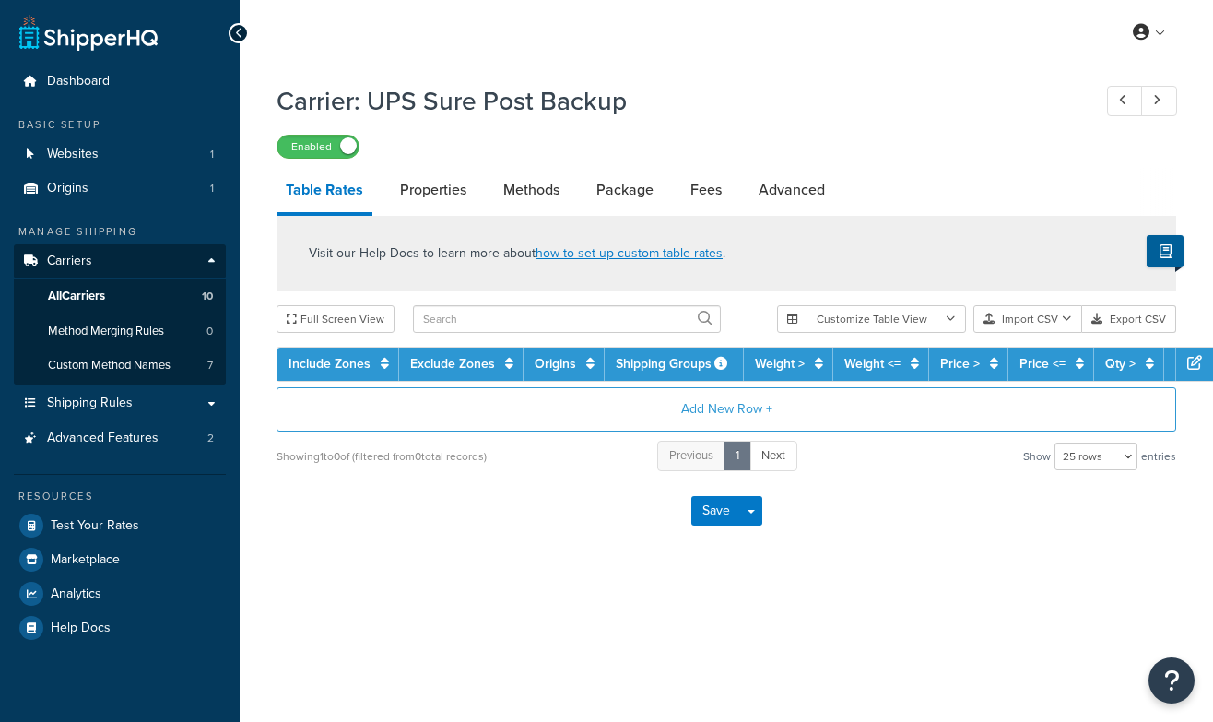
select select "25"
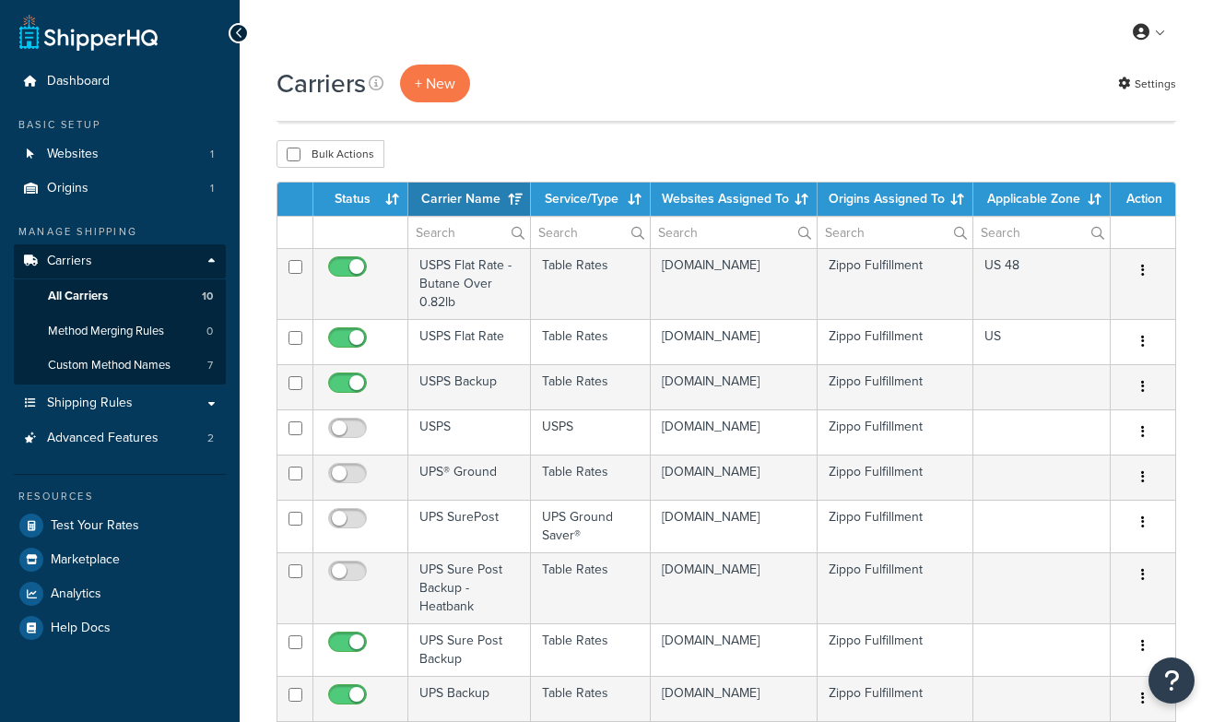
select select "15"
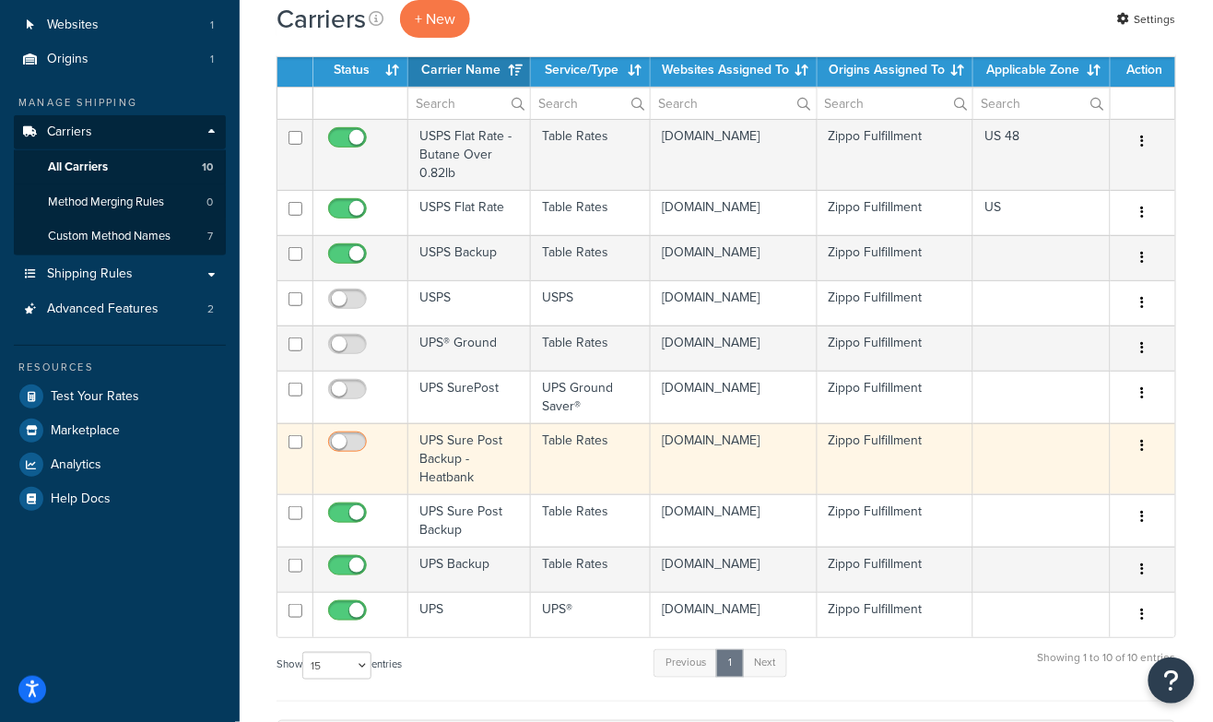
click at [337, 437] on input "checkbox" at bounding box center [349, 446] width 51 height 23
checkbox input "true"
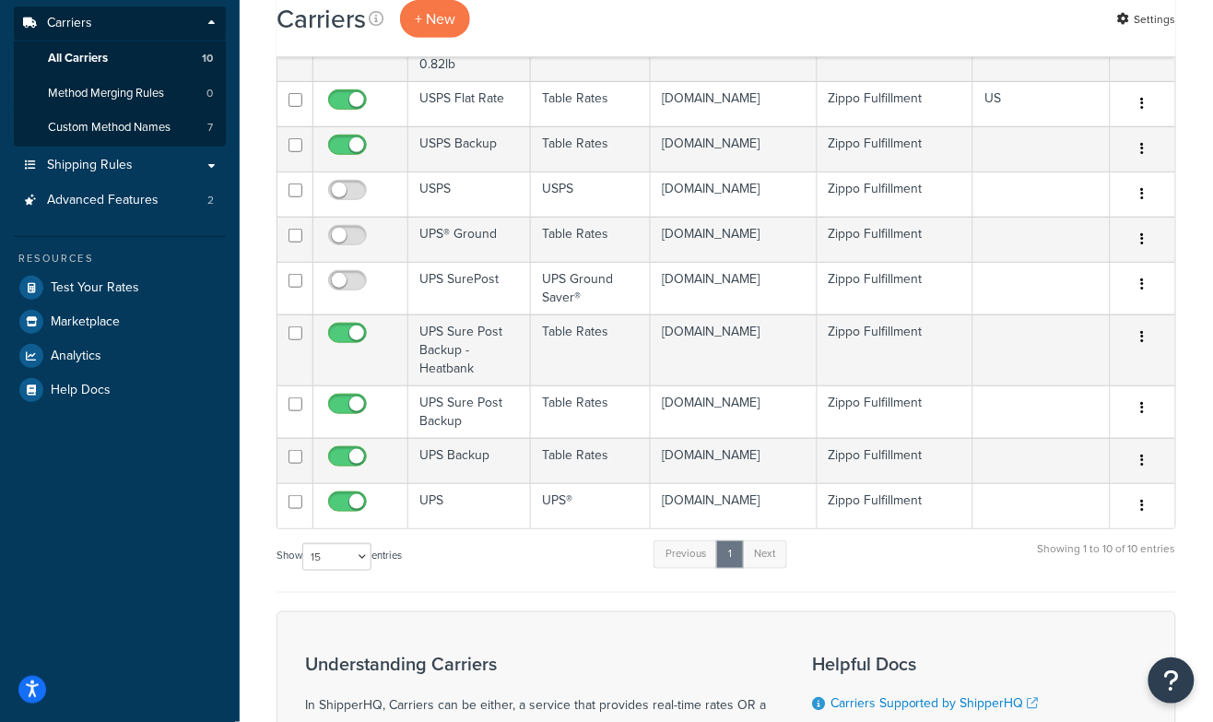
scroll to position [221, 0]
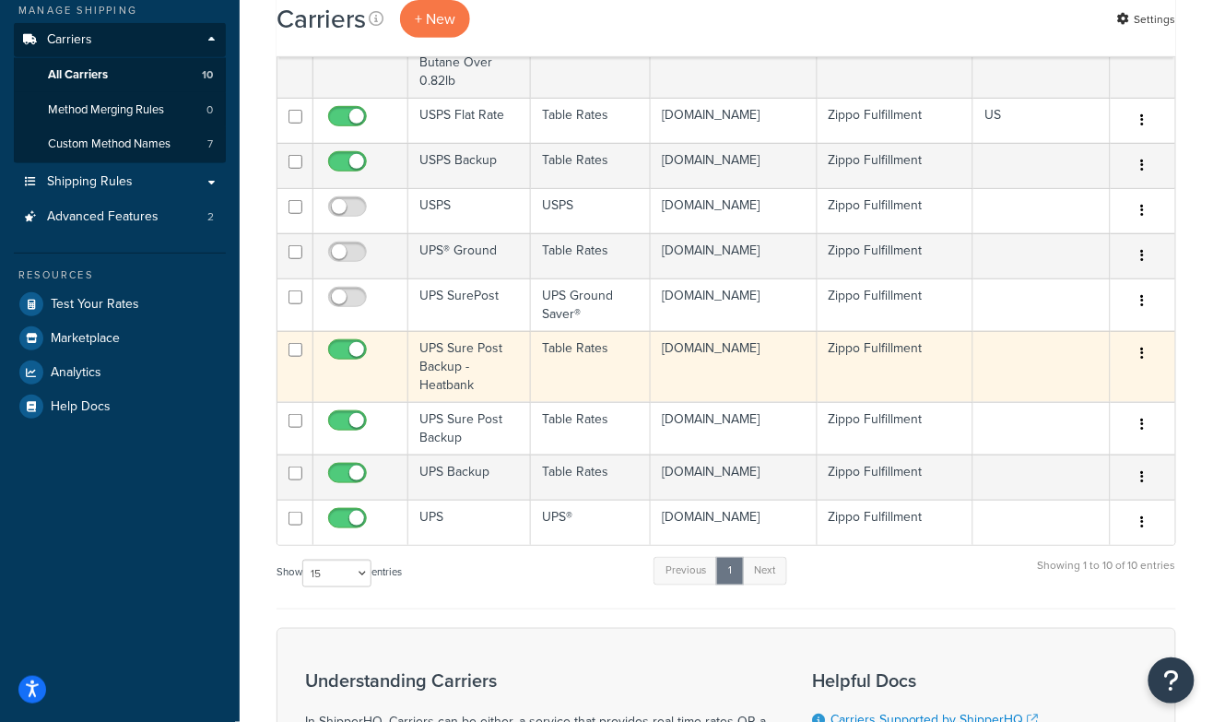
click at [461, 370] on td "UPS Sure Post Backup - Heatbank" at bounding box center [469, 366] width 123 height 71
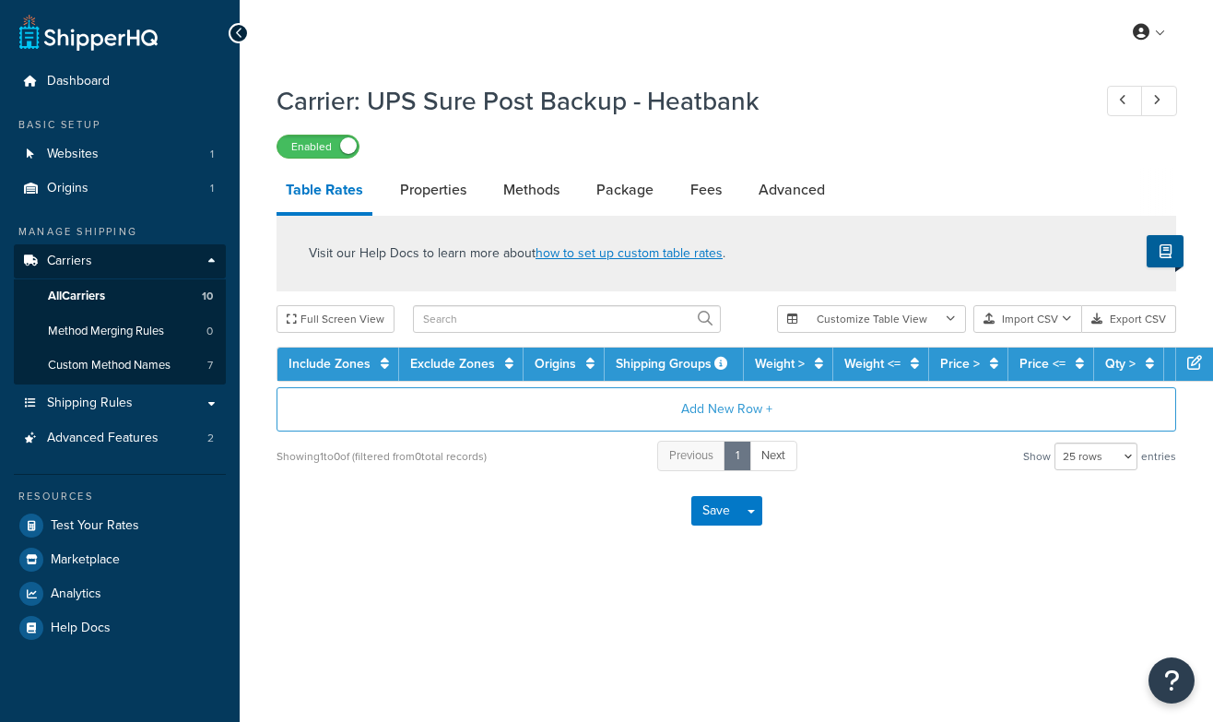
select select "25"
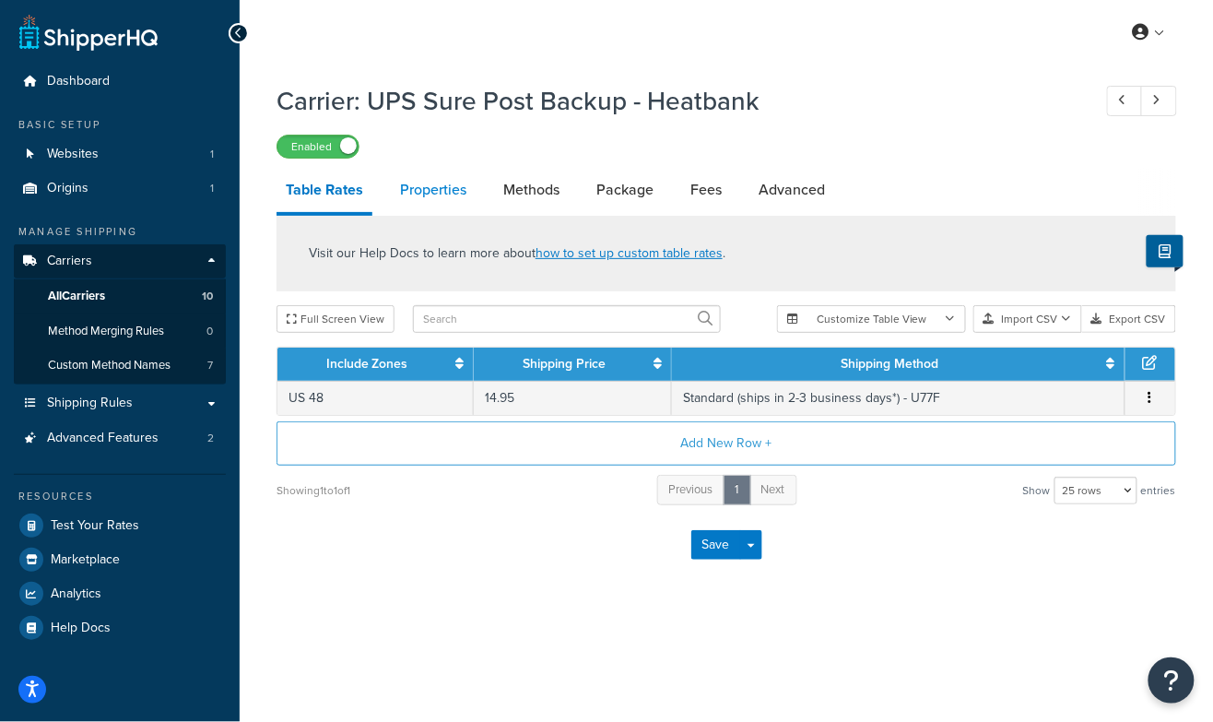
click at [440, 191] on link "Properties" at bounding box center [433, 190] width 85 height 44
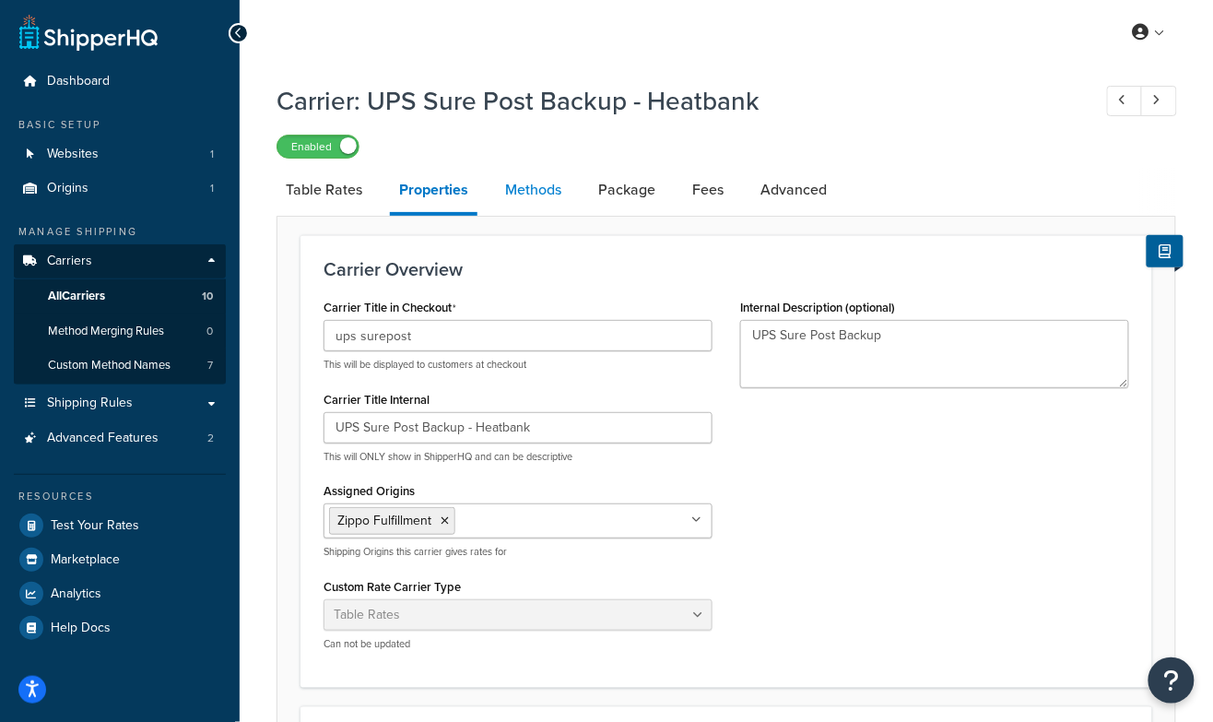
click at [514, 194] on link "Methods" at bounding box center [533, 190] width 75 height 44
select select "25"
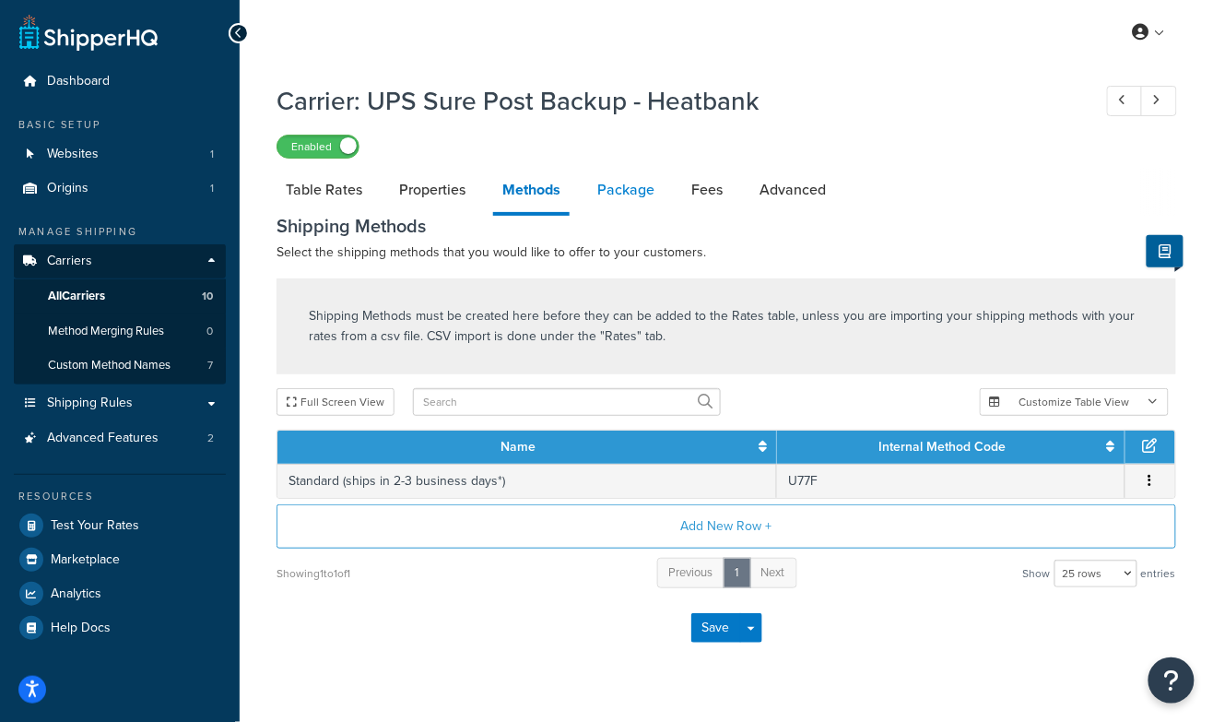
click at [626, 199] on link "Package" at bounding box center [626, 190] width 76 height 44
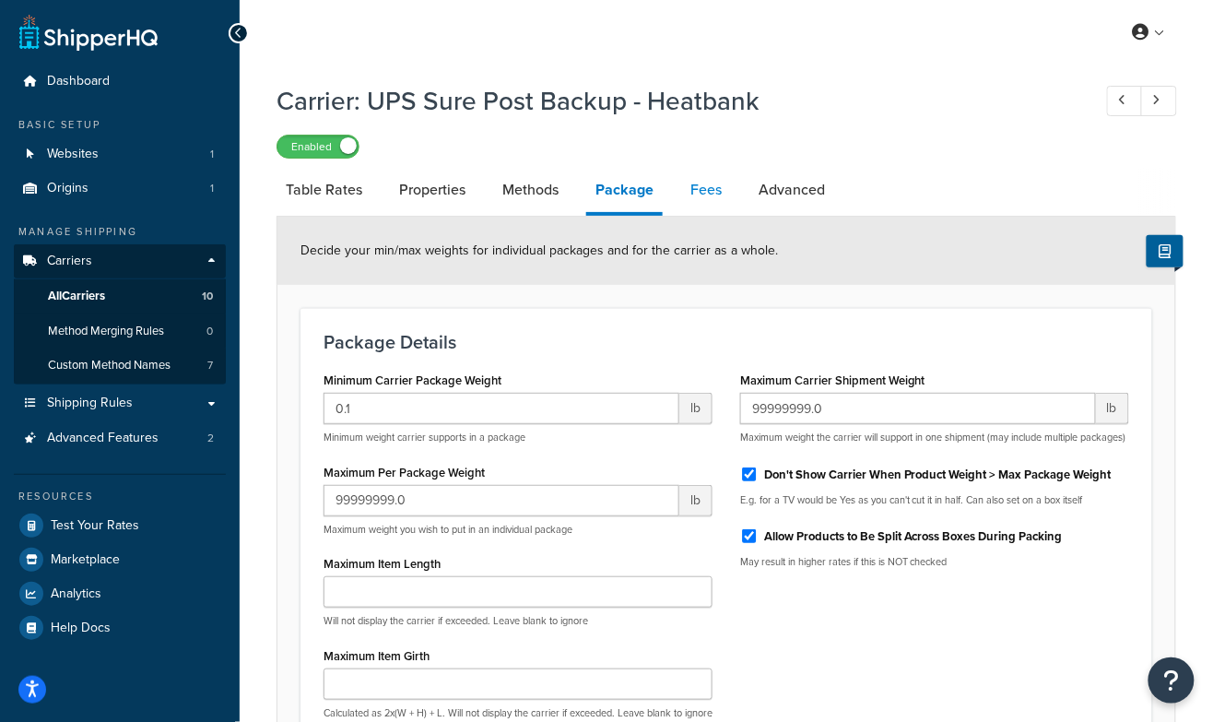
click at [706, 196] on link "Fees" at bounding box center [706, 190] width 50 height 44
select select "AFTER"
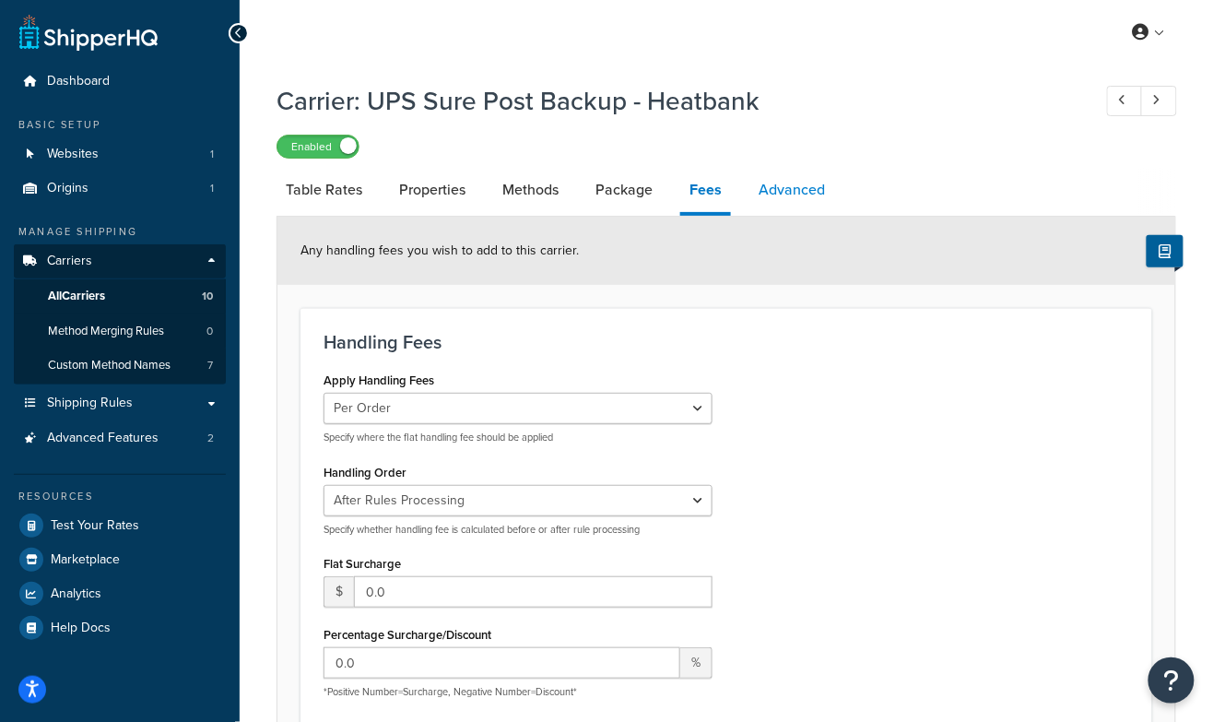
click at [786, 194] on link "Advanced" at bounding box center [791, 190] width 85 height 44
select select "false"
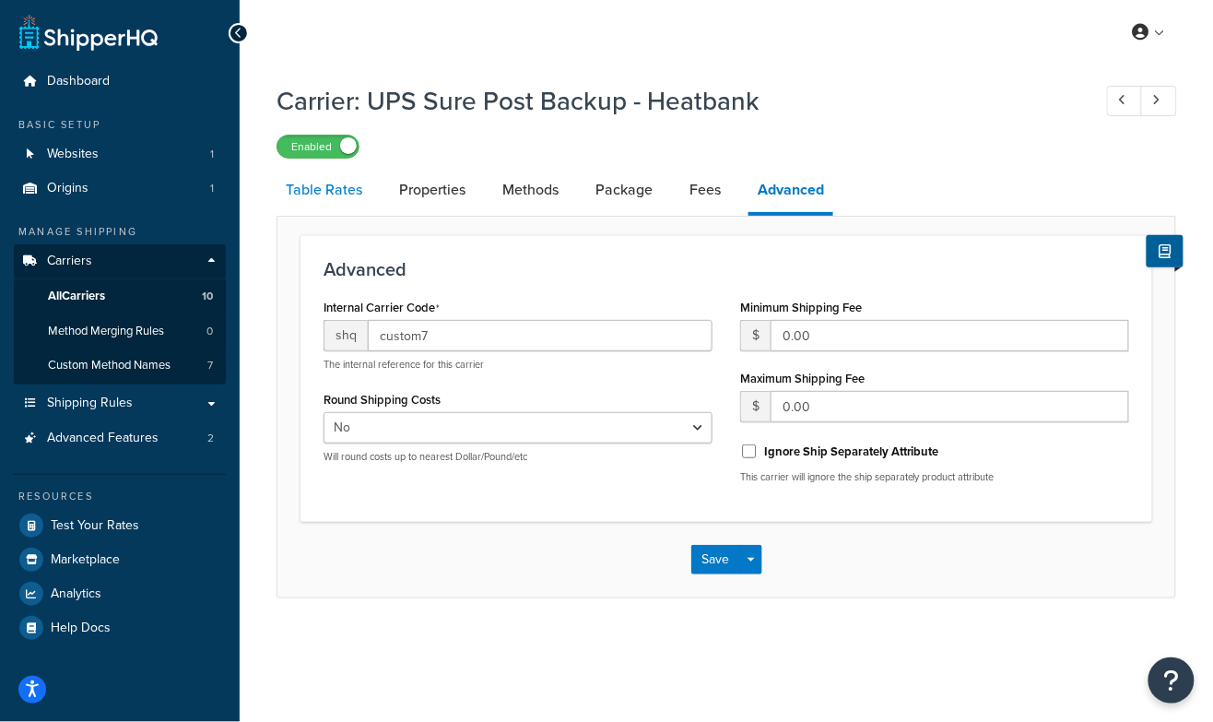
click at [321, 194] on link "Table Rates" at bounding box center [323, 190] width 95 height 44
select select "25"
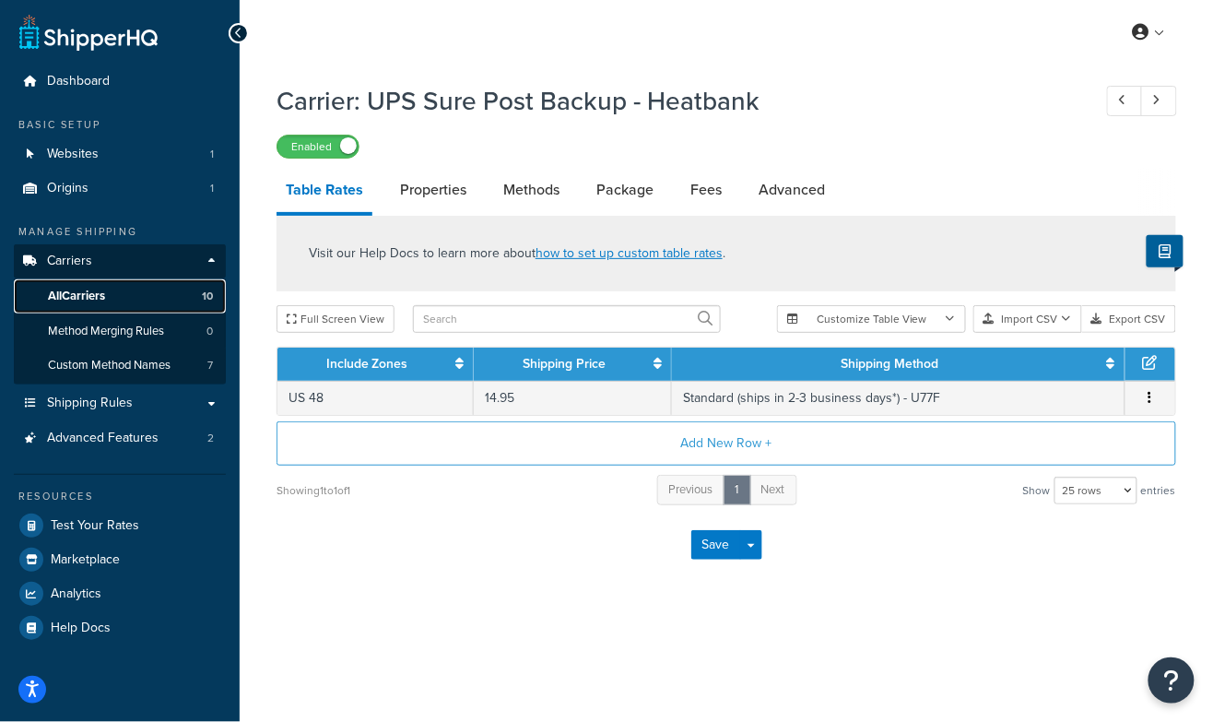
click at [76, 296] on span "All Carriers" at bounding box center [76, 296] width 57 height 16
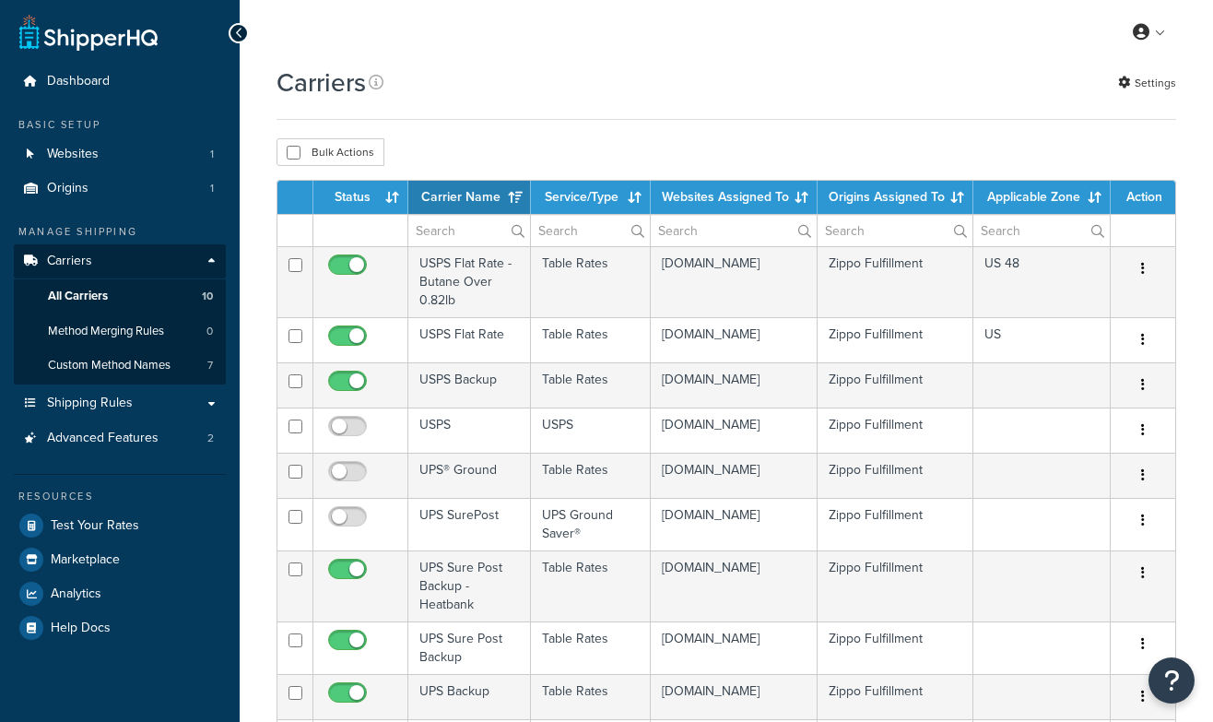
select select "15"
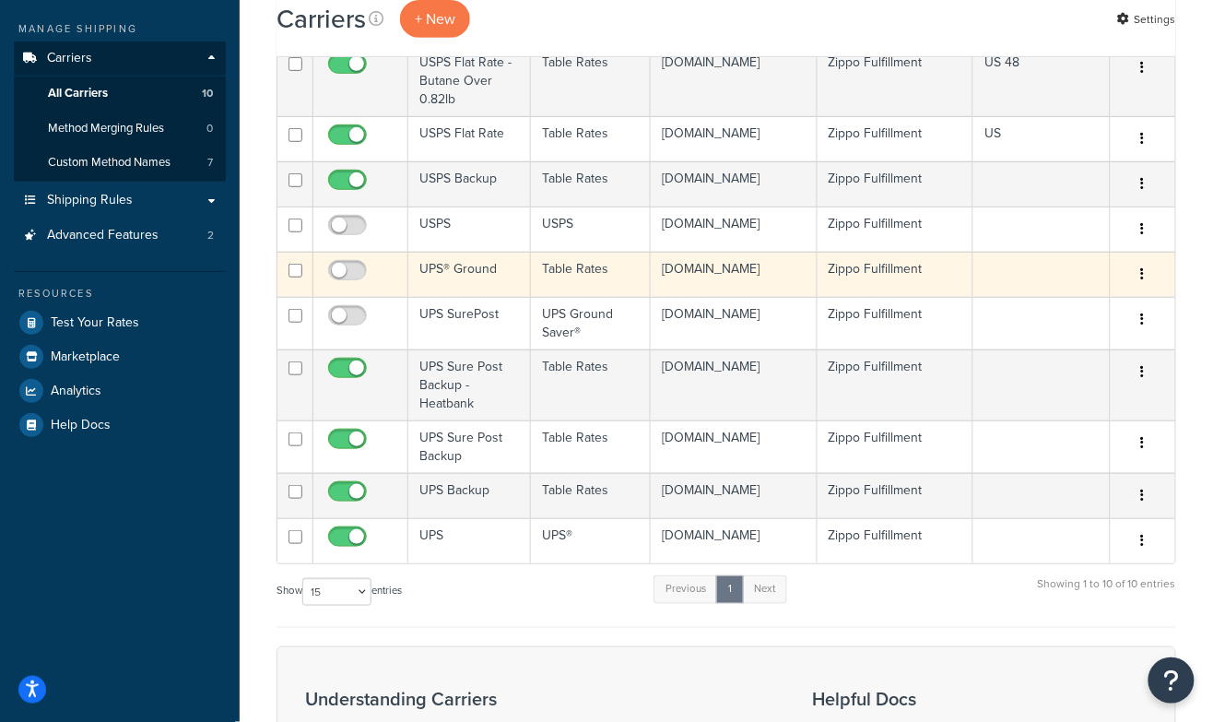
scroll to position [283, 0]
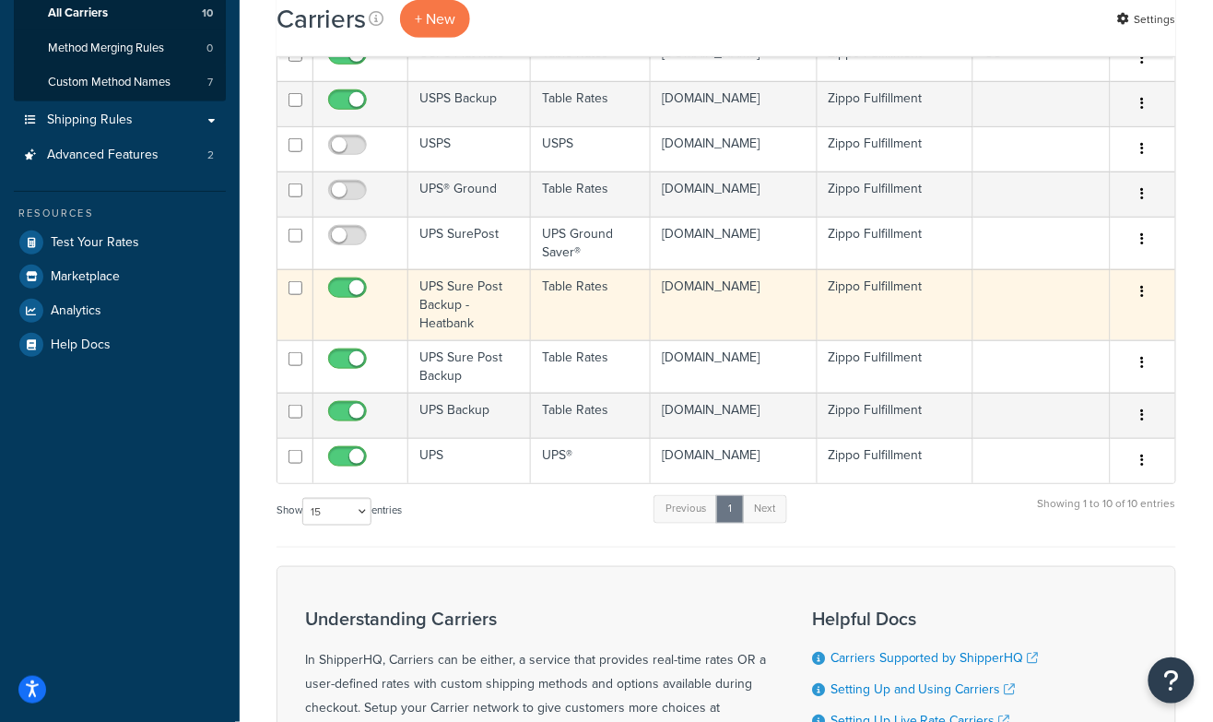
click at [449, 289] on td "UPS Sure Post Backup - Heatbank" at bounding box center [469, 304] width 123 height 71
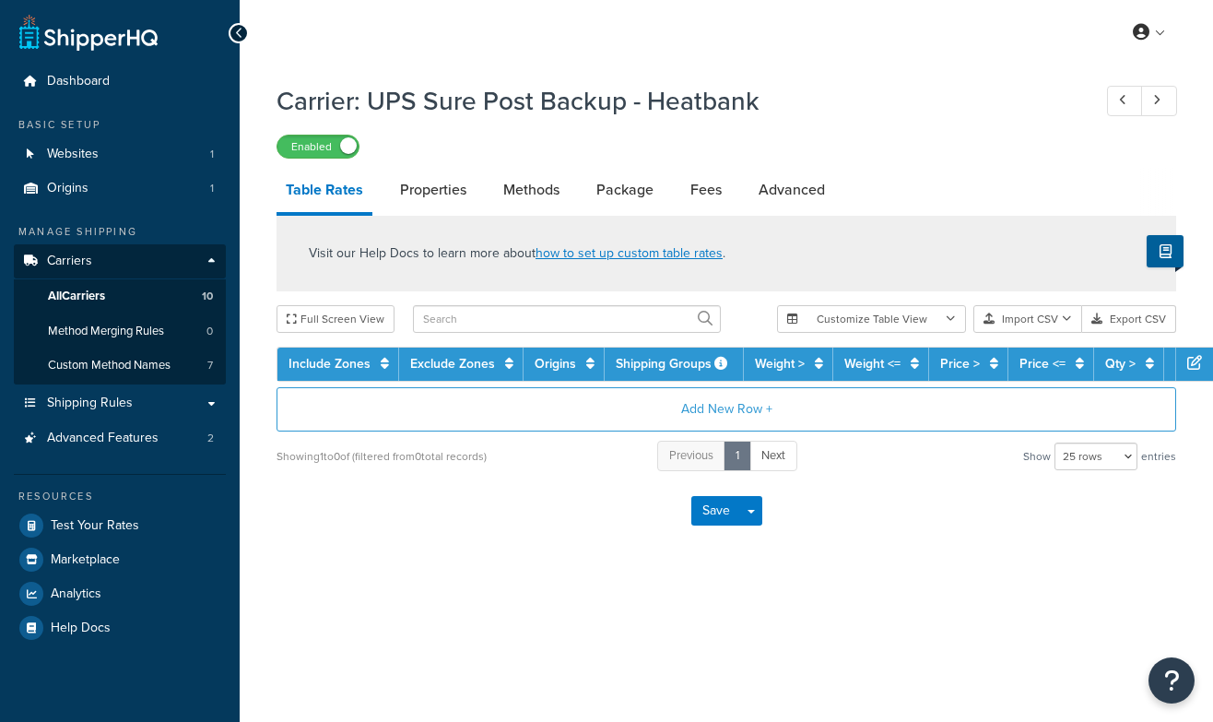
select select "25"
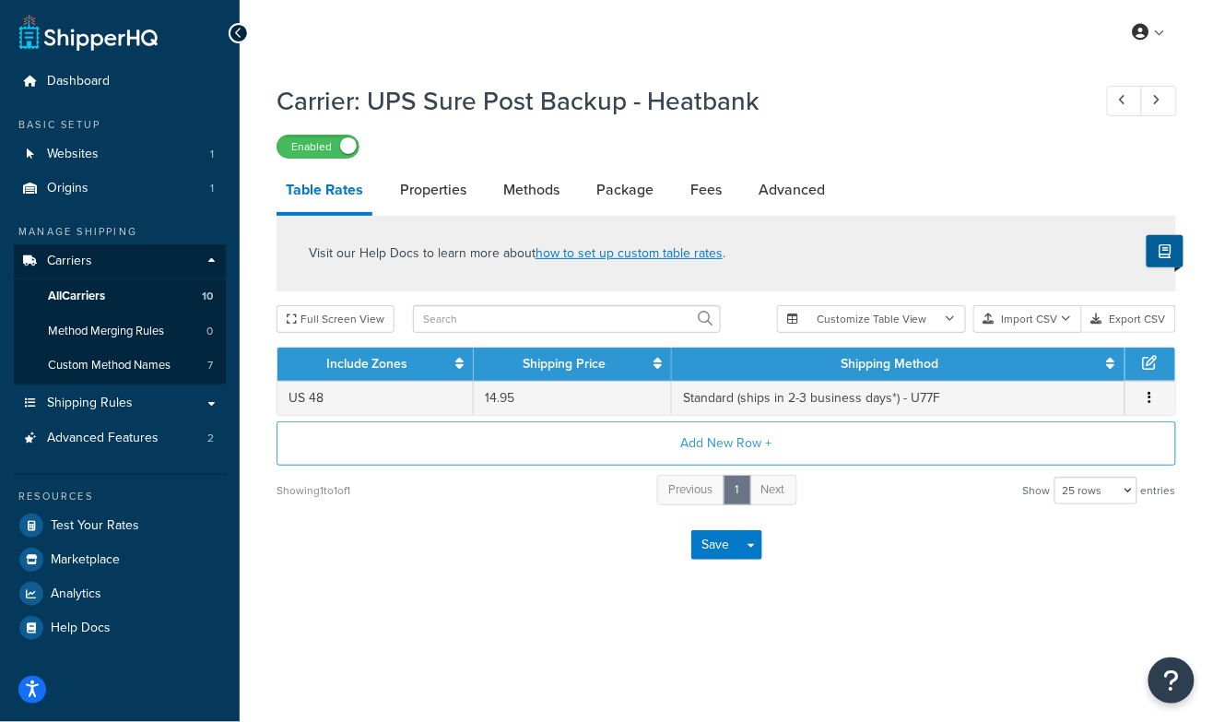
click at [326, 196] on link "Table Rates" at bounding box center [324, 192] width 96 height 48
click at [425, 196] on link "Properties" at bounding box center [433, 190] width 85 height 44
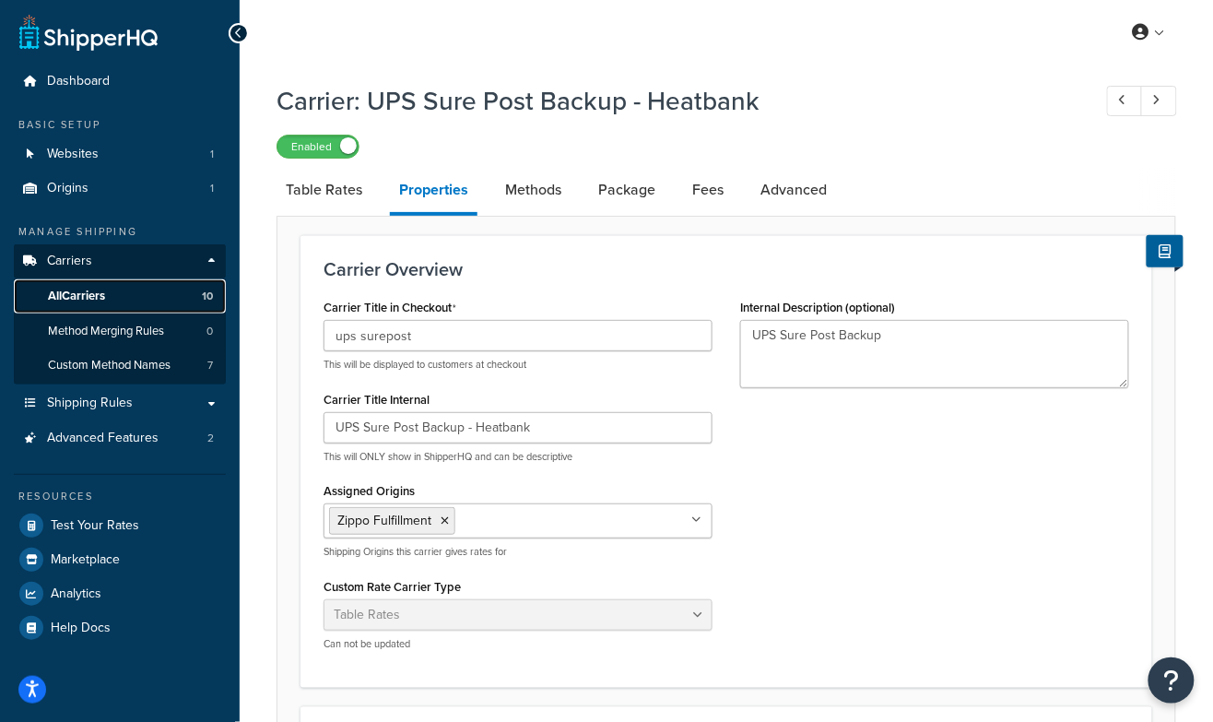
click at [109, 289] on link "All Carriers 10" at bounding box center [120, 296] width 212 height 34
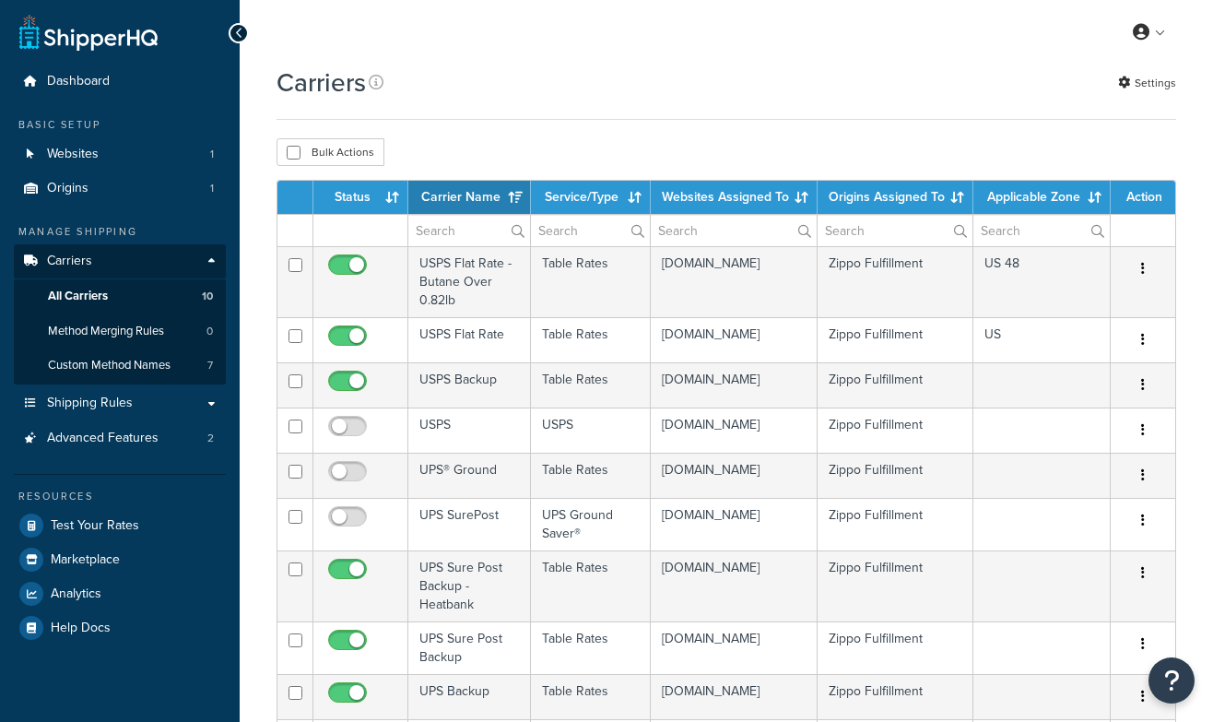
select select "15"
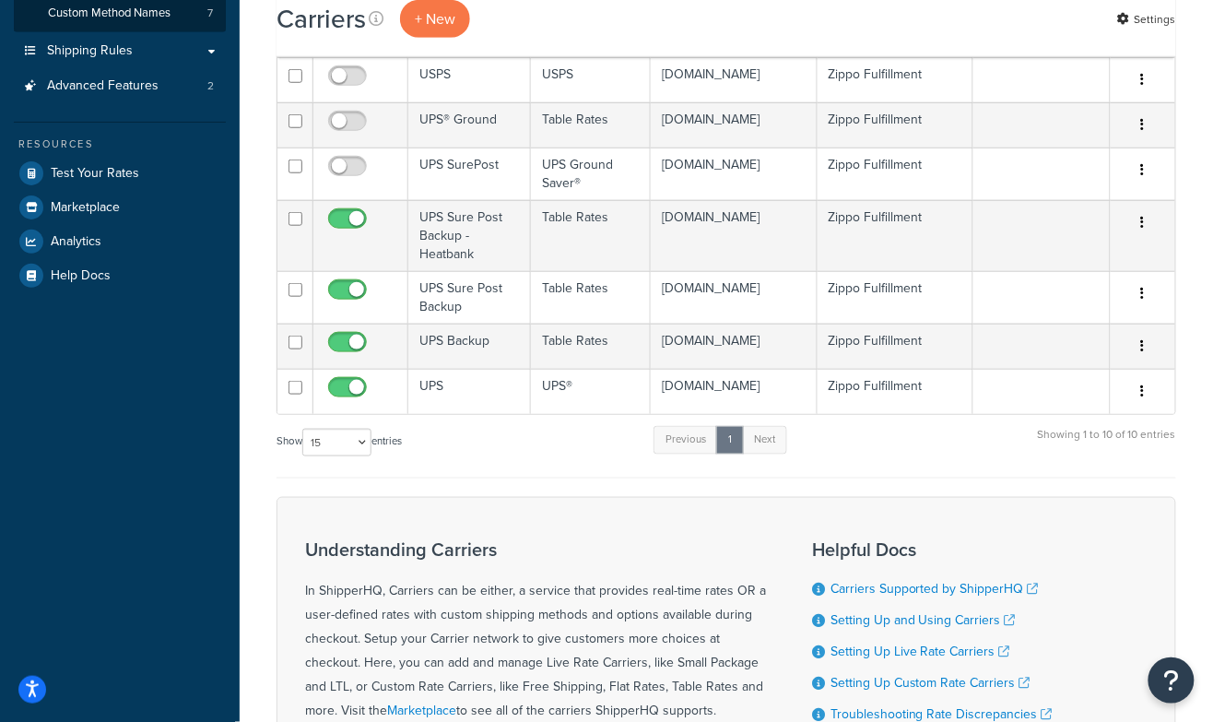
scroll to position [357, 0]
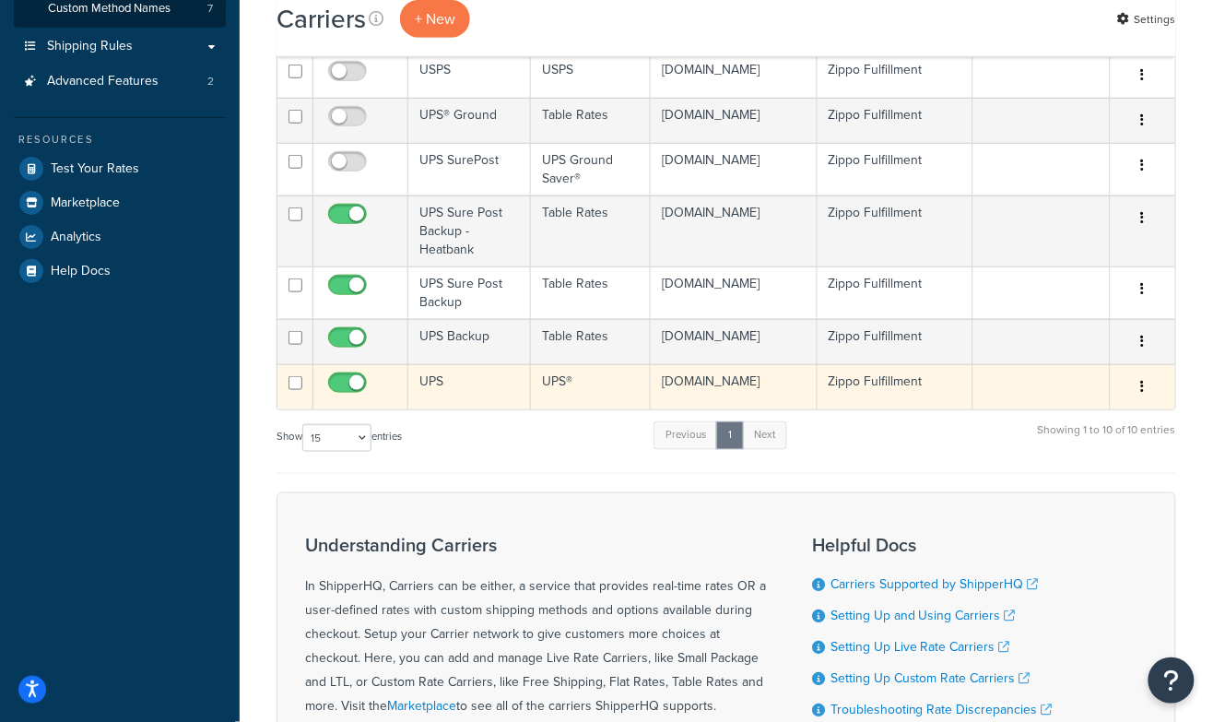
click at [434, 377] on td "UPS" at bounding box center [469, 386] width 123 height 45
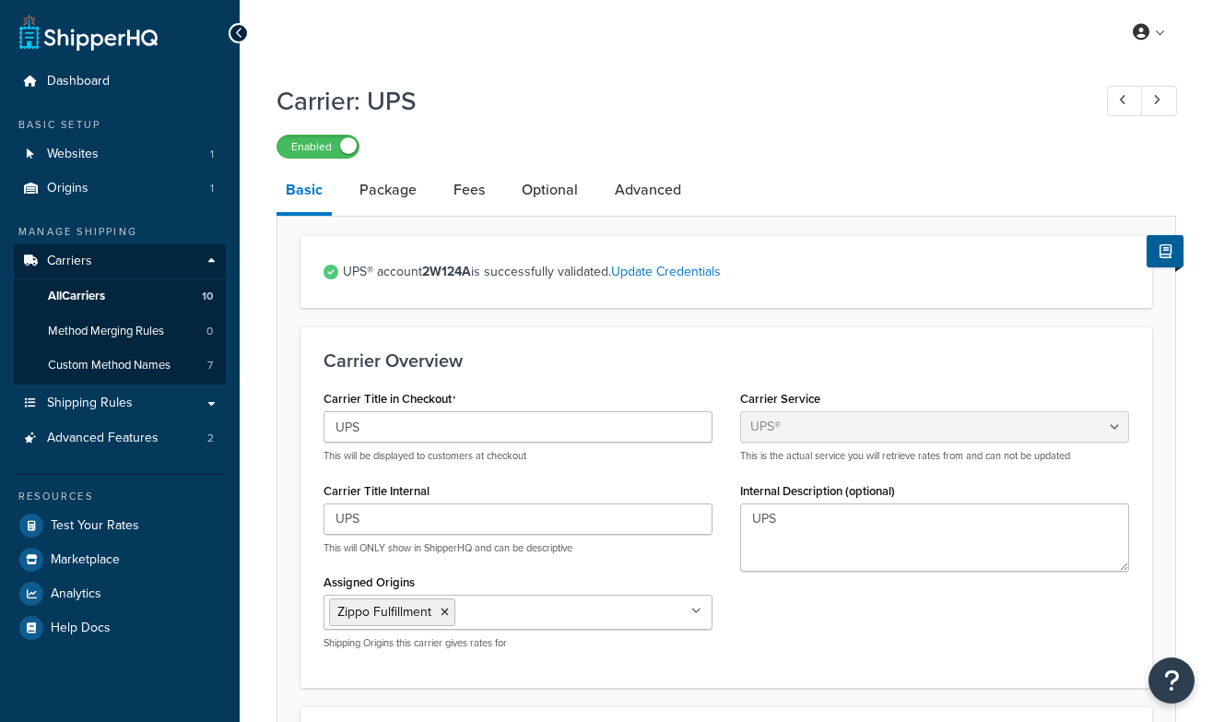
select select "ups"
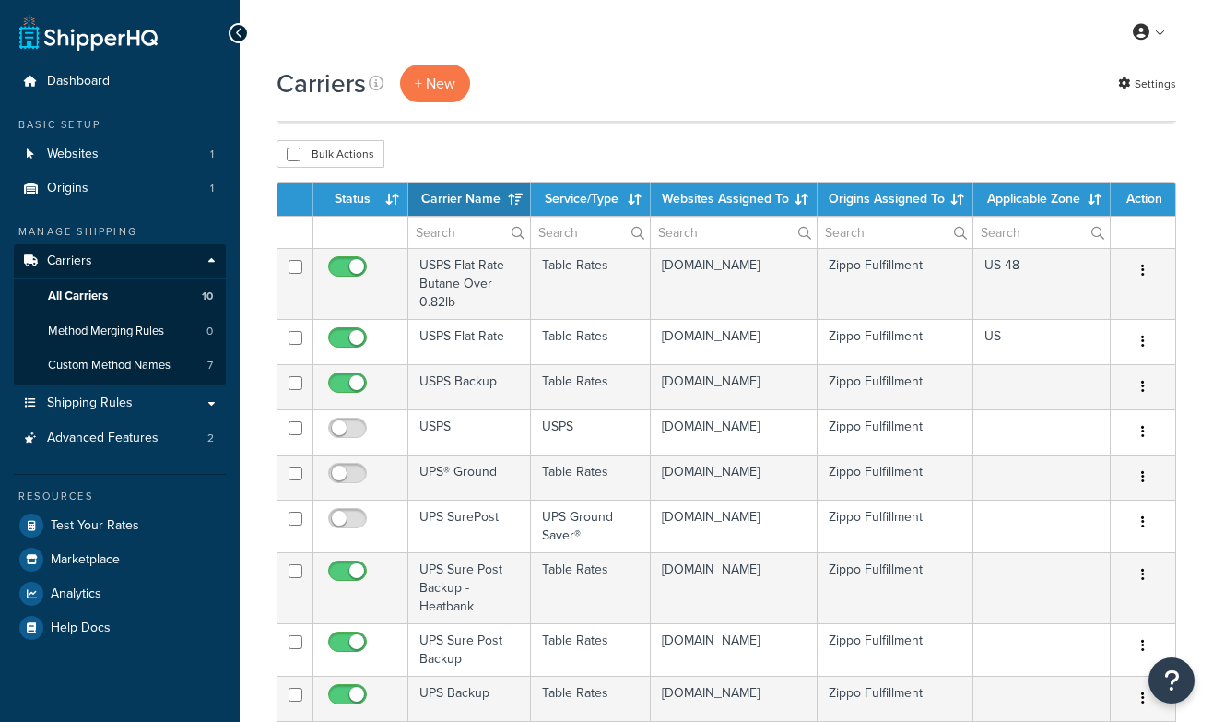
select select "15"
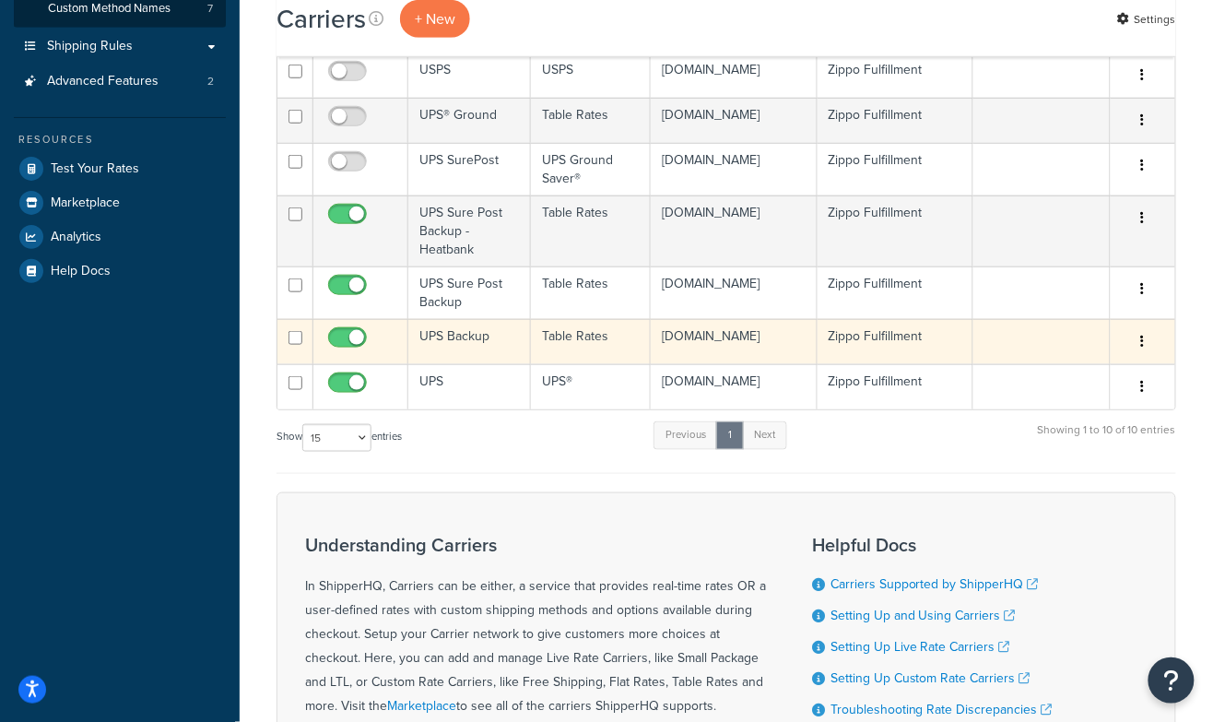
click at [432, 325] on td "UPS Backup" at bounding box center [469, 341] width 123 height 45
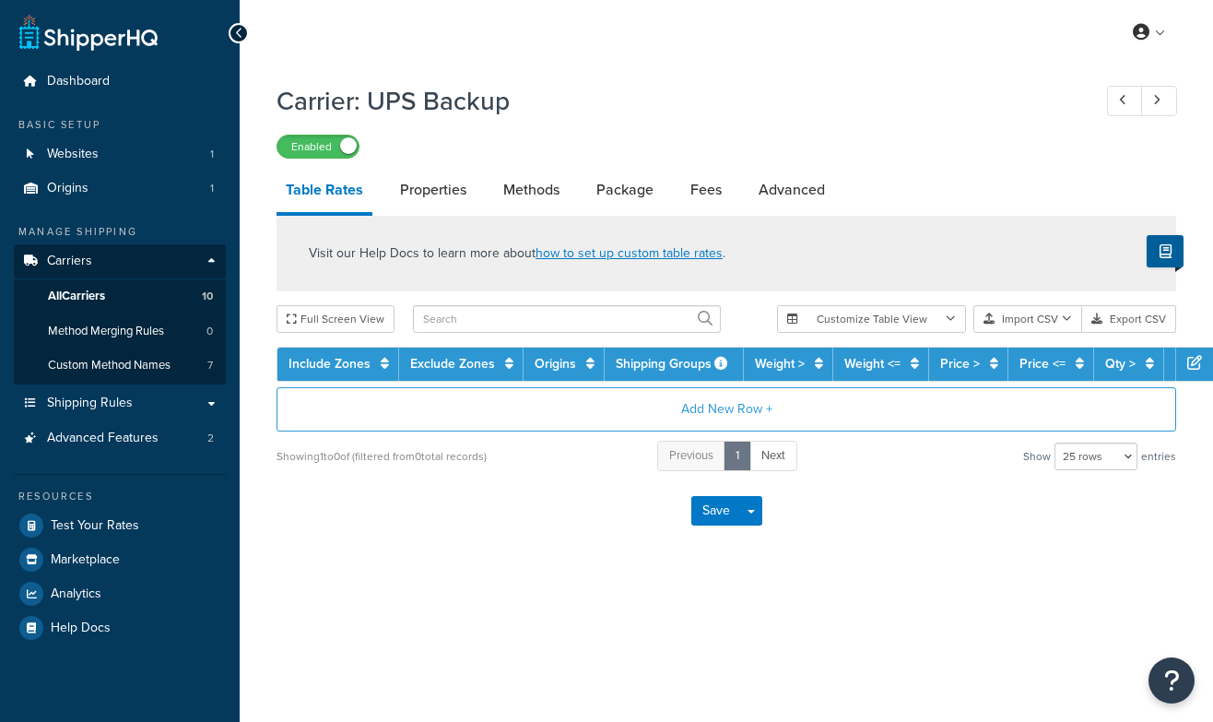
select select "25"
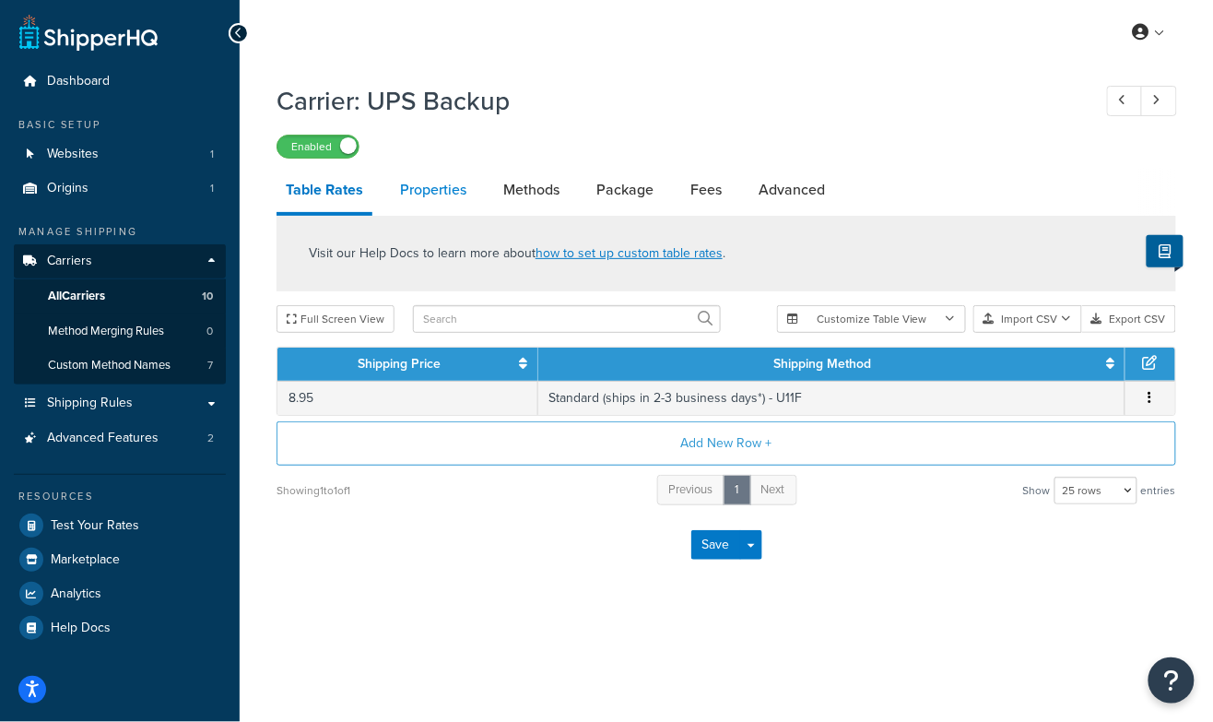
click at [449, 198] on link "Properties" at bounding box center [433, 190] width 85 height 44
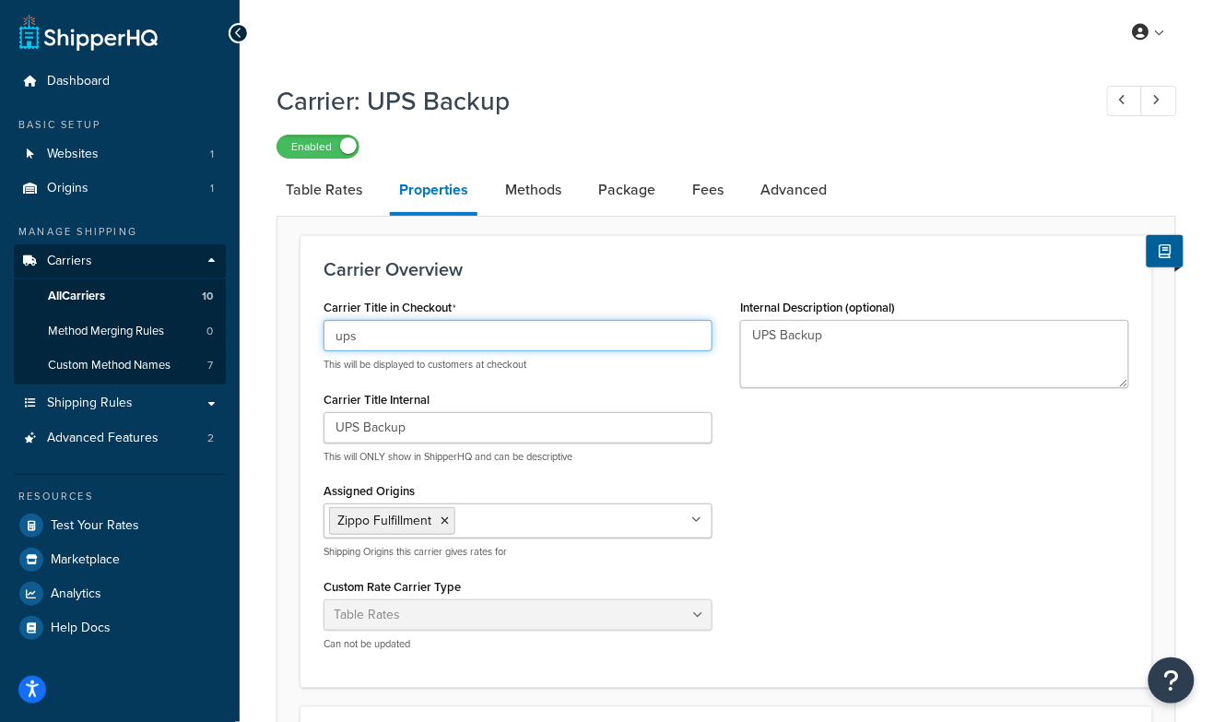
drag, startPoint x: 373, startPoint y: 334, endPoint x: 314, endPoint y: 334, distance: 59.0
click at [314, 334] on div "Carrier Title in Checkout ups This will be displayed to customers at checkout C…" at bounding box center [518, 479] width 417 height 370
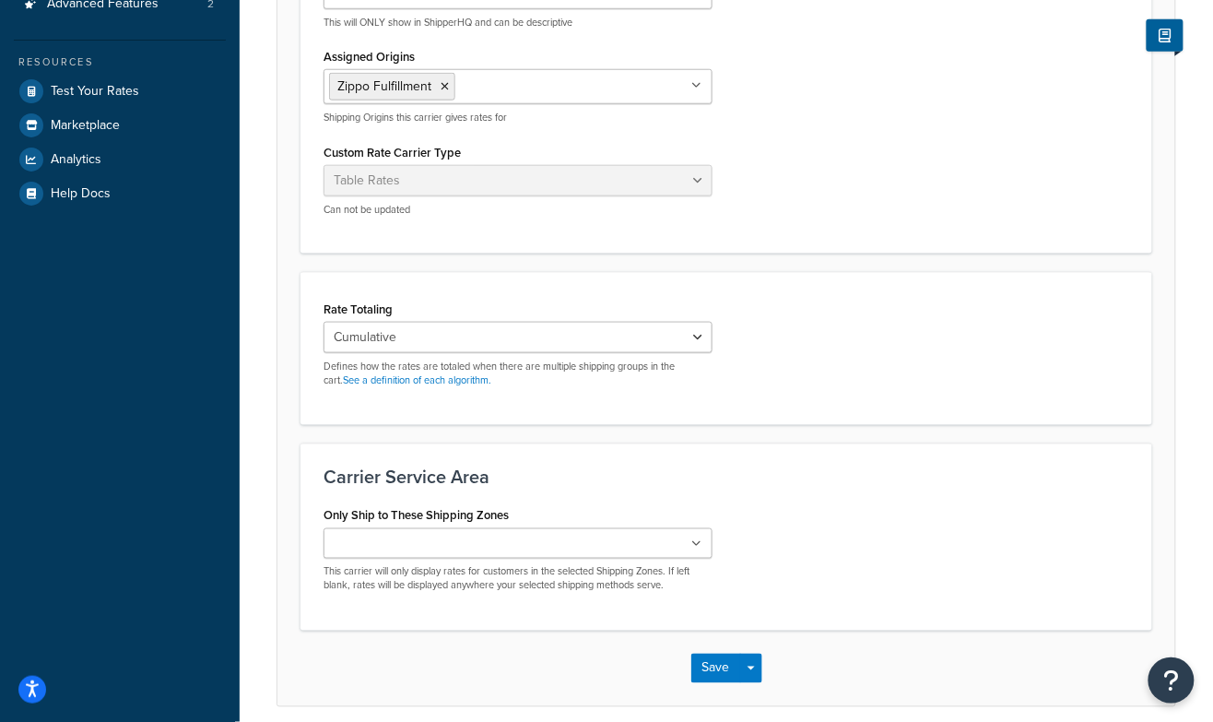
scroll to position [506, 0]
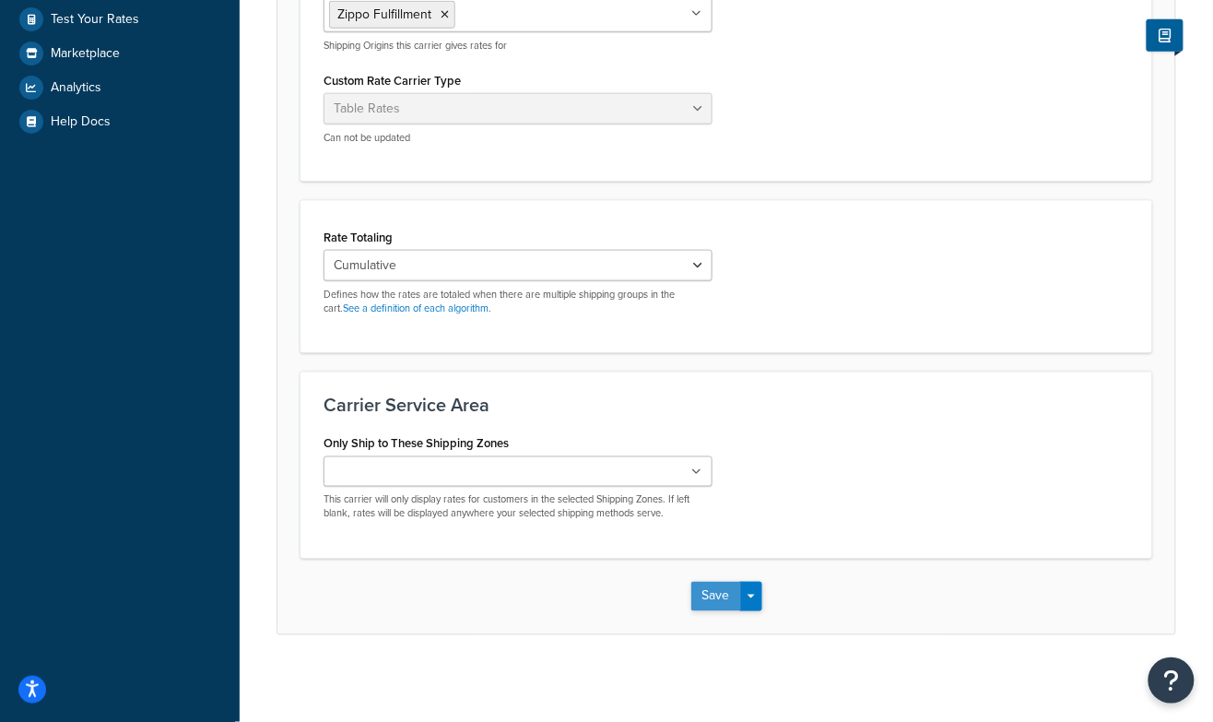
type input "UPS"
click at [713, 590] on button "Save" at bounding box center [716, 595] width 50 height 29
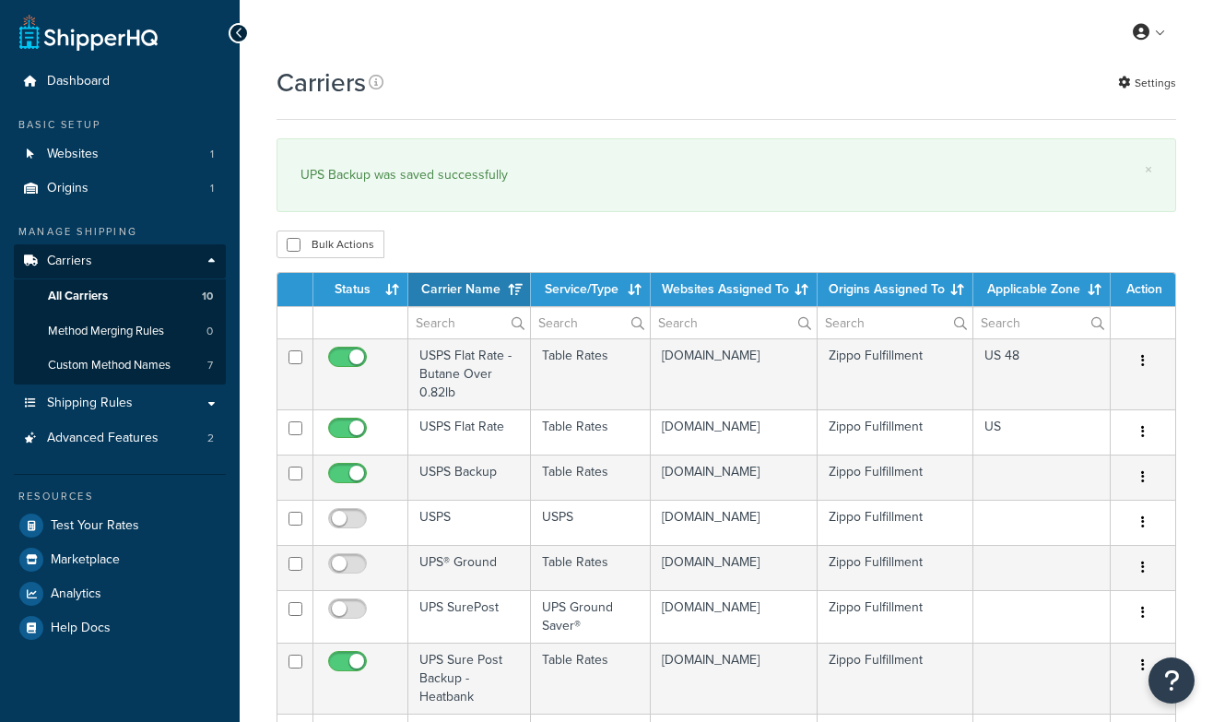
select select "15"
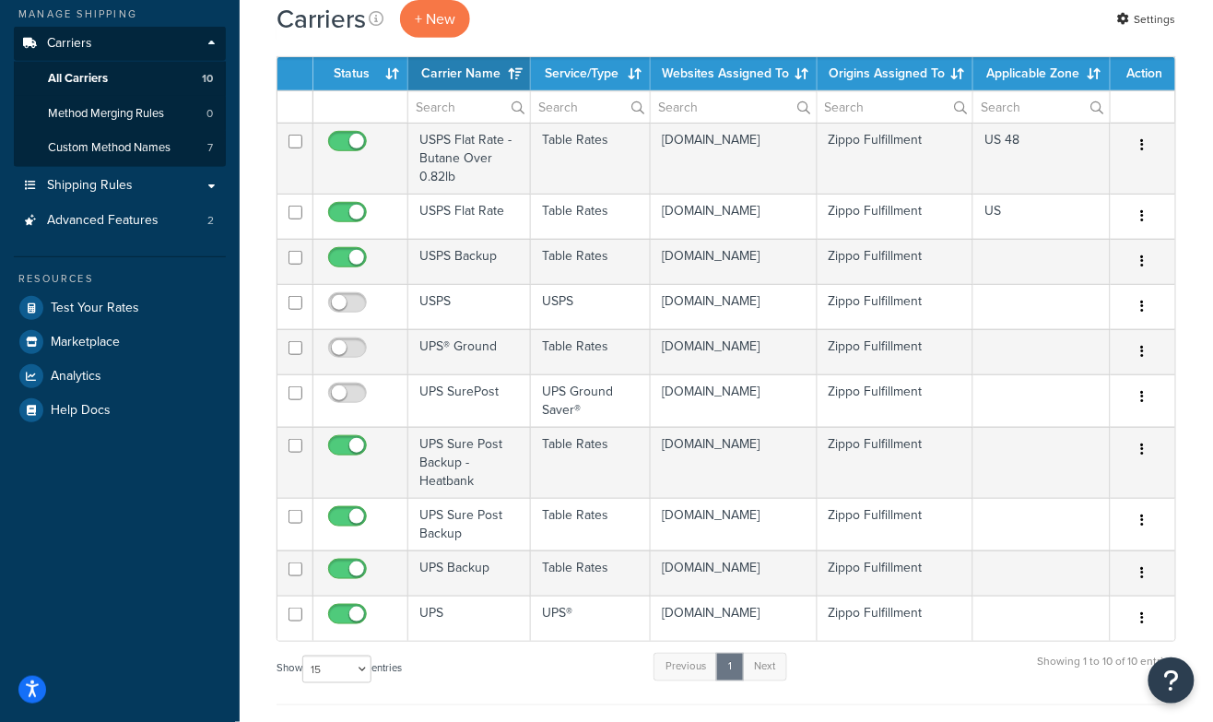
scroll to position [218, 0]
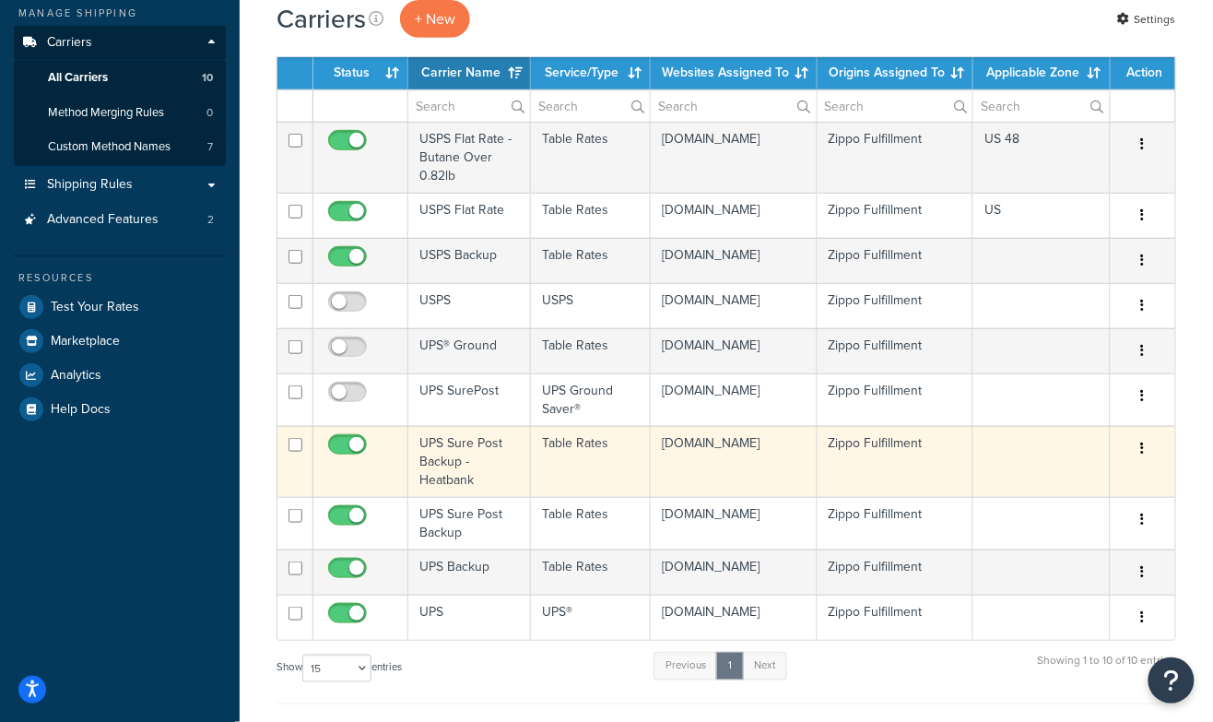
click at [1142, 447] on icon "button" at bounding box center [1143, 447] width 4 height 13
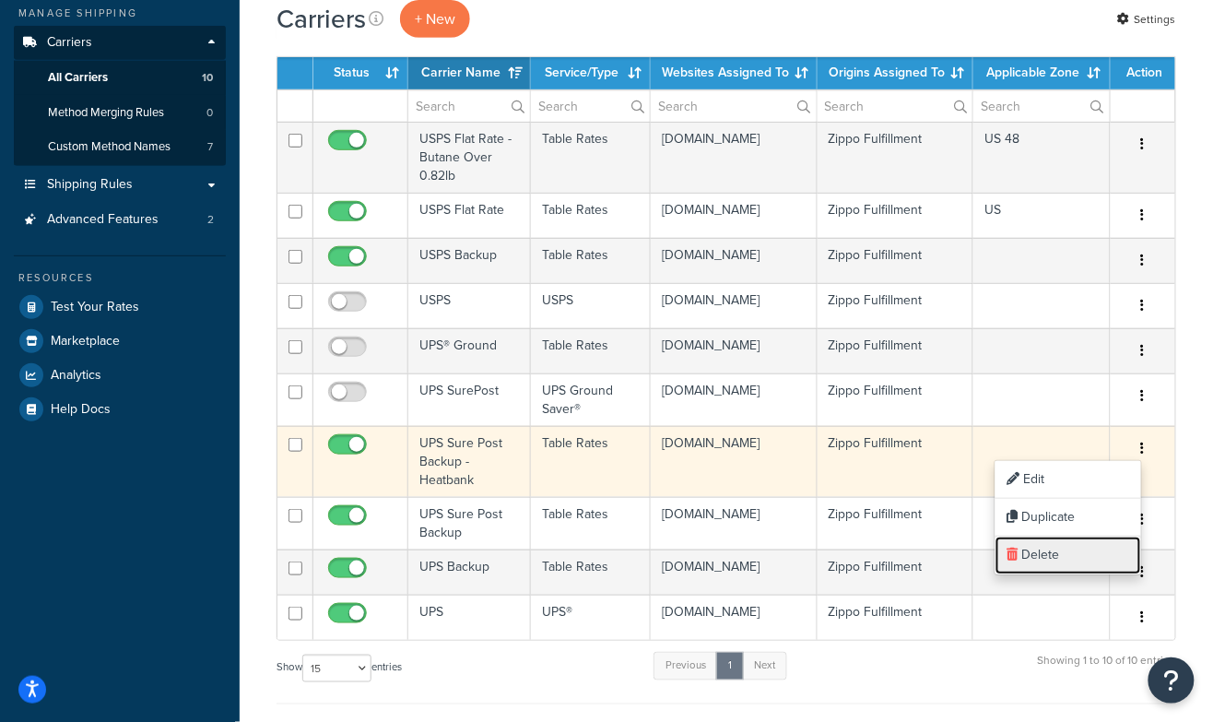
click at [1039, 551] on link "Delete" at bounding box center [1068, 555] width 146 height 38
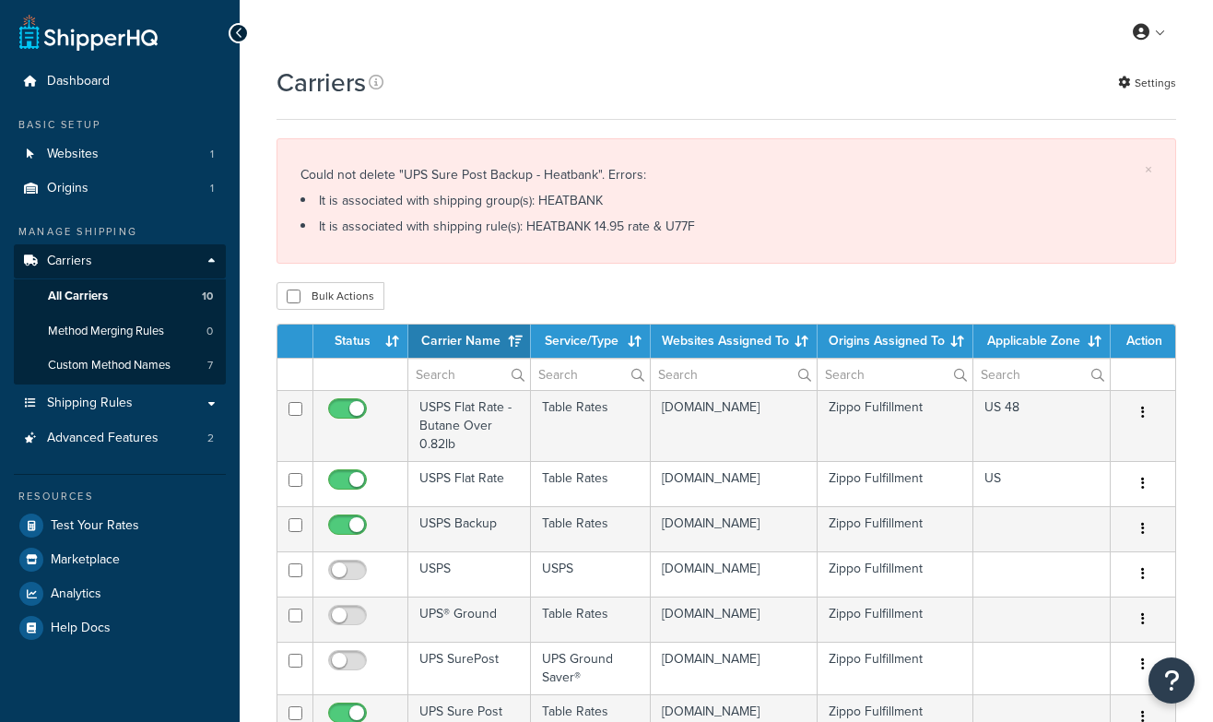
select select "15"
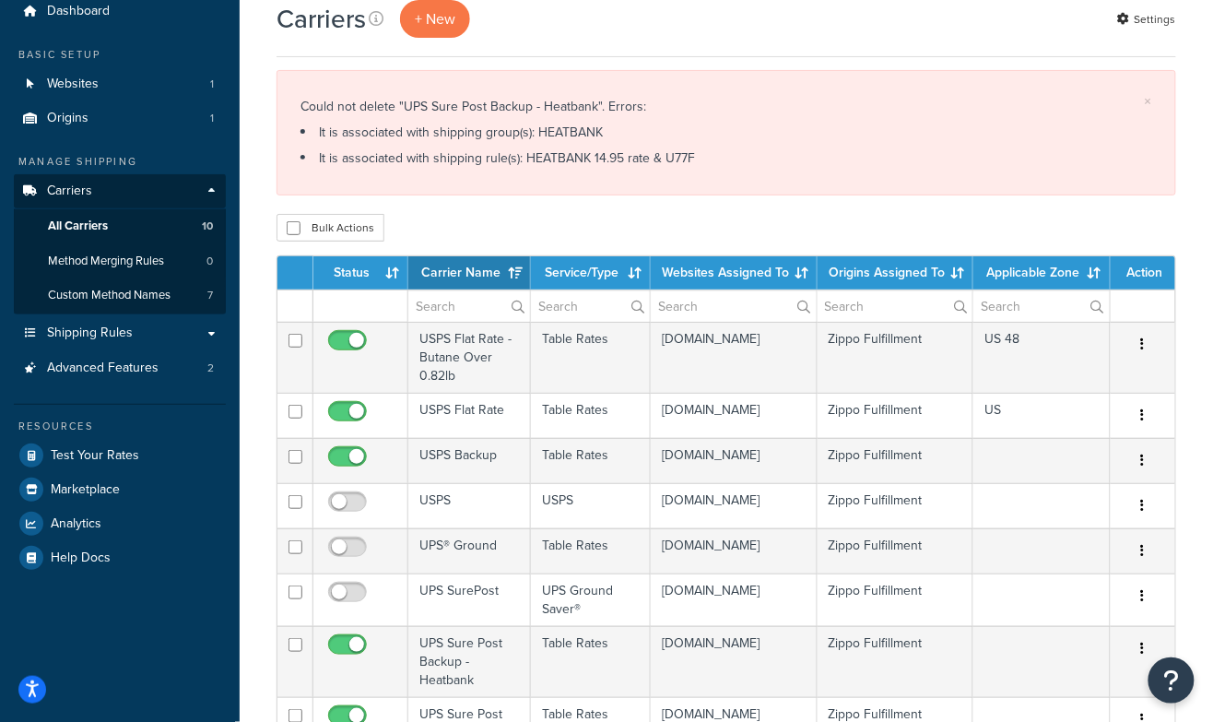
scroll to position [75, 0]
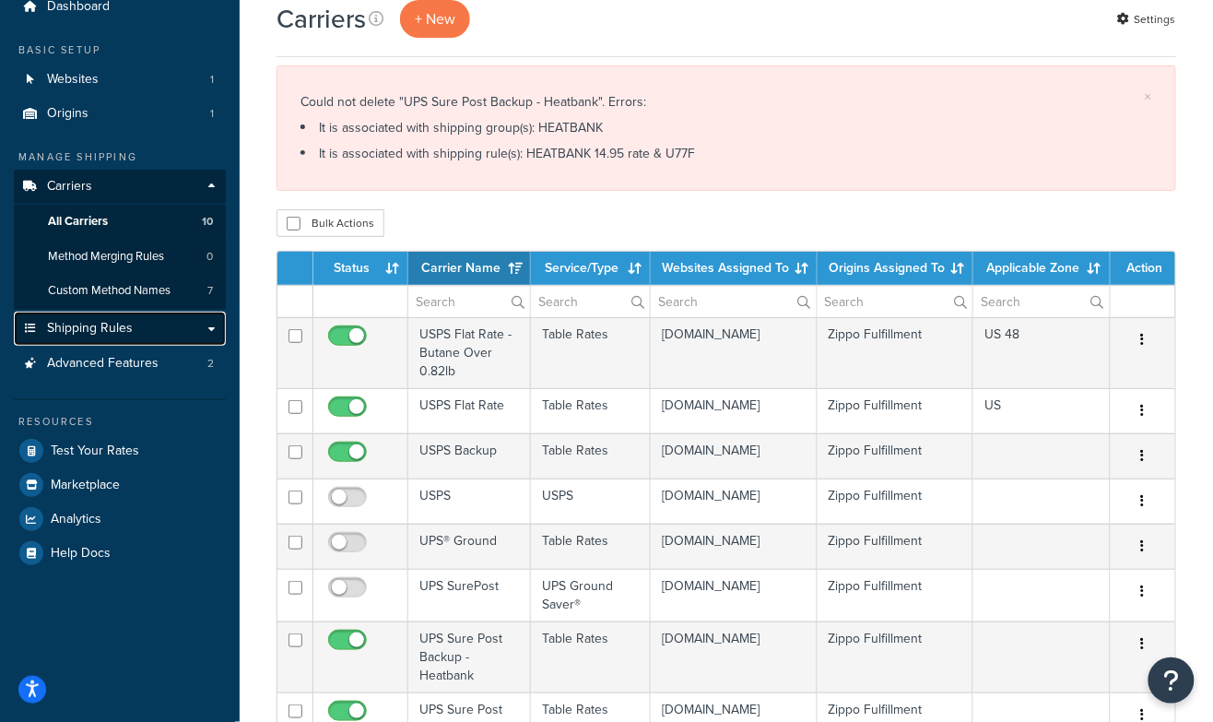
click at [92, 327] on span "Shipping Rules" at bounding box center [90, 329] width 86 height 16
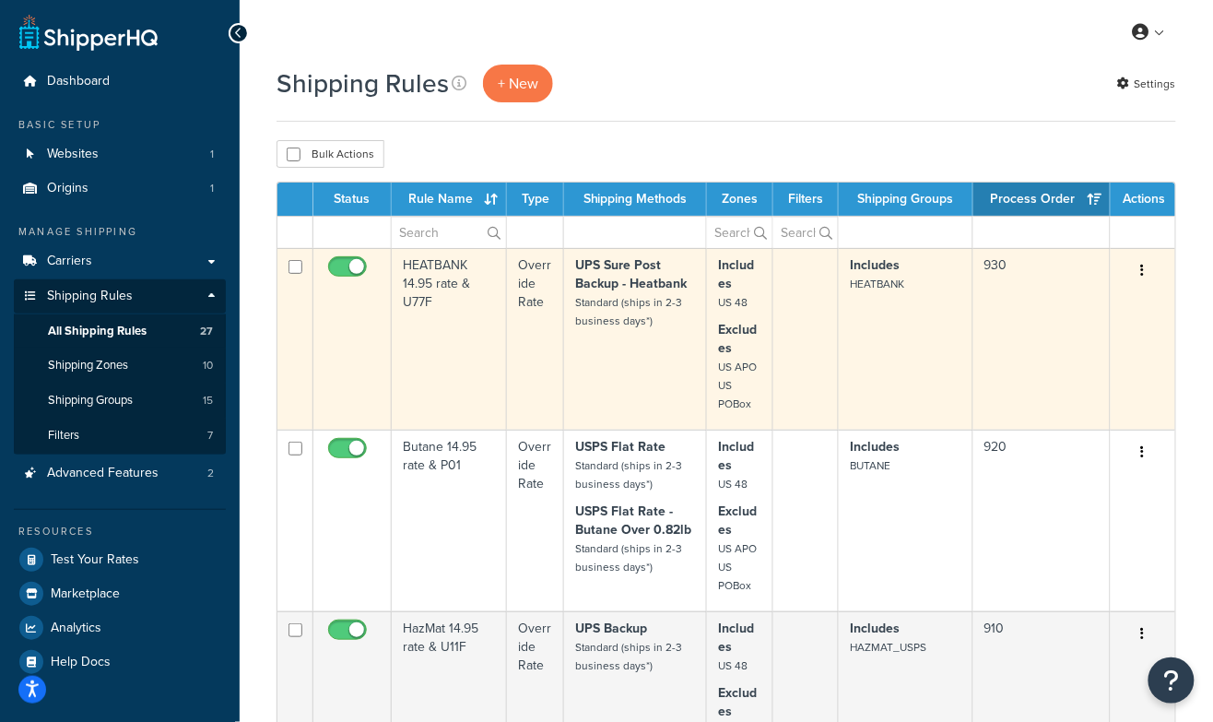
click at [1143, 271] on icon "button" at bounding box center [1143, 270] width 4 height 13
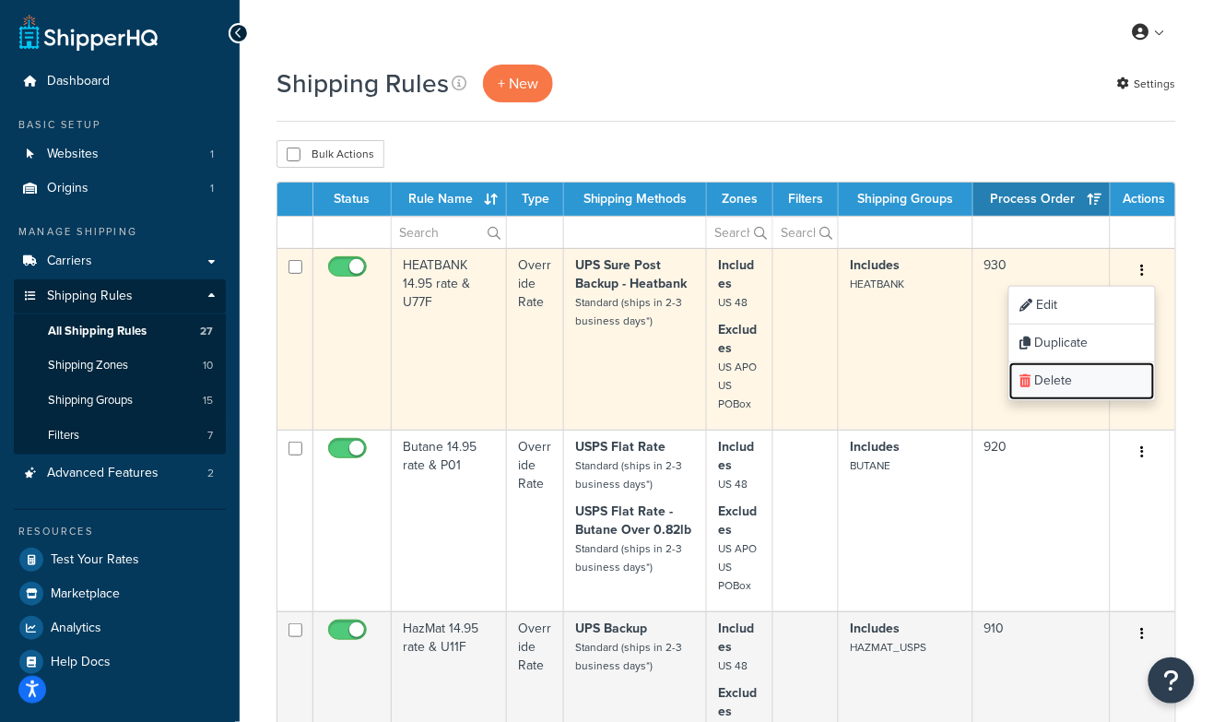
click at [1051, 378] on link "Delete" at bounding box center [1082, 381] width 146 height 38
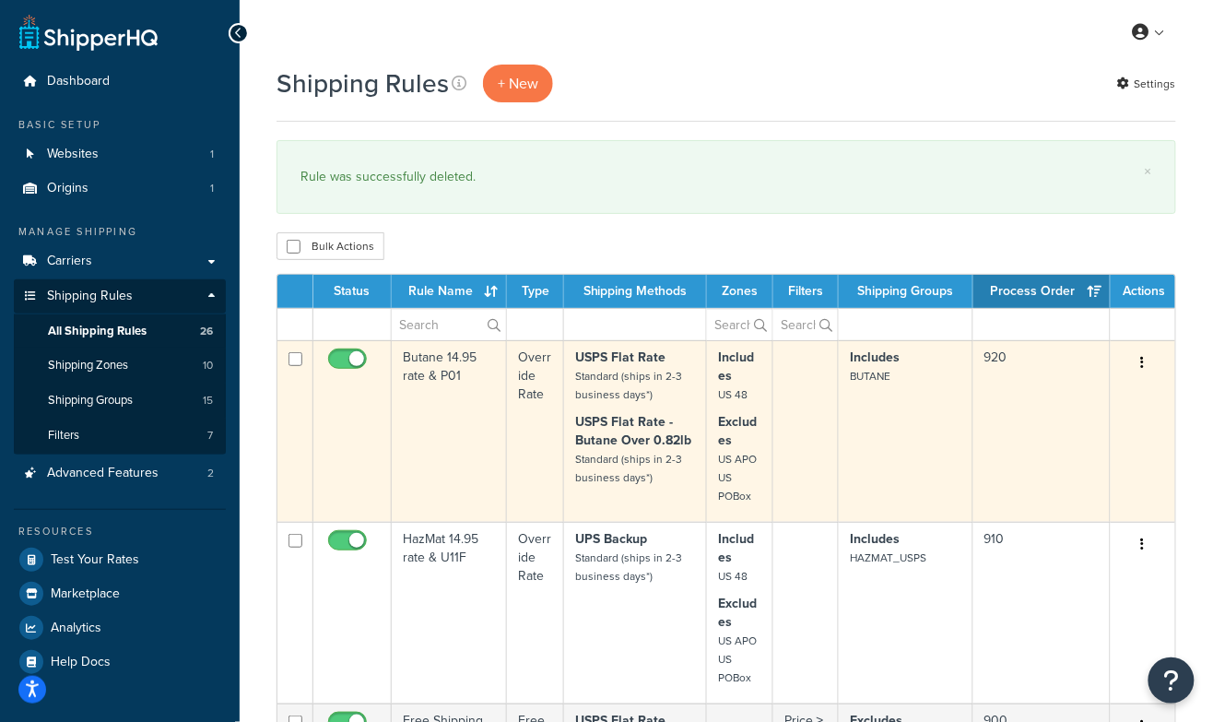
click at [439, 379] on td "Butane 14.95 rate & P01" at bounding box center [449, 431] width 115 height 182
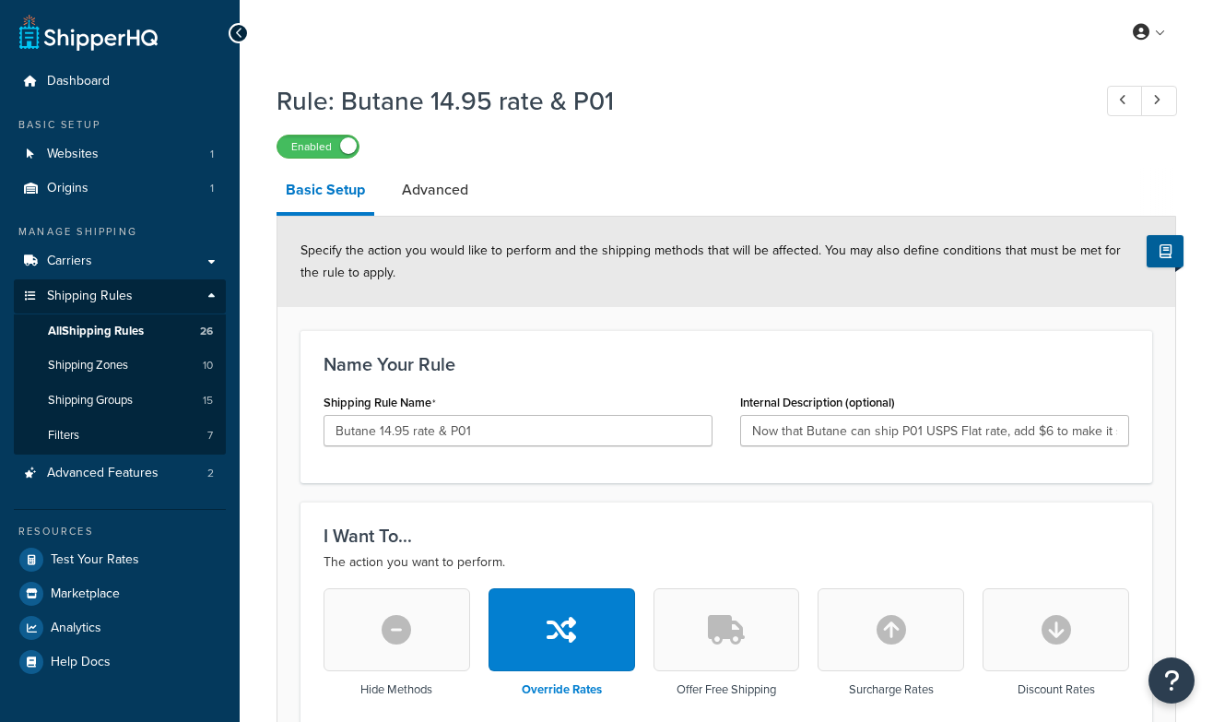
select select "LOCATION"
click at [430, 187] on link "Advanced" at bounding box center [435, 190] width 85 height 44
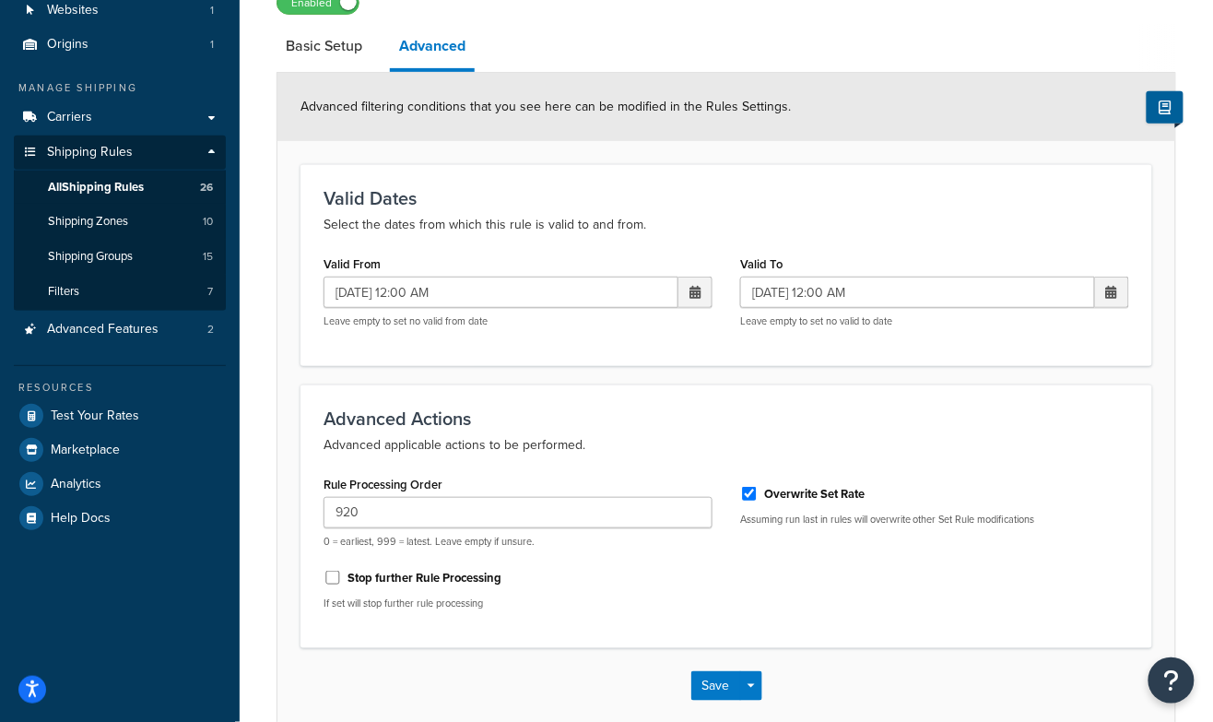
scroll to position [236, 0]
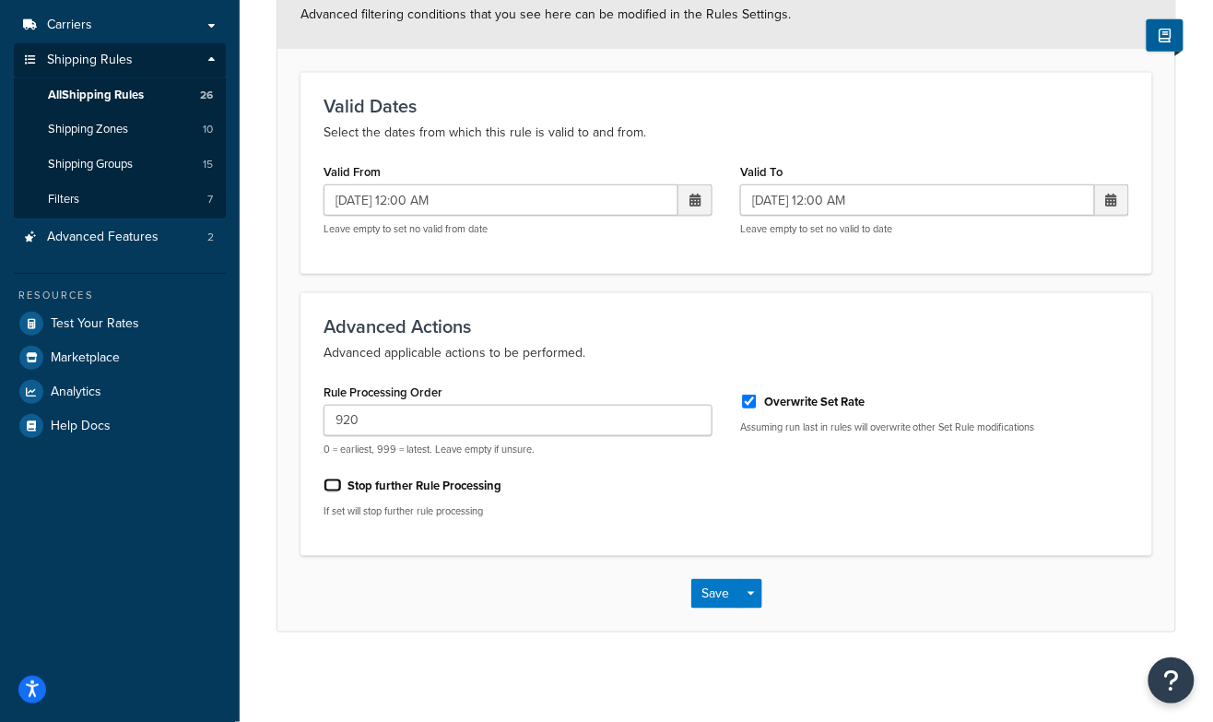
click at [332, 487] on input "Stop further Rule Processing" at bounding box center [332, 485] width 18 height 14
checkbox input "true"
click at [707, 588] on button "Save" at bounding box center [716, 593] width 50 height 29
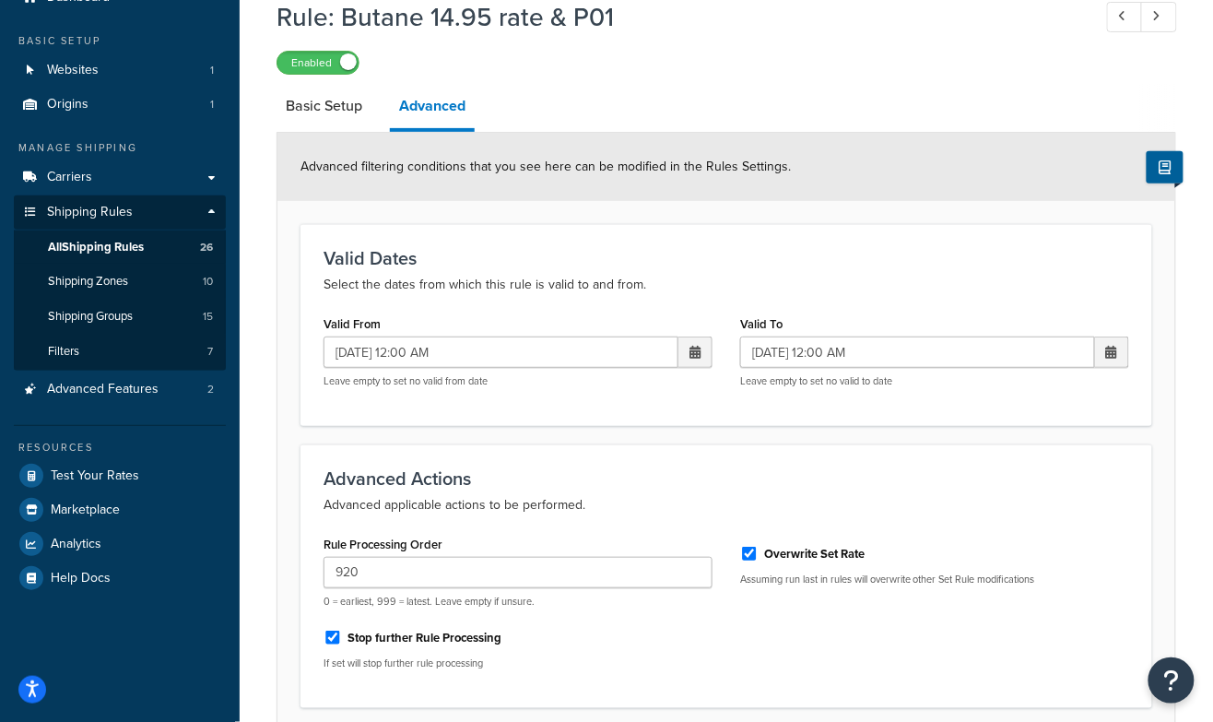
scroll to position [0, 0]
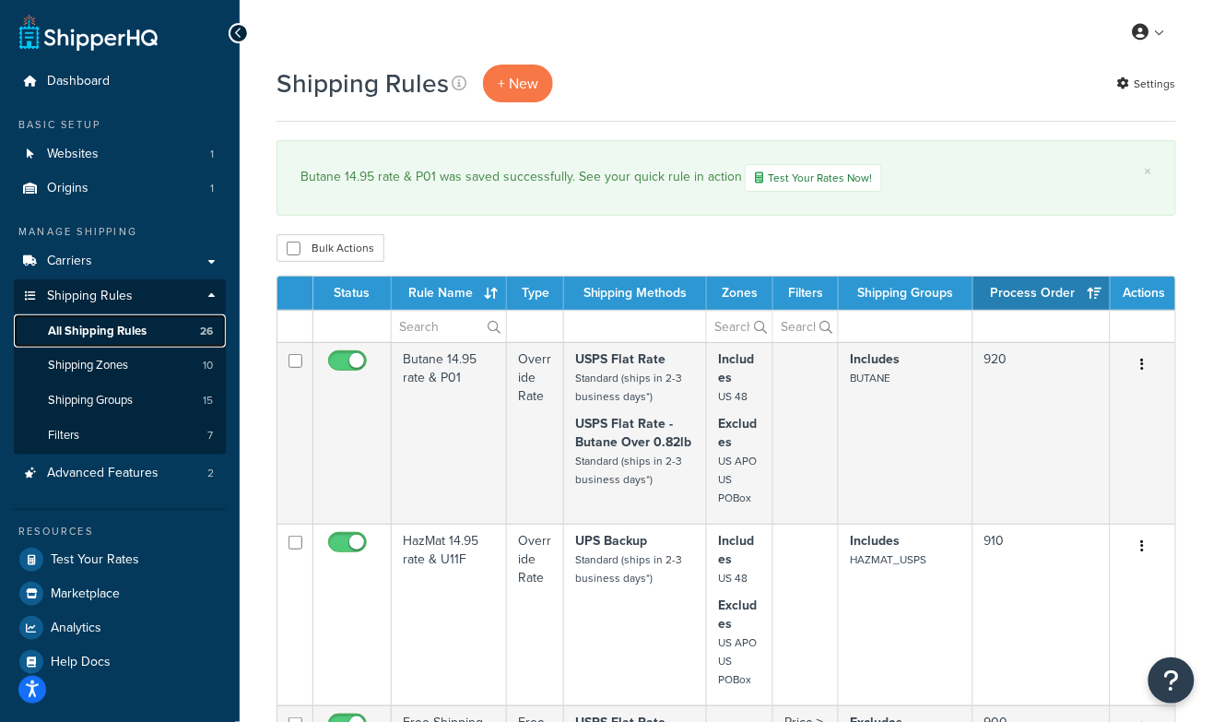
click at [84, 327] on span "All Shipping Rules" at bounding box center [97, 331] width 99 height 16
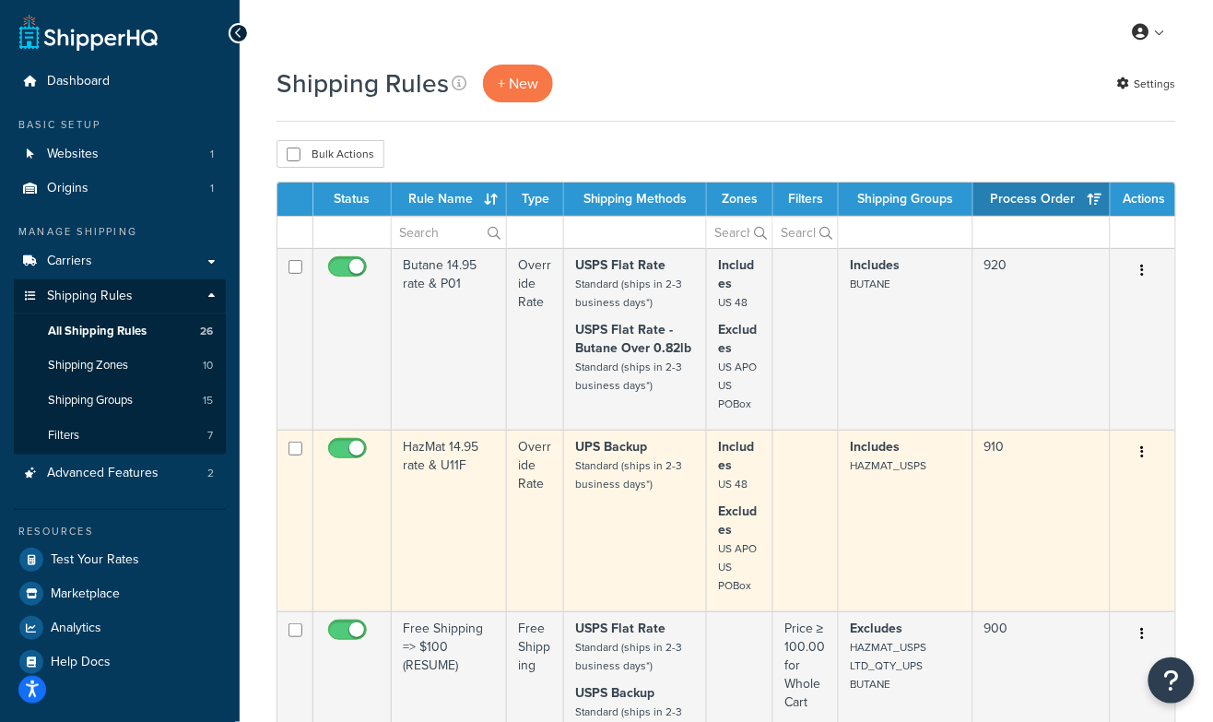
click at [452, 468] on td "HazMat 14.95 rate & U11F" at bounding box center [449, 520] width 115 height 182
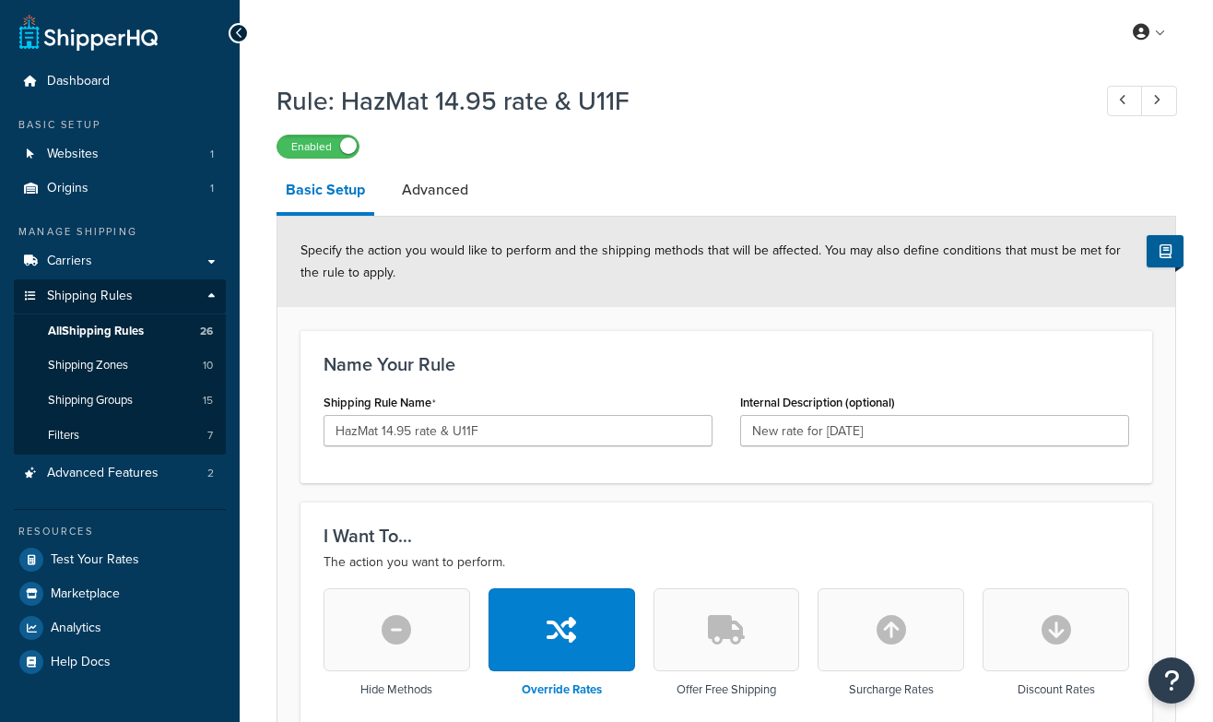
select select "LOCATION"
click at [434, 192] on link "Advanced" at bounding box center [435, 190] width 85 height 44
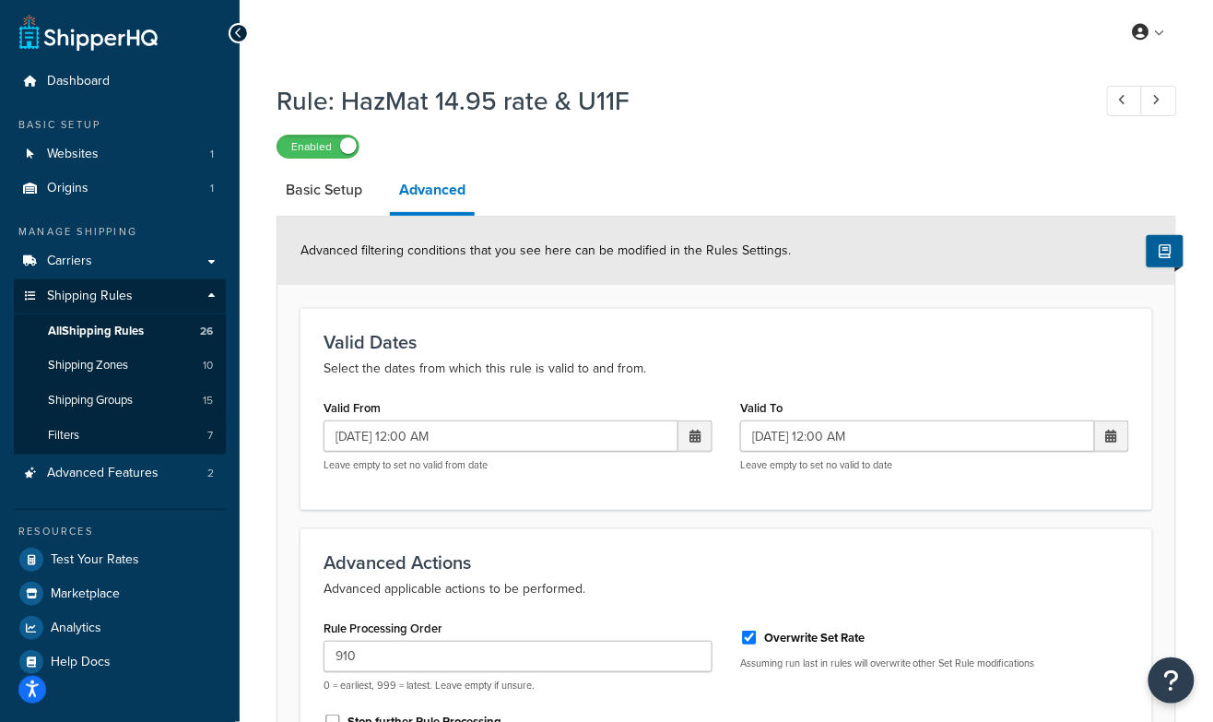
scroll to position [236, 0]
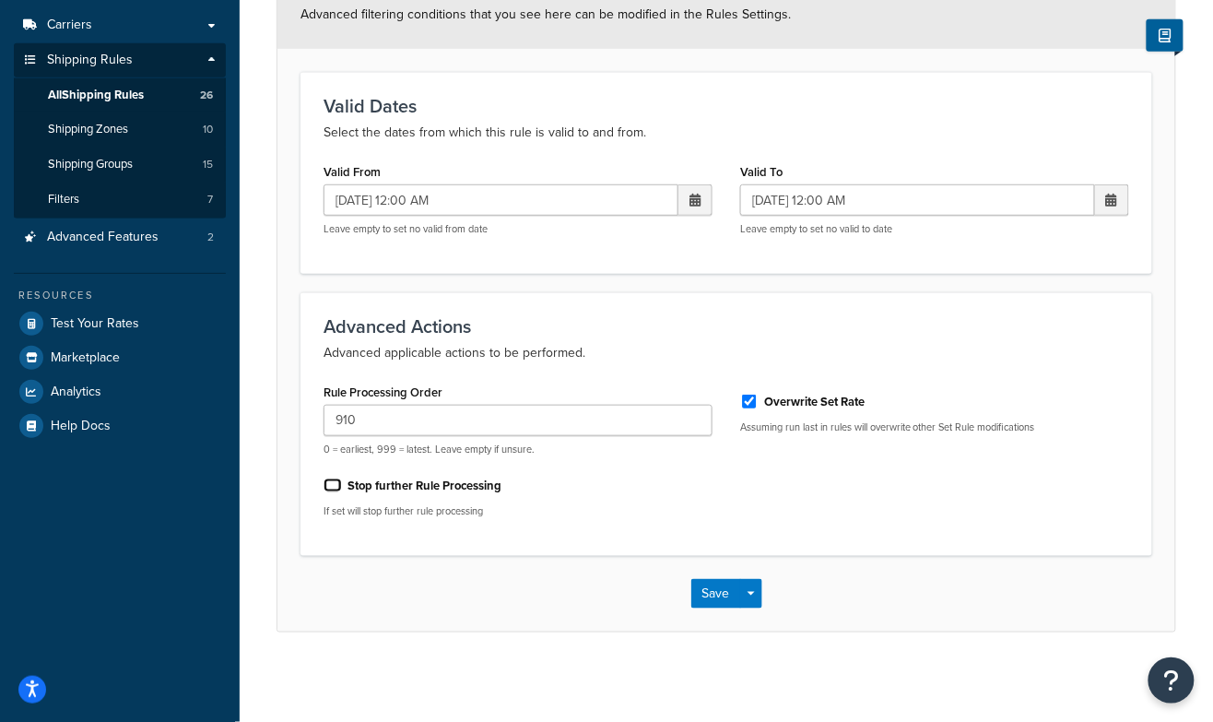
click at [333, 482] on input "Stop further Rule Processing" at bounding box center [332, 485] width 18 height 14
checkbox input "true"
click at [720, 590] on button "Save" at bounding box center [716, 593] width 50 height 29
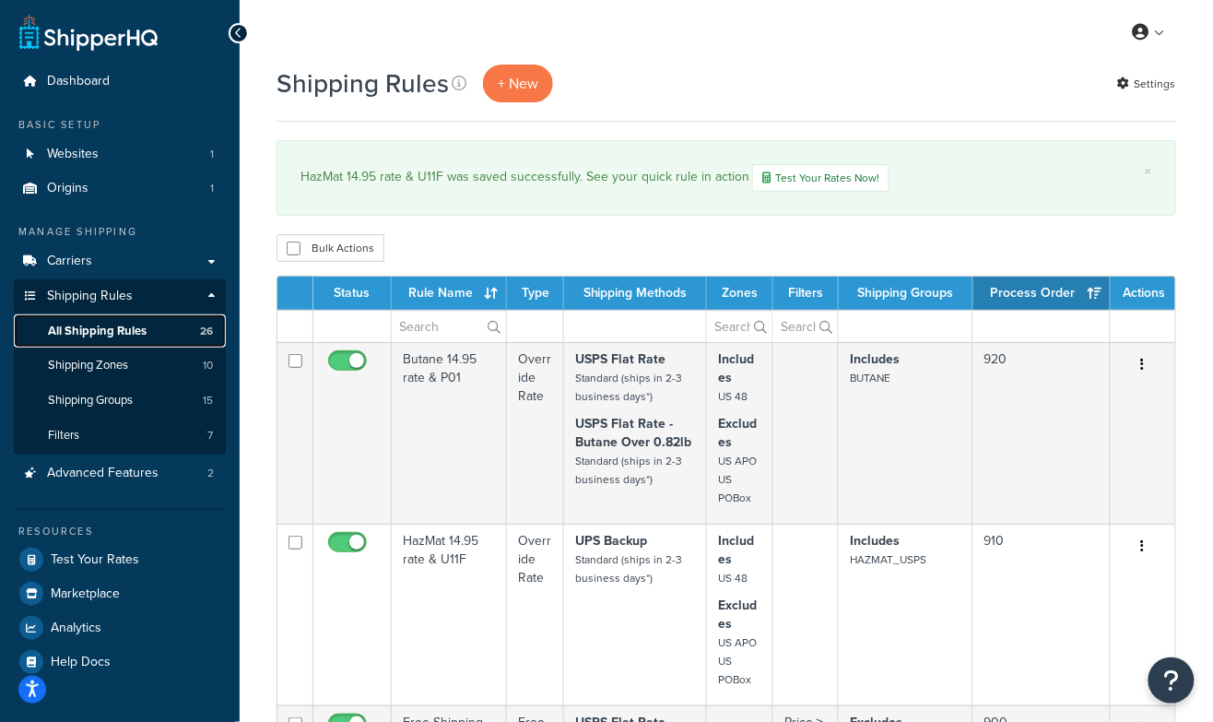
click at [116, 326] on span "All Shipping Rules" at bounding box center [97, 331] width 99 height 16
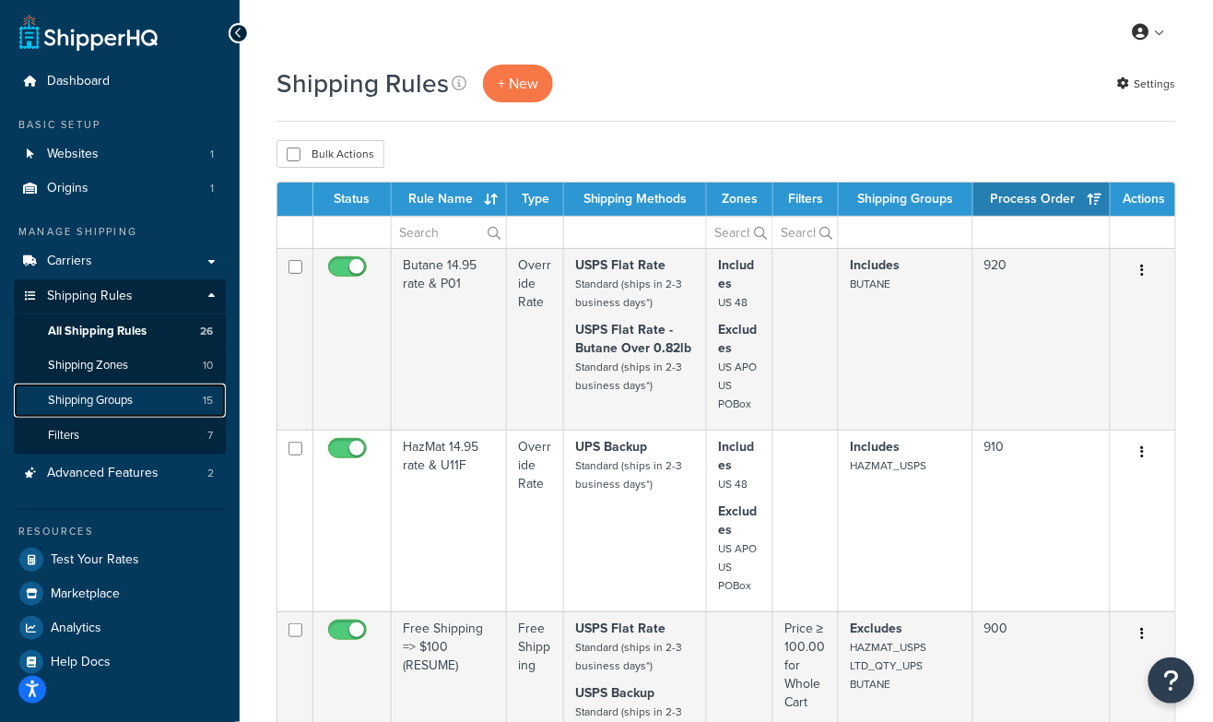
click at [91, 401] on span "Shipping Groups" at bounding box center [90, 401] width 85 height 16
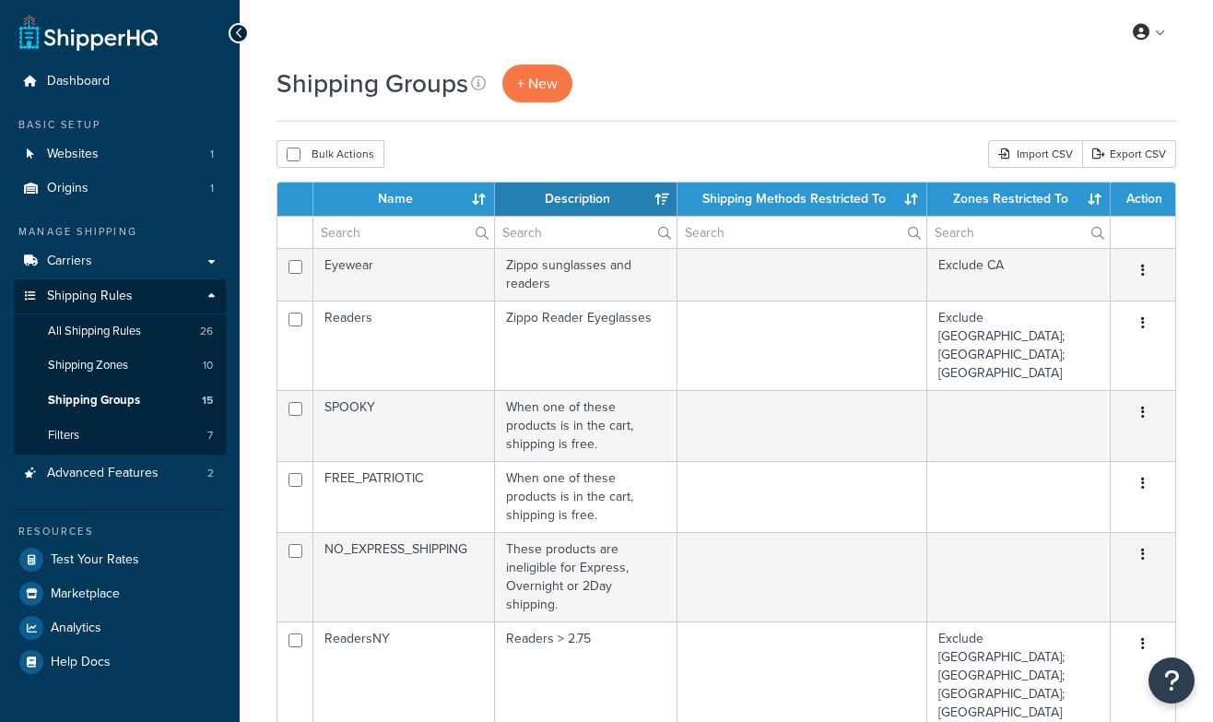
select select "15"
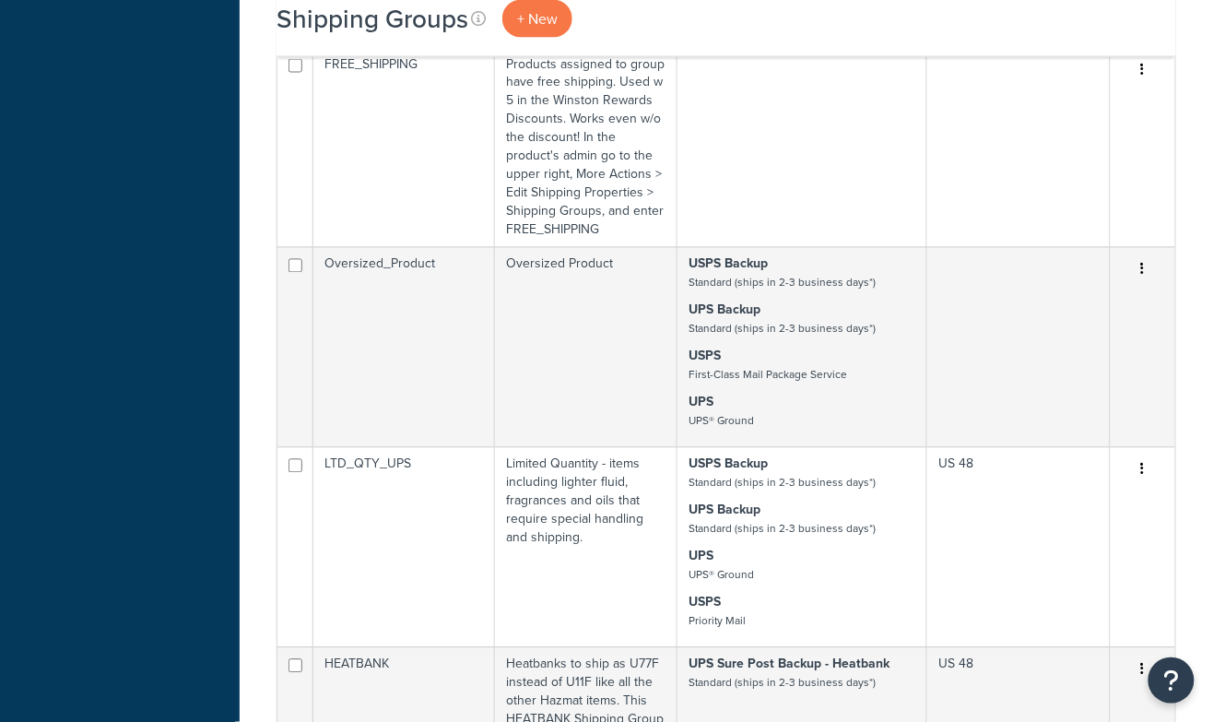
scroll to position [1145, 0]
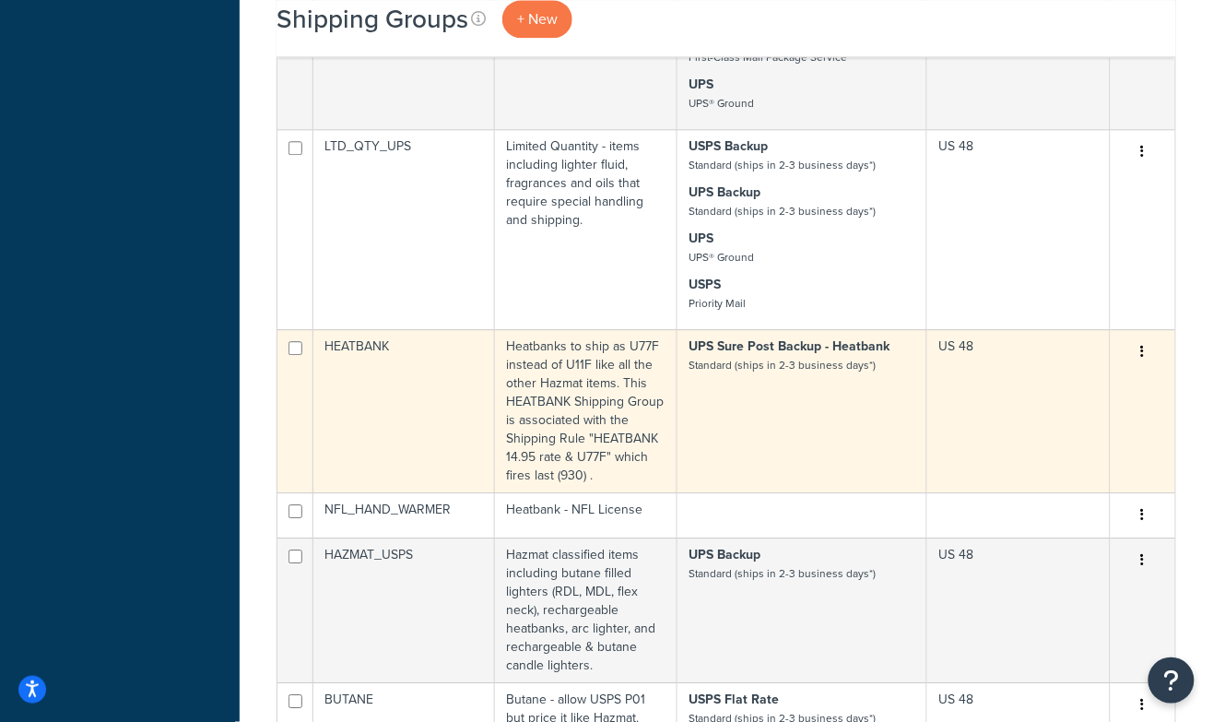
click at [1136, 337] on button "button" at bounding box center [1143, 351] width 26 height 29
click at [632, 329] on td "Heatbanks to ship as U77F instead of U11F like all the other Hazmat items. This…" at bounding box center [586, 410] width 182 height 163
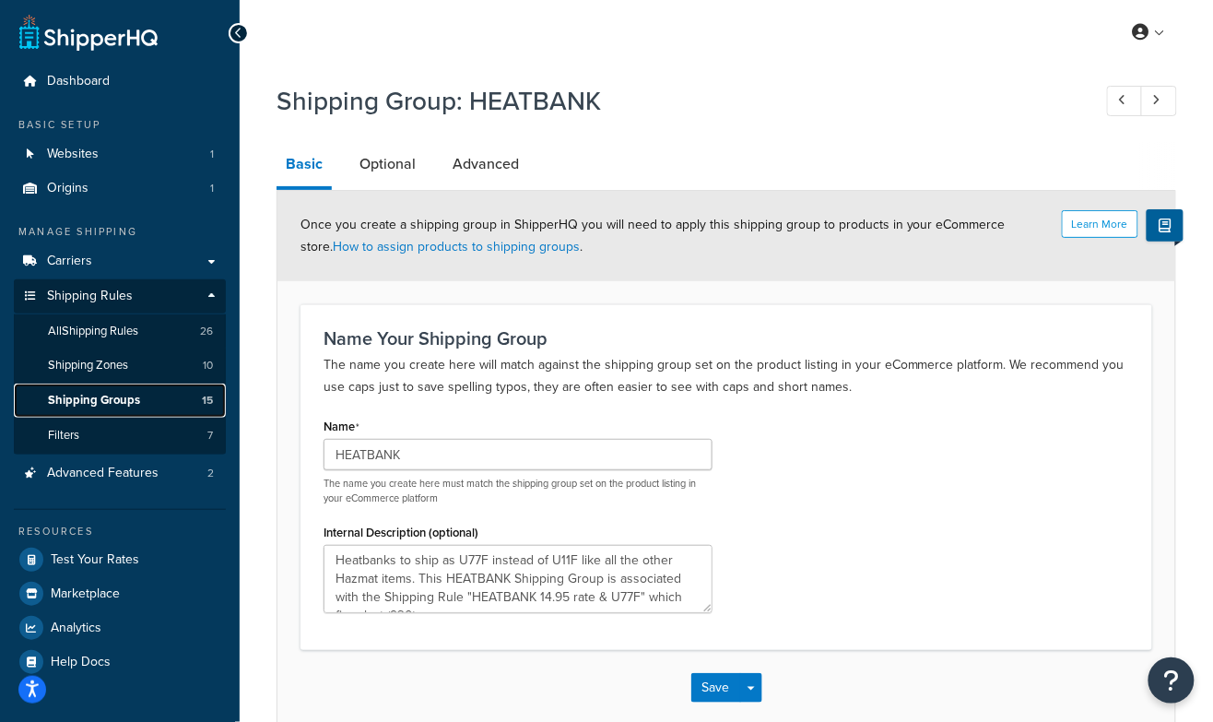
click at [97, 402] on span "Shipping Groups" at bounding box center [94, 401] width 92 height 16
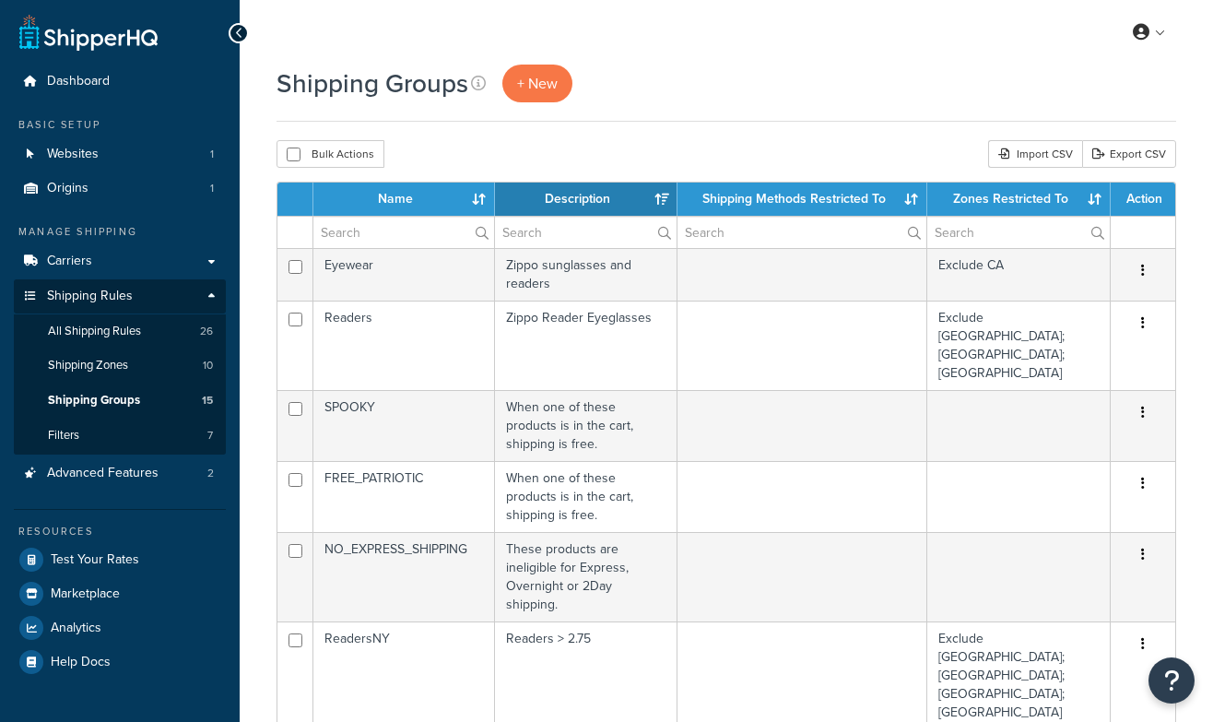
select select "15"
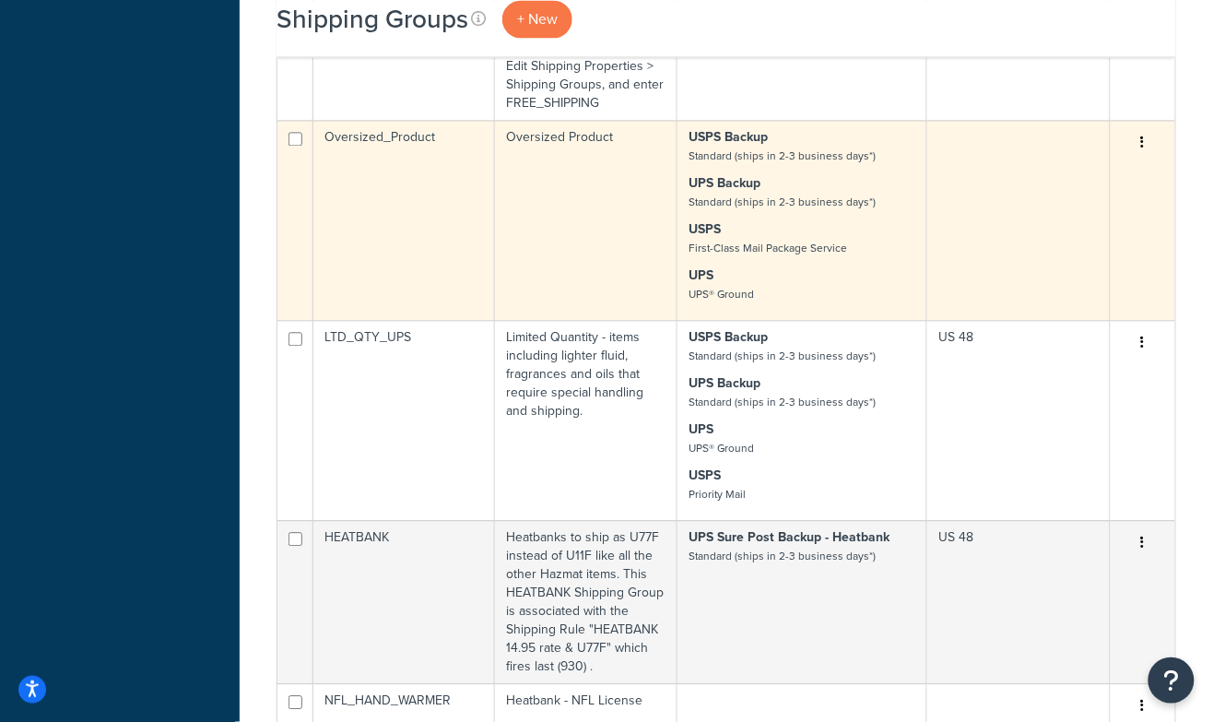
scroll to position [1010, 0]
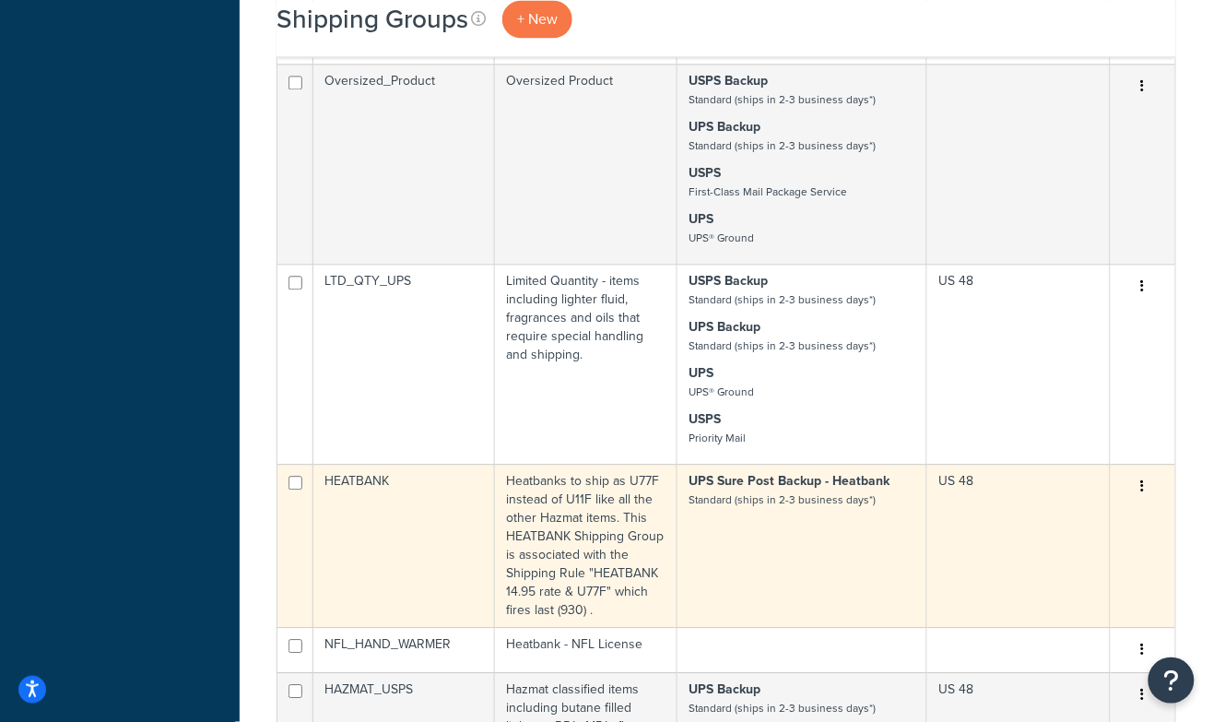
click at [522, 464] on td "Heatbanks to ship as U77F instead of U11F like all the other Hazmat items. This…" at bounding box center [586, 545] width 182 height 163
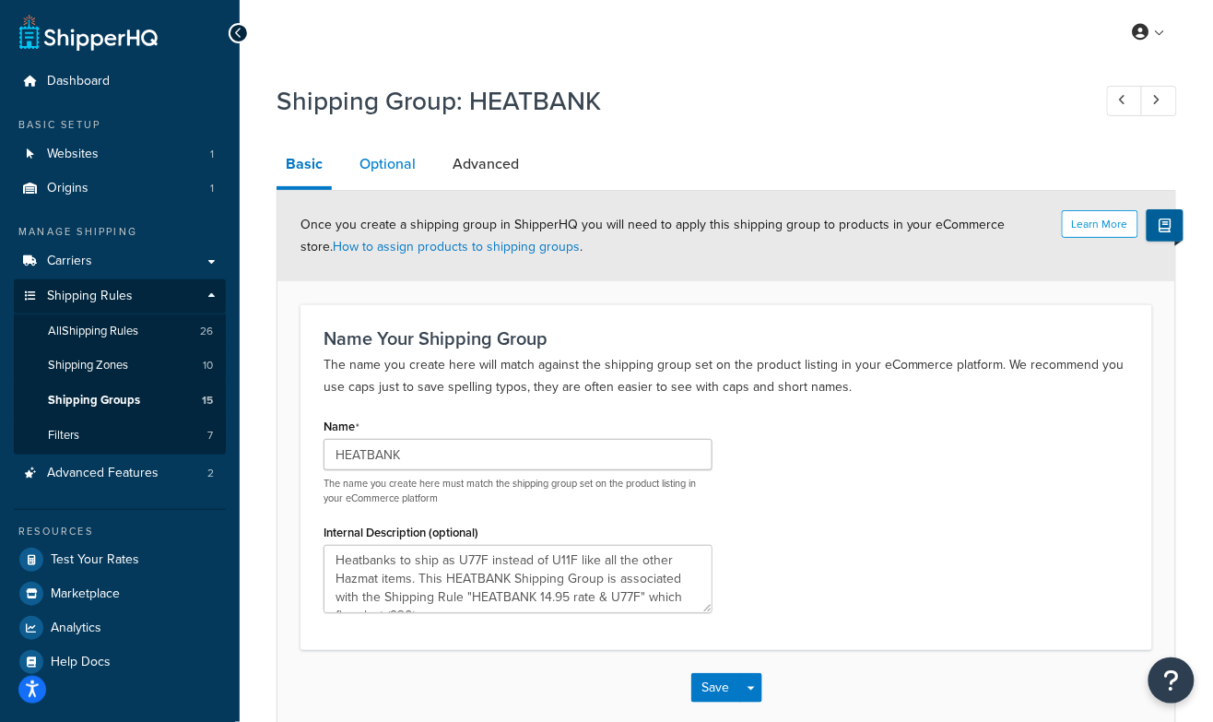
click at [396, 168] on link "Optional" at bounding box center [387, 164] width 75 height 44
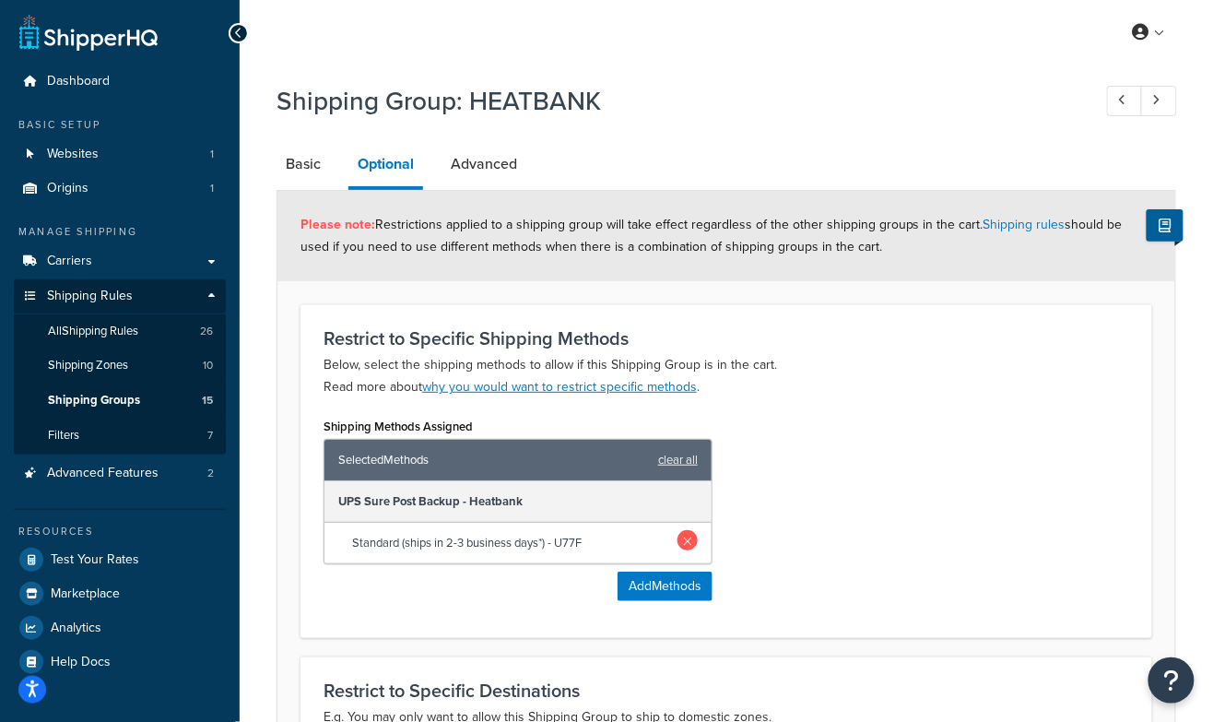
click at [684, 538] on link at bounding box center [687, 540] width 20 height 20
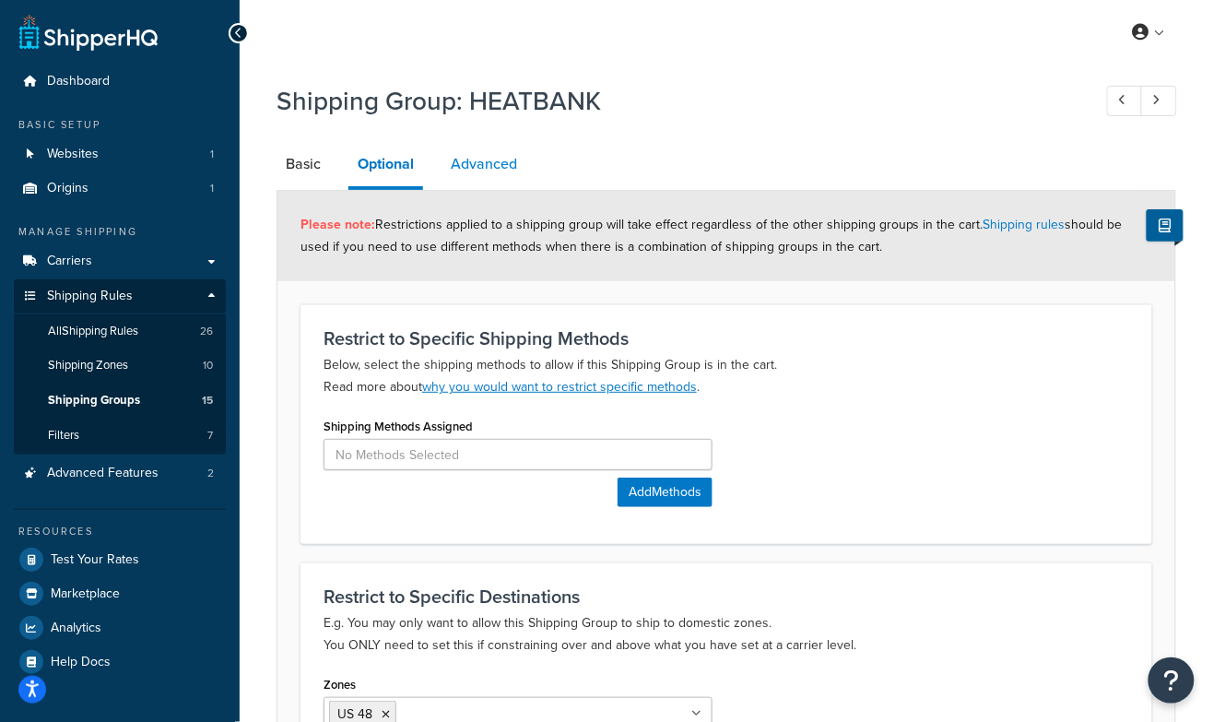
click at [487, 182] on link "Advanced" at bounding box center [483, 164] width 85 height 44
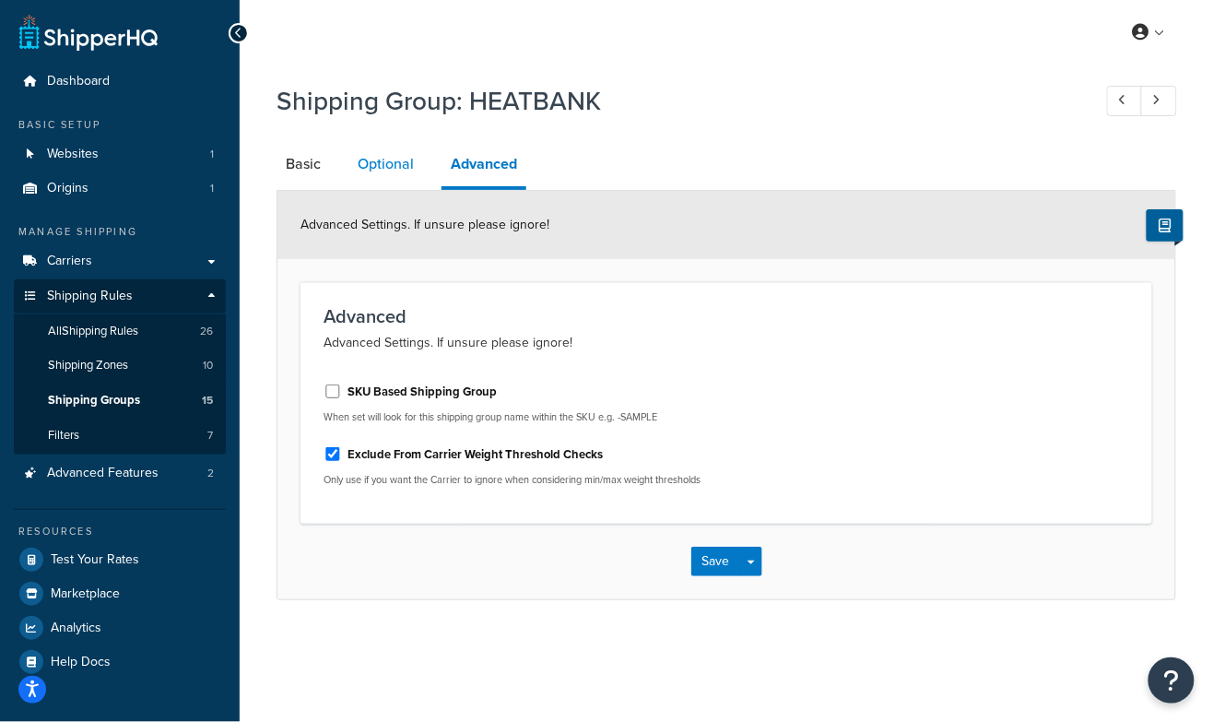
click at [392, 167] on link "Optional" at bounding box center [385, 164] width 75 height 44
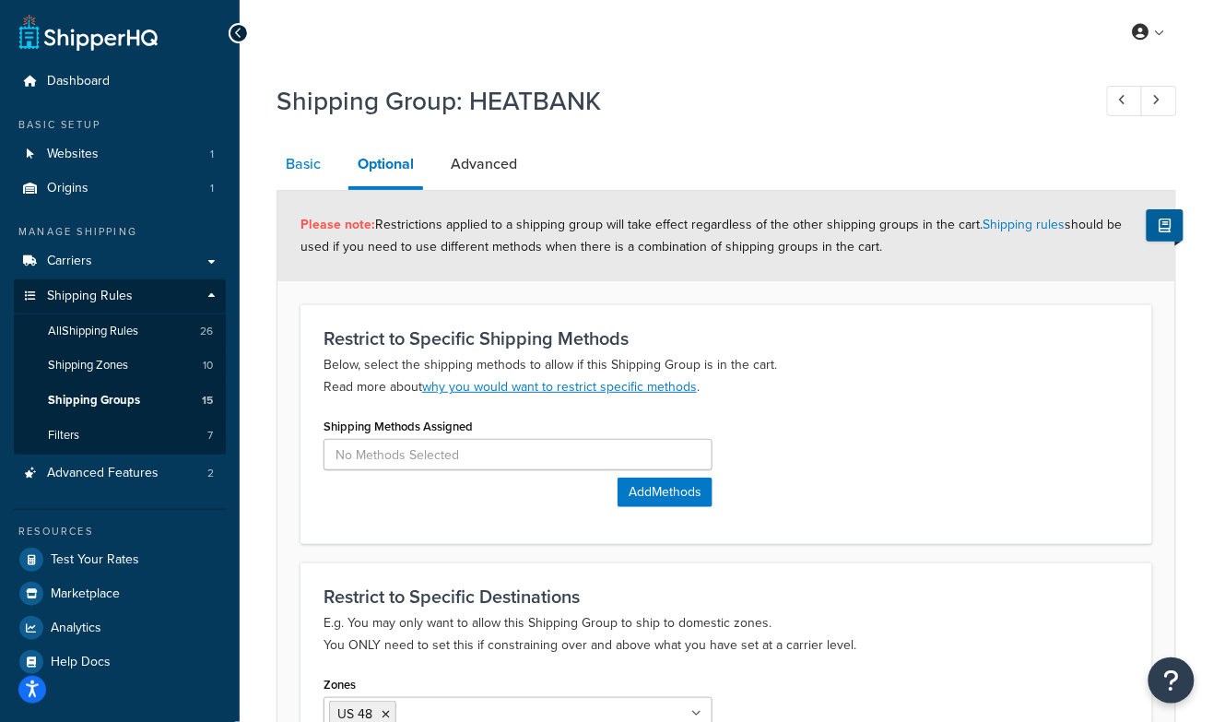
click at [301, 175] on link "Basic" at bounding box center [302, 164] width 53 height 44
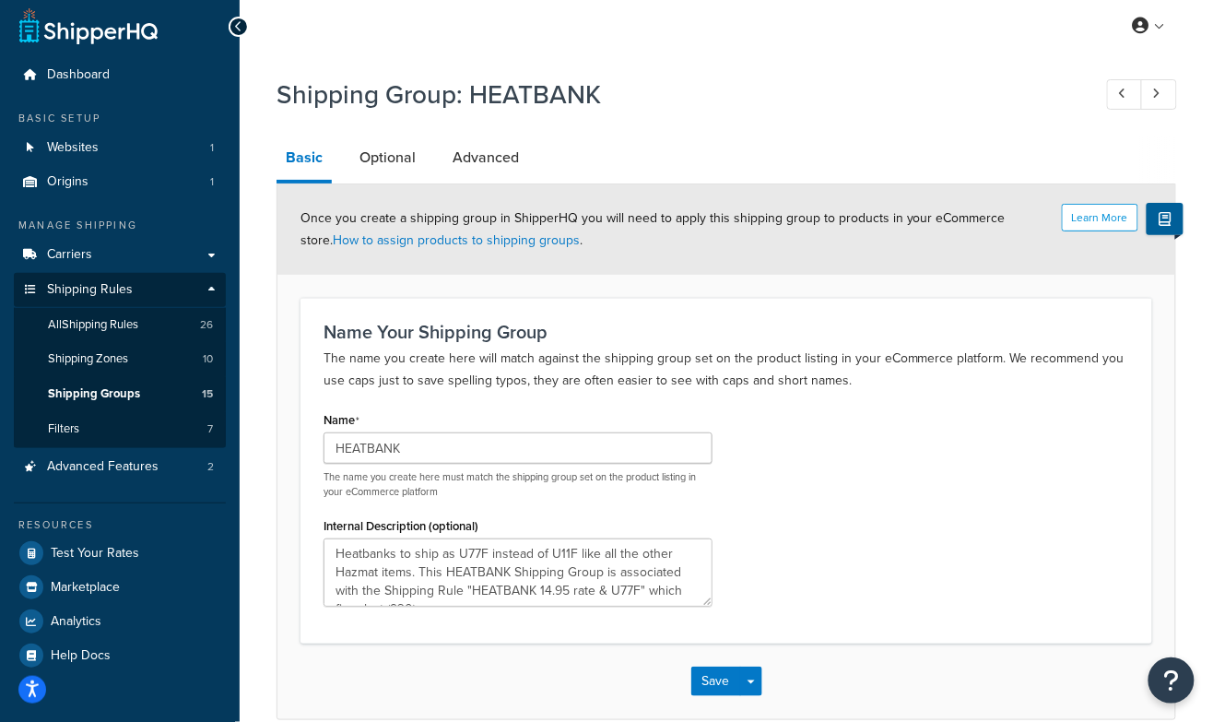
scroll to position [94, 0]
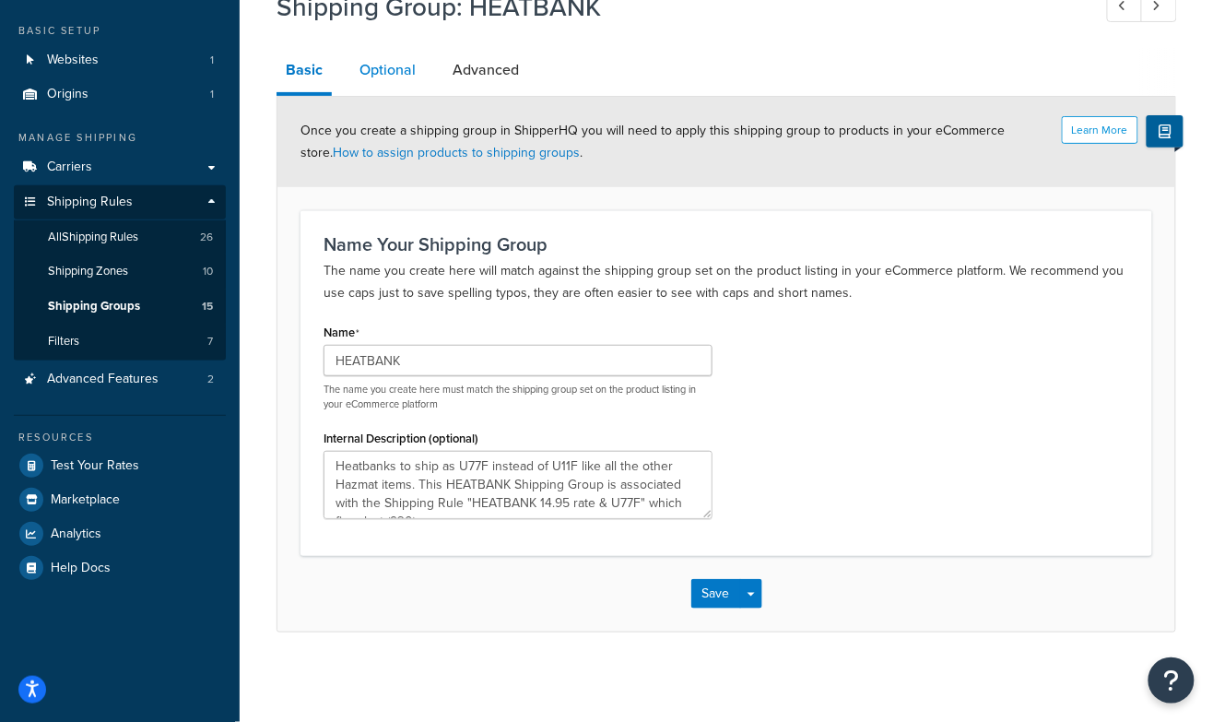
click at [382, 67] on link "Optional" at bounding box center [387, 70] width 75 height 44
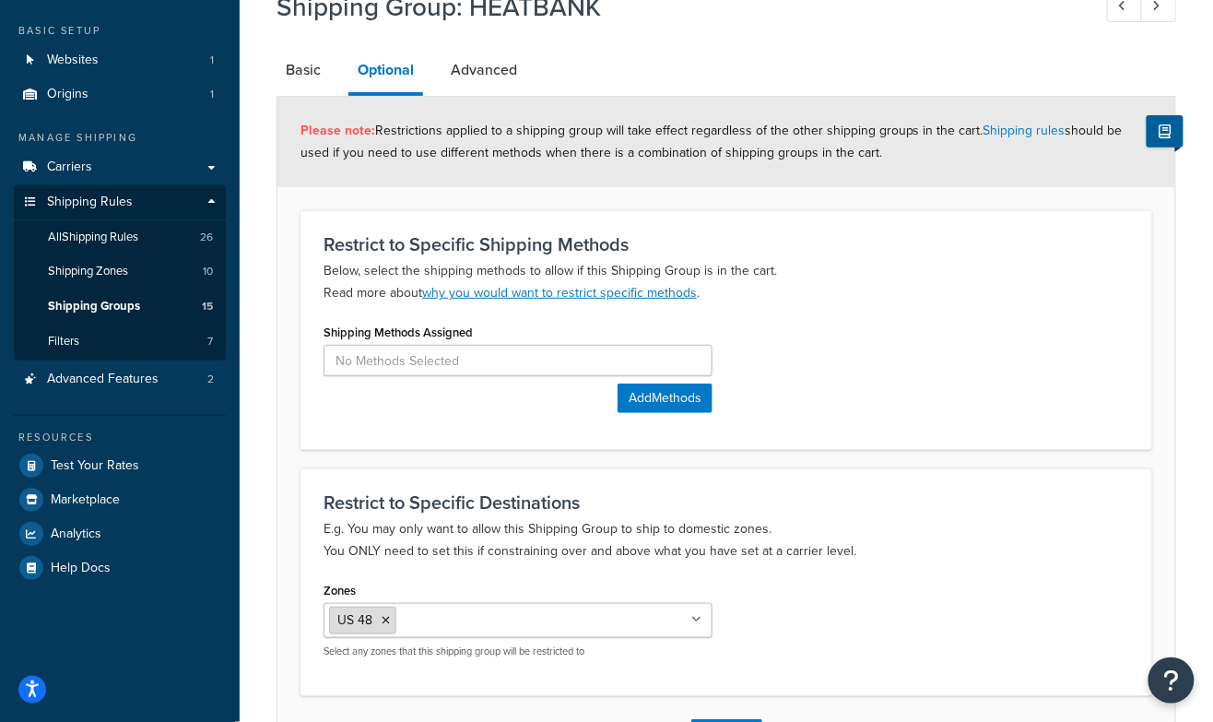
click at [382, 615] on icon at bounding box center [386, 620] width 8 height 11
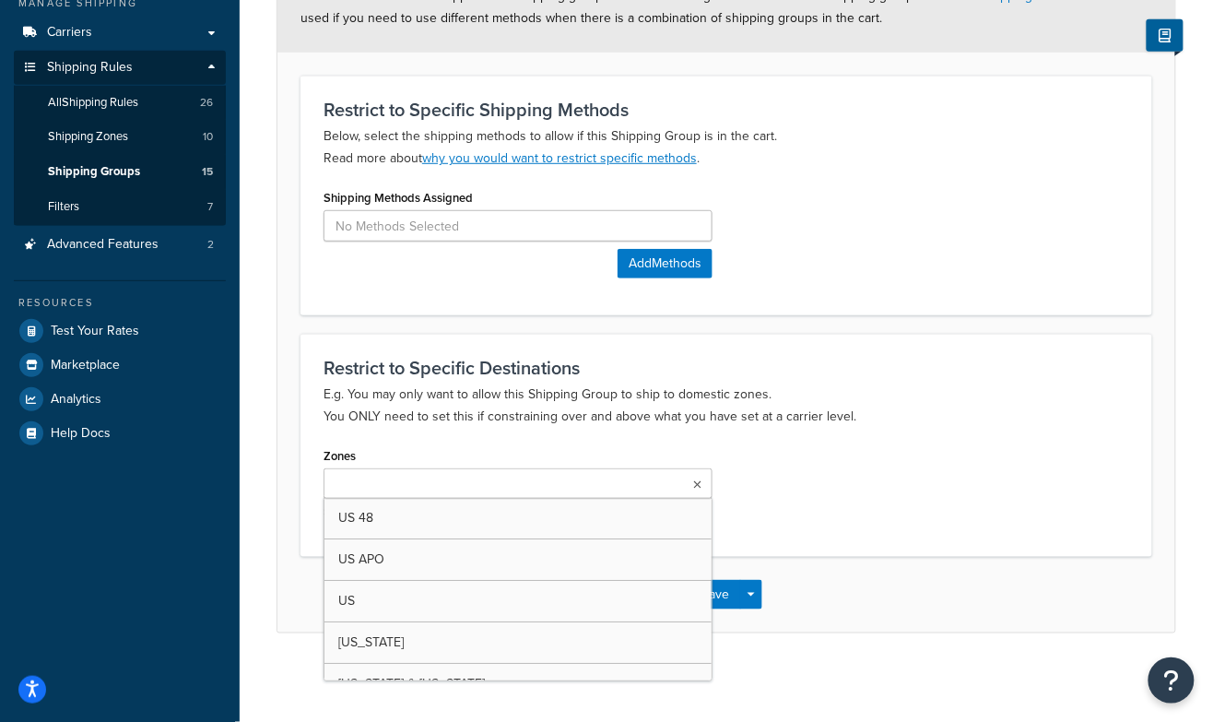
click at [876, 452] on div "Zones US 48 US APO US California Minnesota & Rhode Island New York Exclude CA; …" at bounding box center [726, 487] width 833 height 90
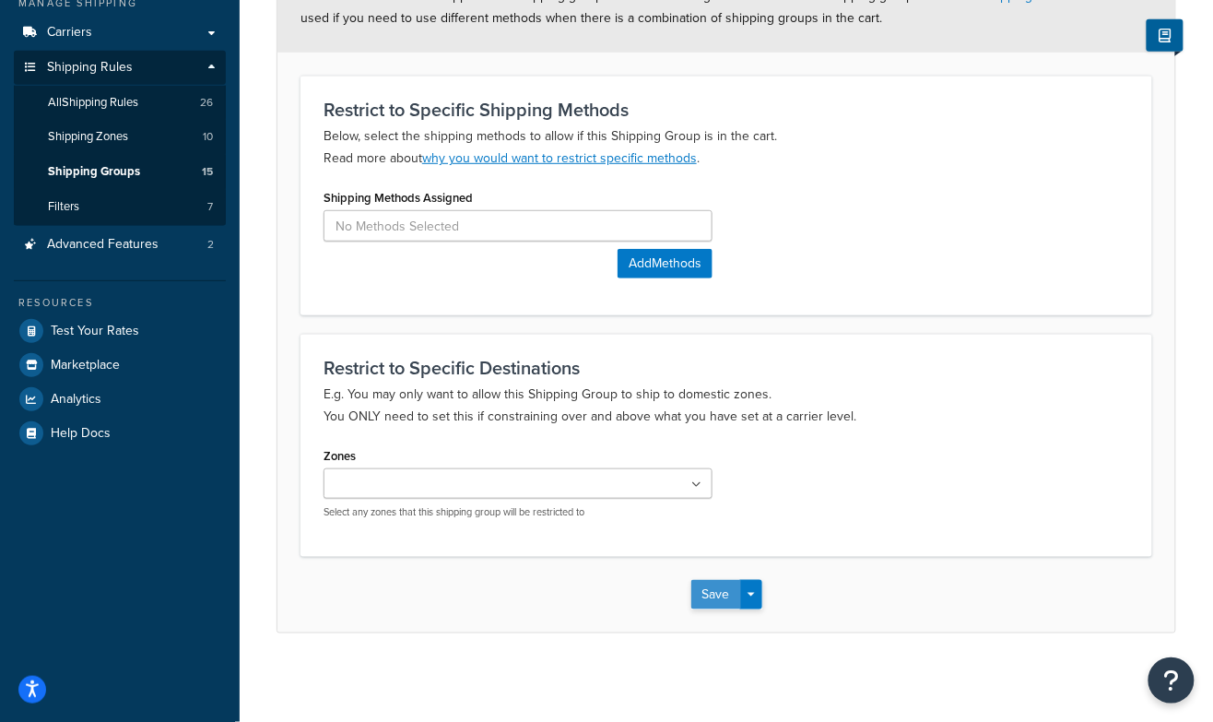
click at [716, 595] on button "Save" at bounding box center [716, 594] width 50 height 29
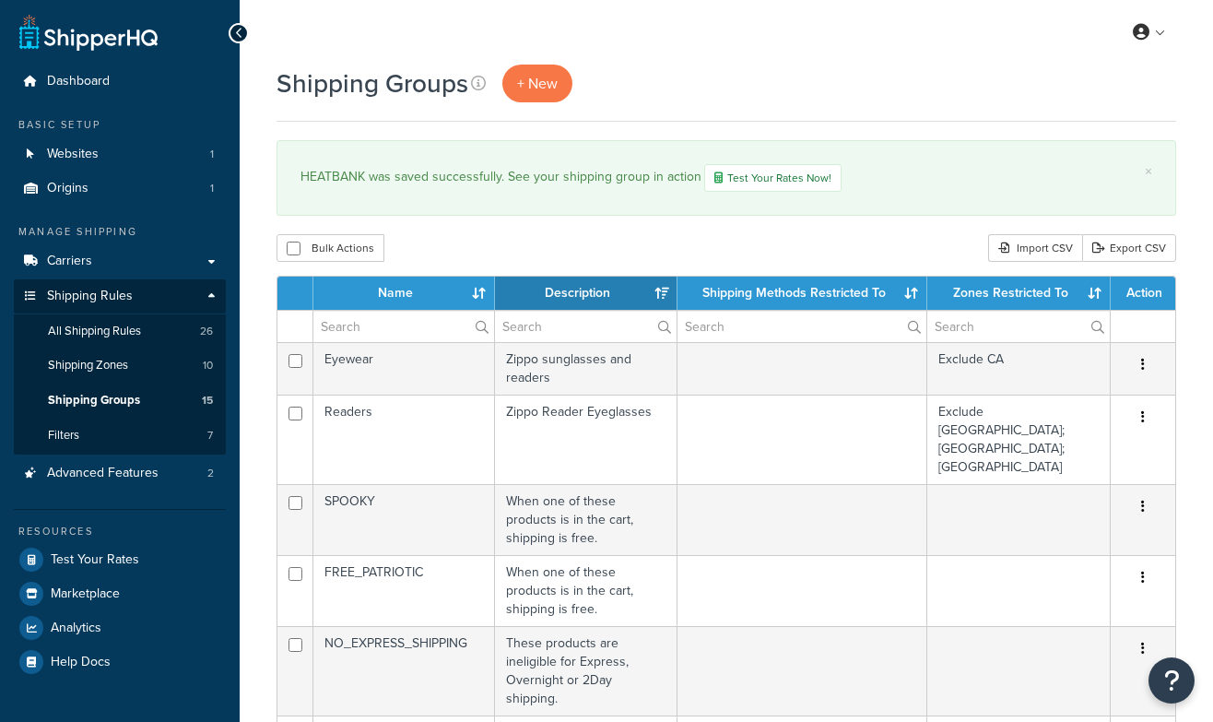
select select "15"
click at [91, 255] on link "Carriers" at bounding box center [120, 261] width 212 height 34
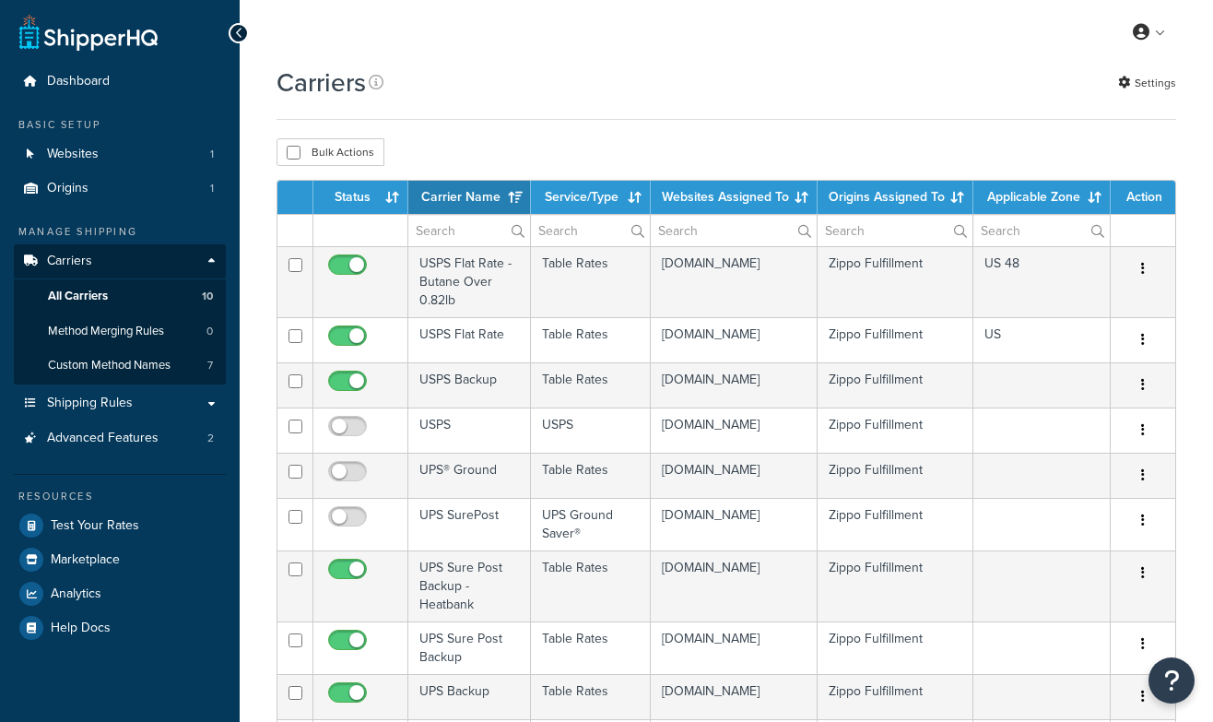
select select "15"
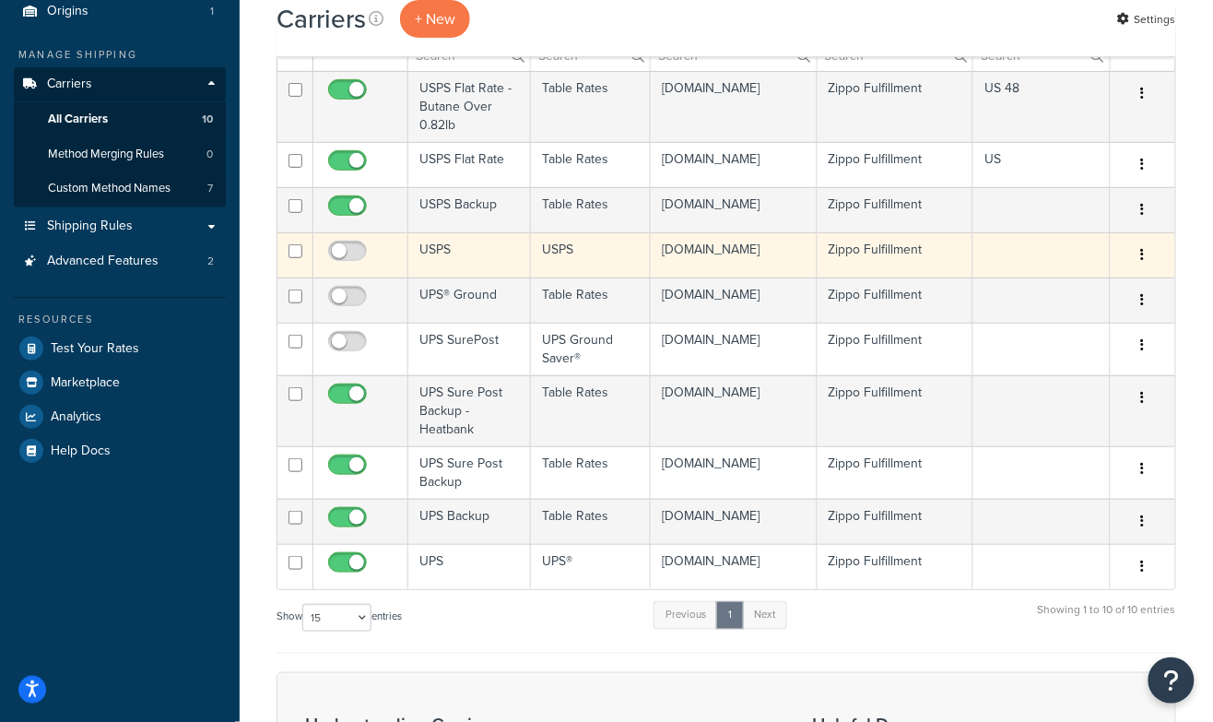
scroll to position [233, 0]
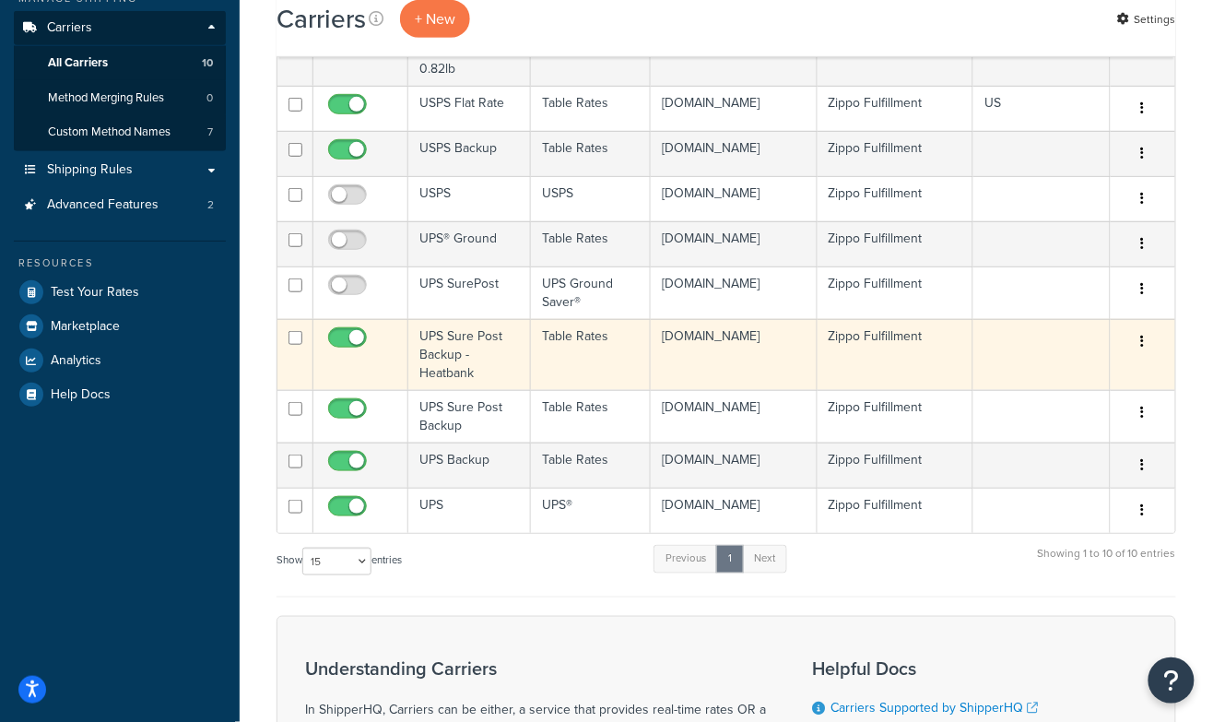
click at [1142, 340] on icon "button" at bounding box center [1143, 341] width 4 height 13
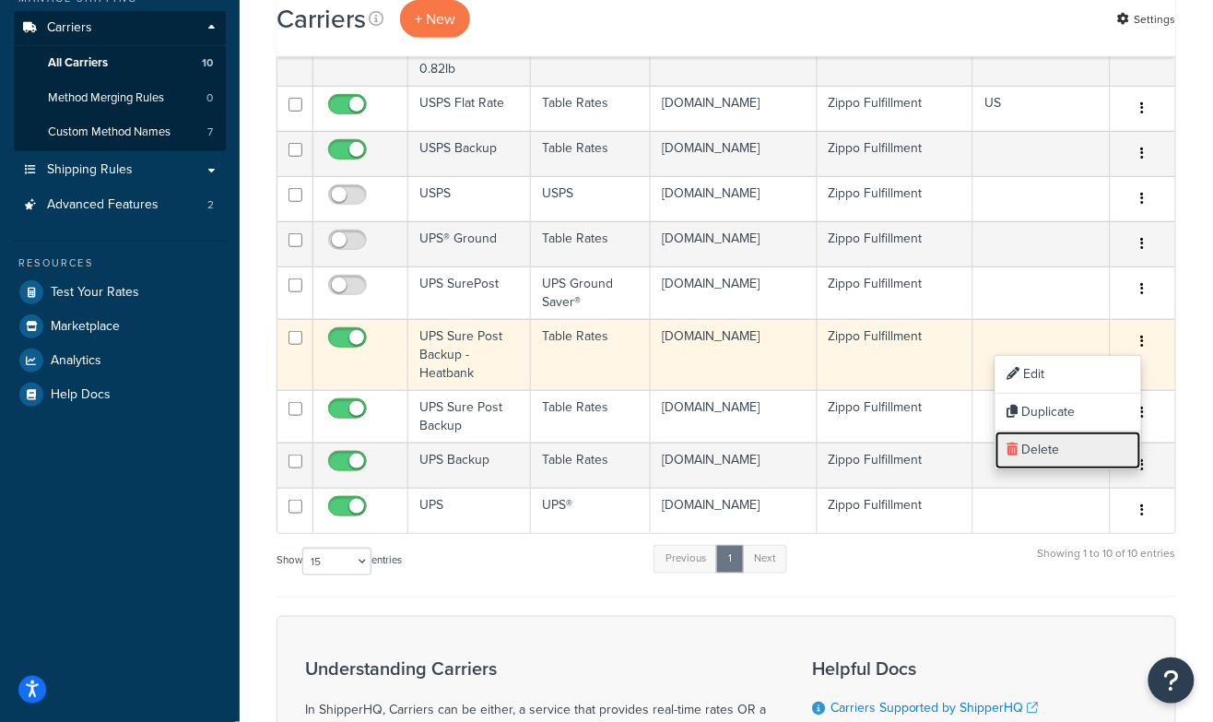
click at [1038, 445] on link "Delete" at bounding box center [1068, 450] width 146 height 38
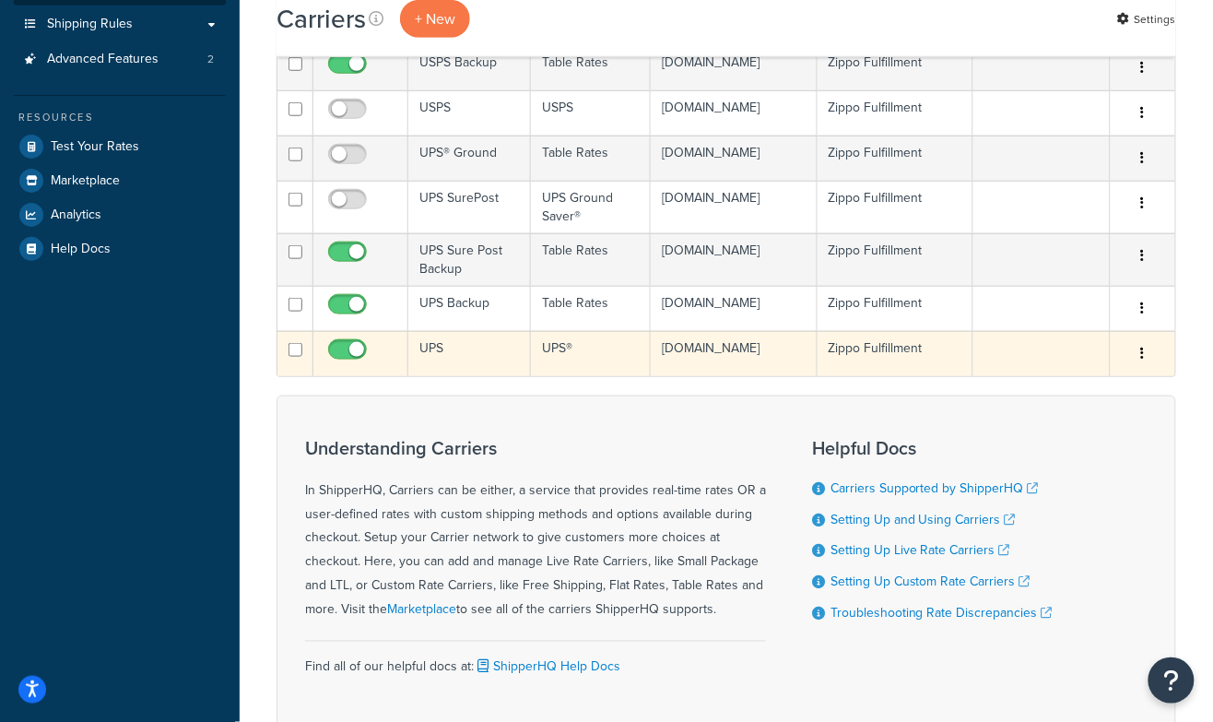
scroll to position [384, 0]
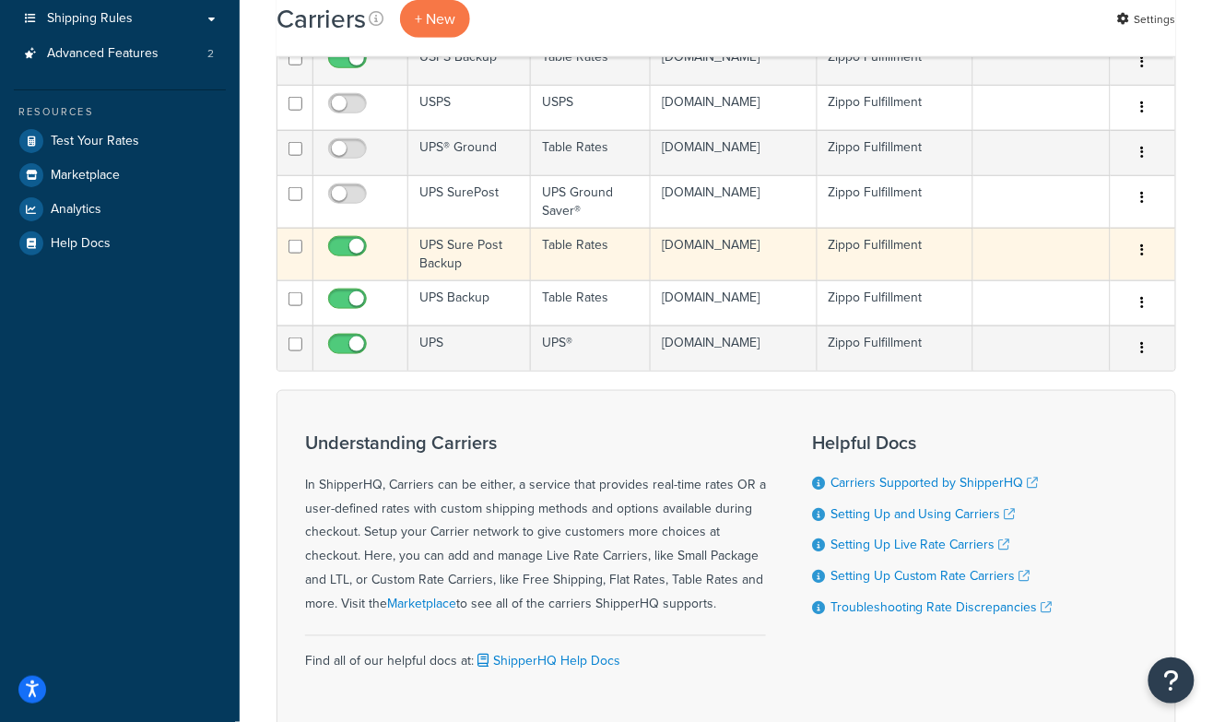
click at [449, 255] on td "UPS Sure Post Backup" at bounding box center [469, 254] width 123 height 53
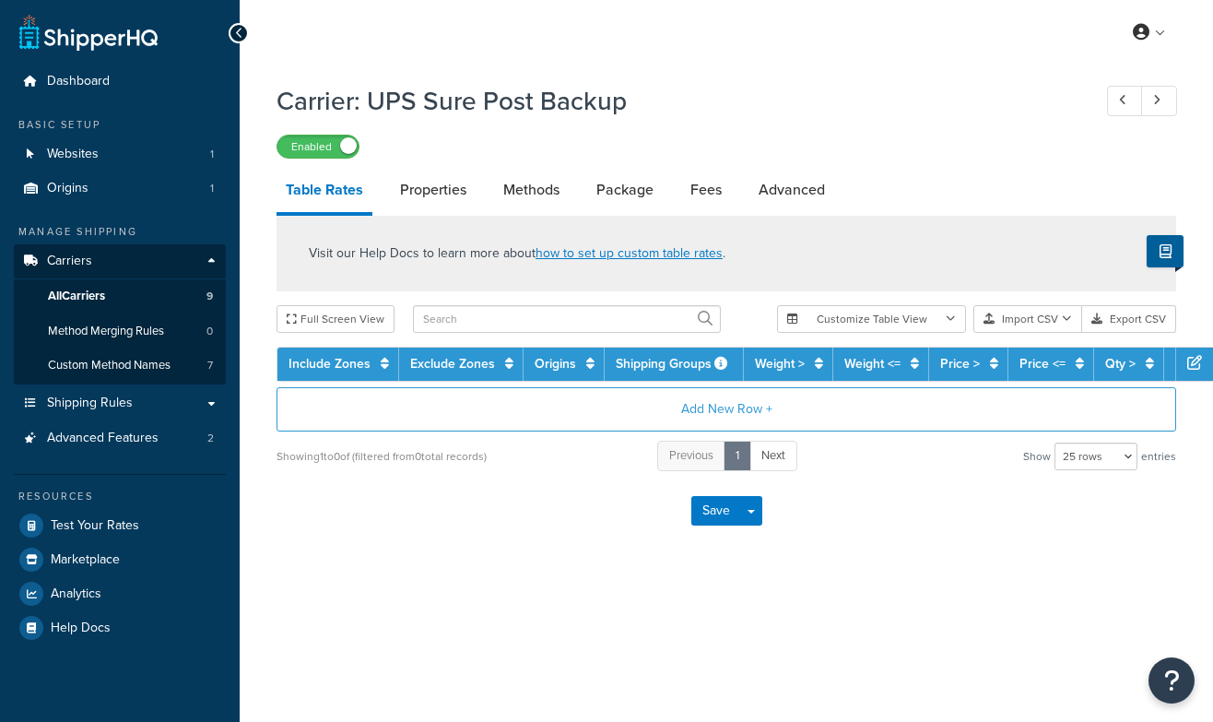
select select "25"
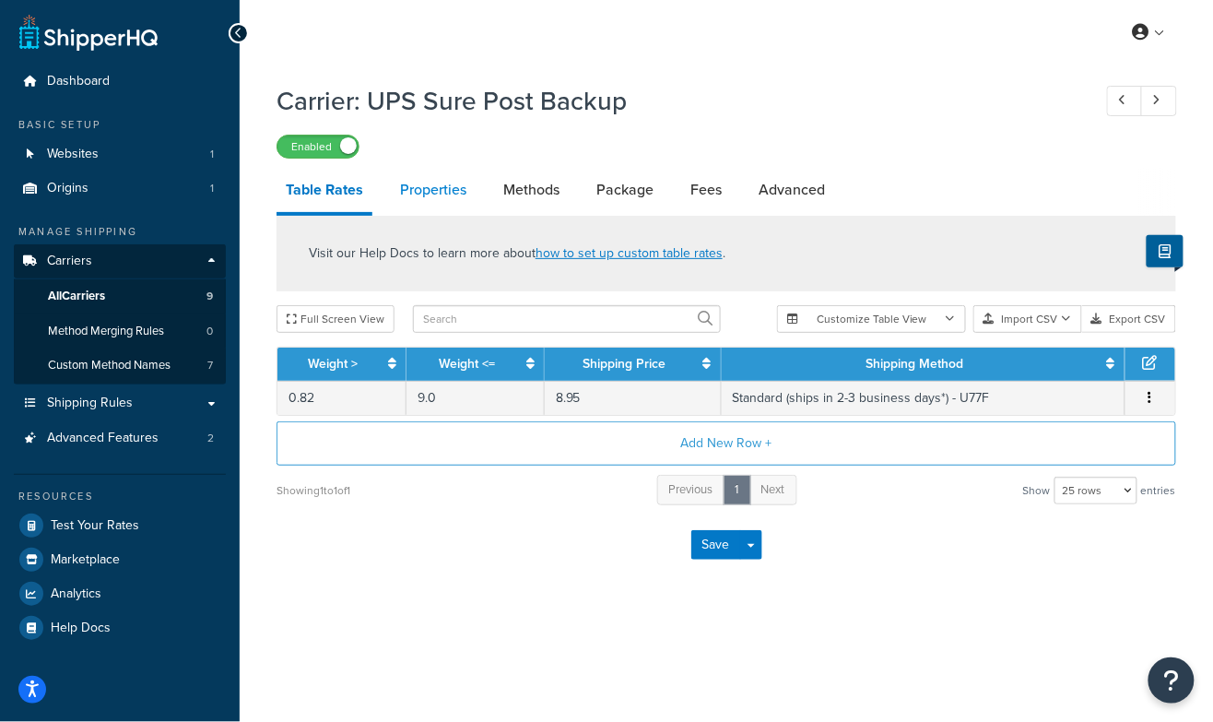
click at [427, 182] on link "Properties" at bounding box center [433, 190] width 85 height 44
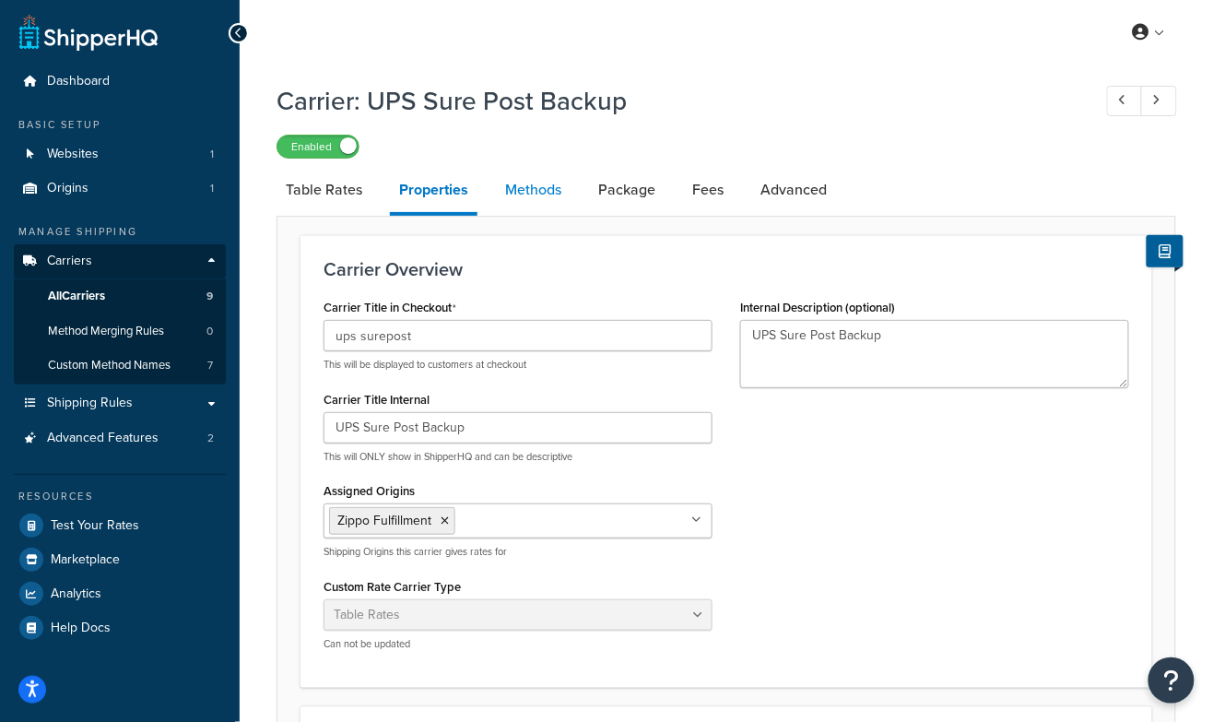
click at [532, 205] on link "Methods" at bounding box center [533, 190] width 75 height 44
select select "25"
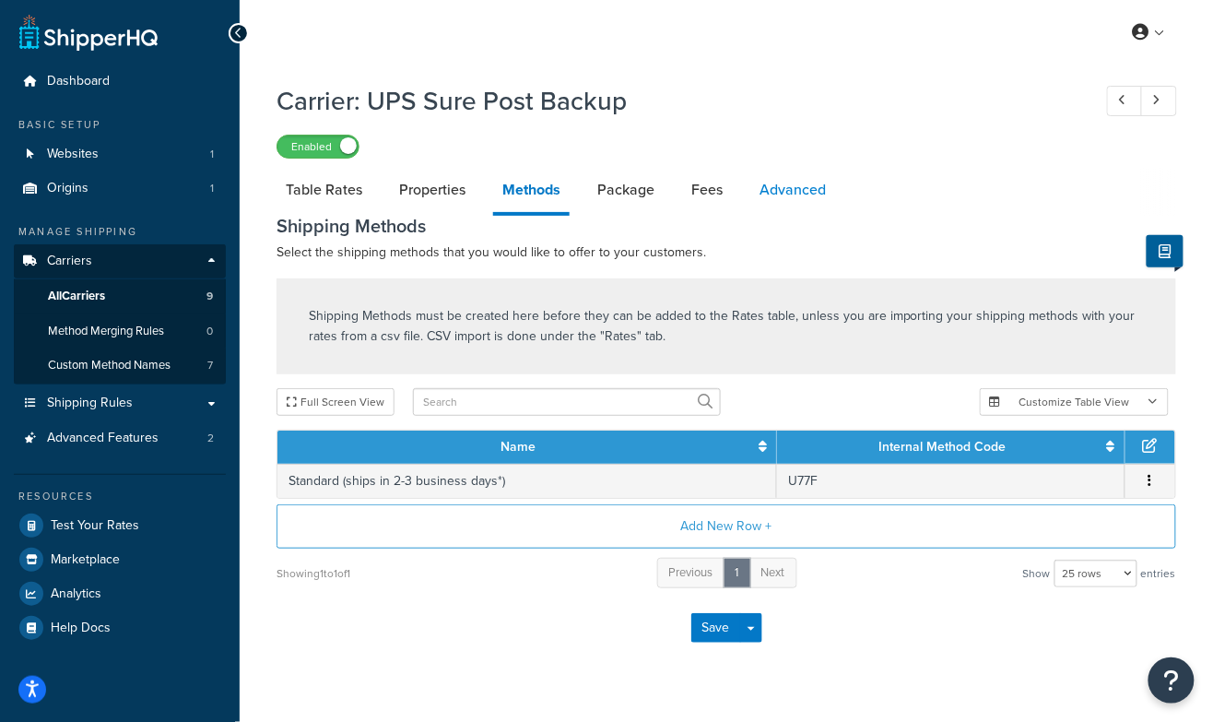
click at [777, 185] on link "Advanced" at bounding box center [792, 190] width 85 height 44
select select "false"
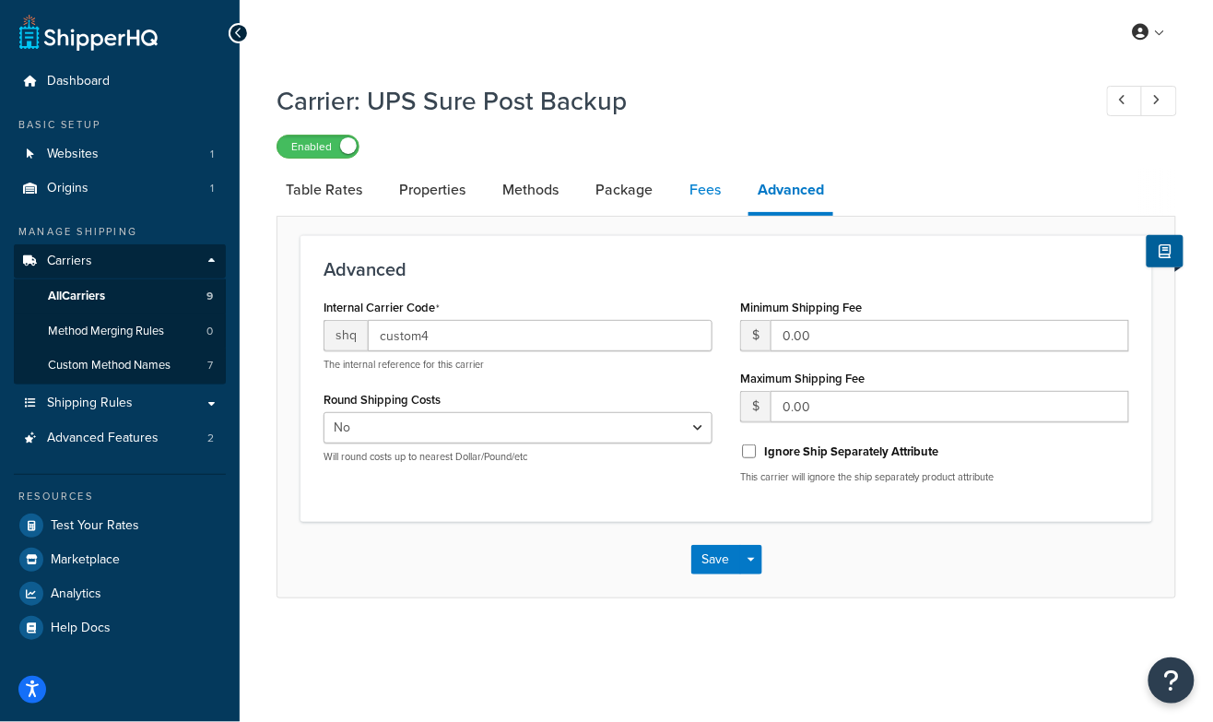
click at [700, 188] on link "Fees" at bounding box center [705, 190] width 50 height 44
select select "AFTER"
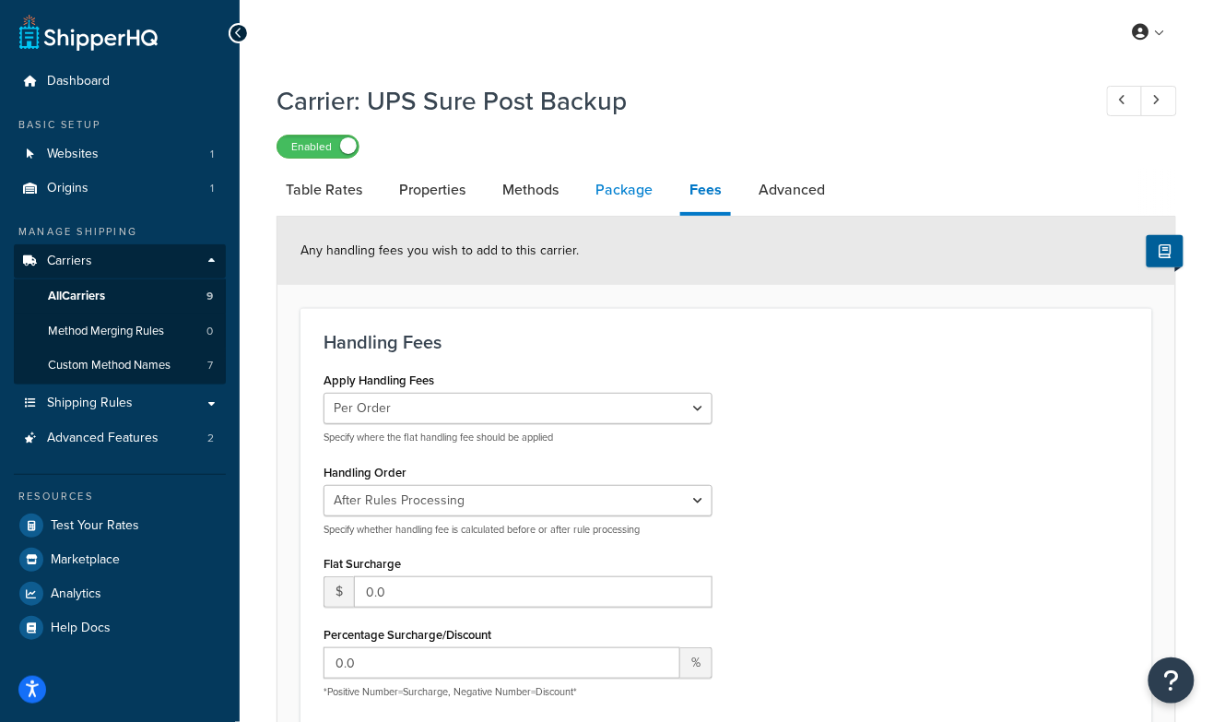
click at [619, 193] on link "Package" at bounding box center [624, 190] width 76 height 44
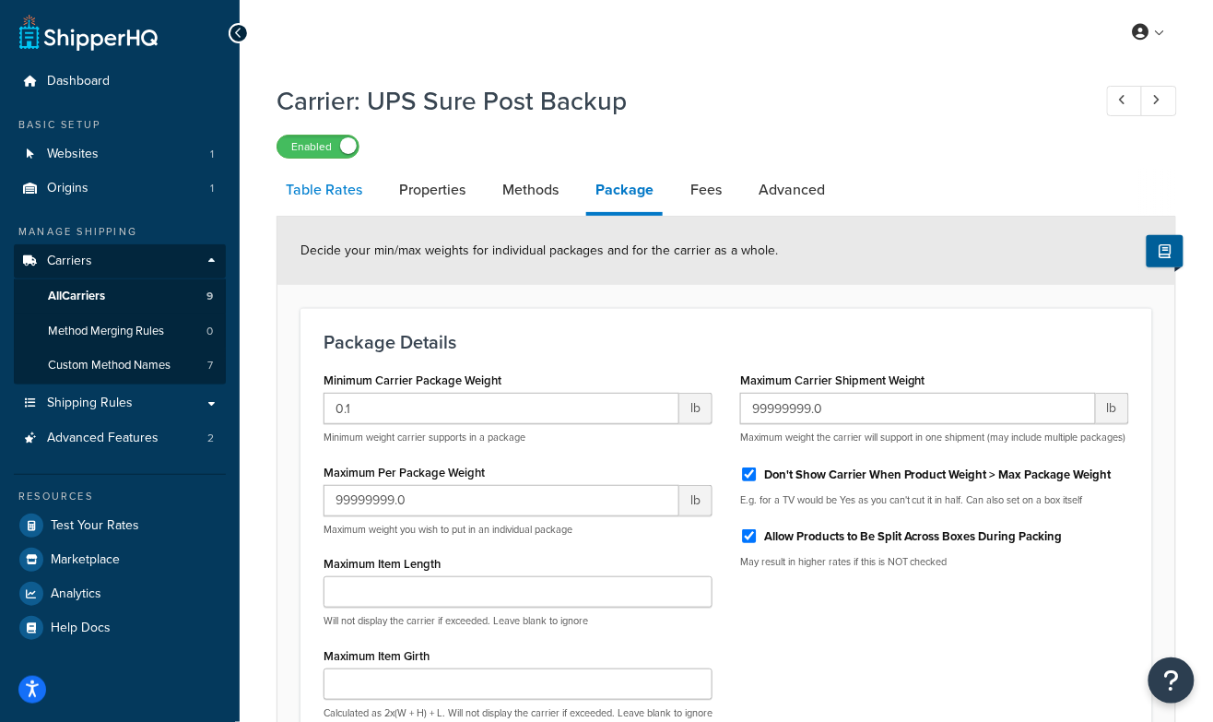
click at [335, 186] on link "Table Rates" at bounding box center [323, 190] width 95 height 44
select select "25"
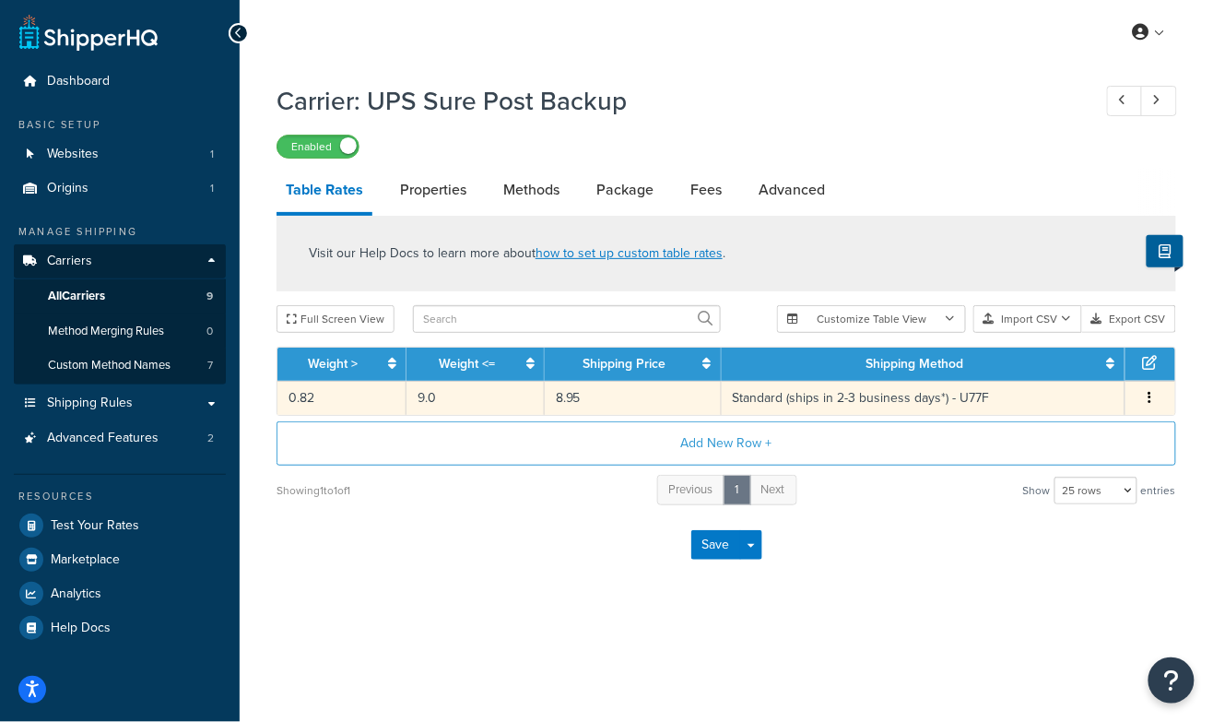
click at [599, 393] on td "8.95" at bounding box center [633, 398] width 177 height 34
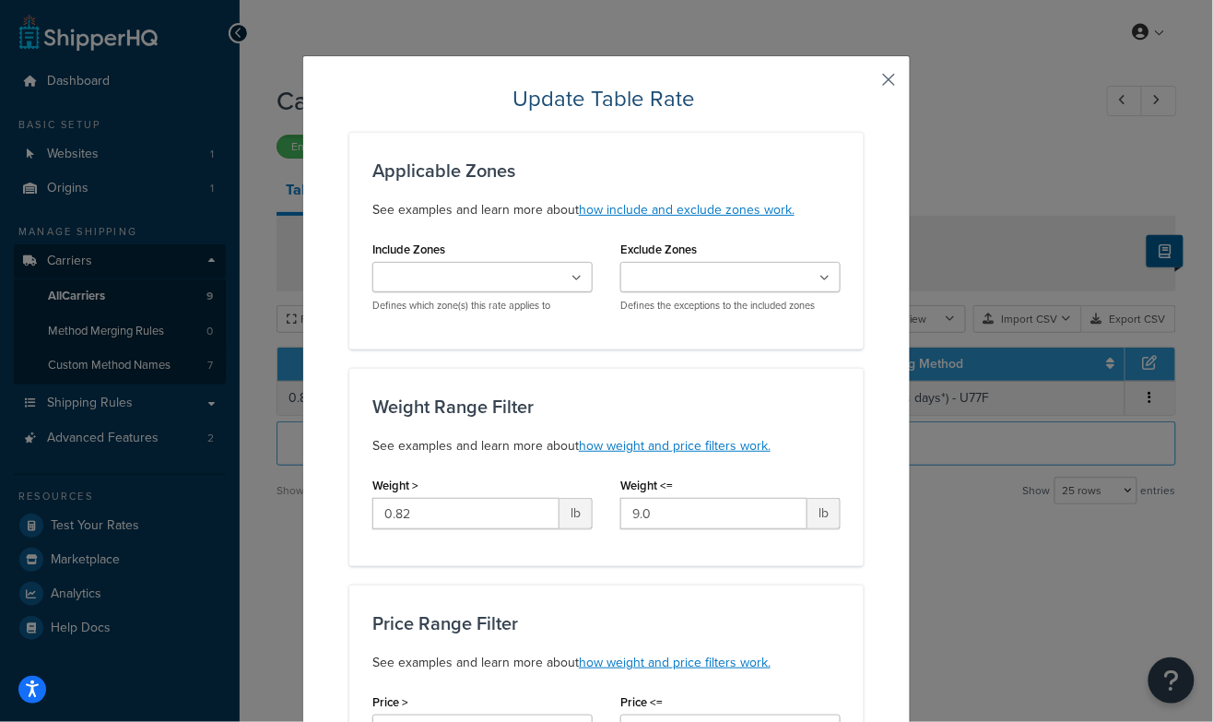
click at [863, 84] on button "button" at bounding box center [861, 86] width 5 height 5
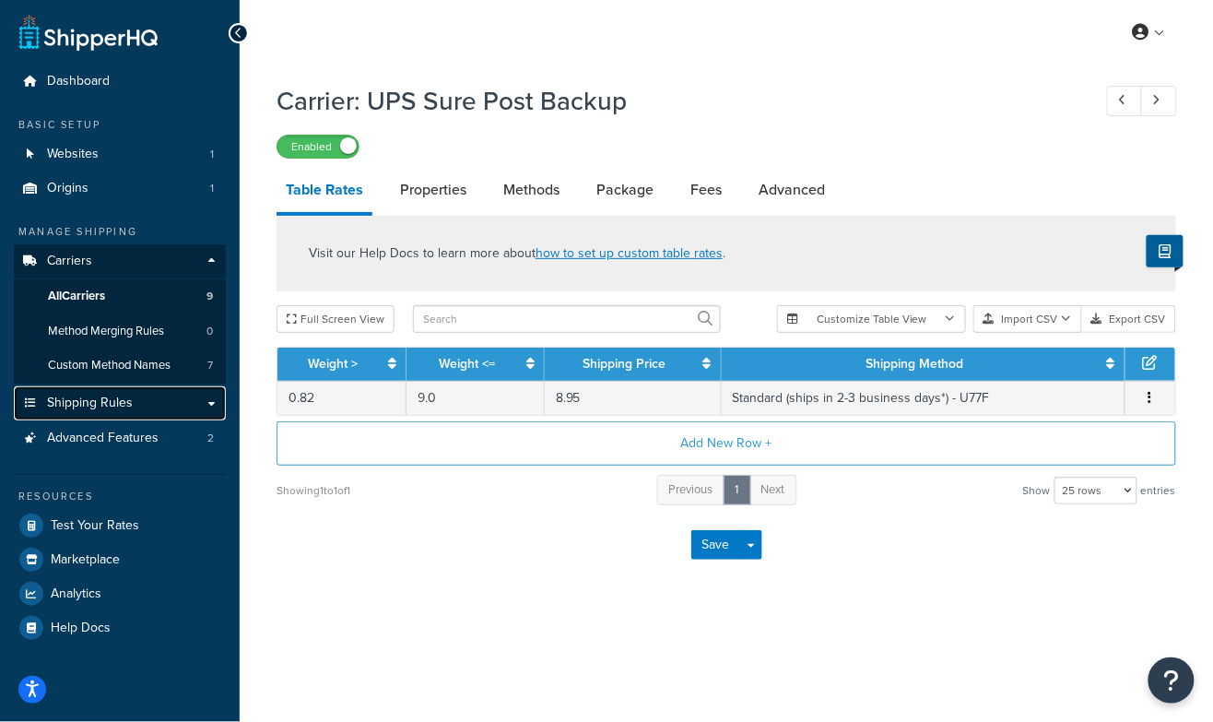
click at [109, 407] on span "Shipping Rules" at bounding box center [90, 403] width 86 height 16
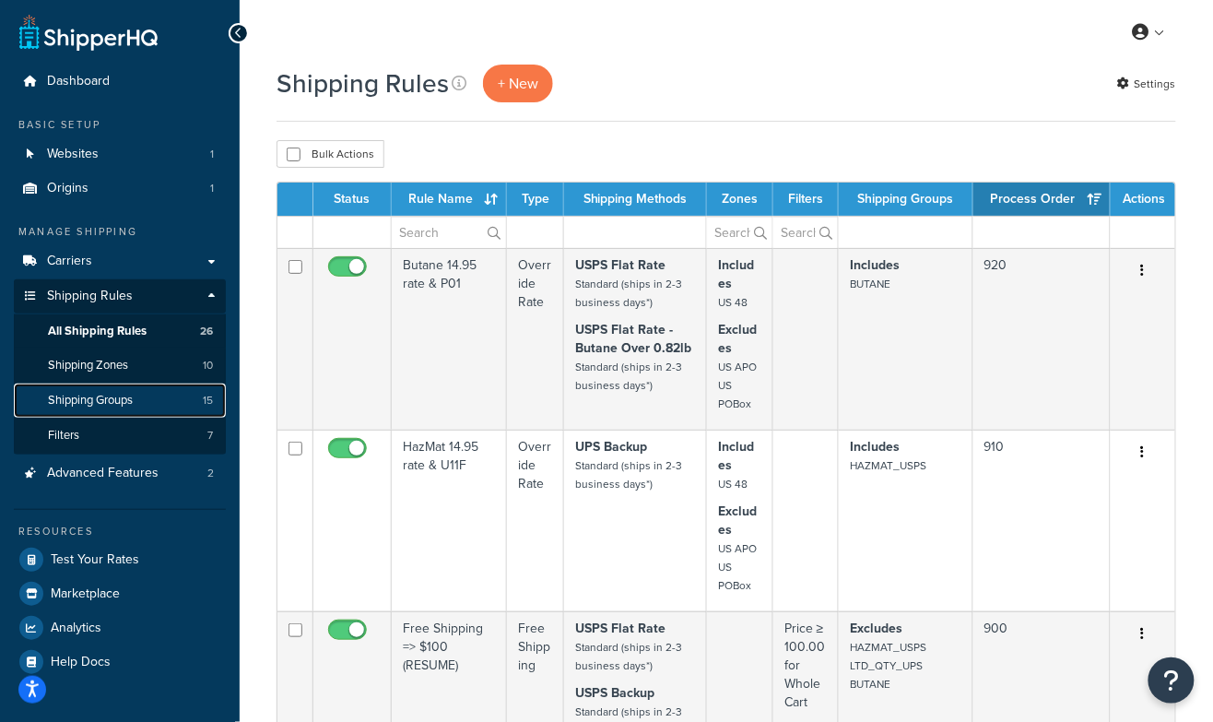
click at [117, 408] on span "Shipping Groups" at bounding box center [90, 401] width 85 height 16
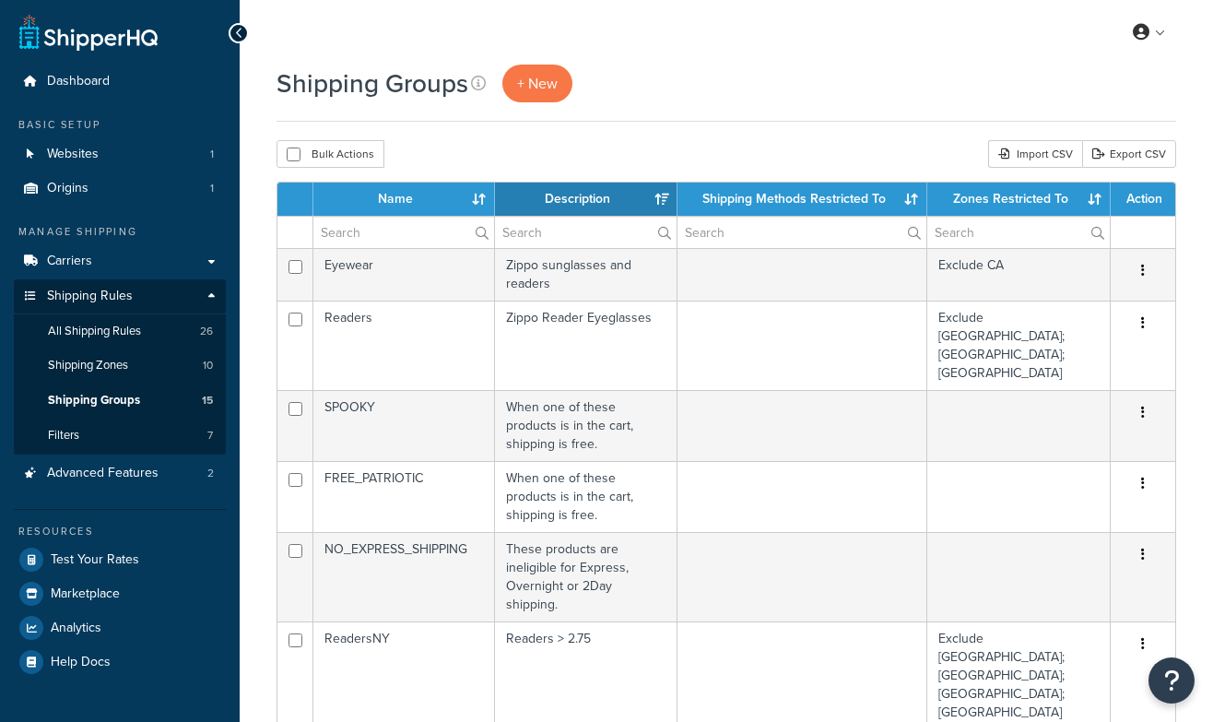
select select "15"
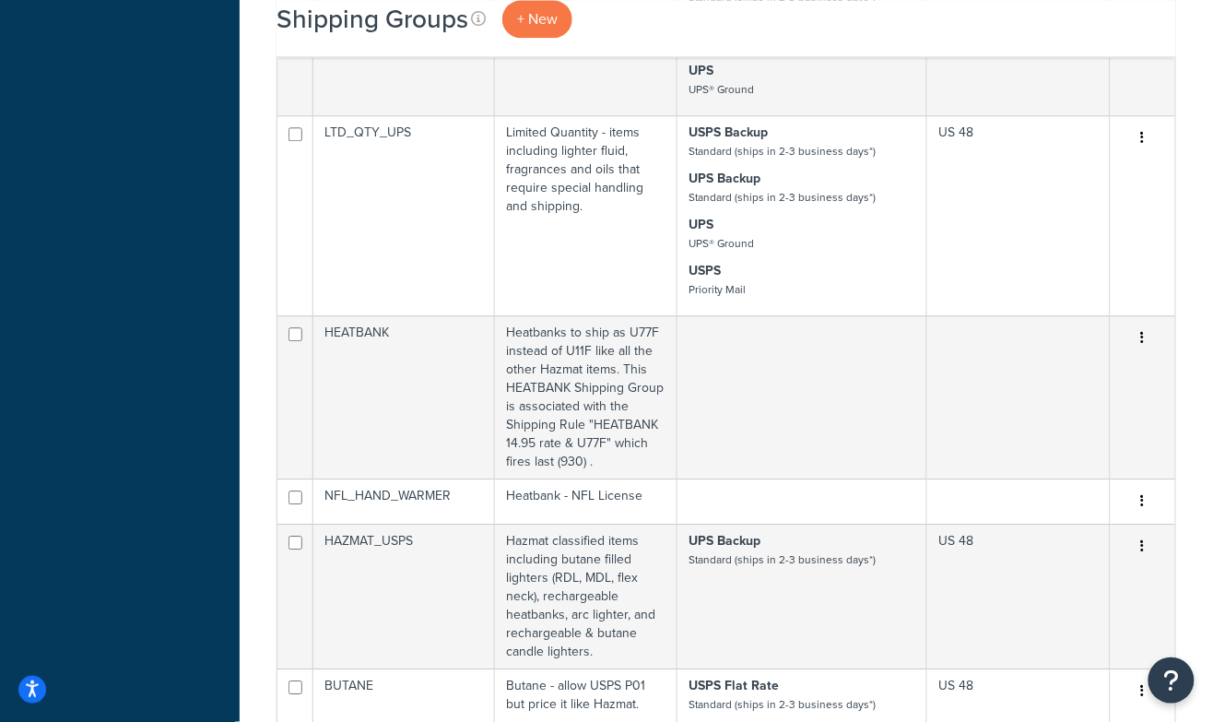
scroll to position [1161, 0]
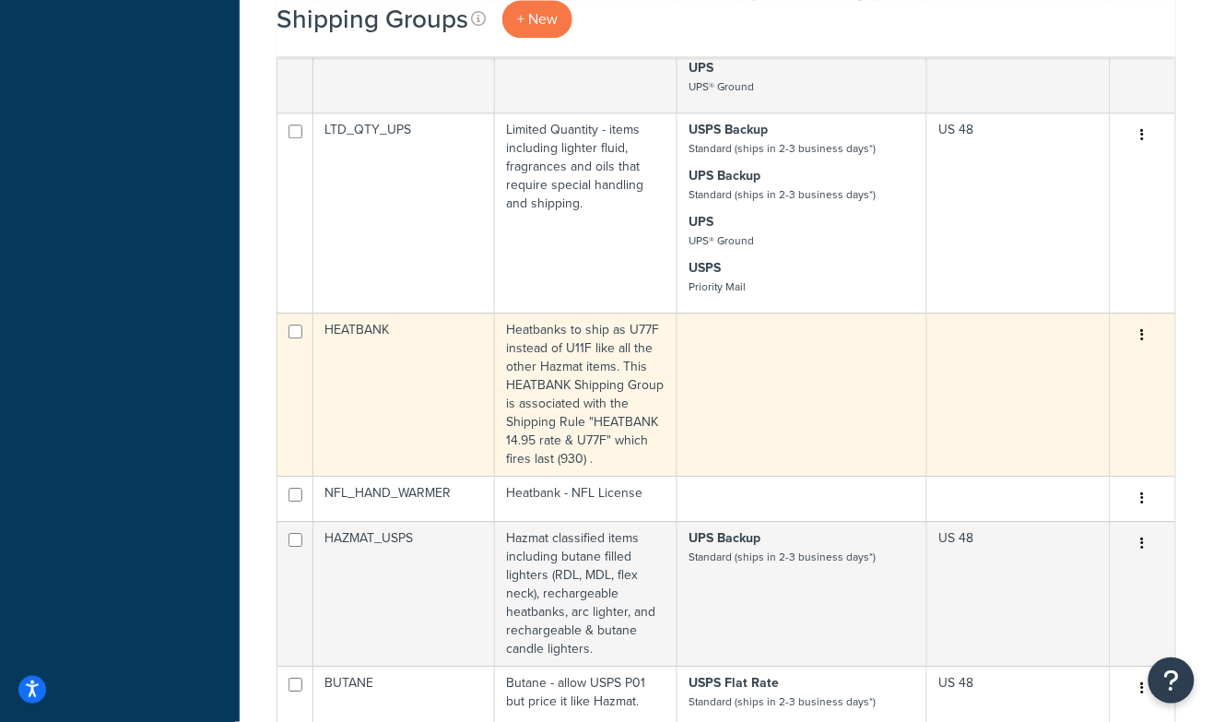
click at [560, 312] on td "Heatbanks to ship as U77F instead of U11F like all the other Hazmat items. This…" at bounding box center [586, 393] width 182 height 163
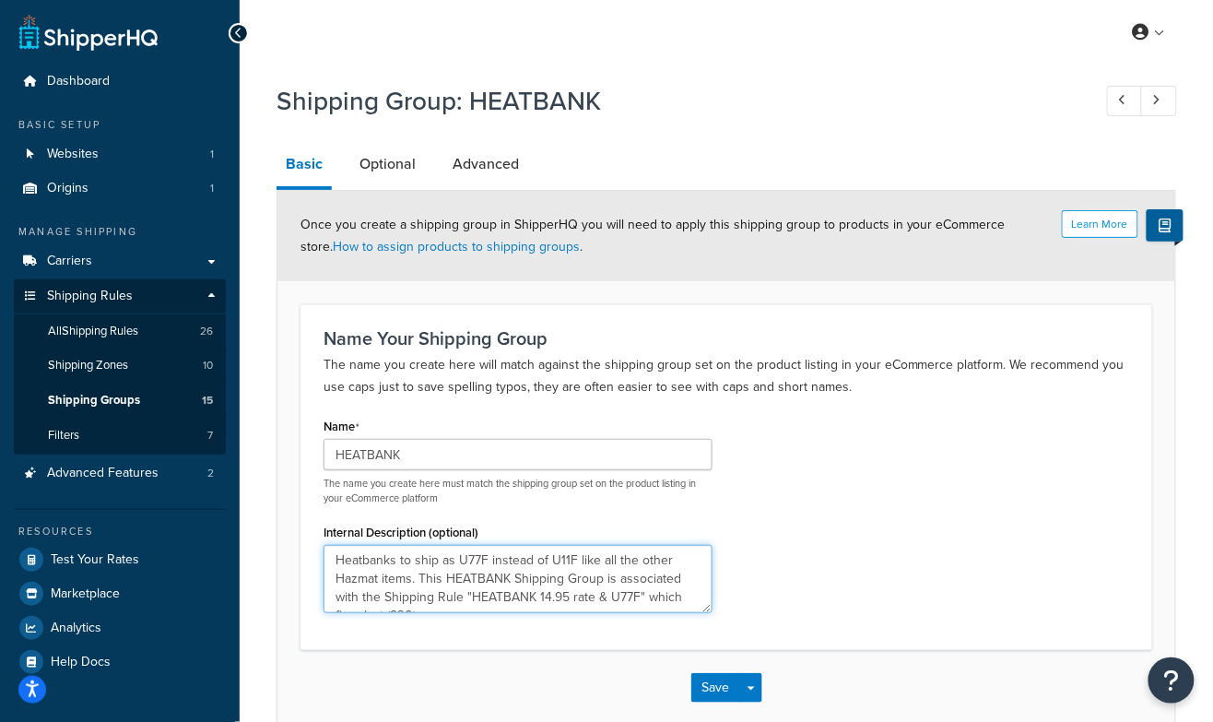
click at [580, 562] on textarea "Heatbanks to ship as U77F instead of U11F like all the other Hazmat items. This…" at bounding box center [517, 579] width 389 height 68
drag, startPoint x: 417, startPoint y: 578, endPoint x: 532, endPoint y: 655, distance: 138.8
click at [532, 655] on form "Learn More Once you create a shipping group in ShipperHQ you will need to apply…" at bounding box center [726, 458] width 898 height 534
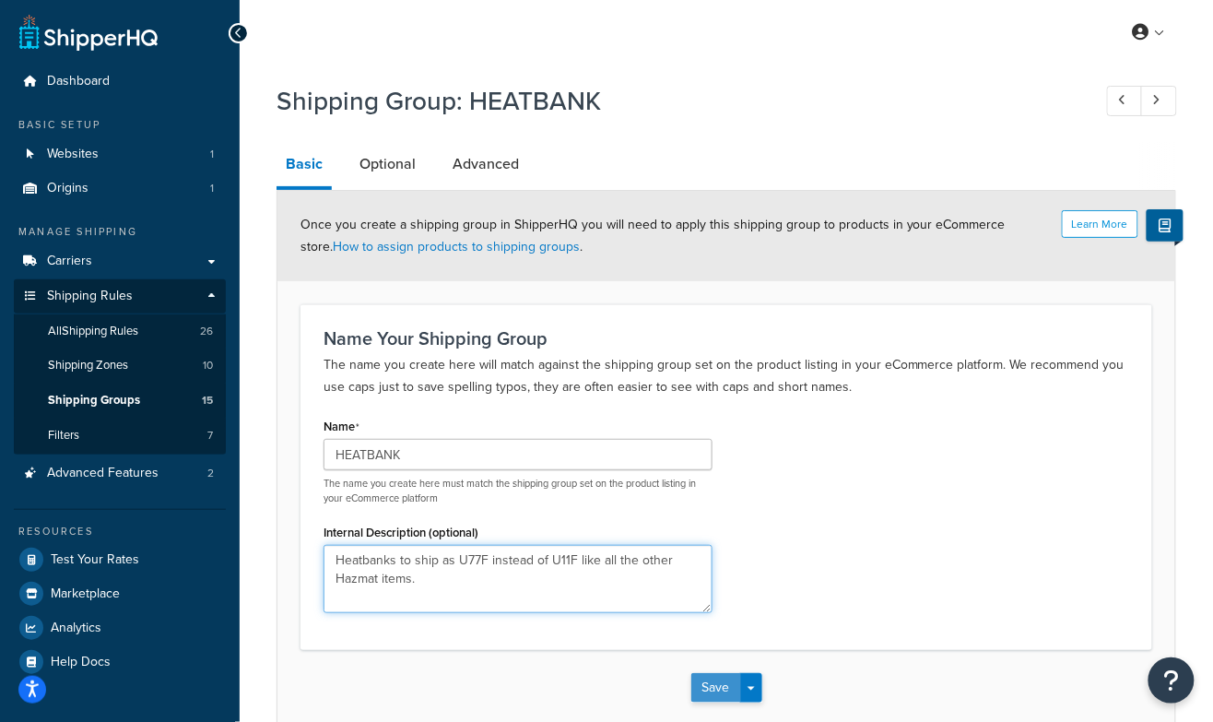
type textarea "Heatbanks to ship as U77F instead of U11F like all the other Hazmat items."
click at [710, 685] on button "Save" at bounding box center [716, 687] width 50 height 29
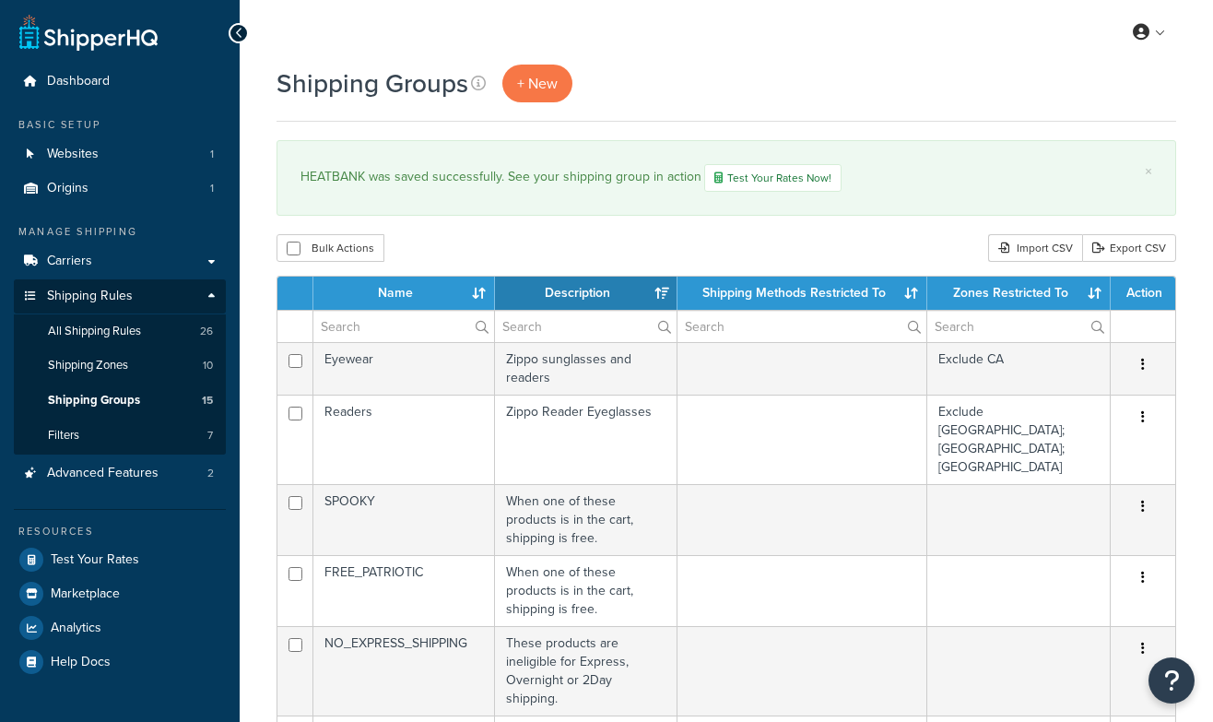
select select "15"
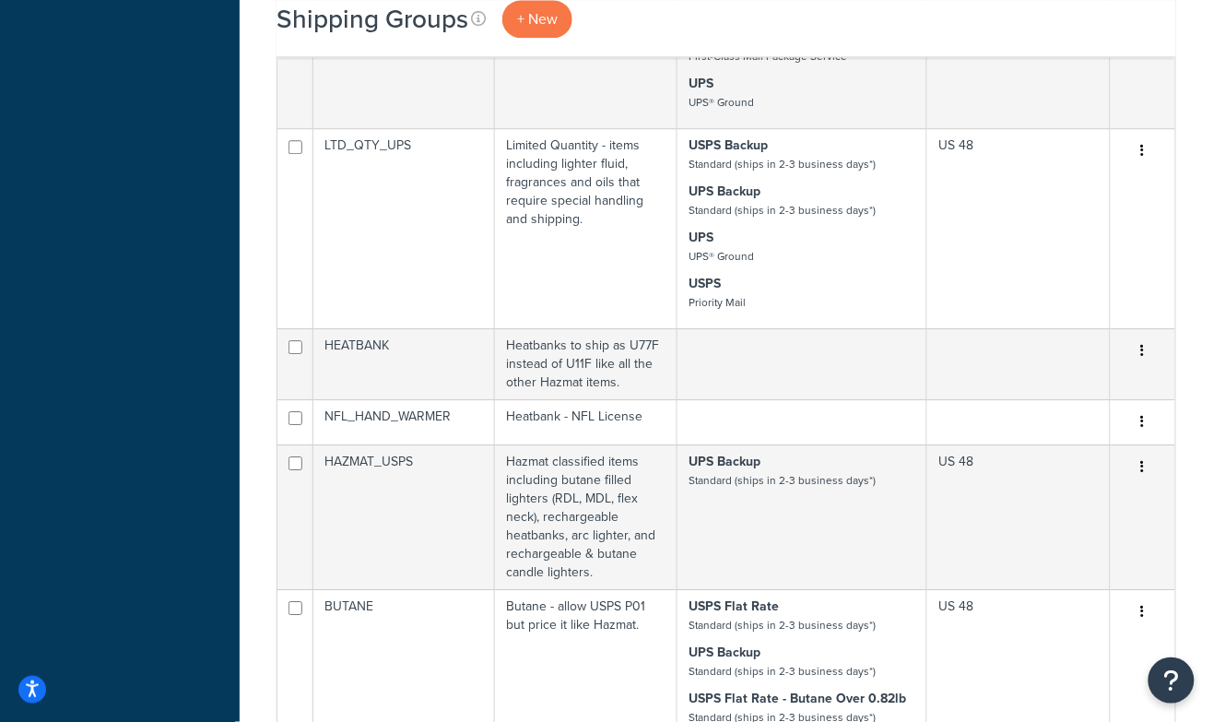
scroll to position [1247, 0]
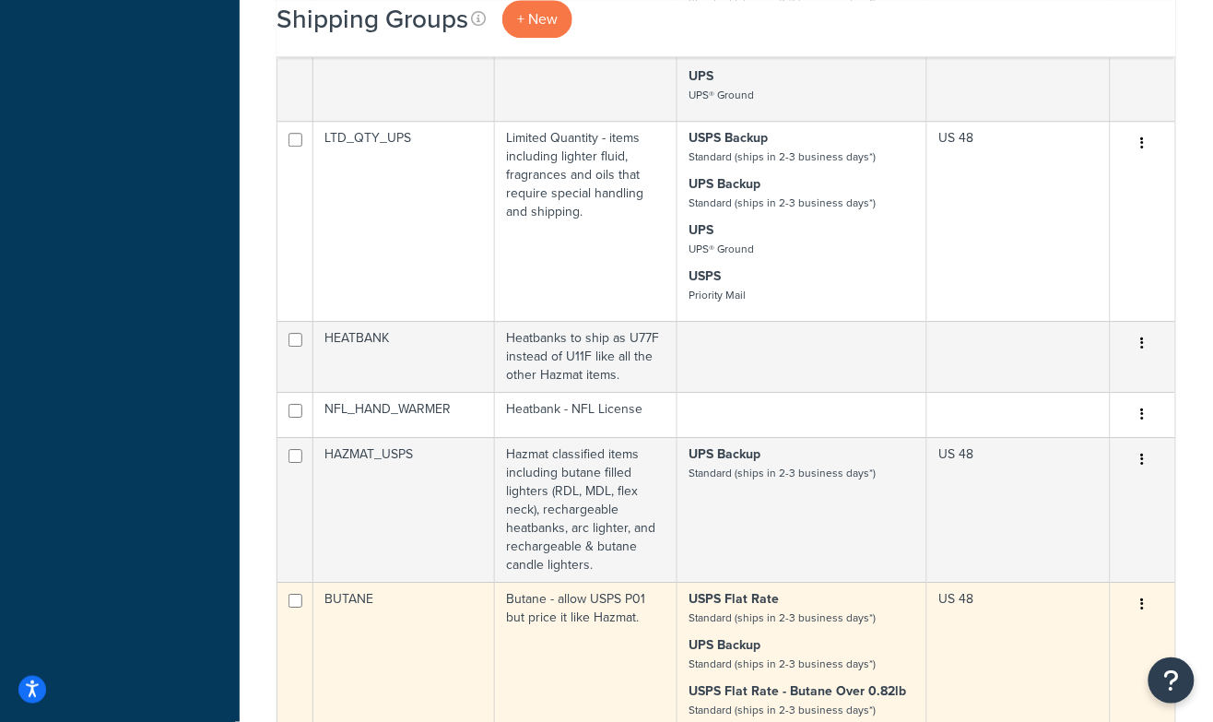
click at [590, 581] on td "Butane - allow USPS P01 but price it like Hazmat." at bounding box center [586, 658] width 182 height 154
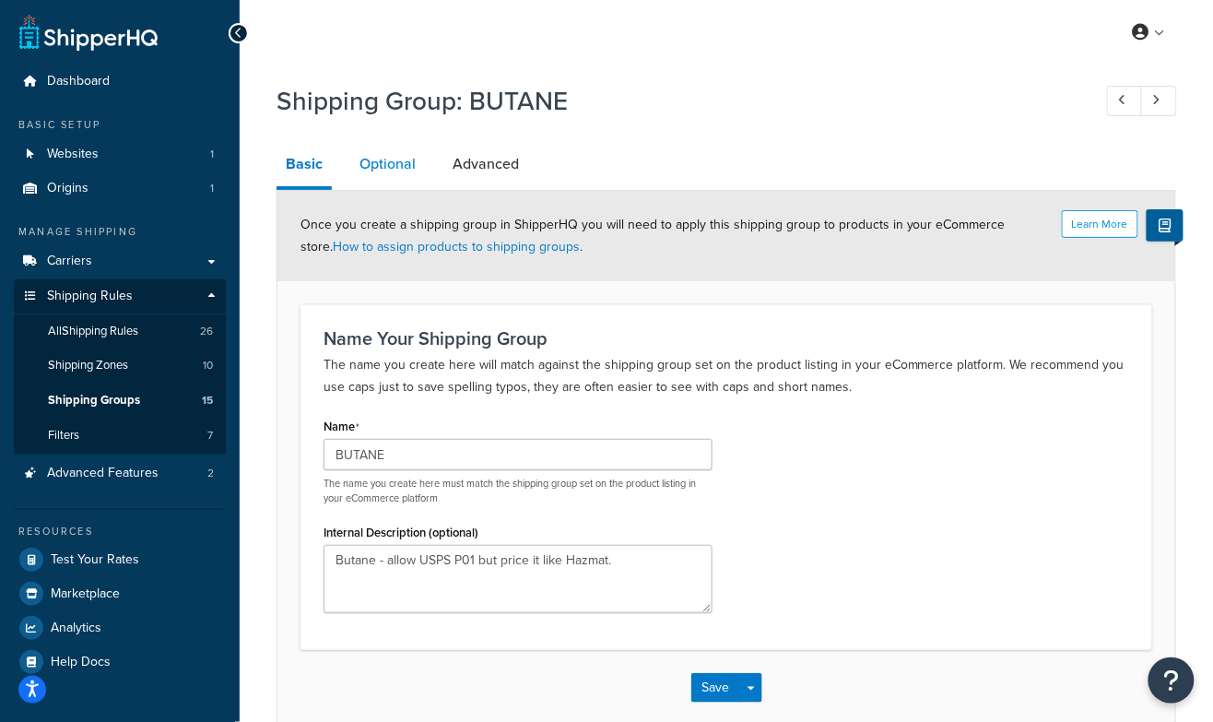
click at [402, 172] on link "Optional" at bounding box center [387, 164] width 75 height 44
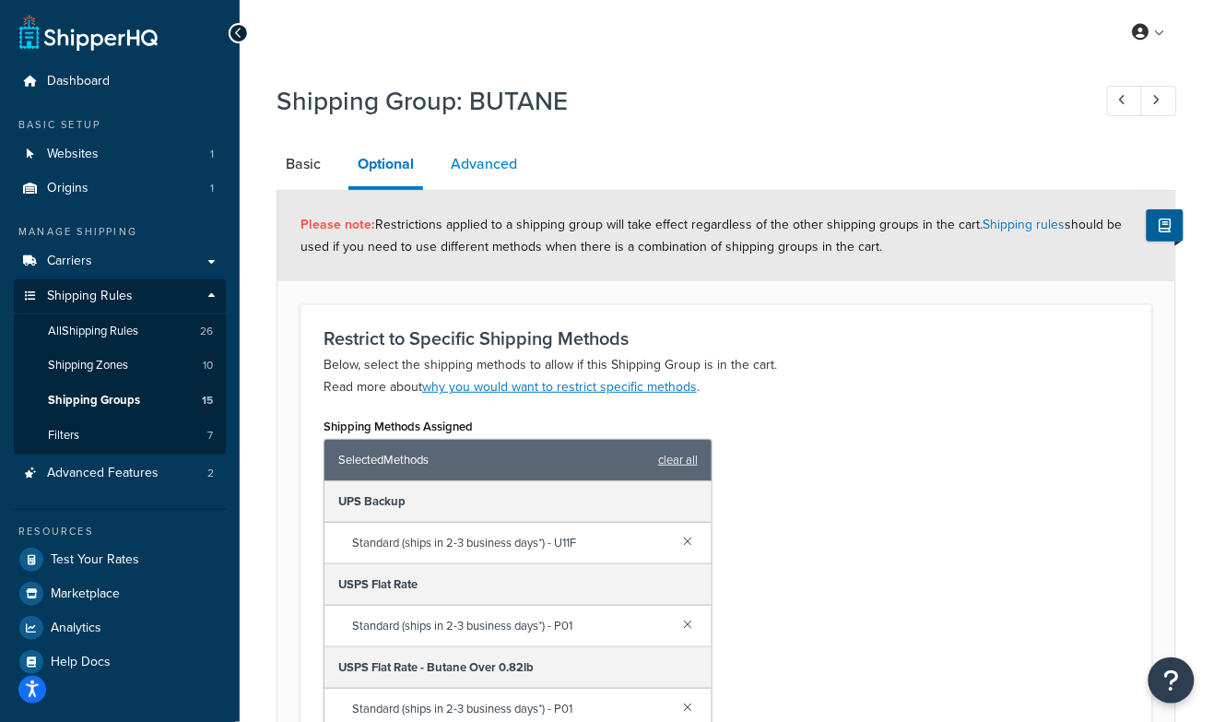
click at [494, 172] on link "Advanced" at bounding box center [483, 164] width 85 height 44
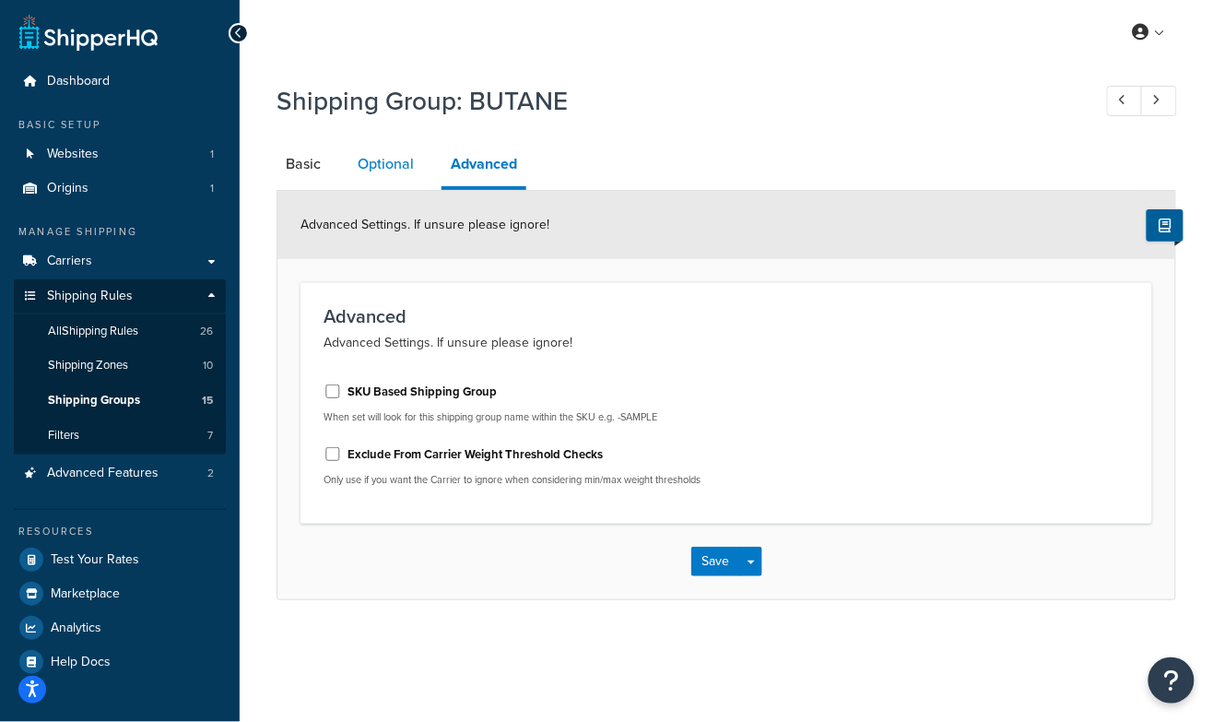
click at [391, 170] on link "Optional" at bounding box center [385, 164] width 75 height 44
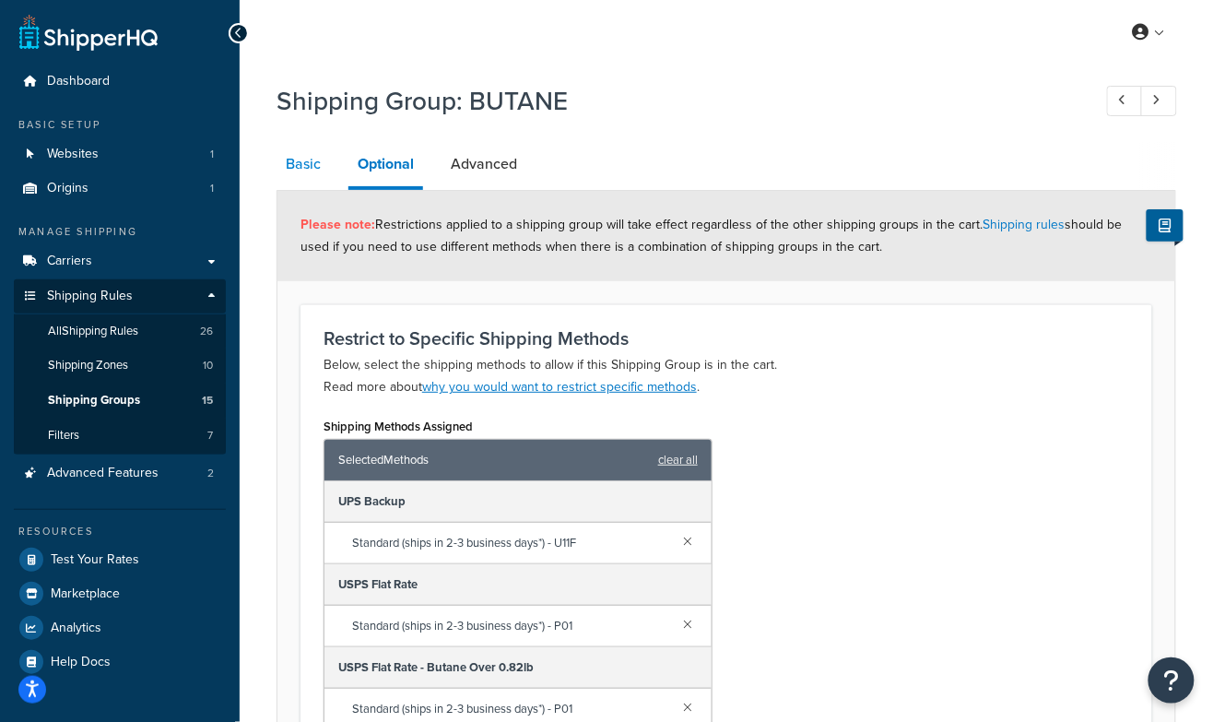
click at [305, 166] on link "Basic" at bounding box center [302, 164] width 53 height 44
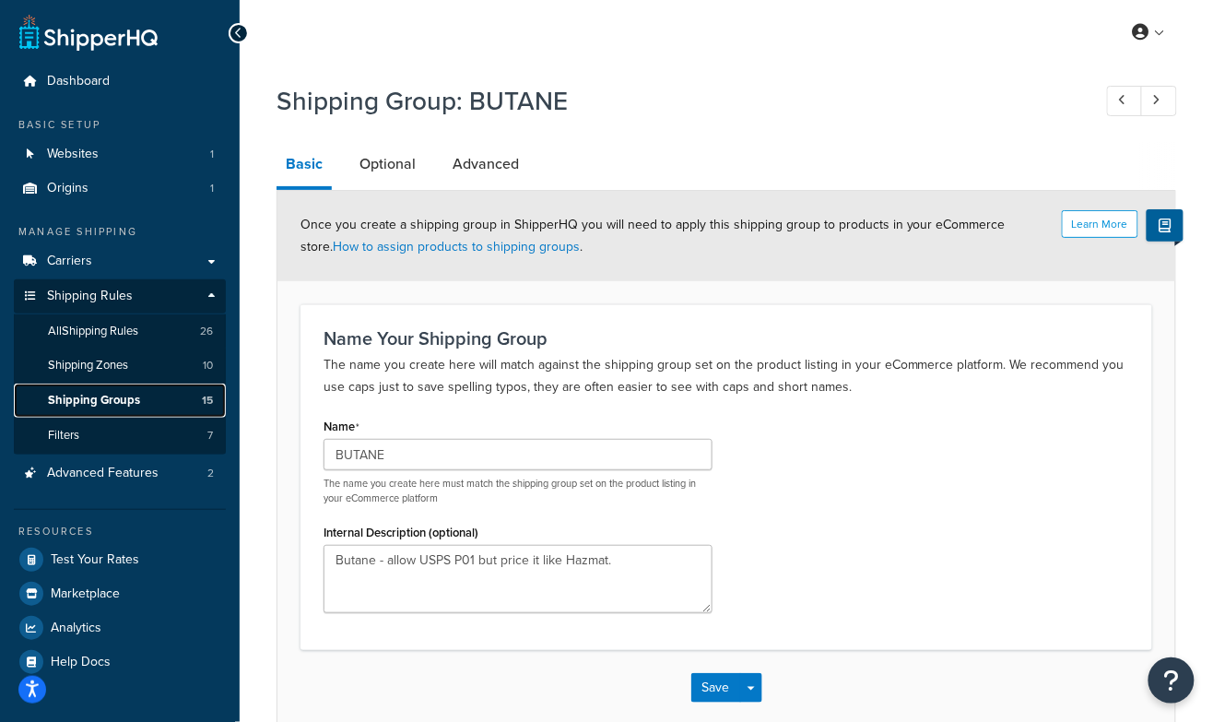
click at [116, 397] on span "Shipping Groups" at bounding box center [94, 401] width 92 height 16
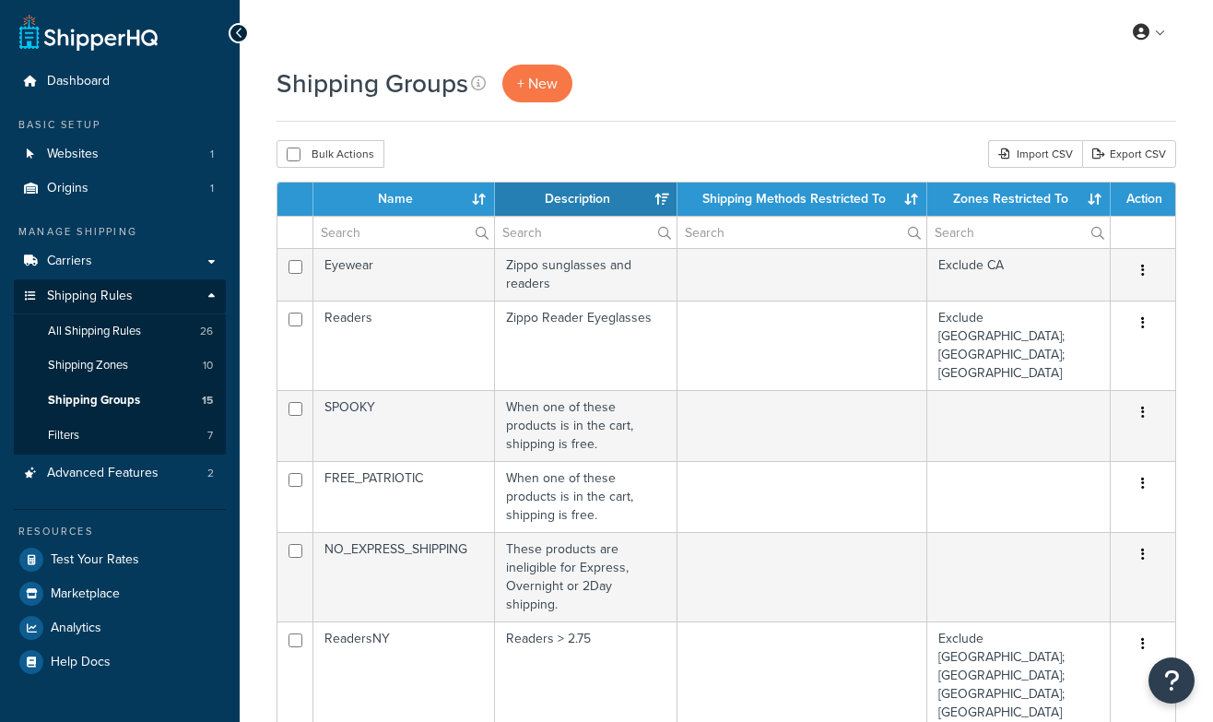
select select "15"
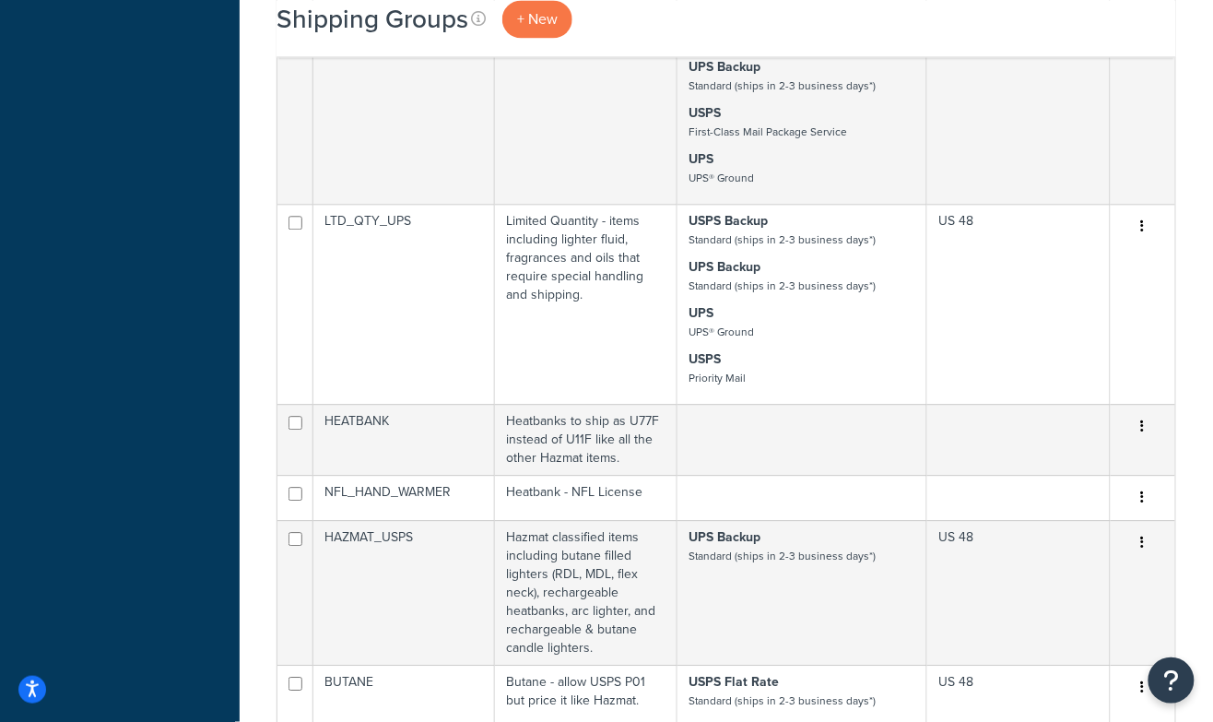
scroll to position [1135, 0]
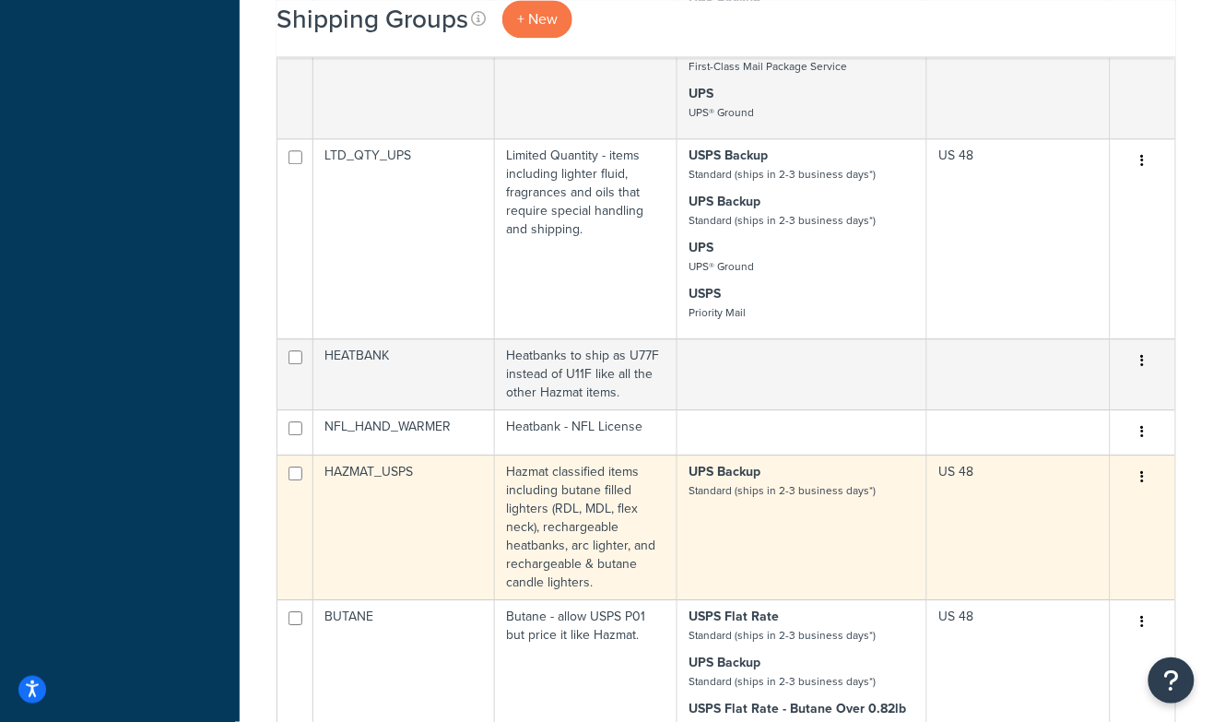
click at [555, 454] on td "Hazmat classified items including butane filled lighters (RDL, MDL, flex neck),…" at bounding box center [586, 526] width 182 height 145
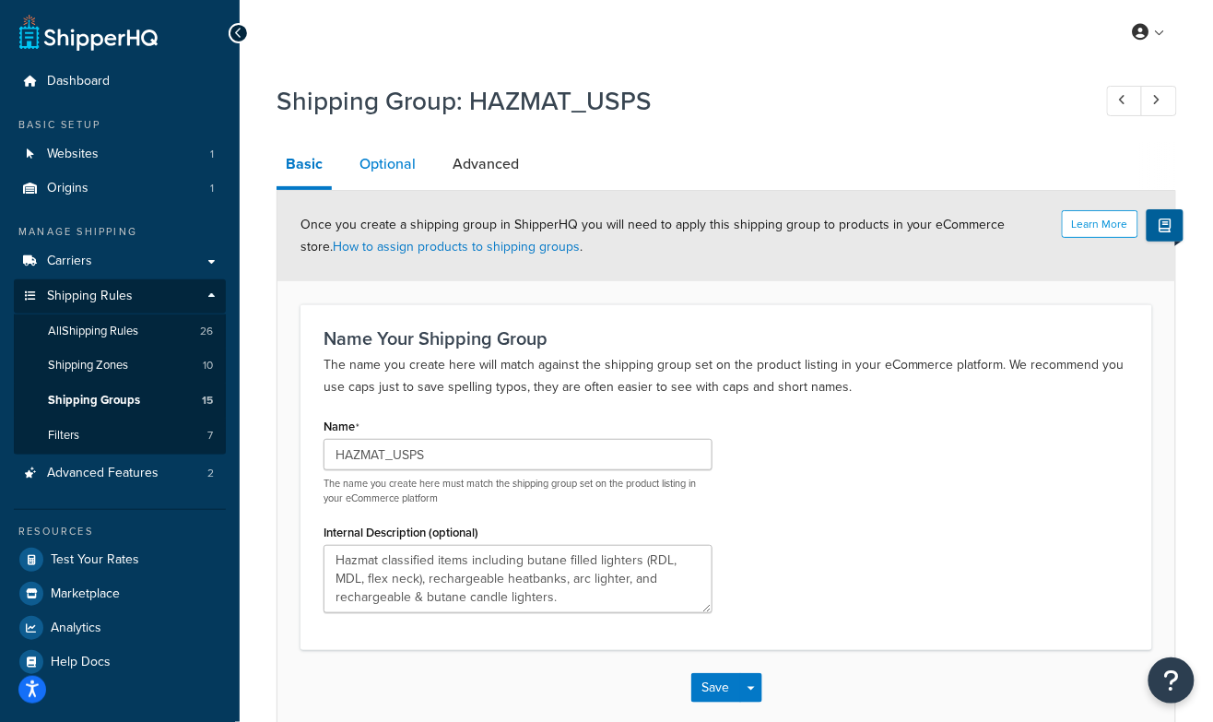
click at [387, 168] on link "Optional" at bounding box center [387, 164] width 75 height 44
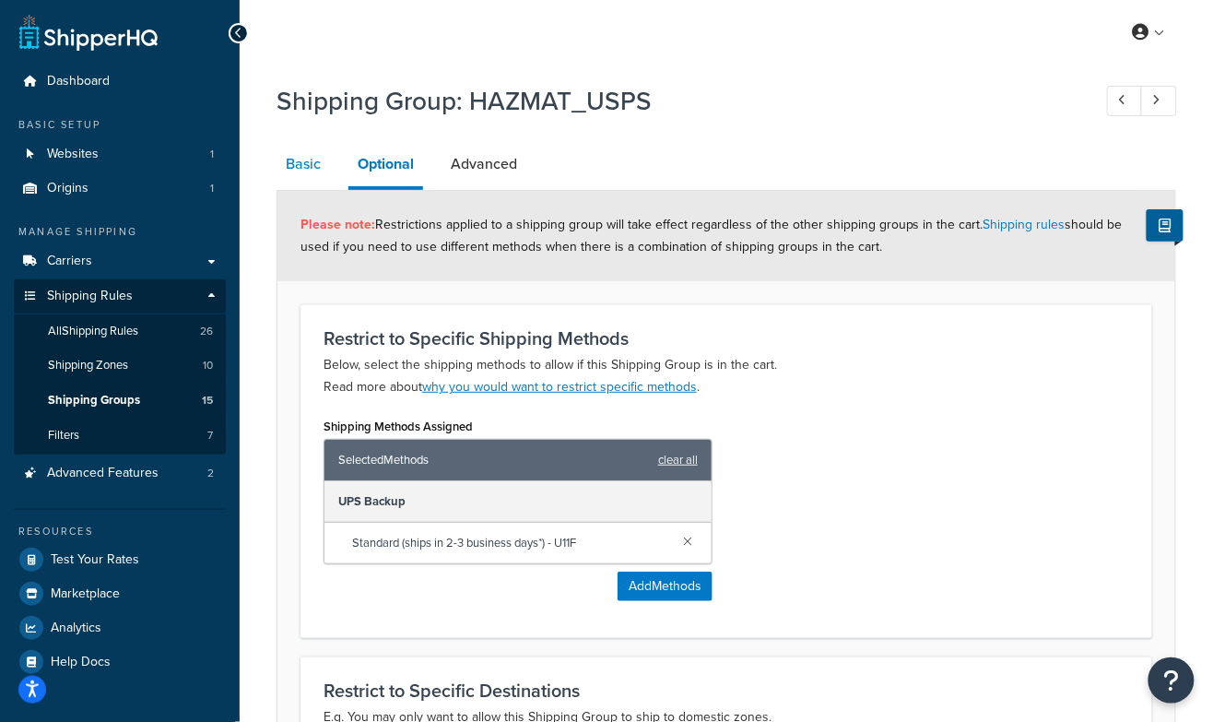
click at [304, 171] on link "Basic" at bounding box center [302, 164] width 53 height 44
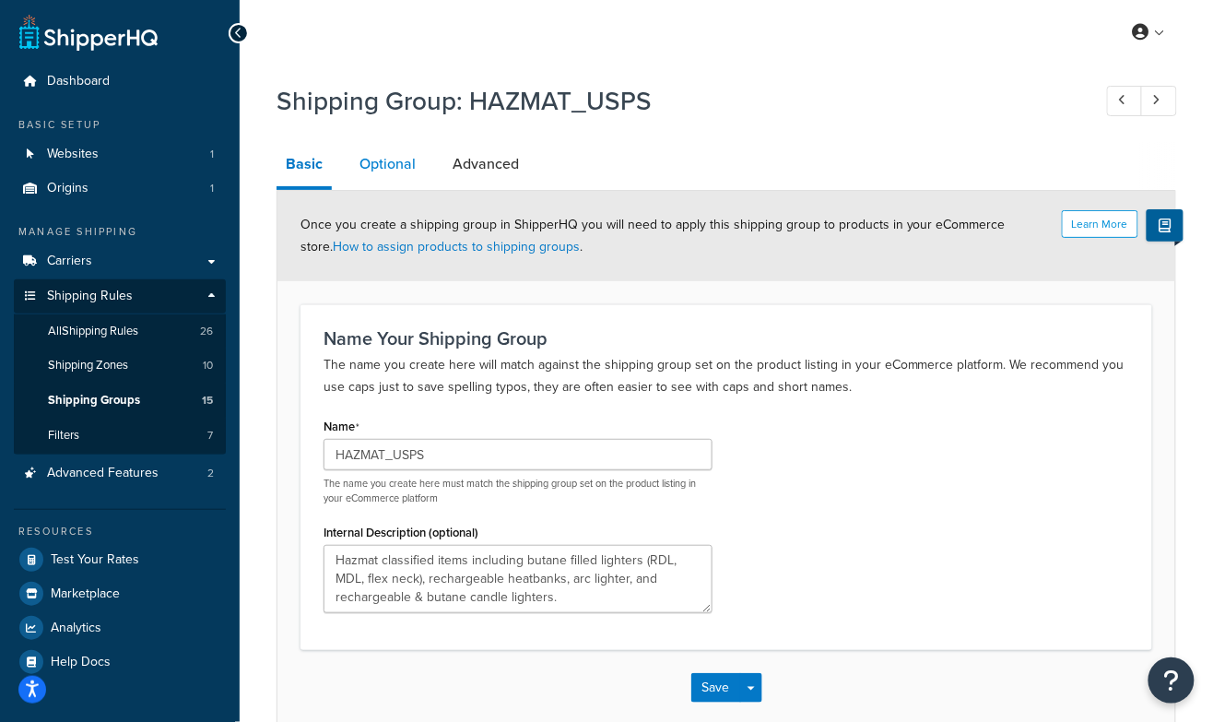
click at [379, 159] on link "Optional" at bounding box center [387, 164] width 75 height 44
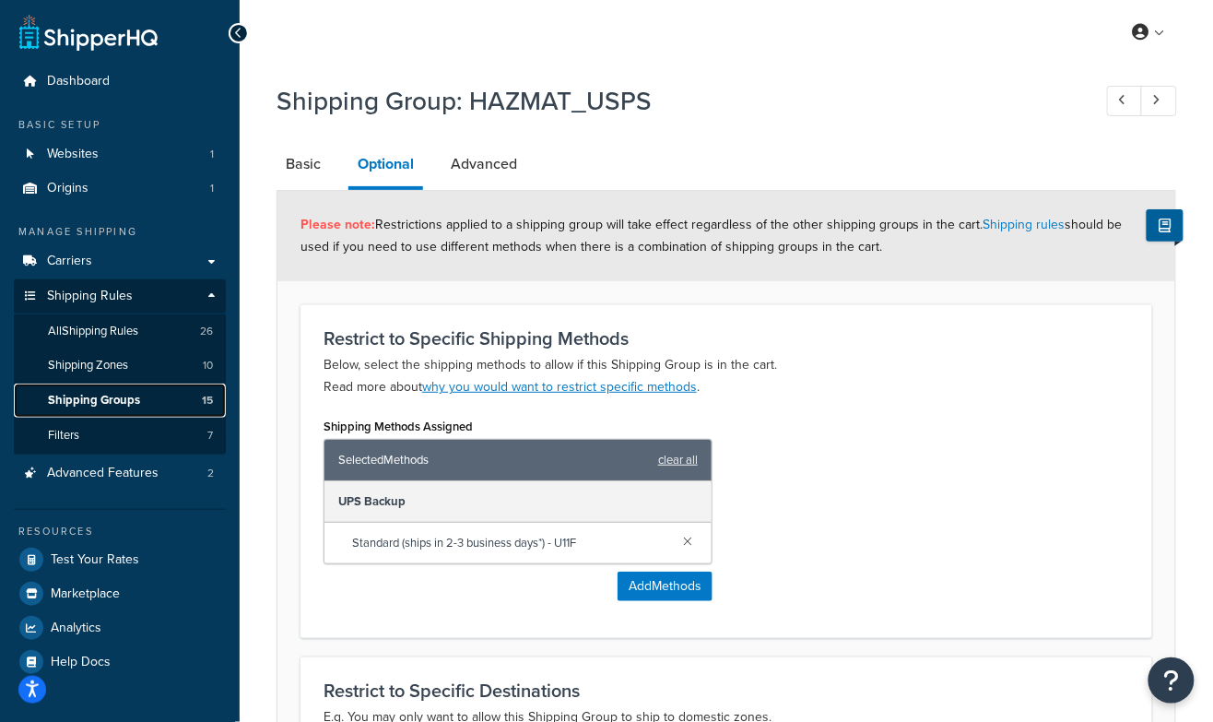
click at [100, 404] on span "Shipping Groups" at bounding box center [94, 401] width 92 height 16
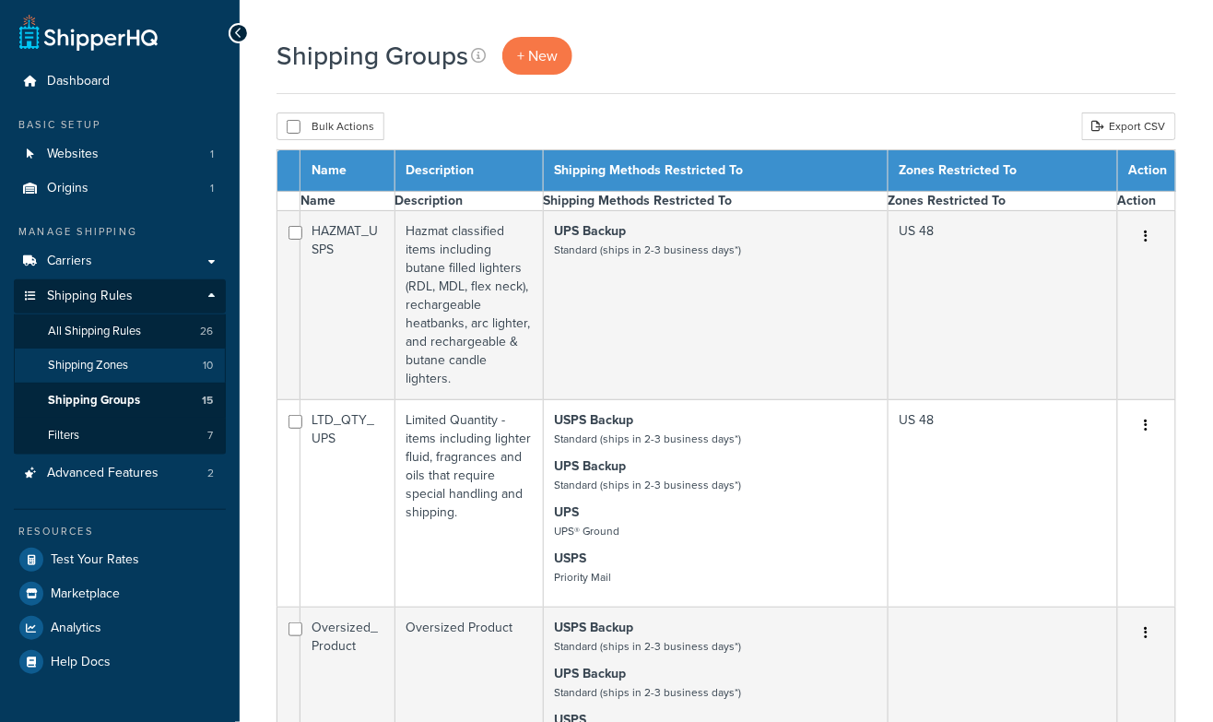
select select "15"
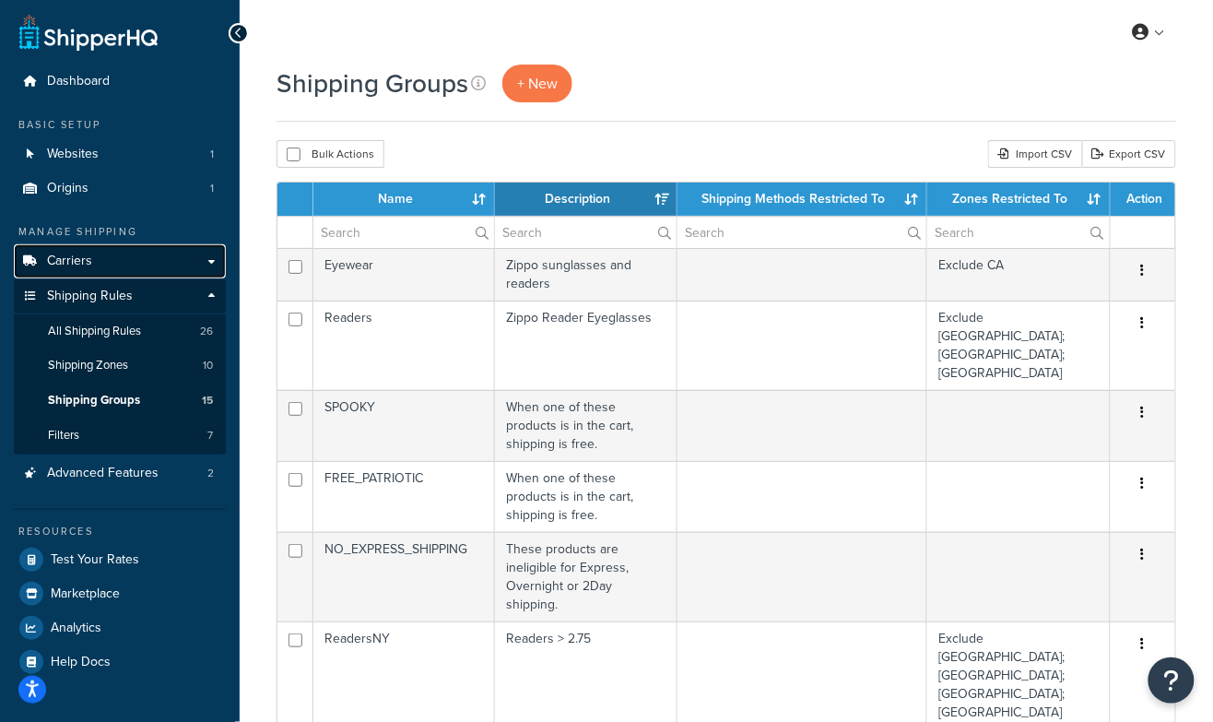
click at [100, 259] on link "Carriers" at bounding box center [120, 261] width 212 height 34
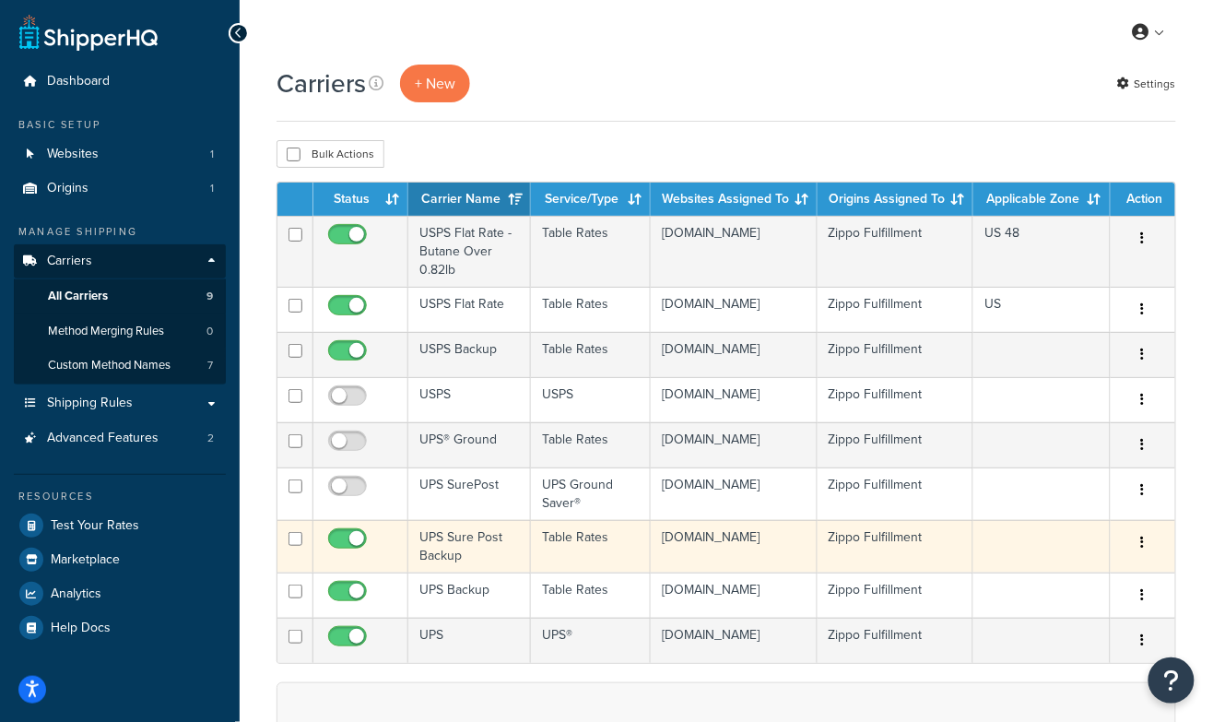
click at [445, 544] on td "UPS Sure Post Backup" at bounding box center [469, 546] width 123 height 53
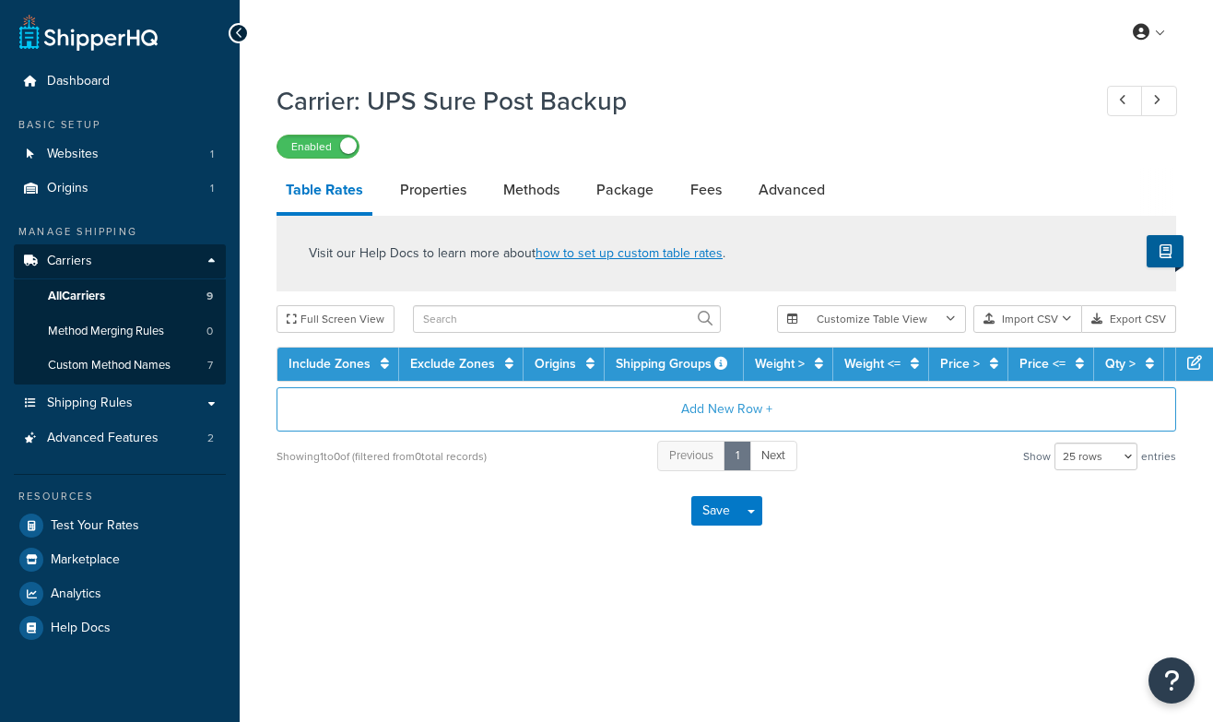
select select "25"
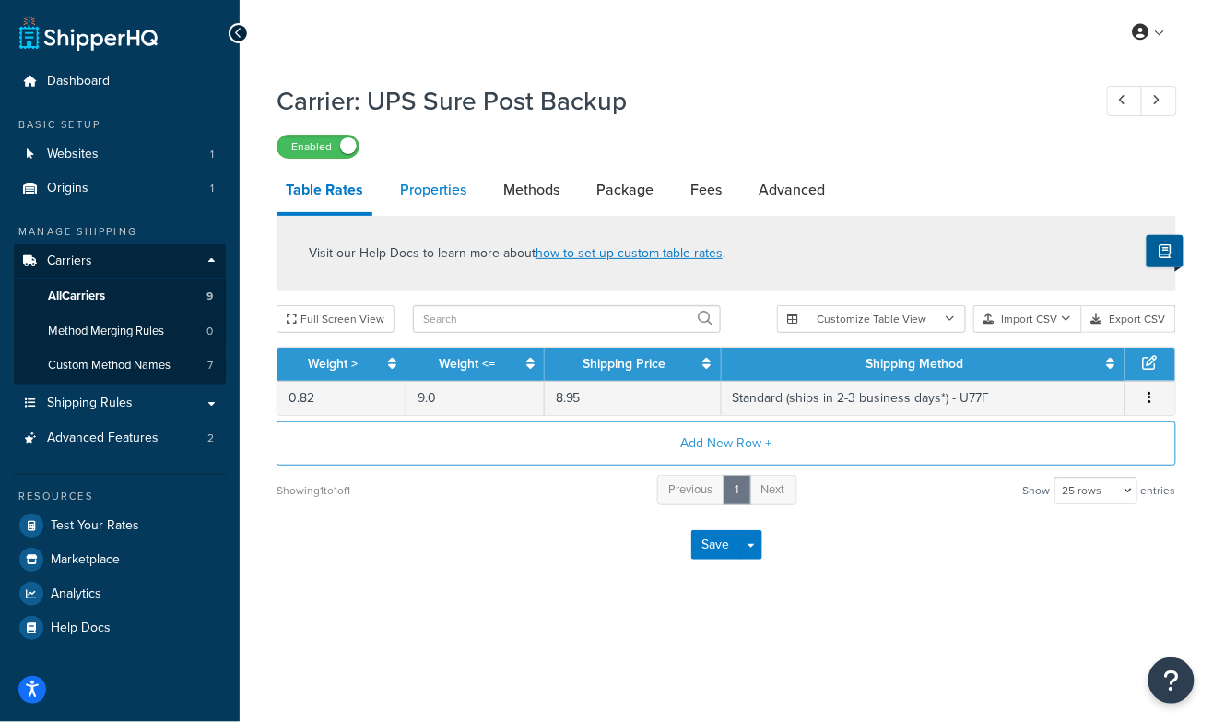
click at [450, 199] on link "Properties" at bounding box center [433, 190] width 85 height 44
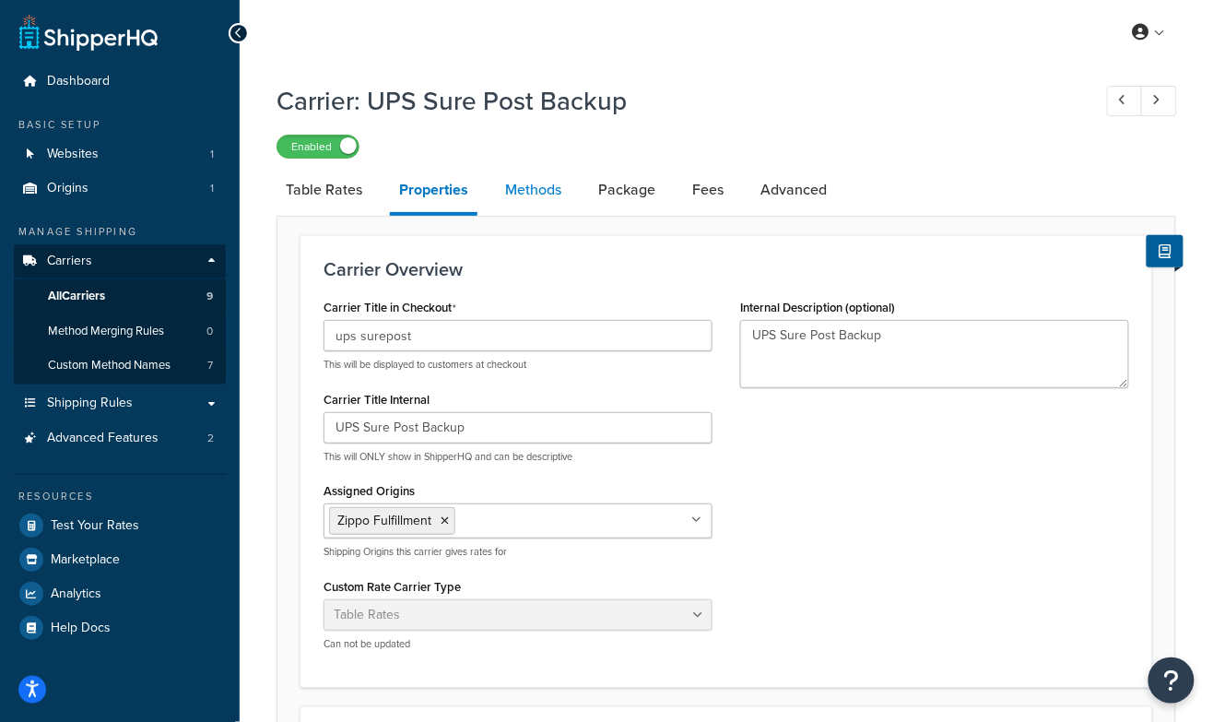
click at [543, 190] on link "Methods" at bounding box center [533, 190] width 75 height 44
select select "25"
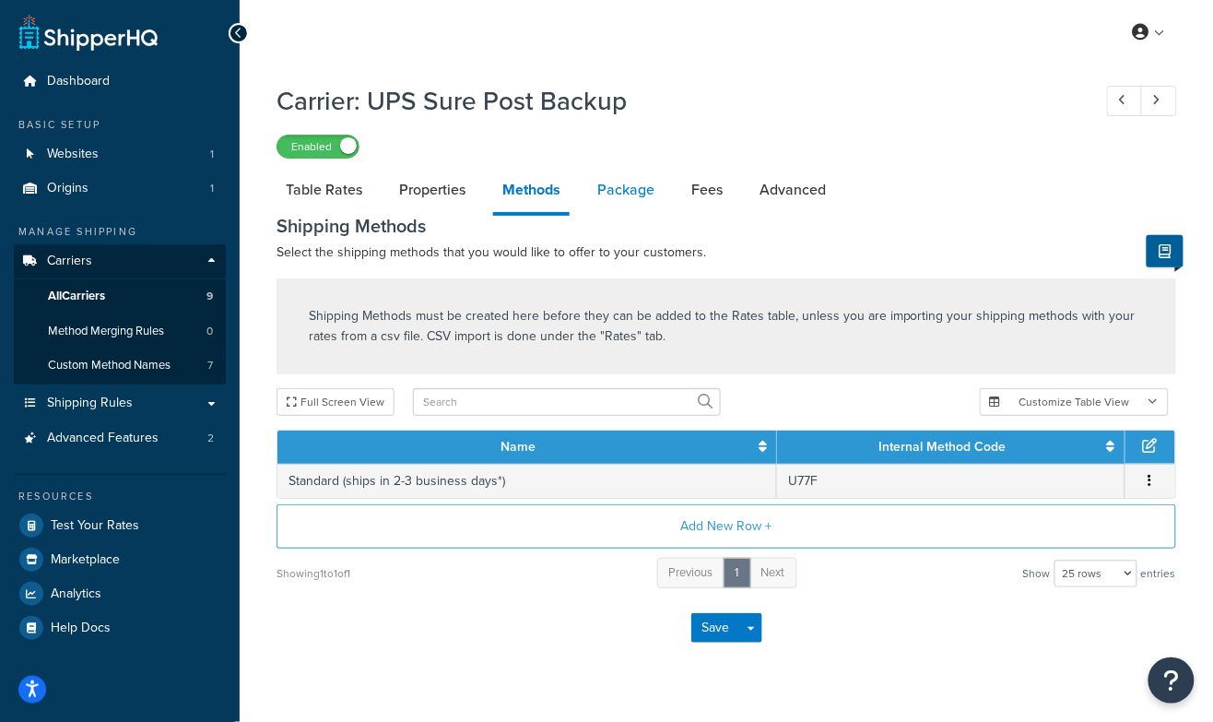
click at [632, 196] on link "Package" at bounding box center [626, 190] width 76 height 44
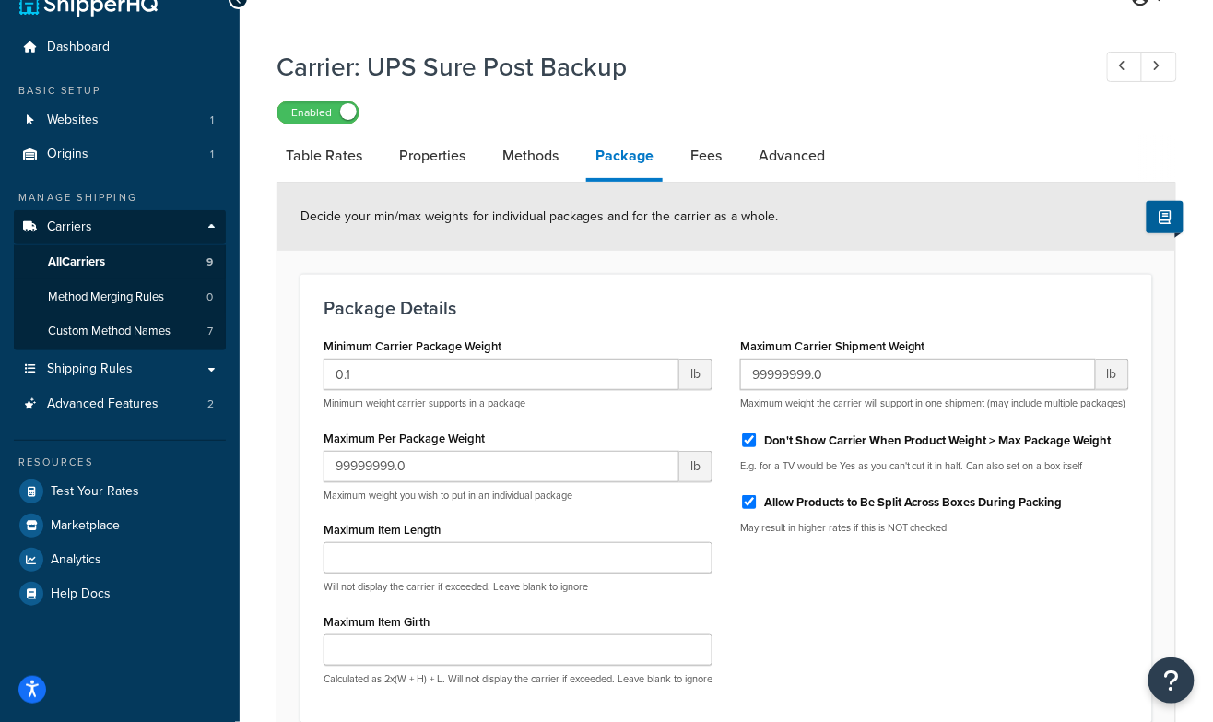
scroll to position [10, 0]
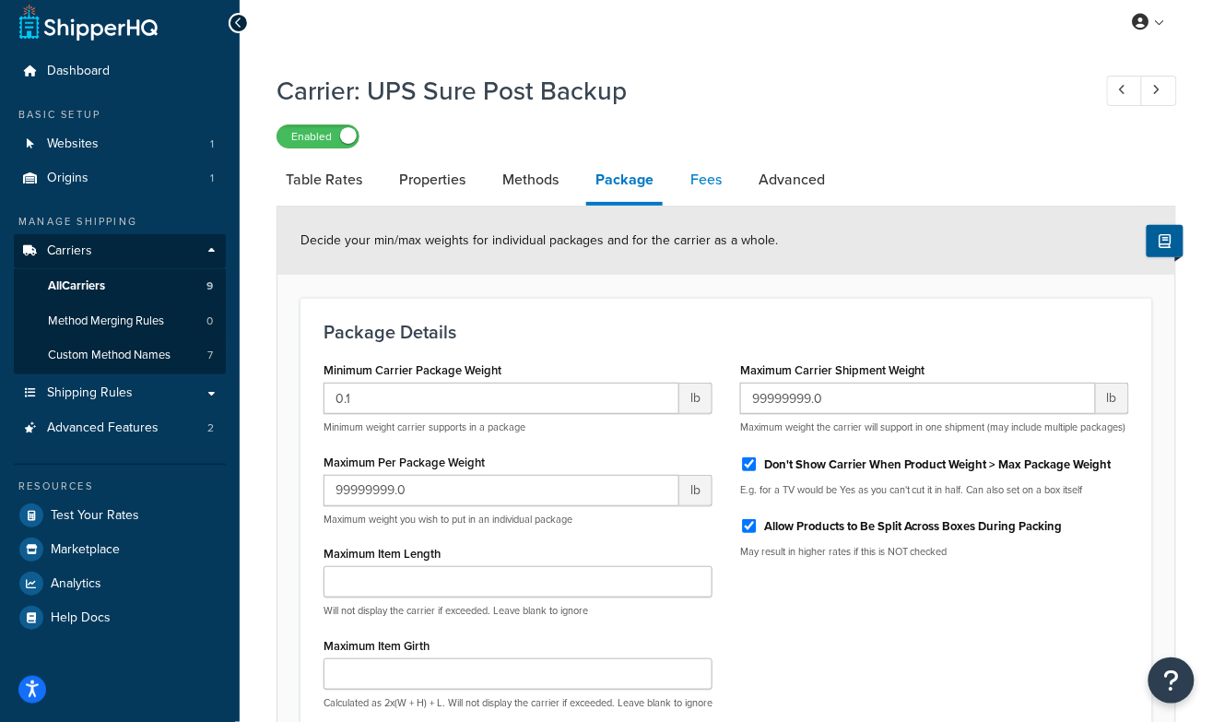
click at [705, 184] on link "Fees" at bounding box center [706, 180] width 50 height 44
select select "AFTER"
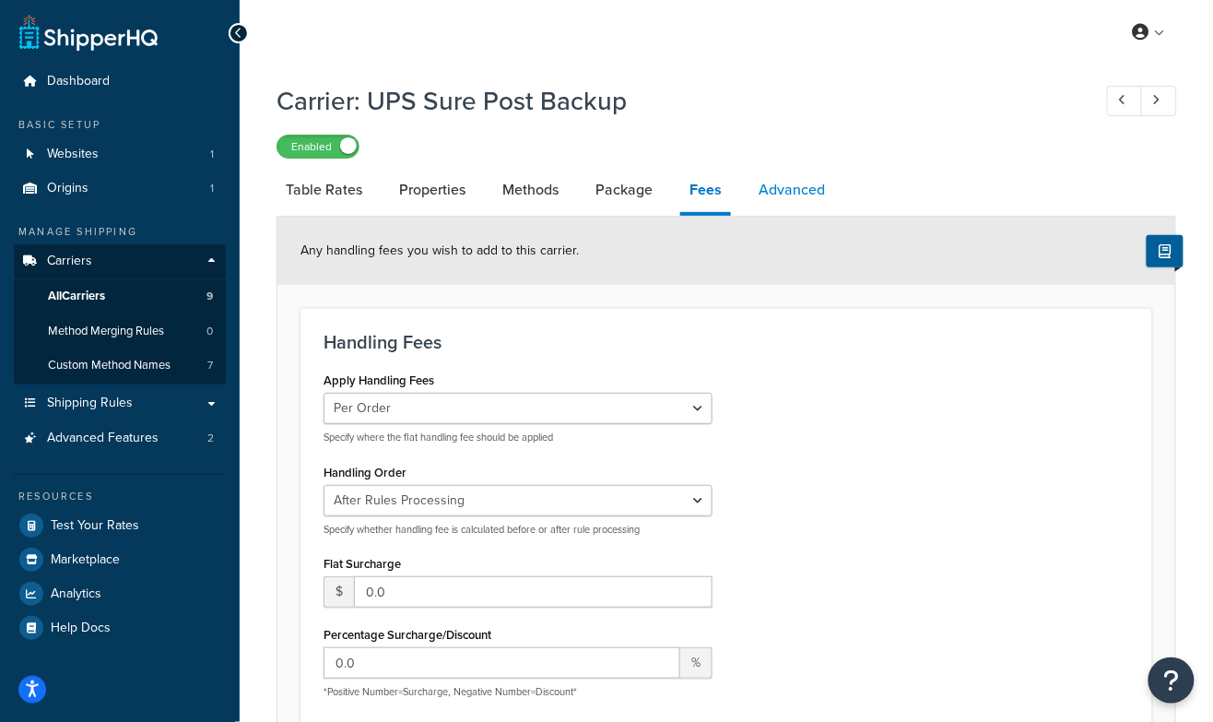
click at [787, 197] on link "Advanced" at bounding box center [791, 190] width 85 height 44
select select "false"
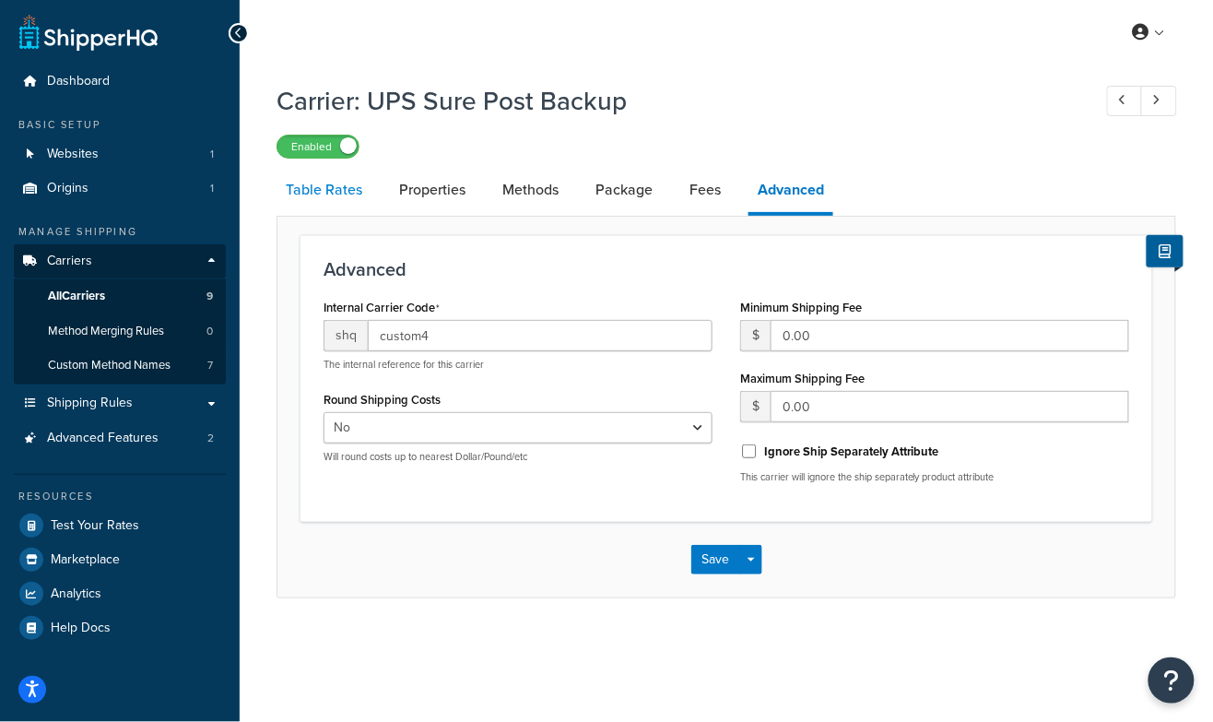
click at [335, 199] on link "Table Rates" at bounding box center [323, 190] width 95 height 44
select select "25"
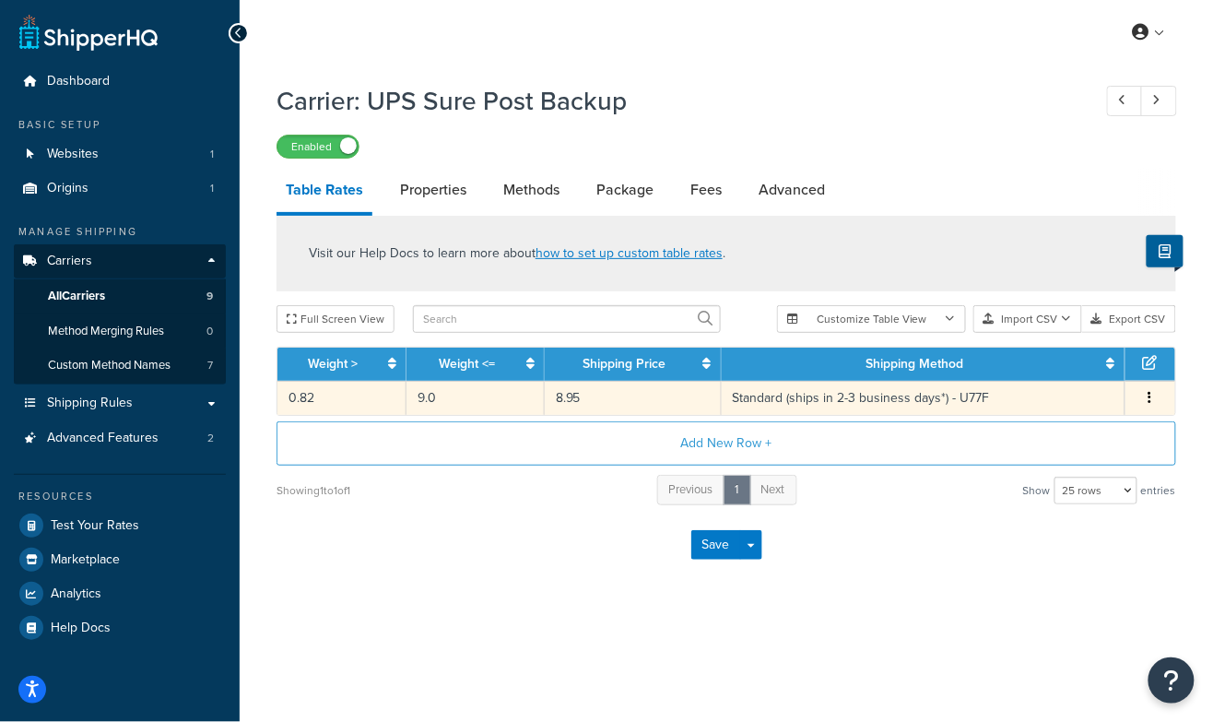
click at [593, 393] on td "8.95" at bounding box center [633, 398] width 177 height 34
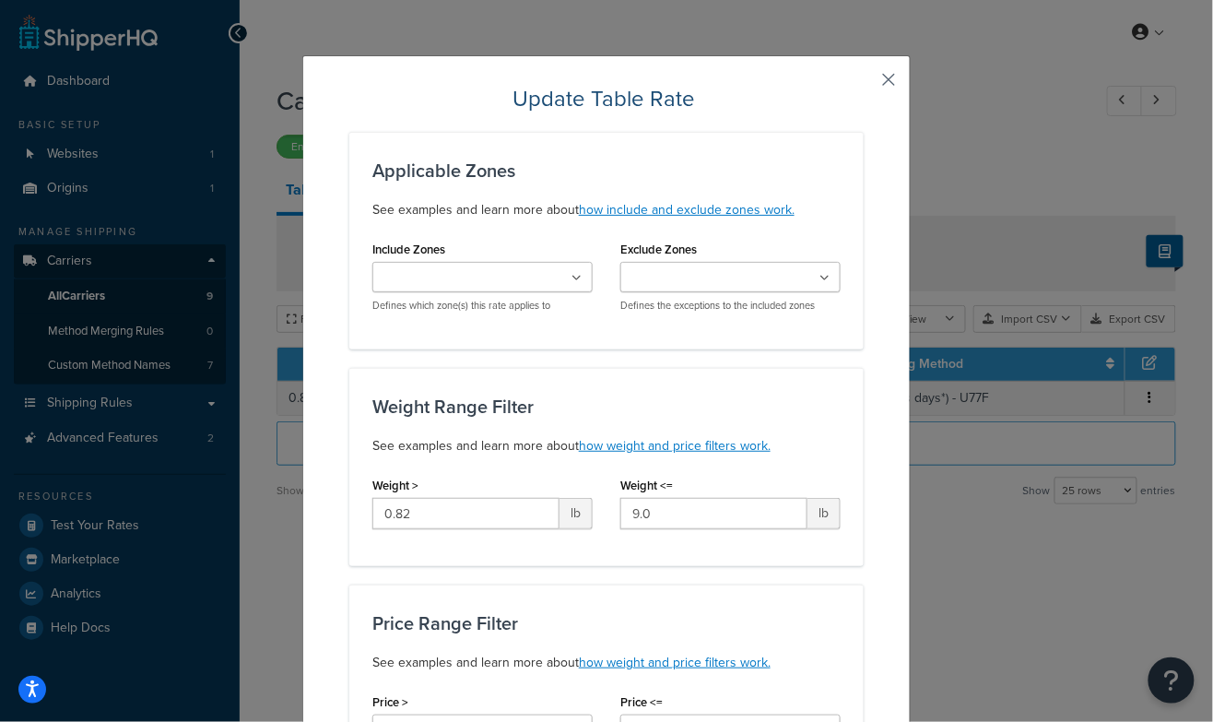
click at [863, 84] on button "button" at bounding box center [861, 86] width 5 height 5
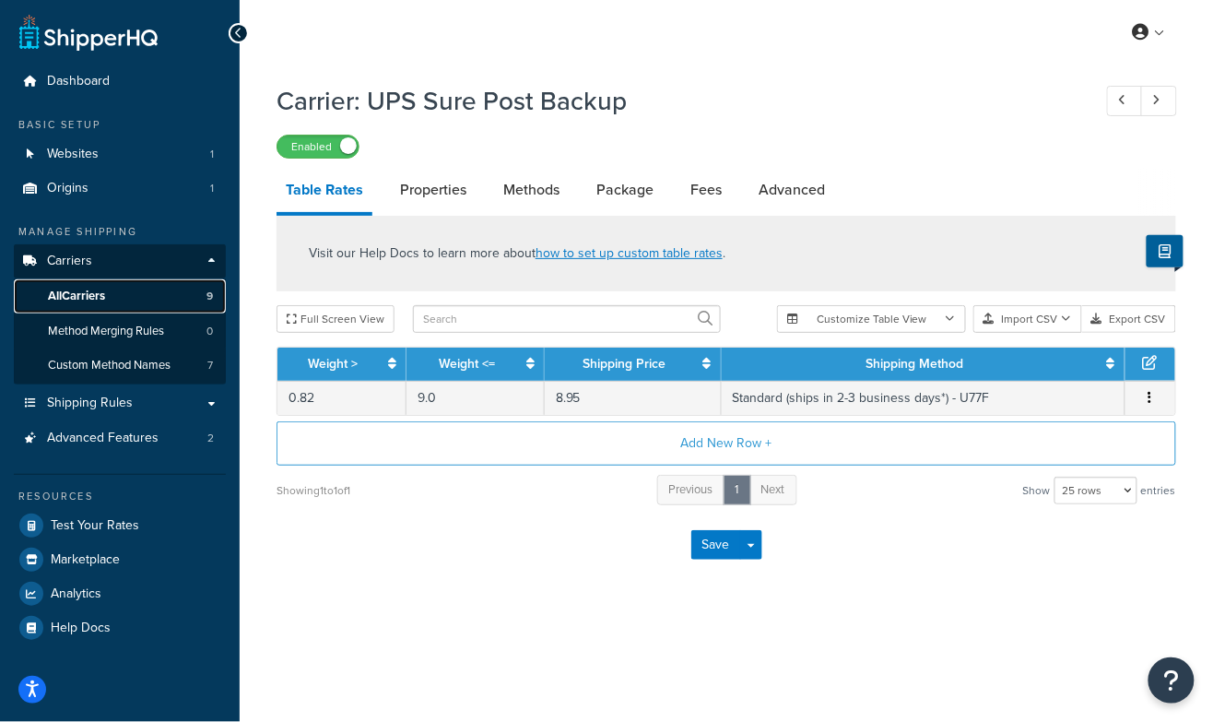
click at [96, 295] on span "All Carriers" at bounding box center [76, 296] width 57 height 16
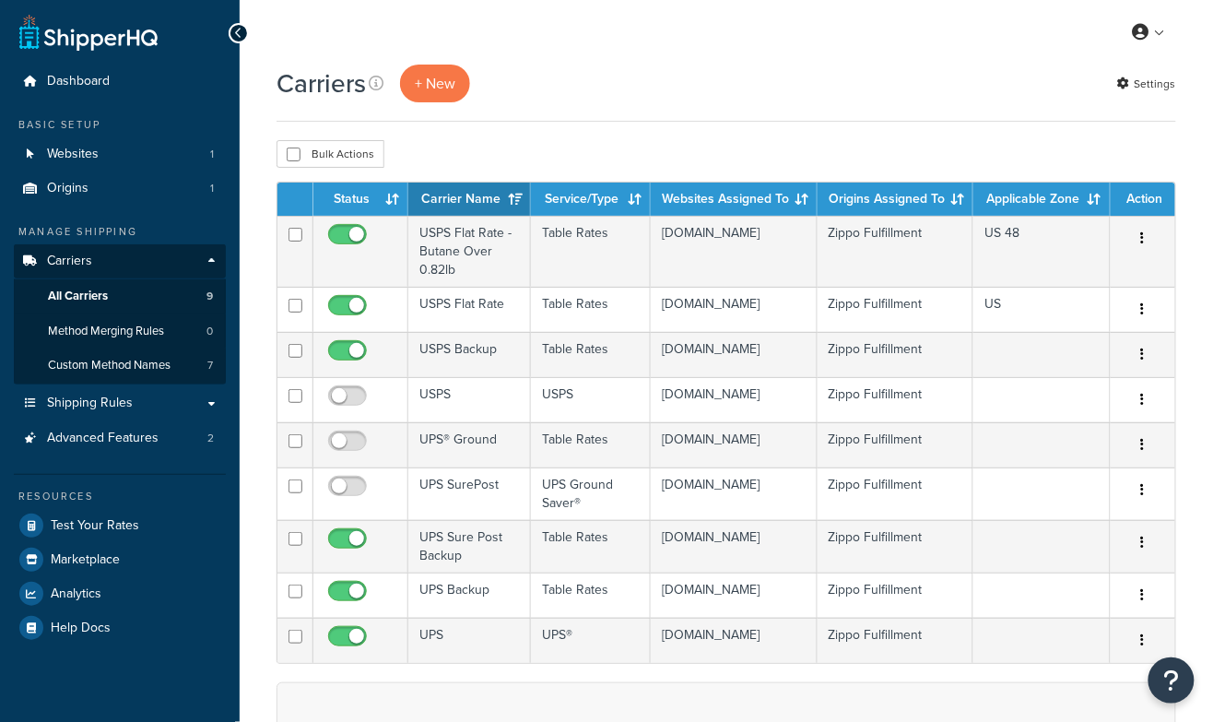
scroll to position [22, 0]
